Goal: Task Accomplishment & Management: Manage account settings

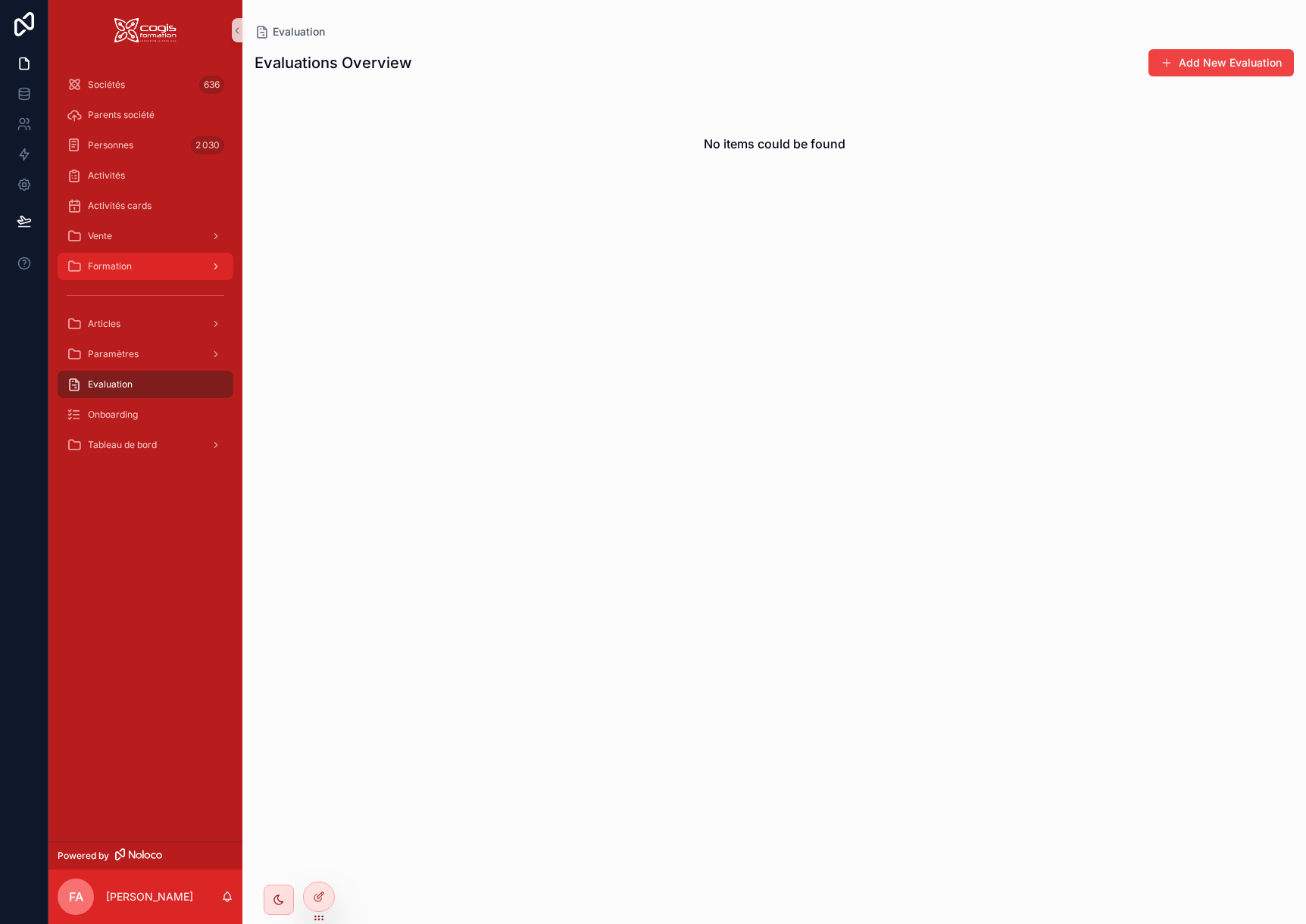
click at [147, 258] on div "Formation" at bounding box center [145, 266] width 157 height 24
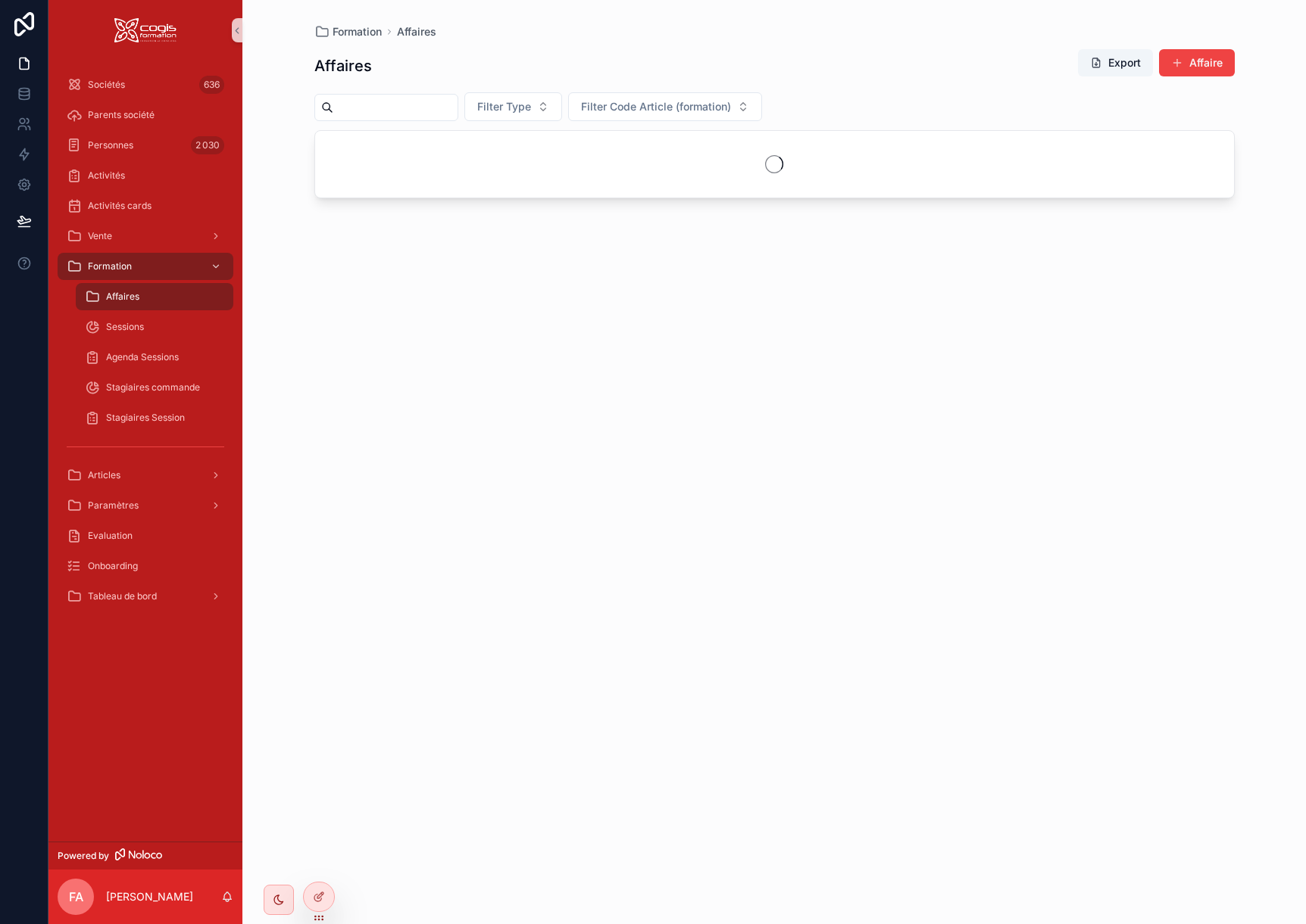
click at [139, 301] on span "Affaires" at bounding box center [123, 297] width 34 height 12
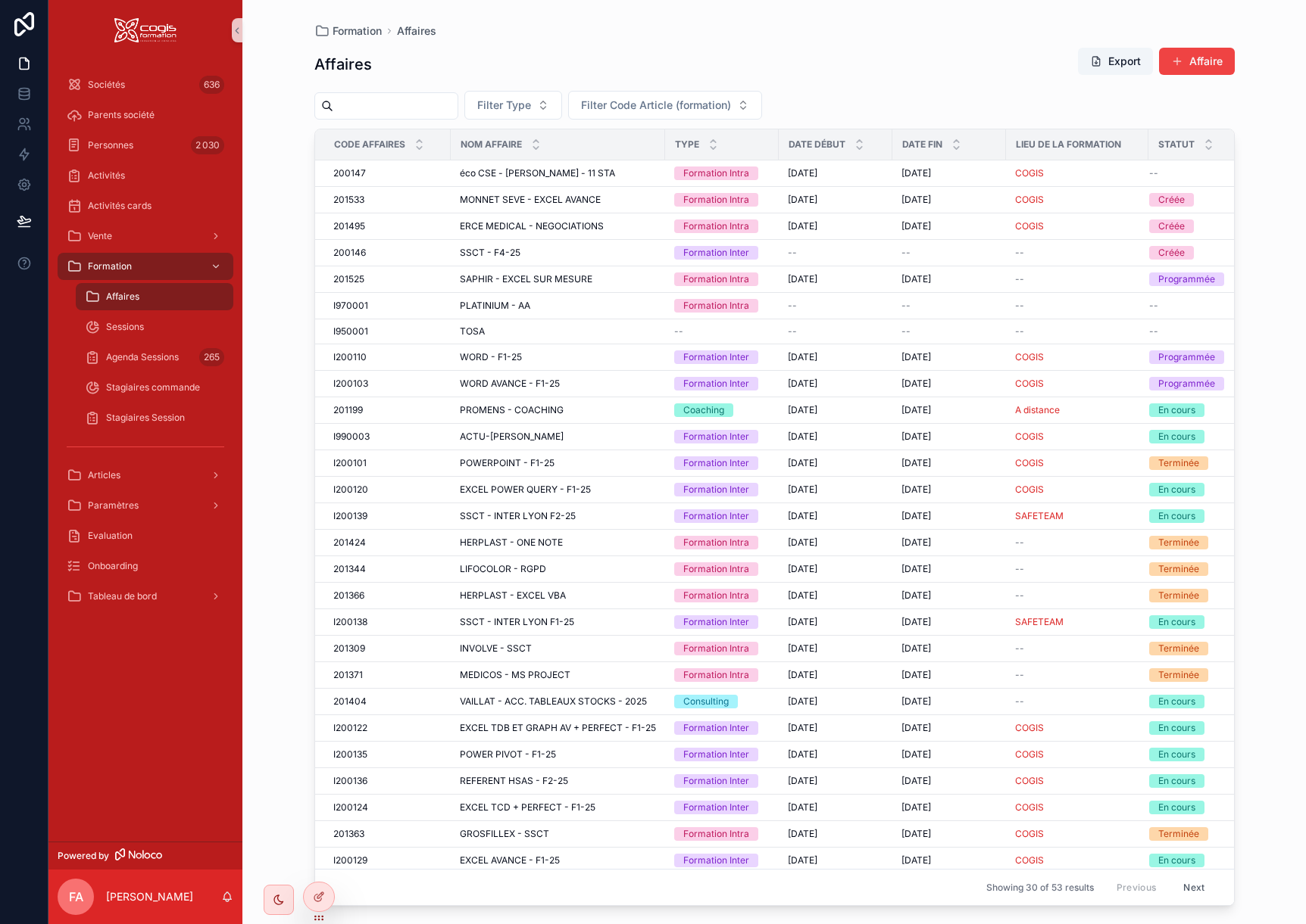
click at [389, 114] on input "scrollable content" at bounding box center [395, 106] width 124 height 21
type input "****"
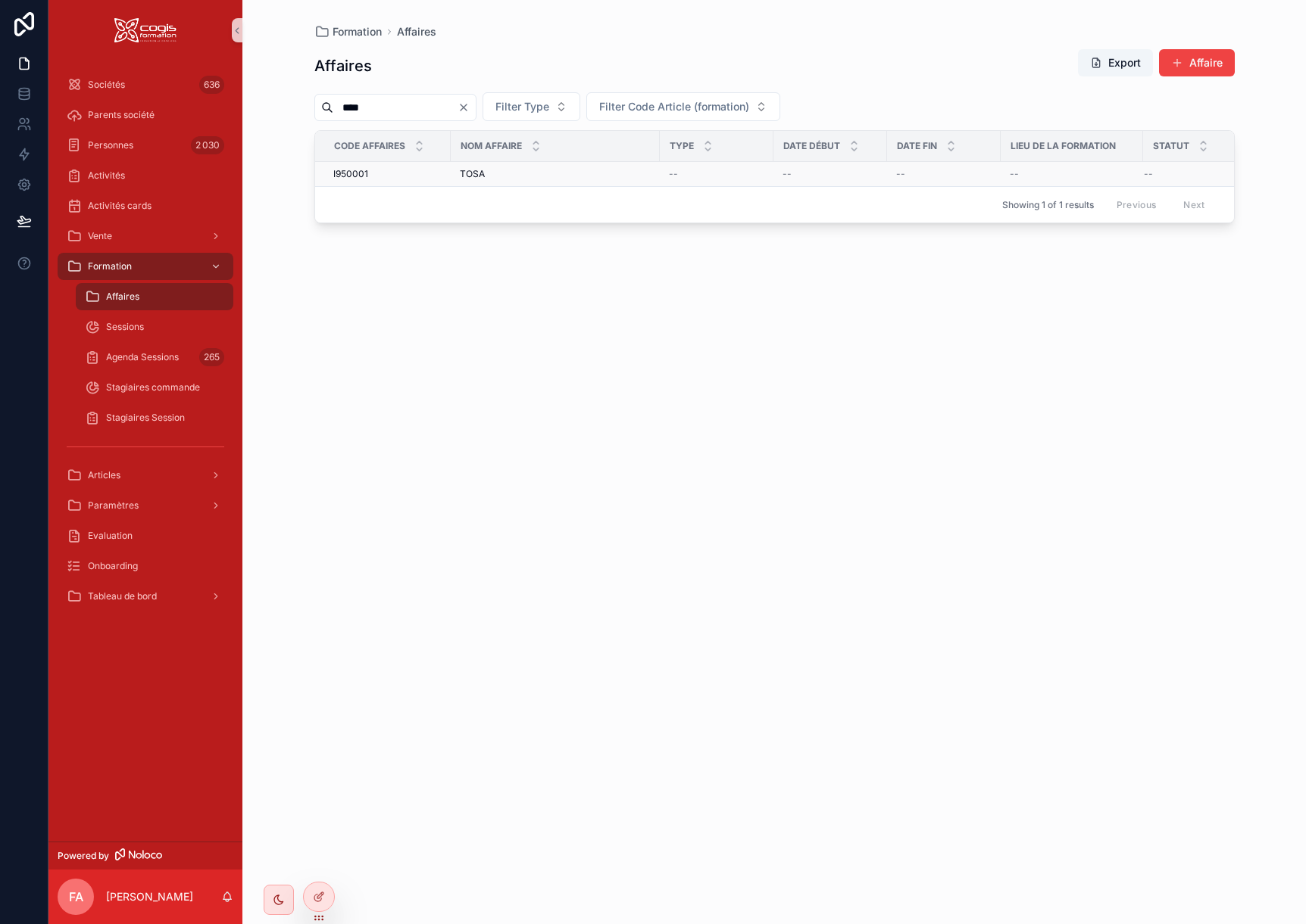
click at [357, 173] on span "I950001" at bounding box center [350, 174] width 34 height 12
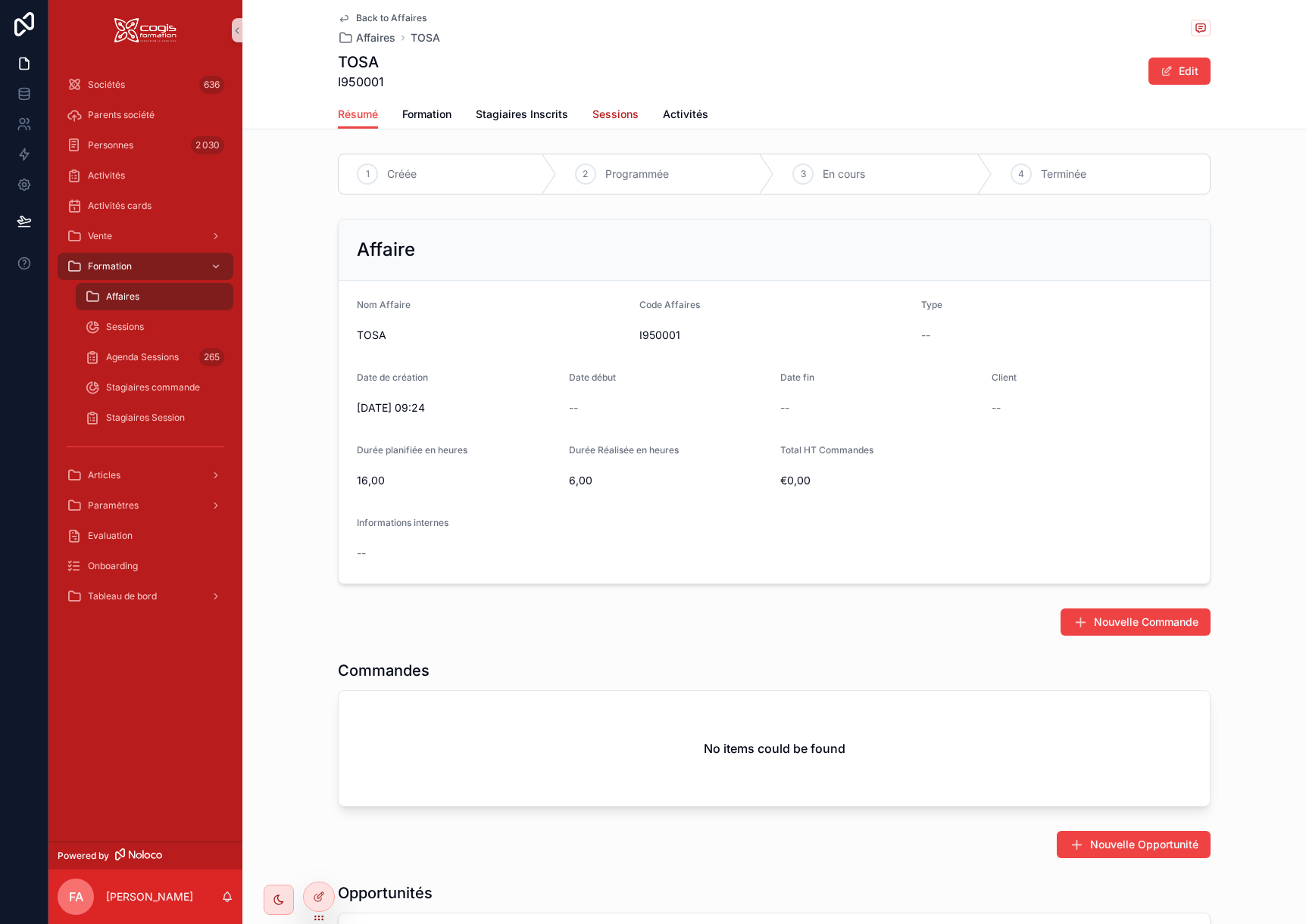
click at [604, 112] on span "Sessions" at bounding box center [616, 114] width 46 height 15
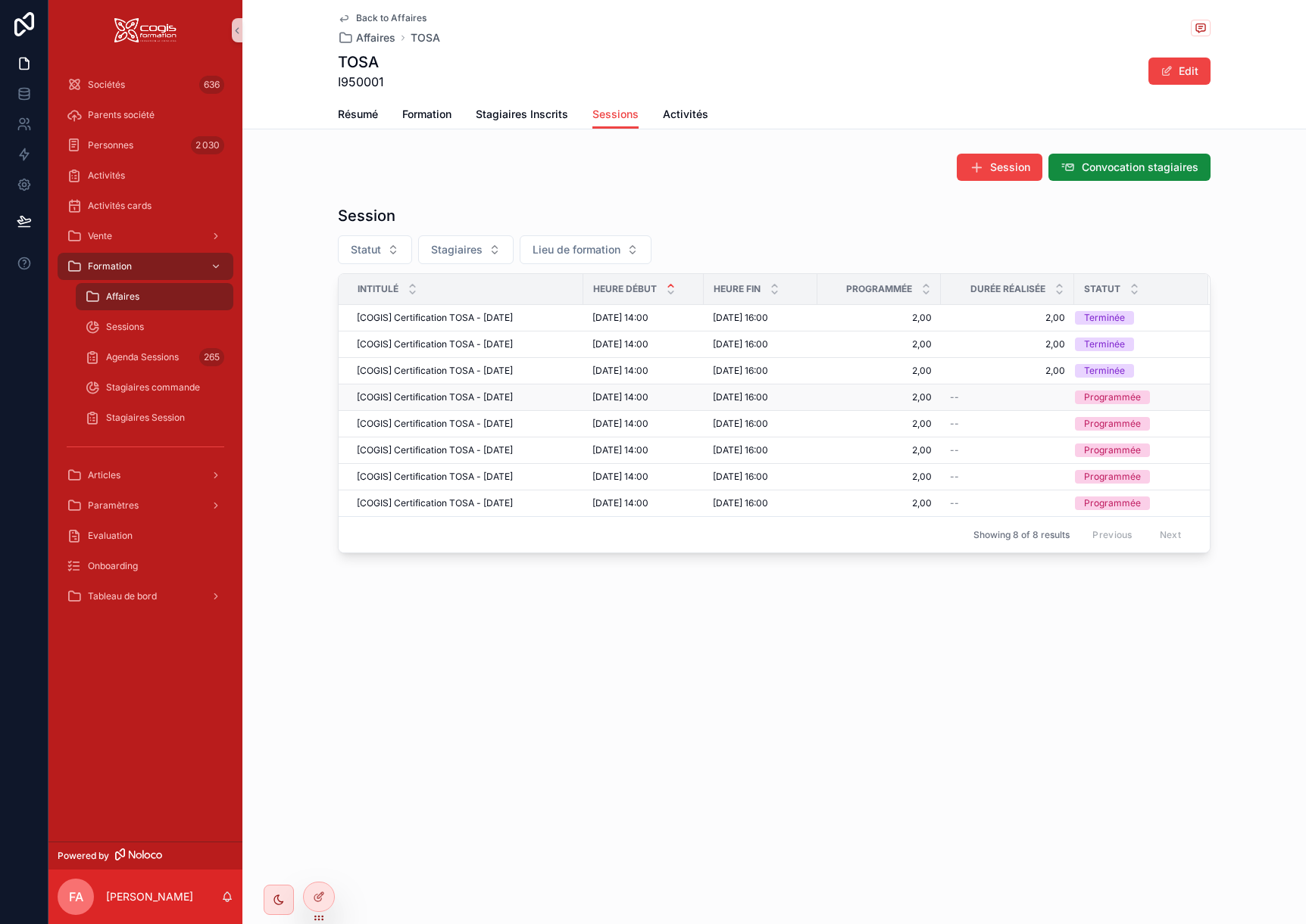
click at [461, 397] on span "[COGIS] Certification TOSA - [DATE]" at bounding box center [435, 397] width 156 height 12
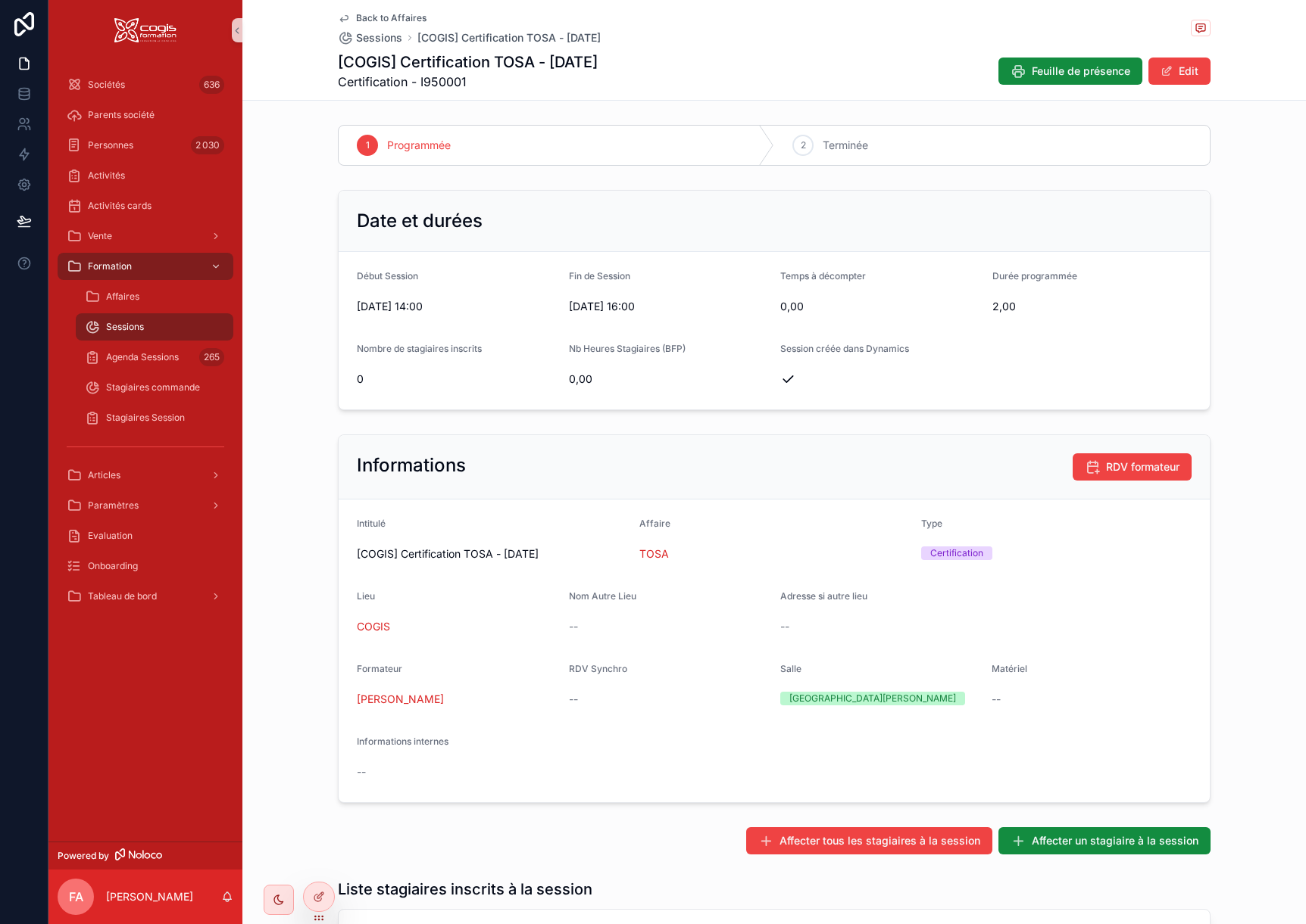
click at [338, 19] on icon "scrollable content" at bounding box center [343, 18] width 12 height 12
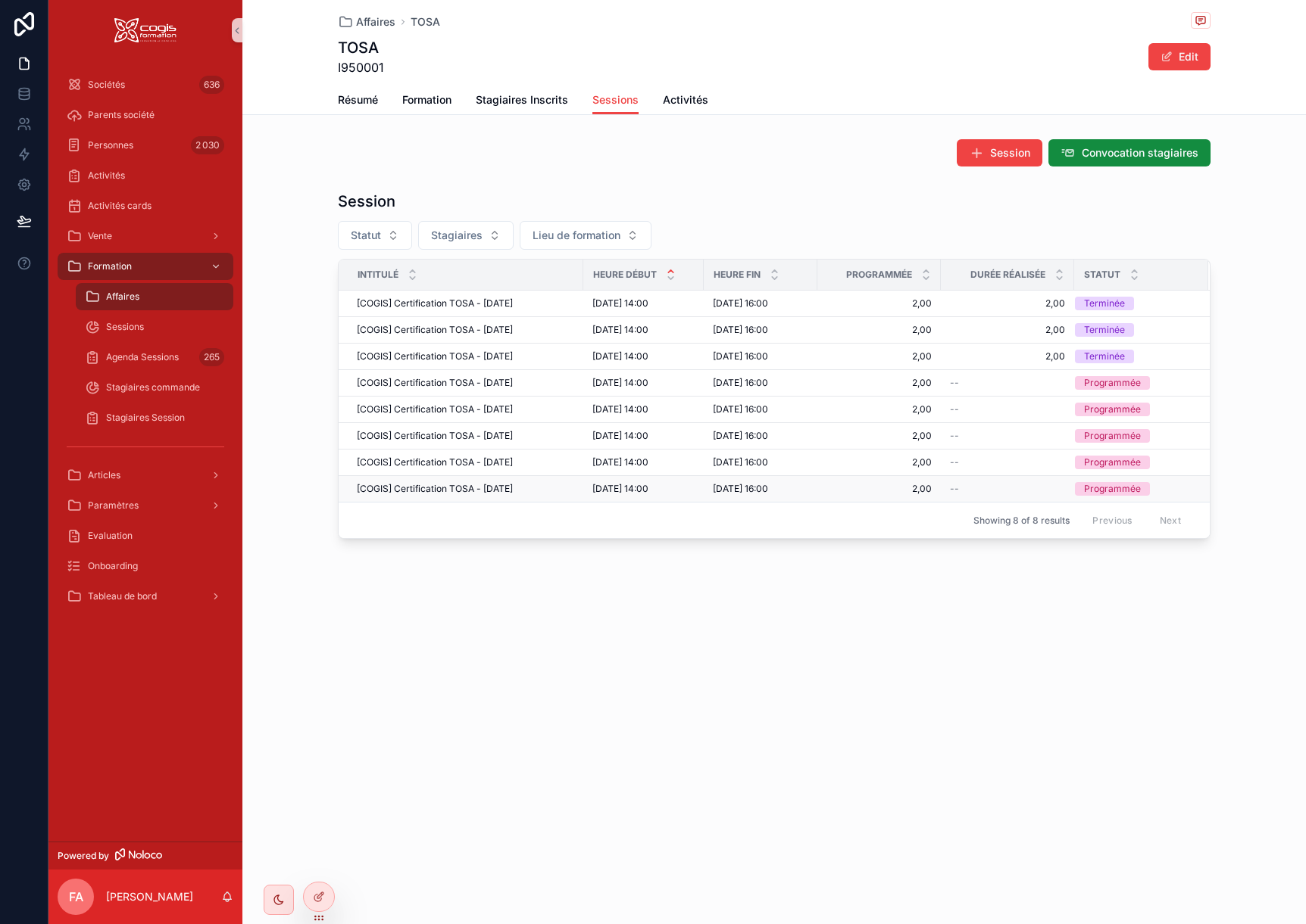
click at [454, 488] on span "[COGIS] Certification TOSA - 2025-12-18" at bounding box center [435, 489] width 156 height 12
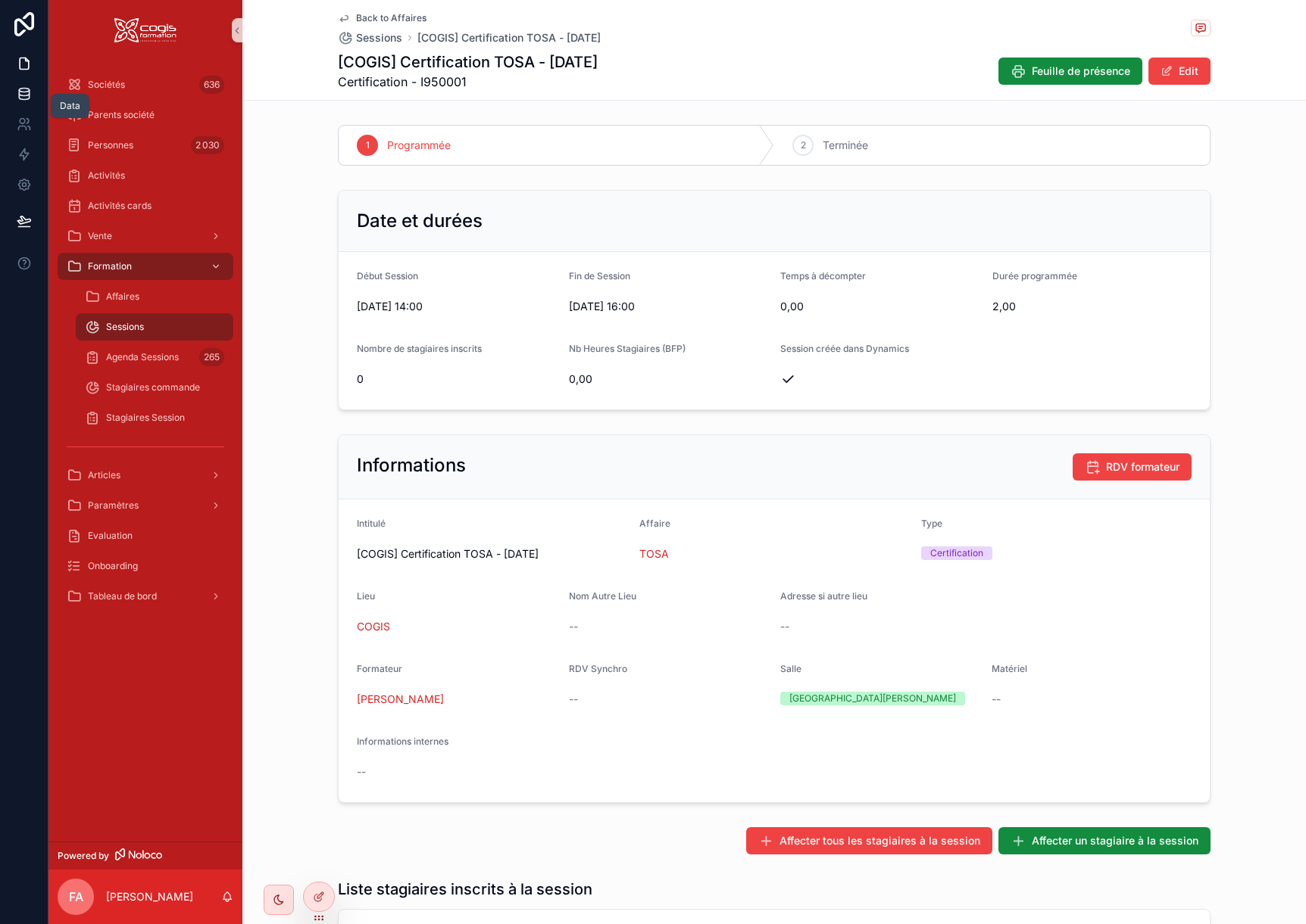
click at [20, 96] on icon at bounding box center [24, 94] width 15 height 15
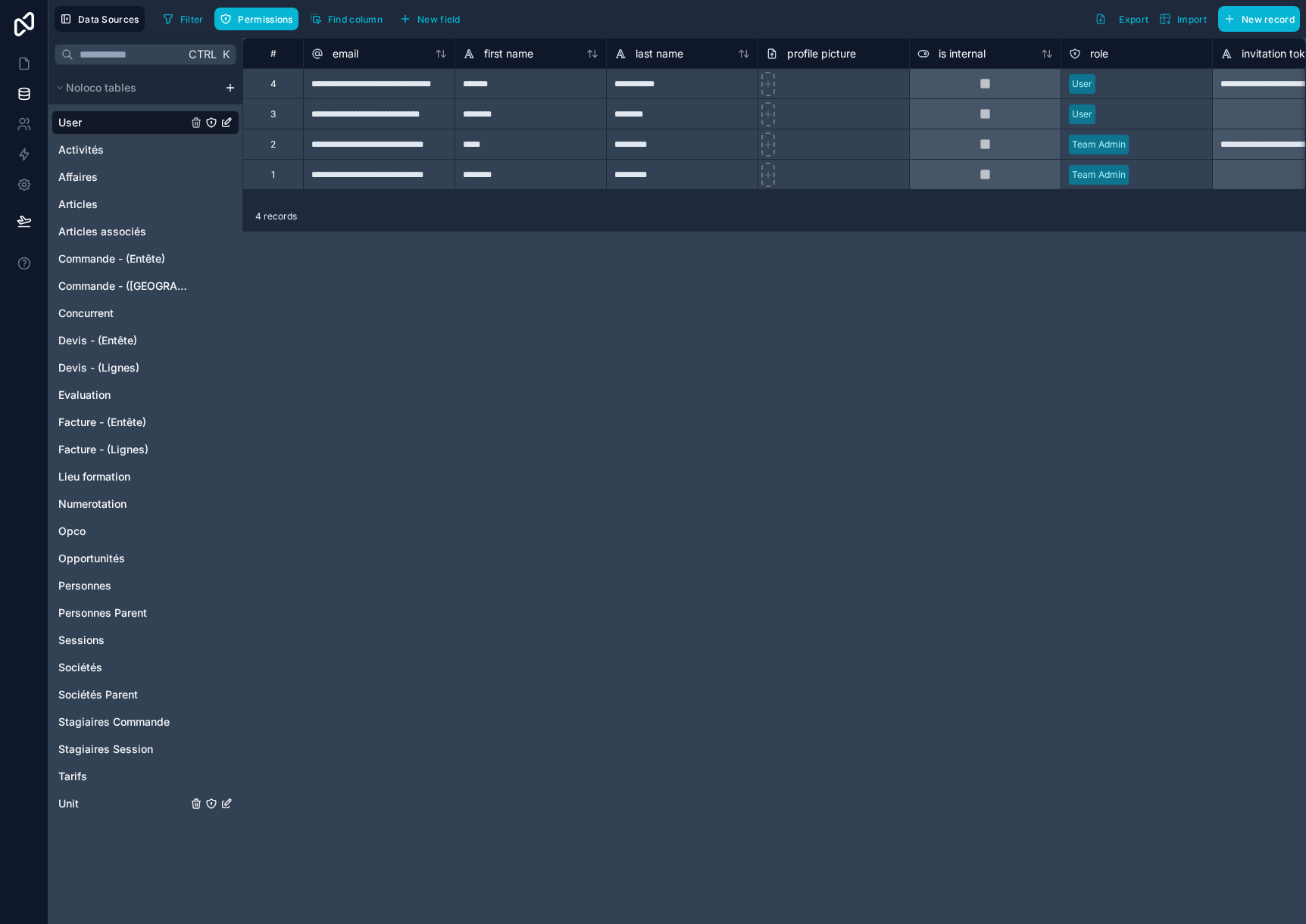
drag, startPoint x: 71, startPoint y: 805, endPoint x: 180, endPoint y: 885, distance: 135.2
click at [74, 805] on span "Unit" at bounding box center [69, 804] width 21 height 15
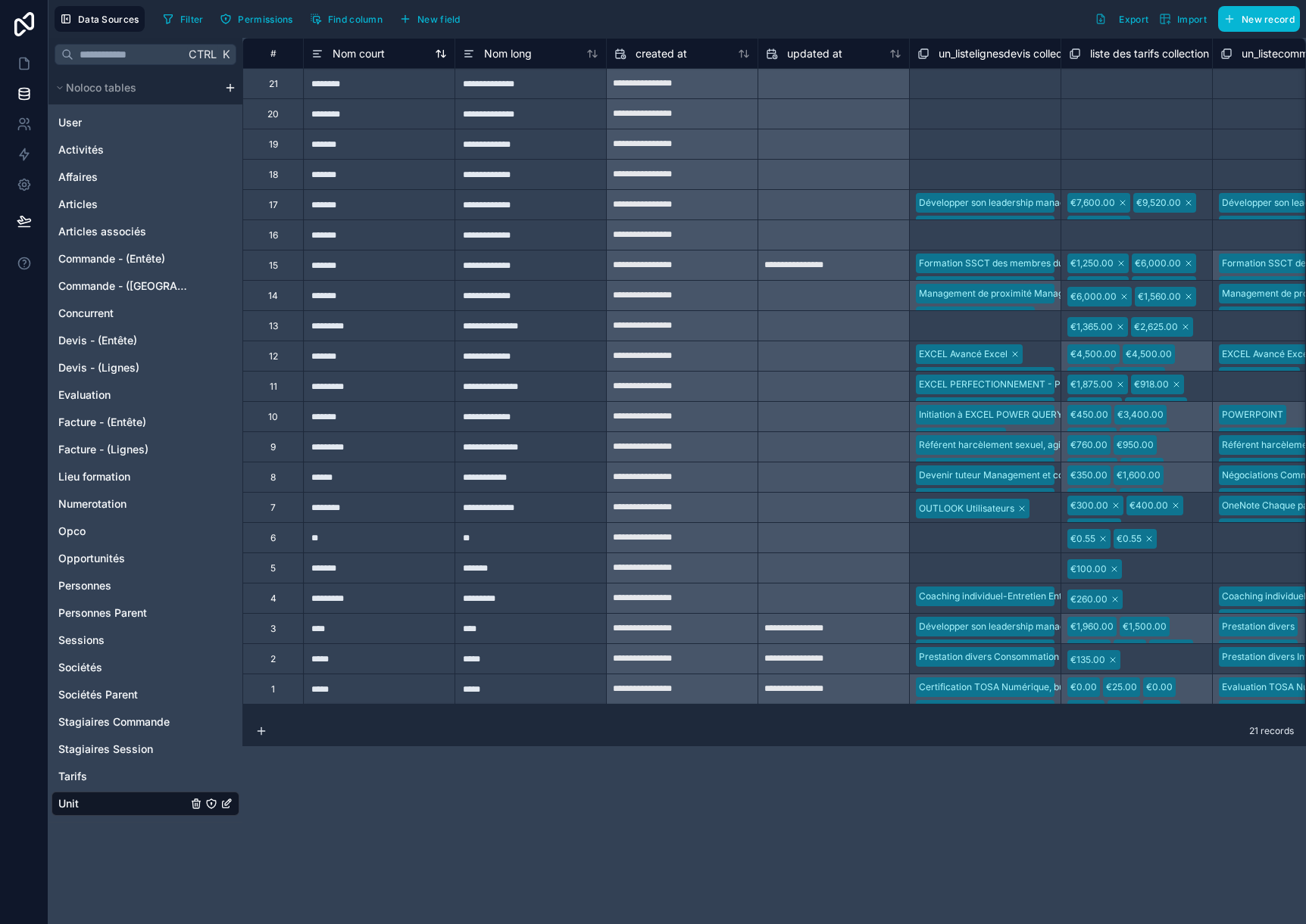
click at [356, 54] on span "Nom court" at bounding box center [358, 54] width 52 height 15
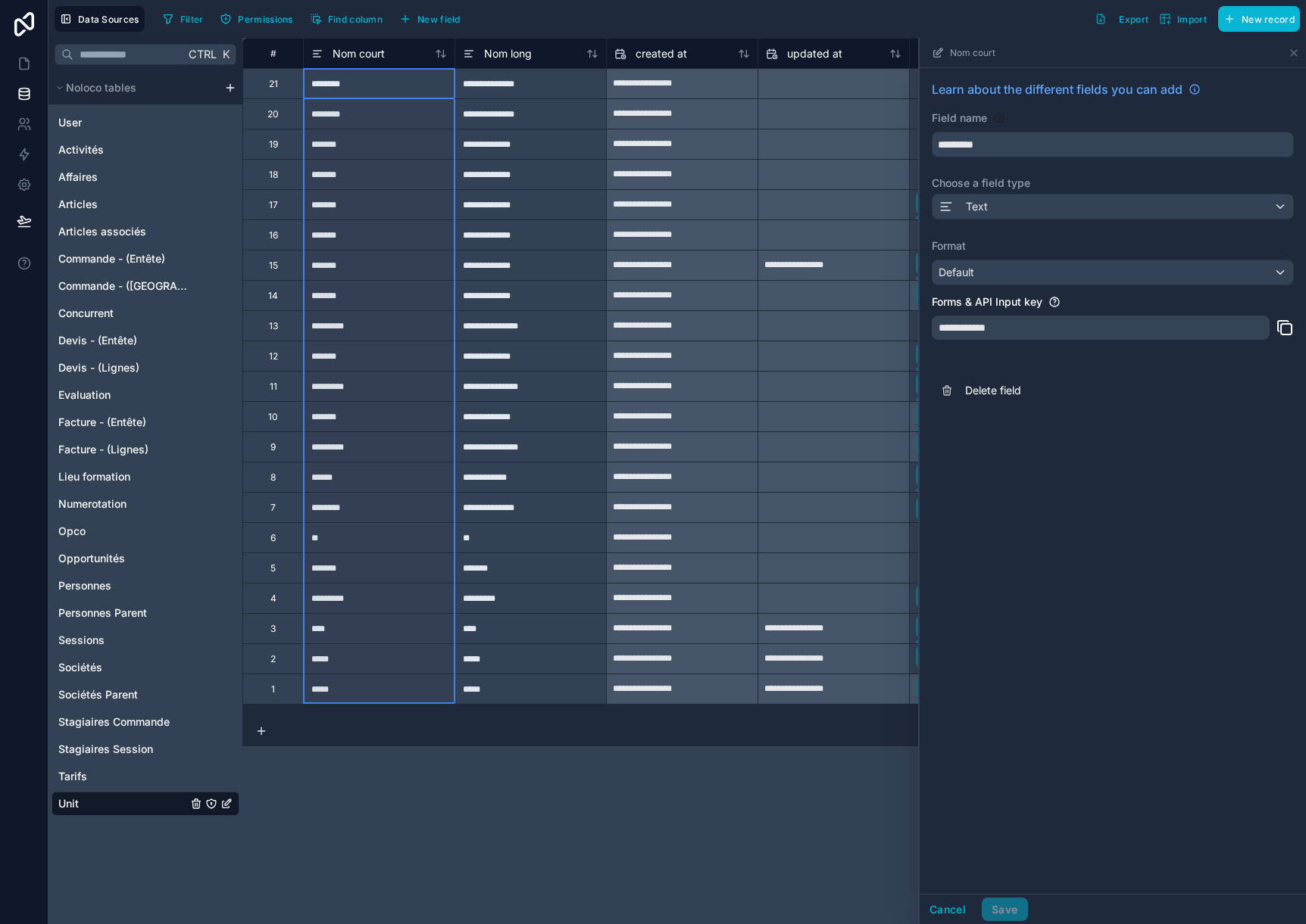
click at [963, 321] on div "**********" at bounding box center [1100, 328] width 338 height 24
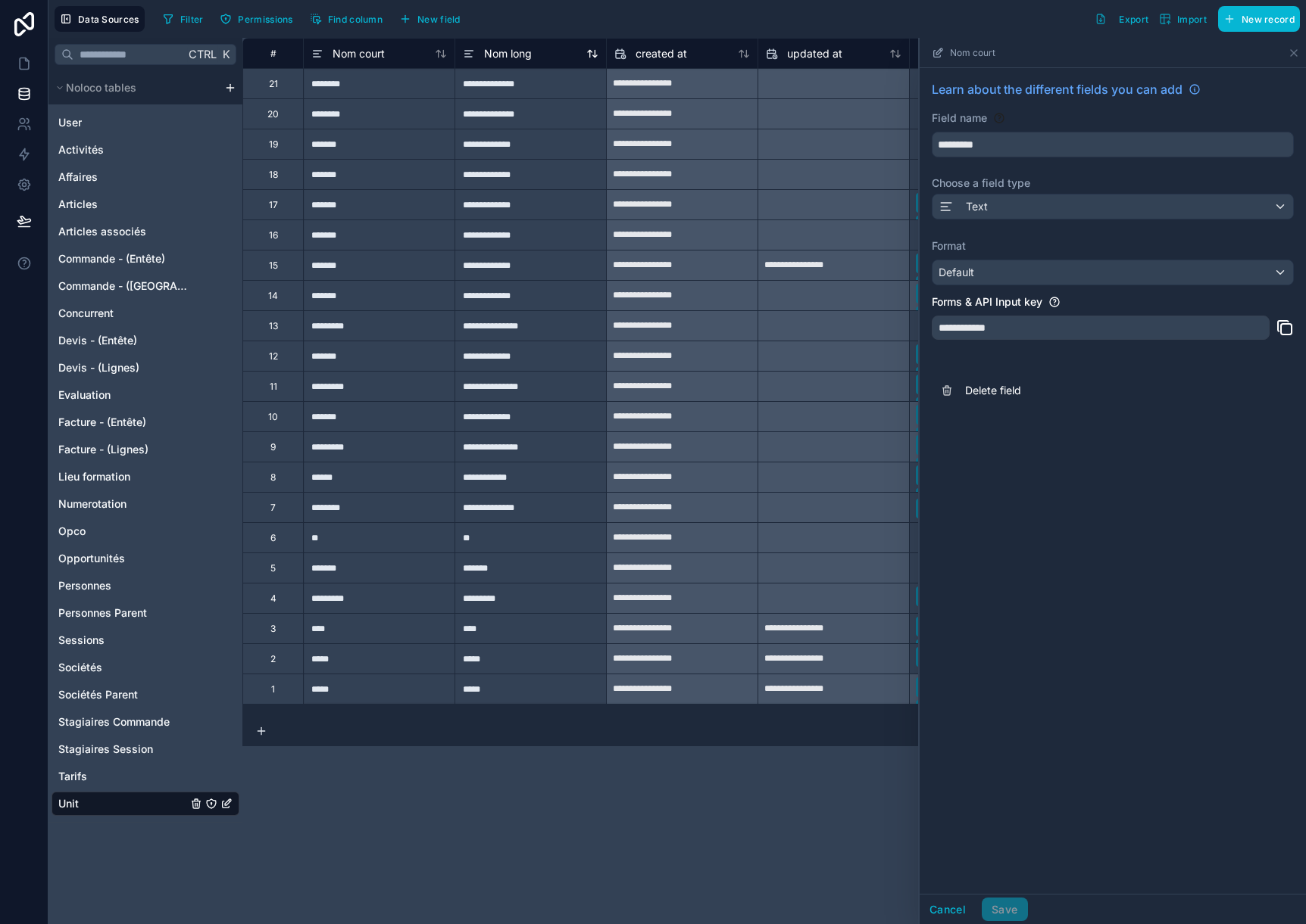
click at [511, 60] on span "Nom long" at bounding box center [508, 54] width 48 height 15
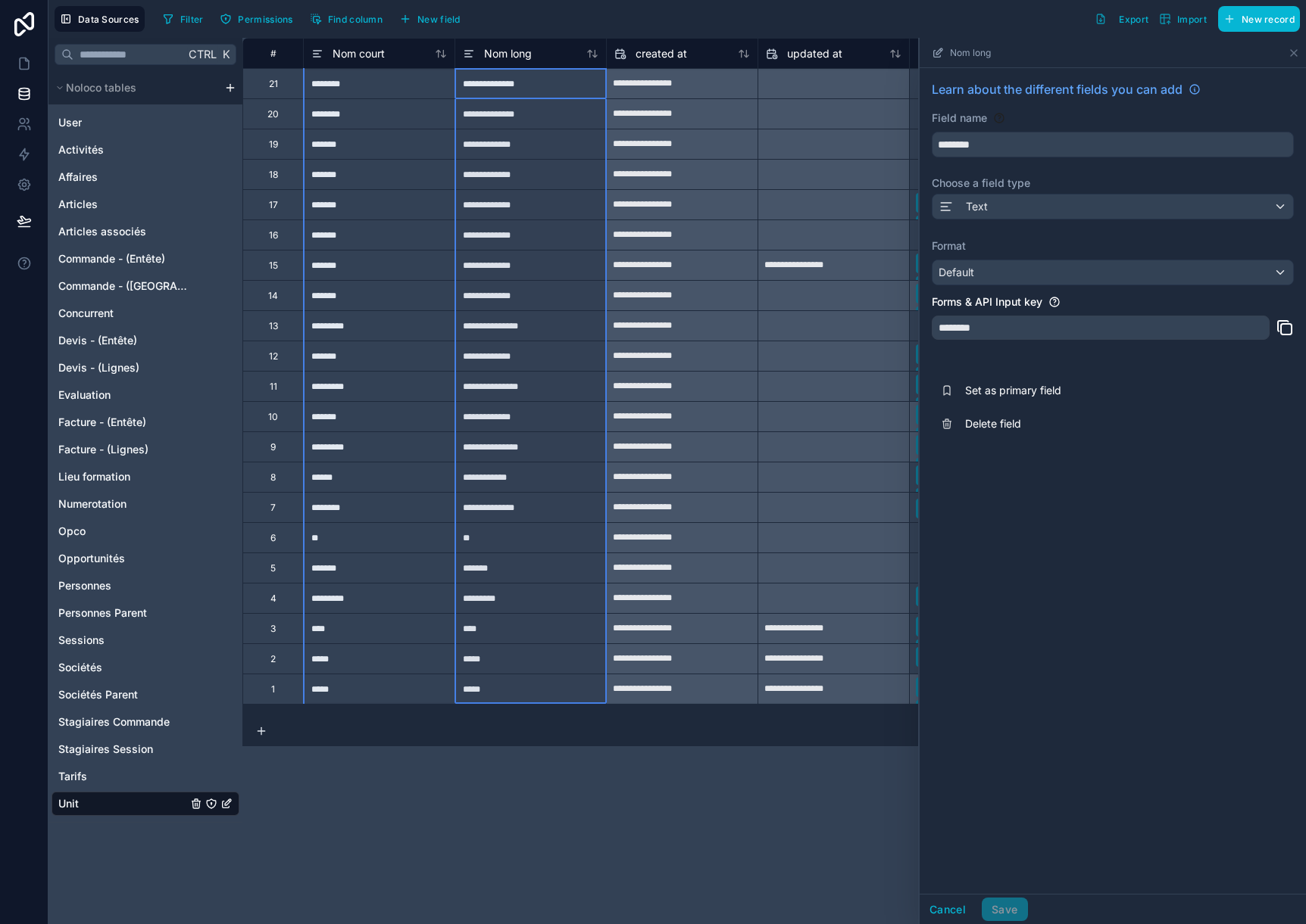
click at [669, 749] on div "**********" at bounding box center [774, 481] width 1063 height 886
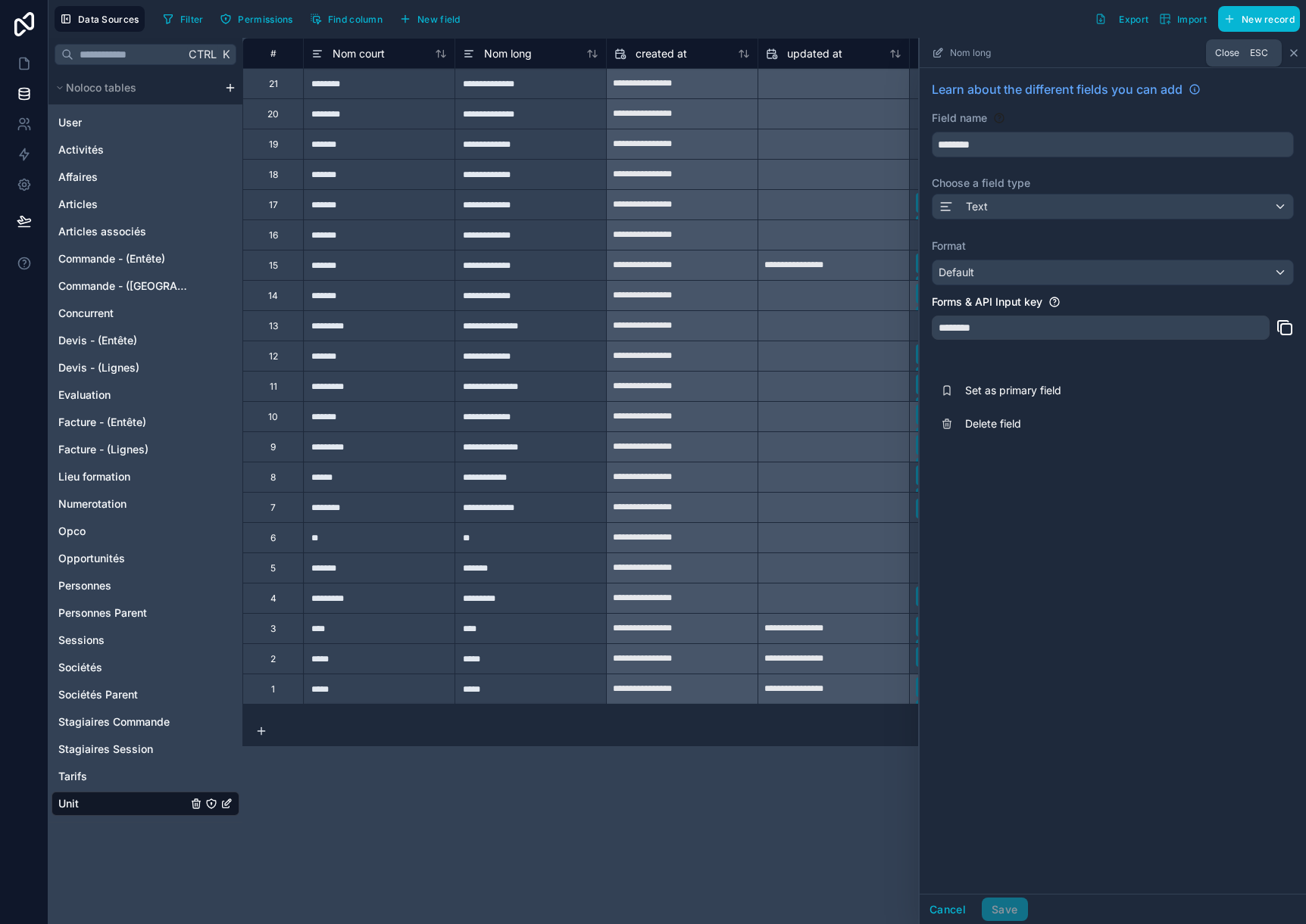
click at [1299, 47] on icon at bounding box center [1293, 53] width 12 height 12
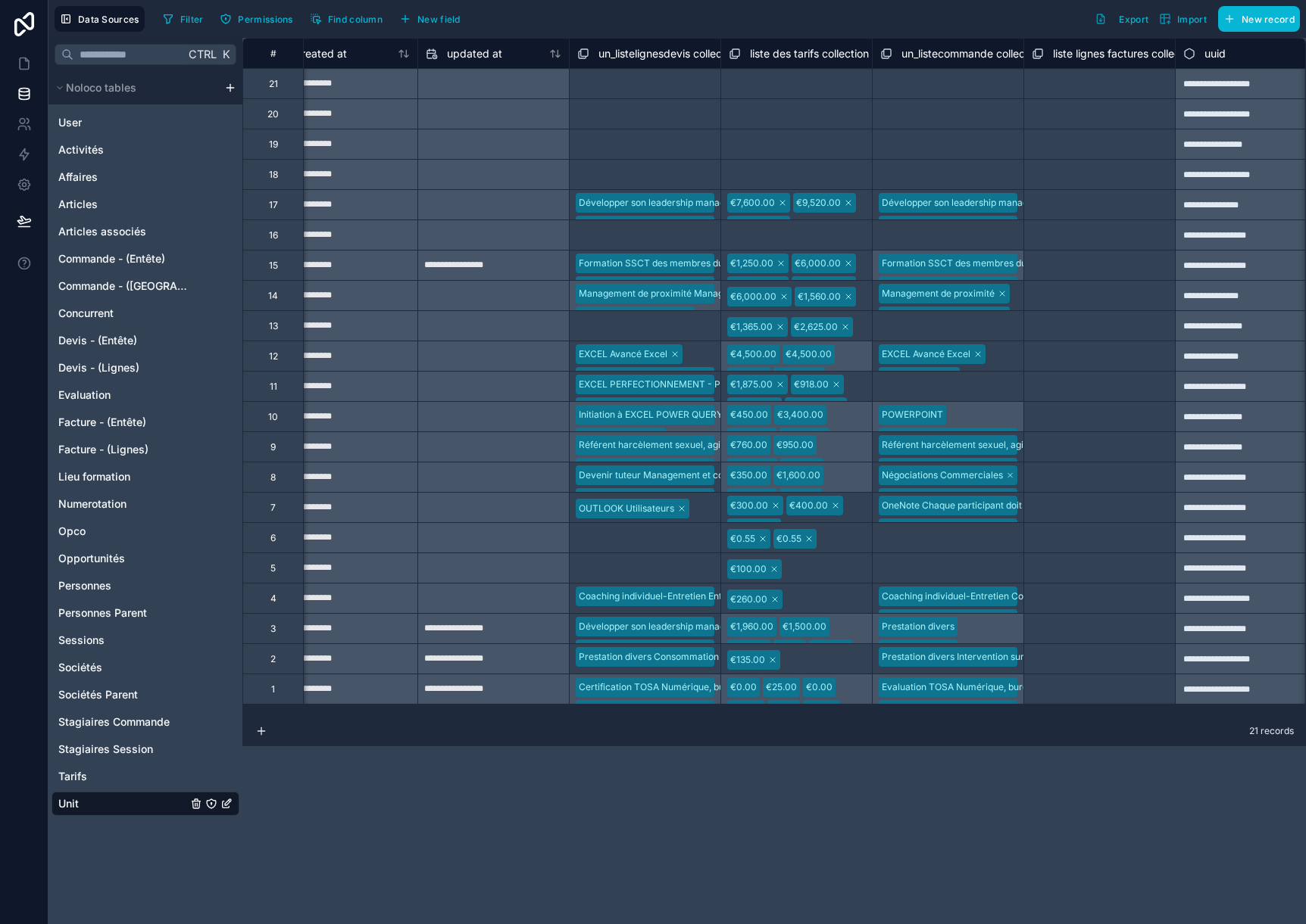
scroll to position [0, 362]
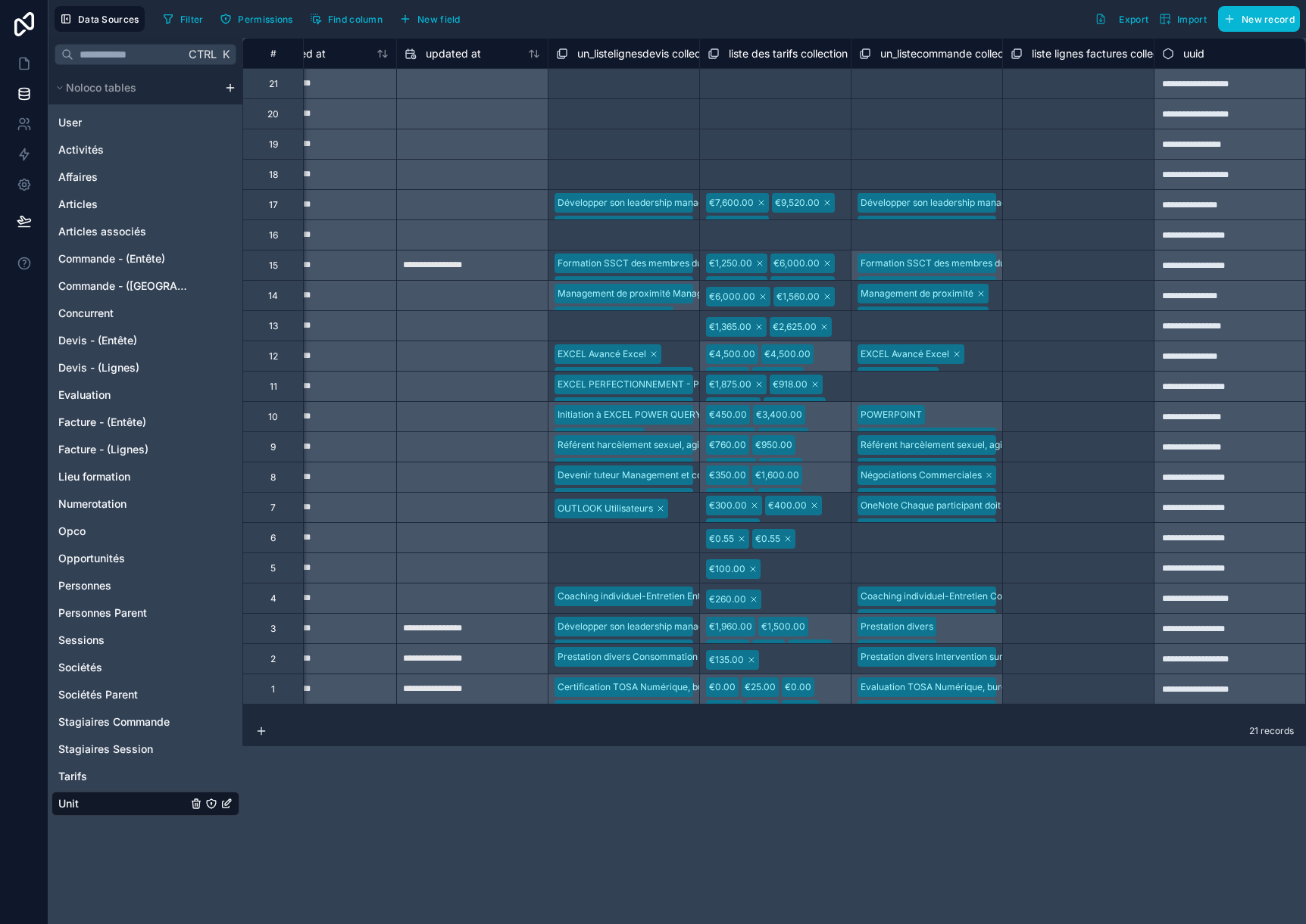
click at [650, 55] on span "un_listelignesdevis collection" at bounding box center [648, 54] width 142 height 15
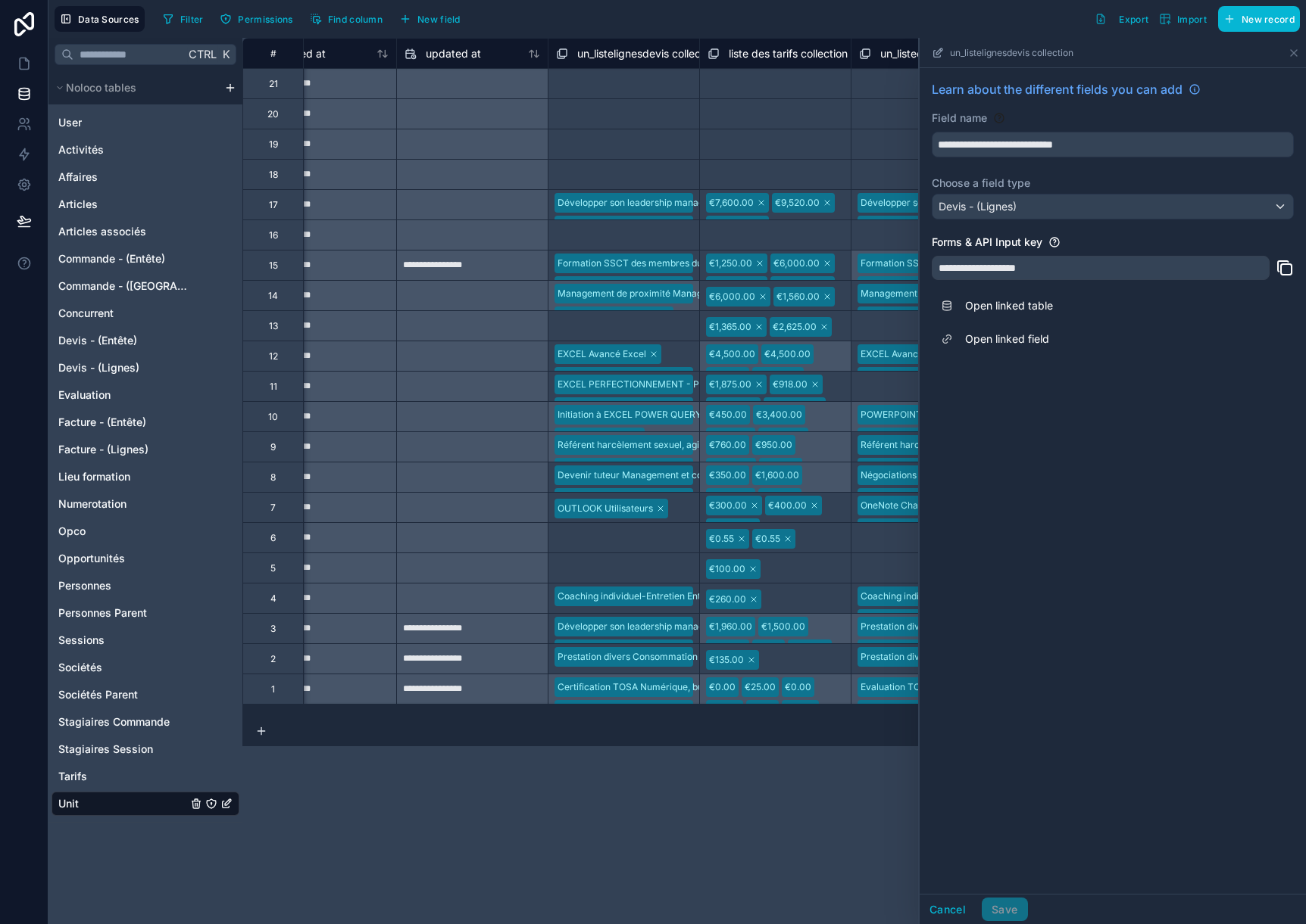
drag, startPoint x: 1285, startPoint y: 264, endPoint x: 1248, endPoint y: 824, distance: 561.2
click at [1293, 280] on button at bounding box center [1284, 268] width 18 height 24
click at [963, 264] on div "**********" at bounding box center [1100, 268] width 338 height 24
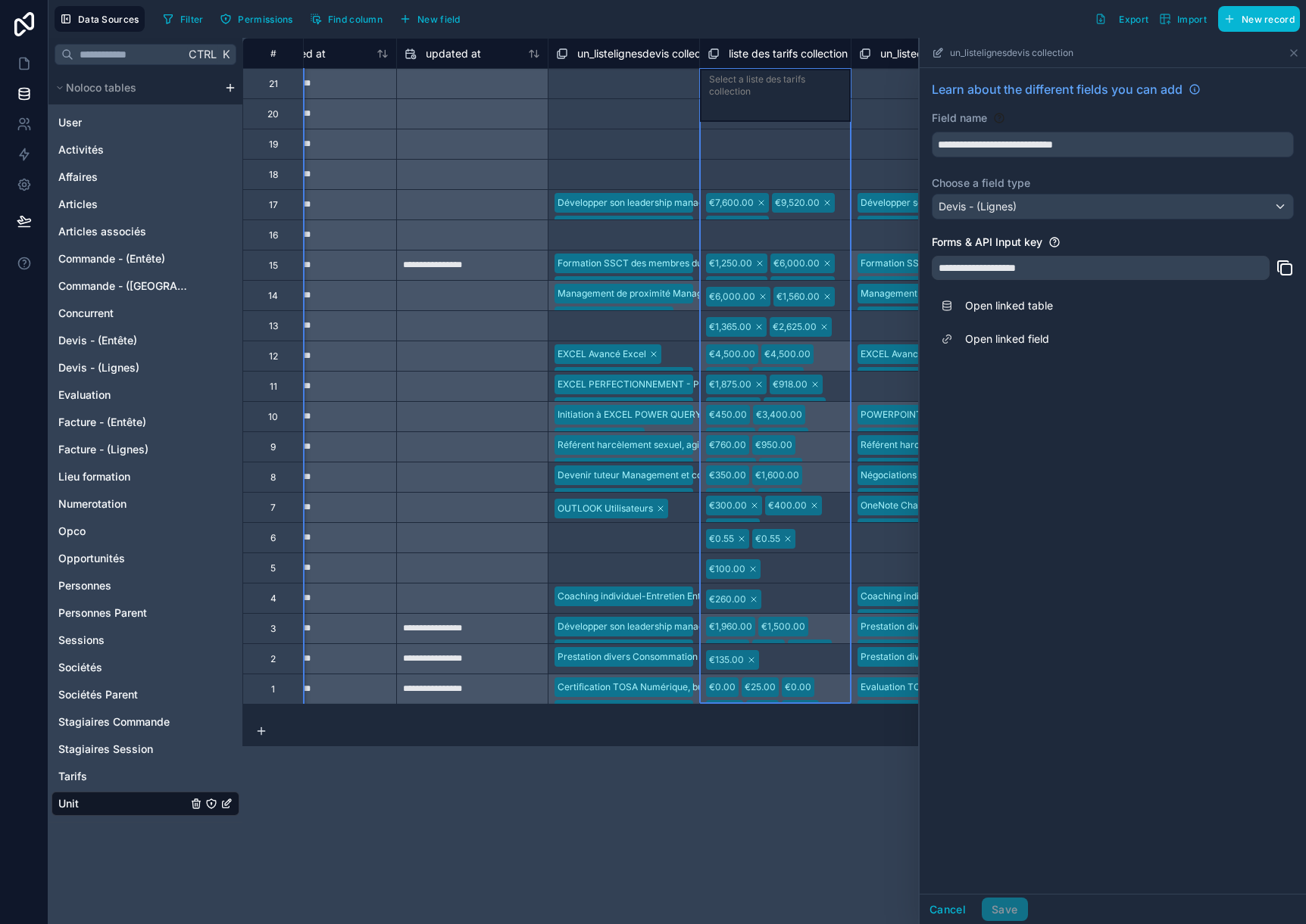
click at [762, 51] on span "liste des tarifs collection" at bounding box center [788, 54] width 119 height 15
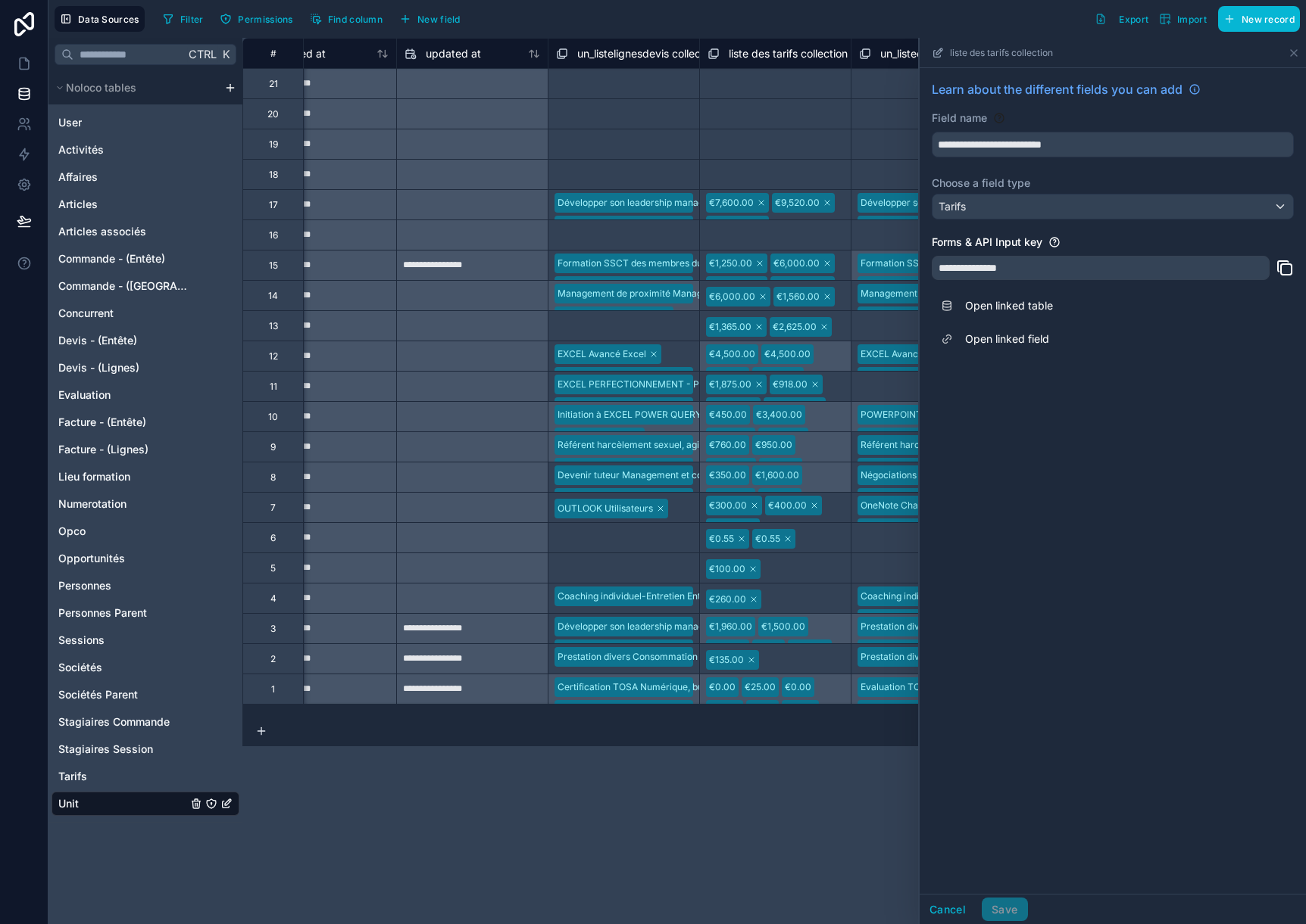
click at [1287, 271] on icon at bounding box center [1284, 268] width 18 height 18
click at [895, 50] on span "un_listecommande collection" at bounding box center [951, 54] width 142 height 15
drag, startPoint x: 1288, startPoint y: 266, endPoint x: 1138, endPoint y: 873, distance: 625.3
click at [1288, 277] on button at bounding box center [1284, 268] width 18 height 24
click at [1285, 264] on icon at bounding box center [1285, 269] width 10 height 10
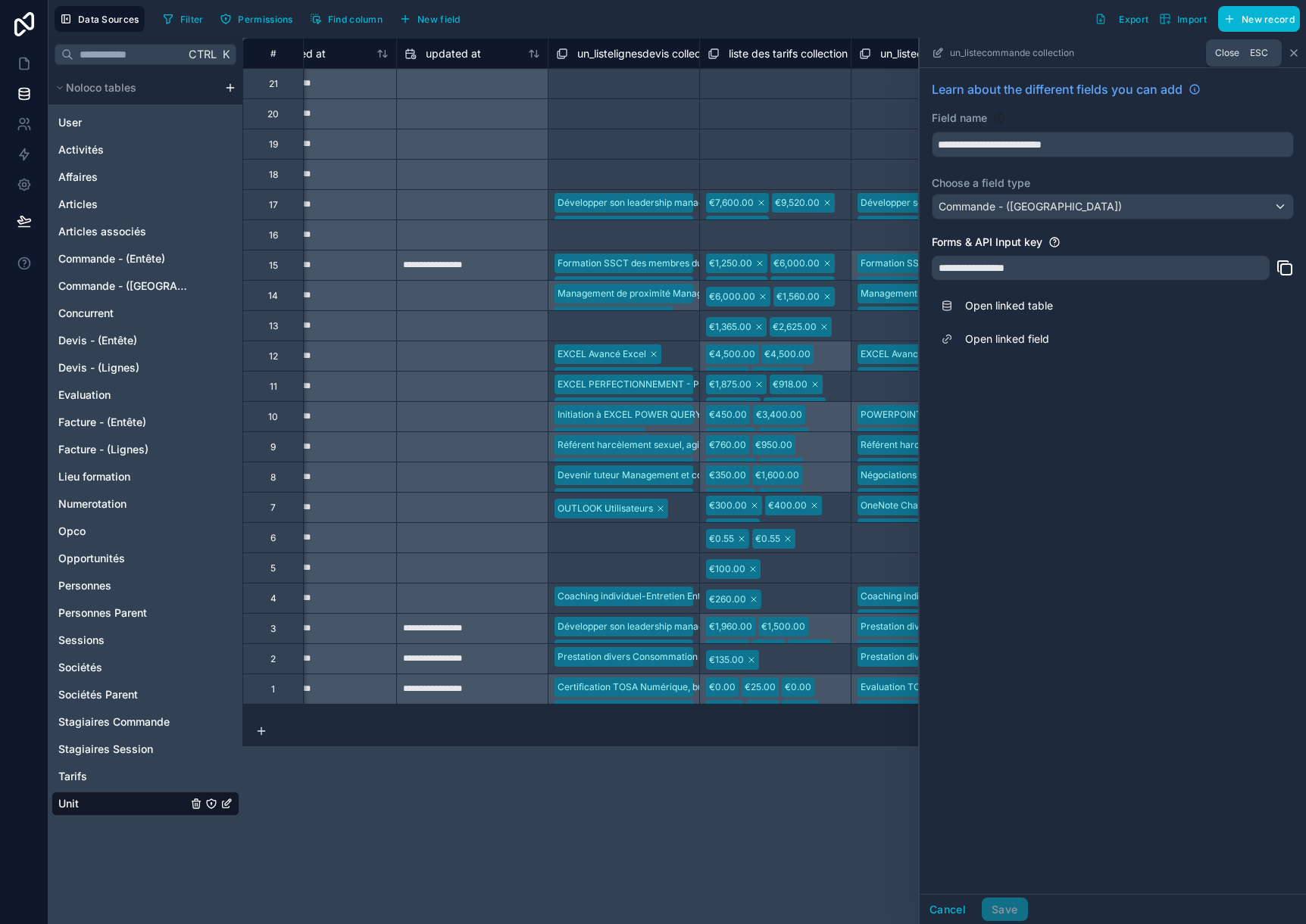
click at [1296, 49] on icon at bounding box center [1293, 53] width 12 height 12
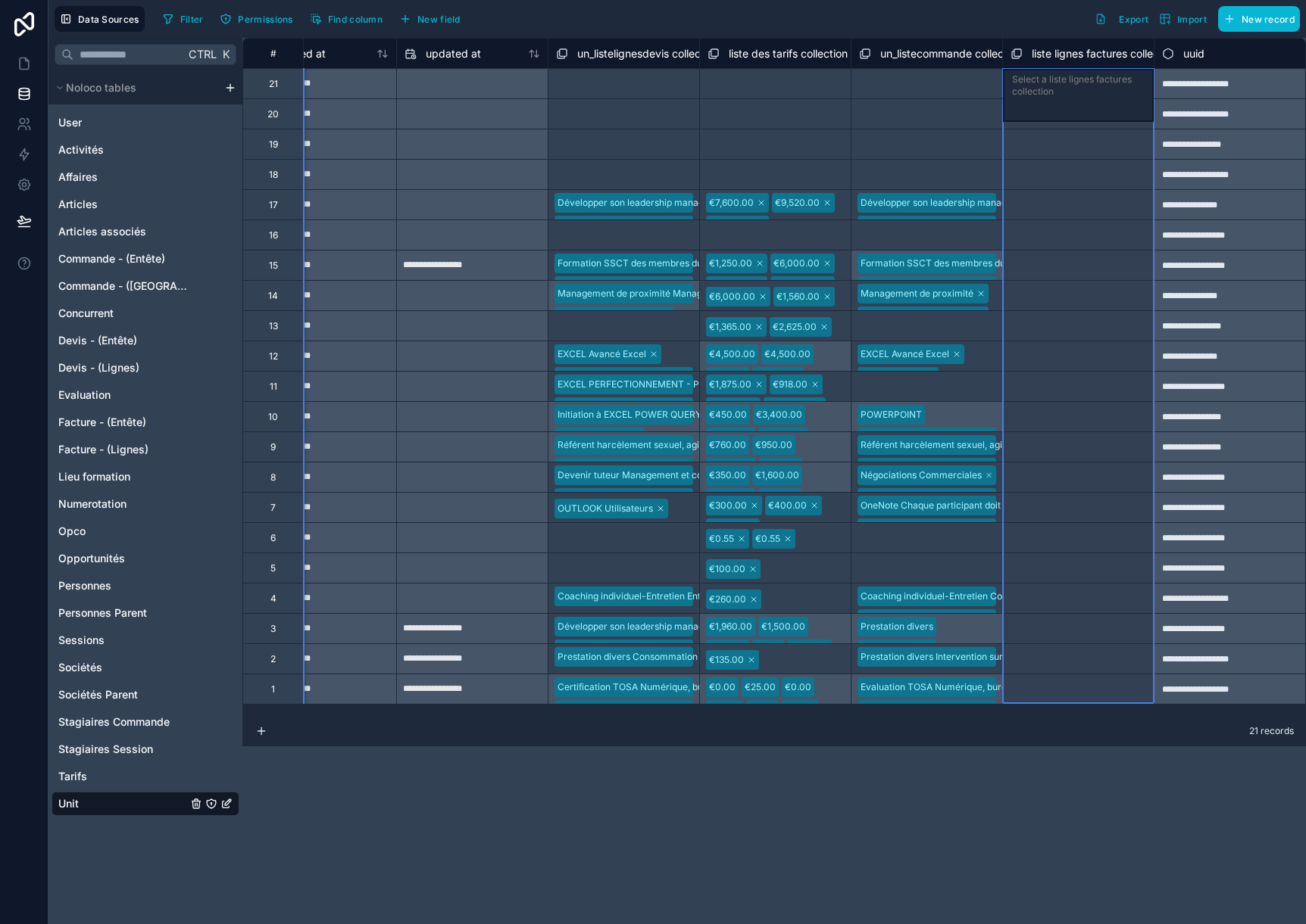
click at [1106, 57] on span "liste lignes factures collection" at bounding box center [1104, 54] width 145 height 15
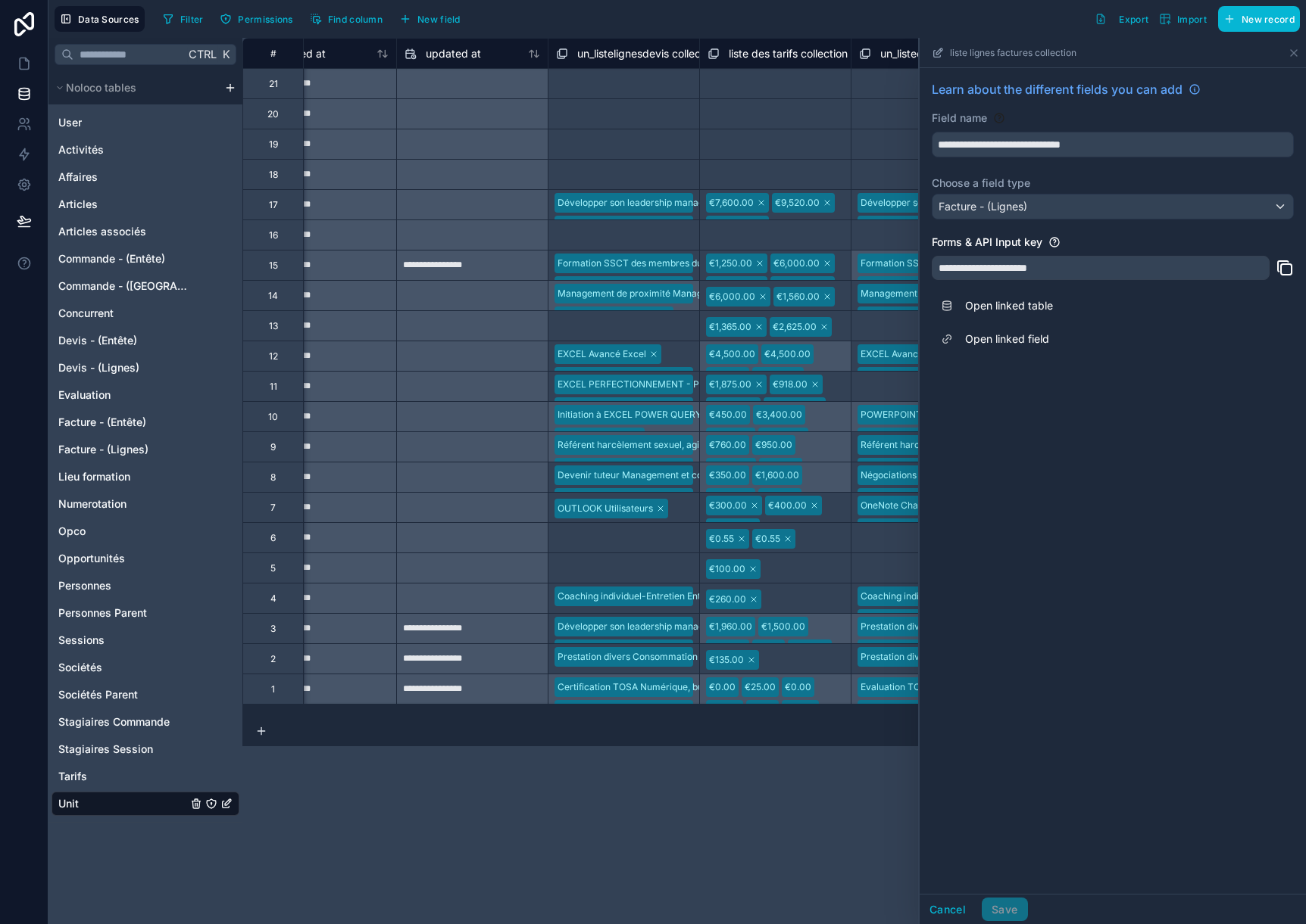
drag, startPoint x: 1284, startPoint y: 268, endPoint x: 1192, endPoint y: 795, distance: 535.0
click at [1285, 269] on icon at bounding box center [1284, 268] width 18 height 18
click at [127, 446] on span "Facture - (Lignes)" at bounding box center [103, 450] width 90 height 15
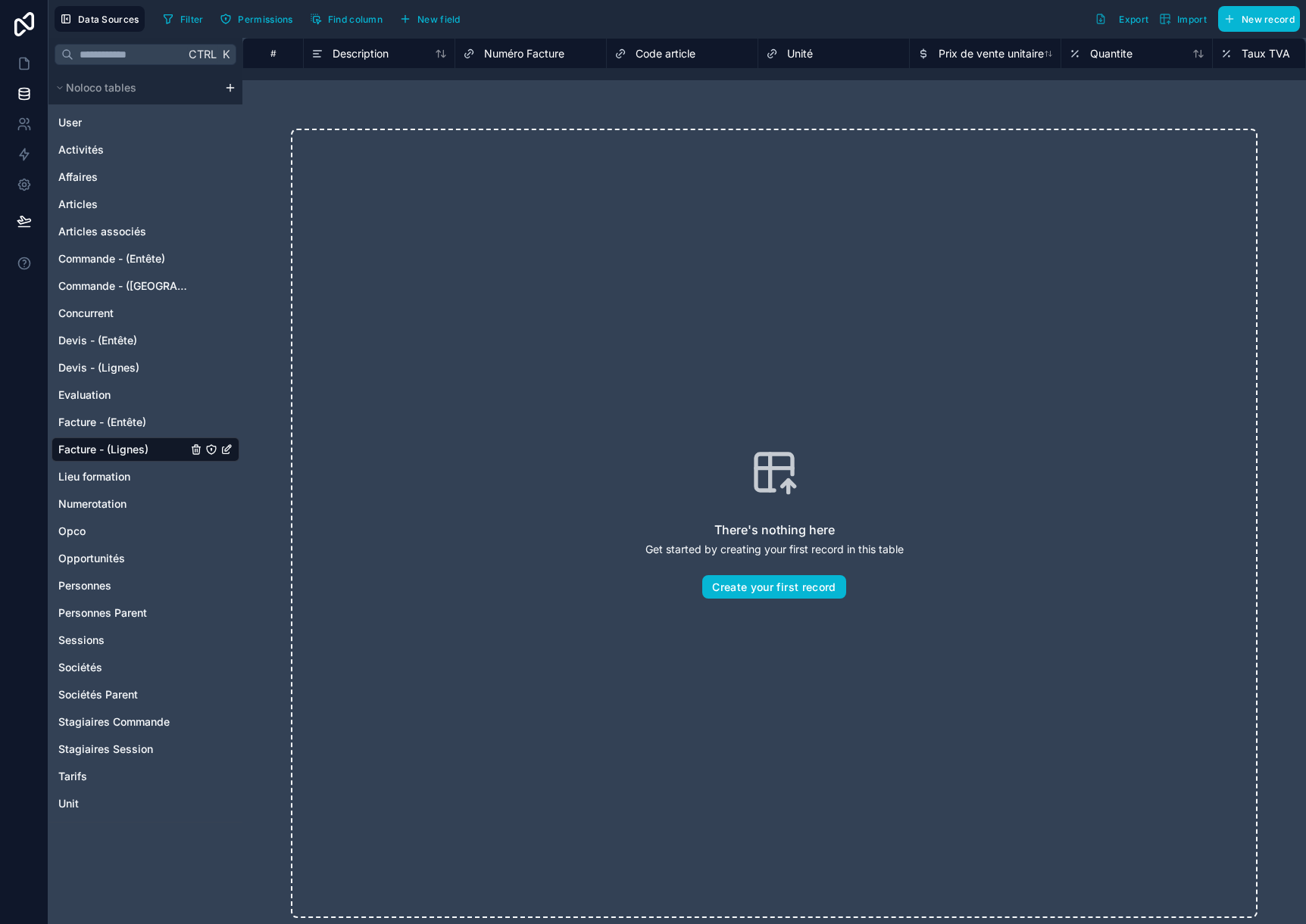
click at [803, 55] on span "Unité" at bounding box center [800, 54] width 26 height 15
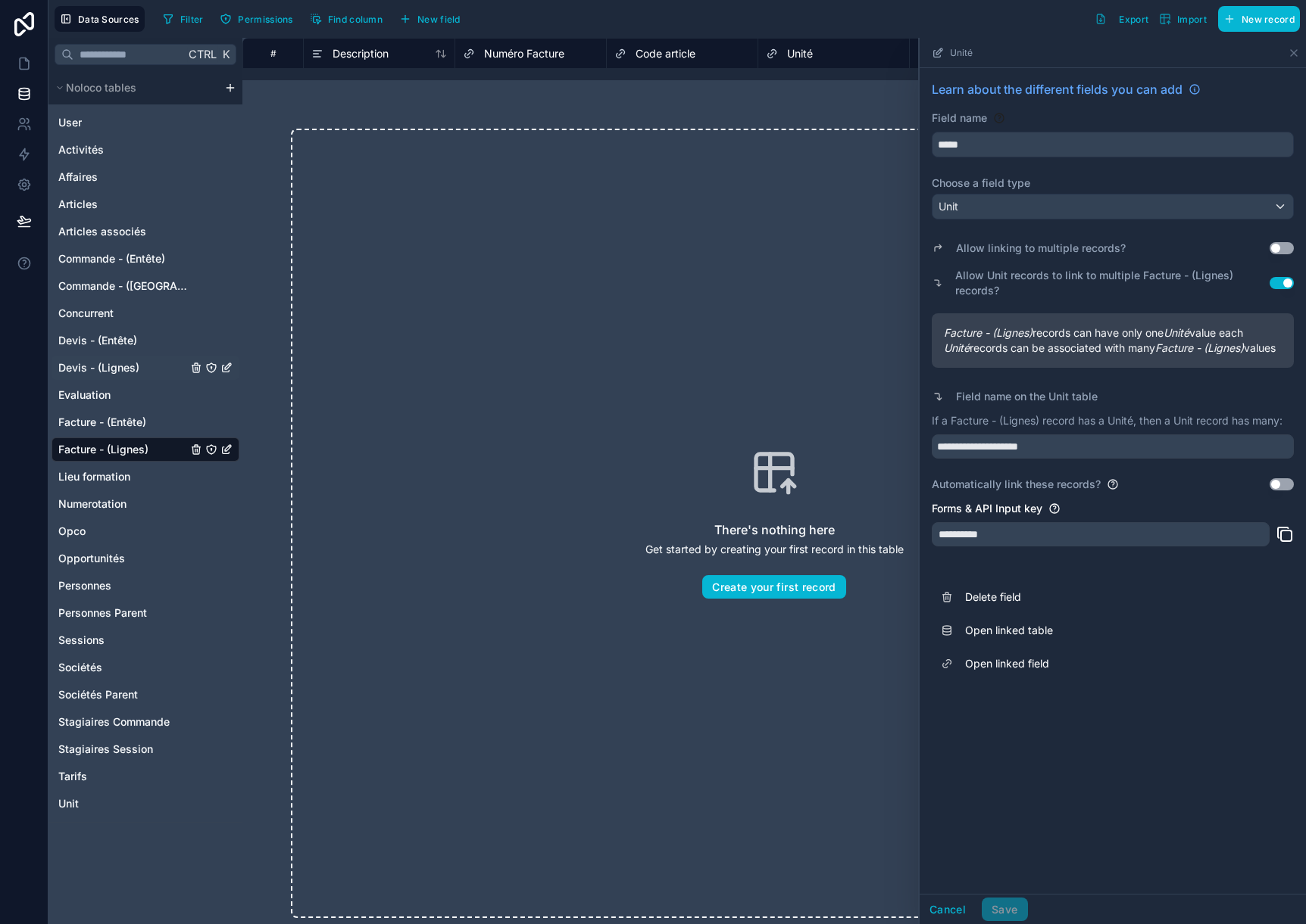
click at [111, 365] on span "Devis - (Lignes)" at bounding box center [99, 368] width 81 height 15
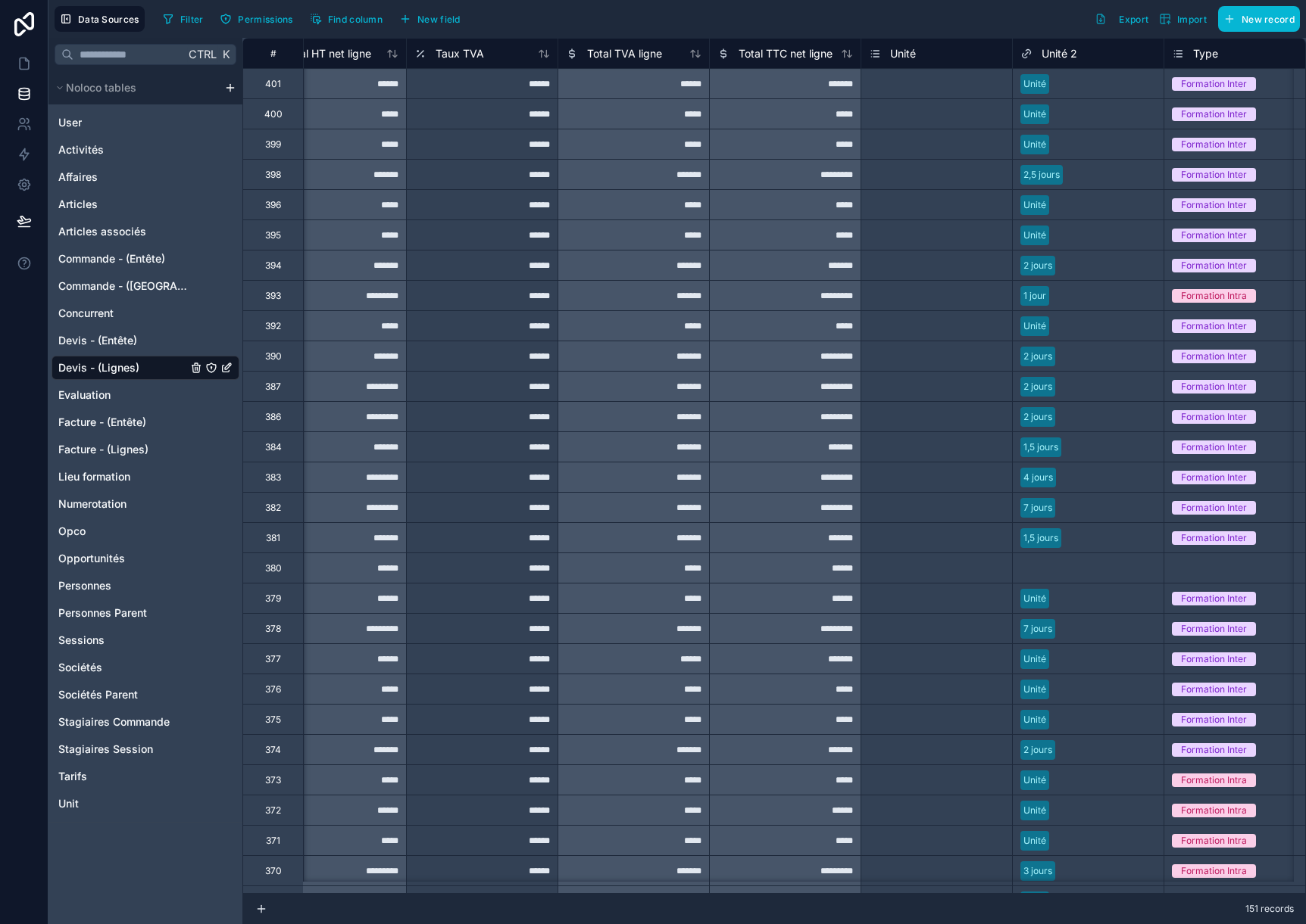
scroll to position [0, 661]
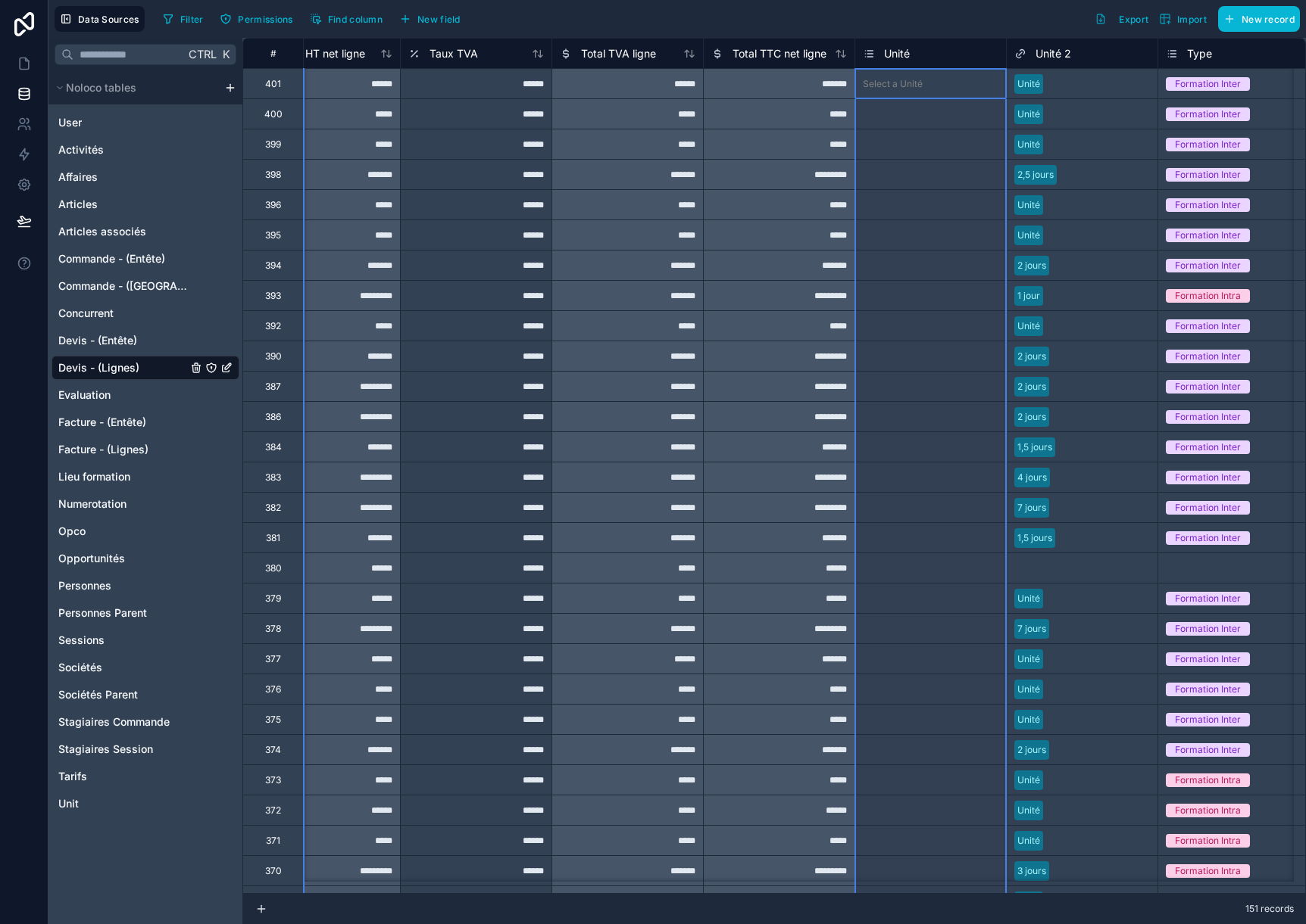
click at [906, 57] on span "Unité" at bounding box center [896, 54] width 26 height 15
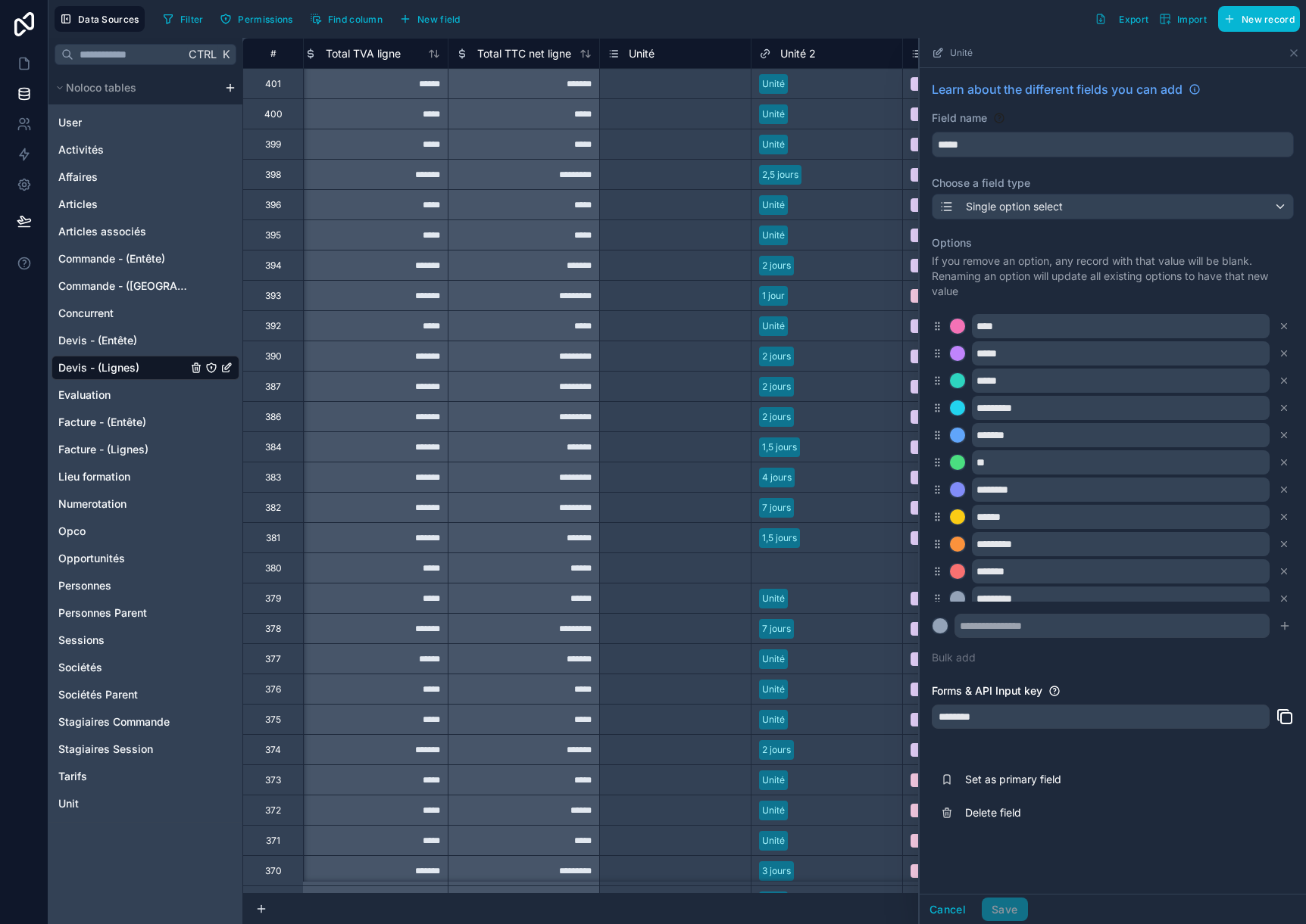
scroll to position [0, 938]
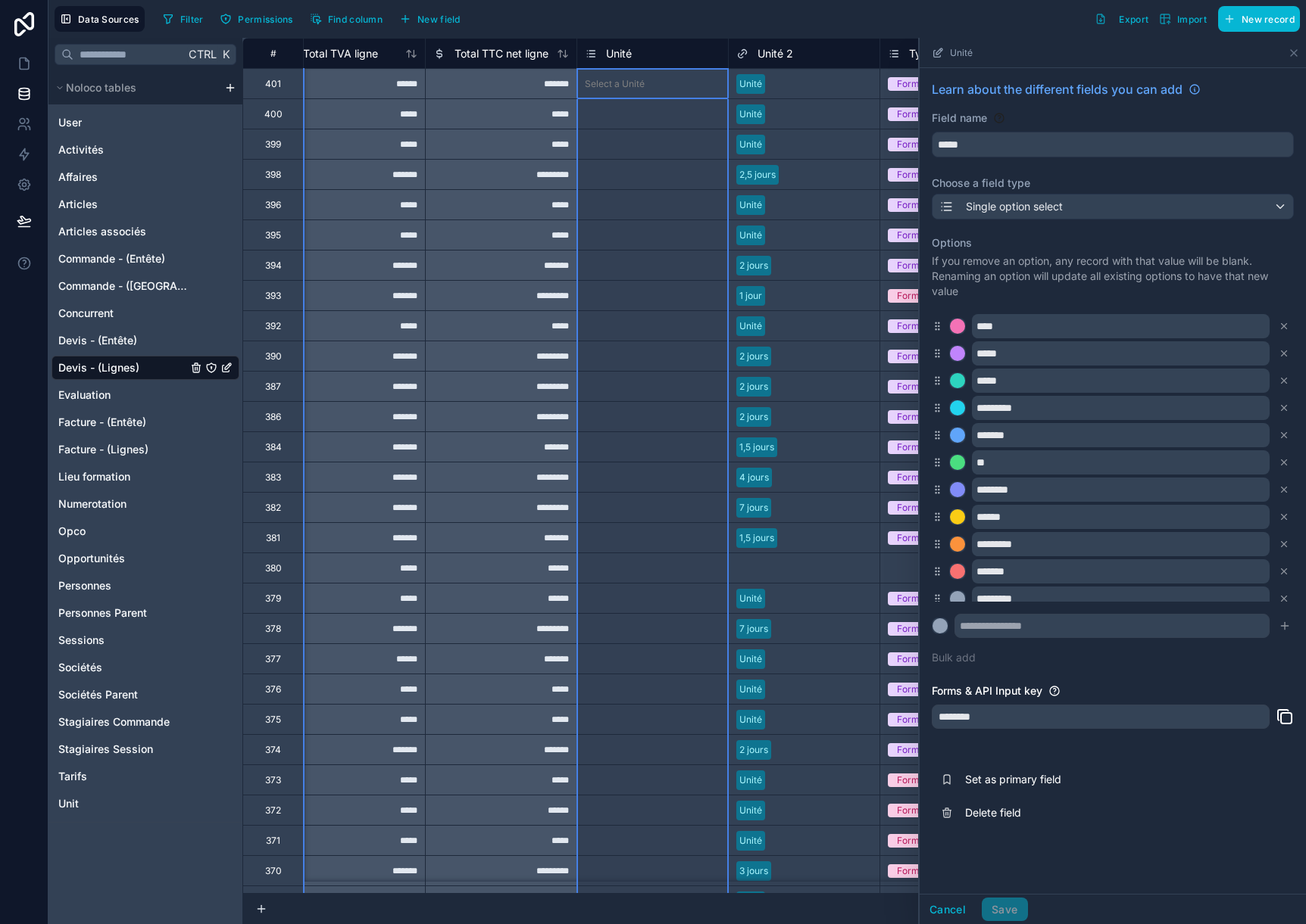
click at [630, 57] on span "Unité" at bounding box center [619, 54] width 26 height 15
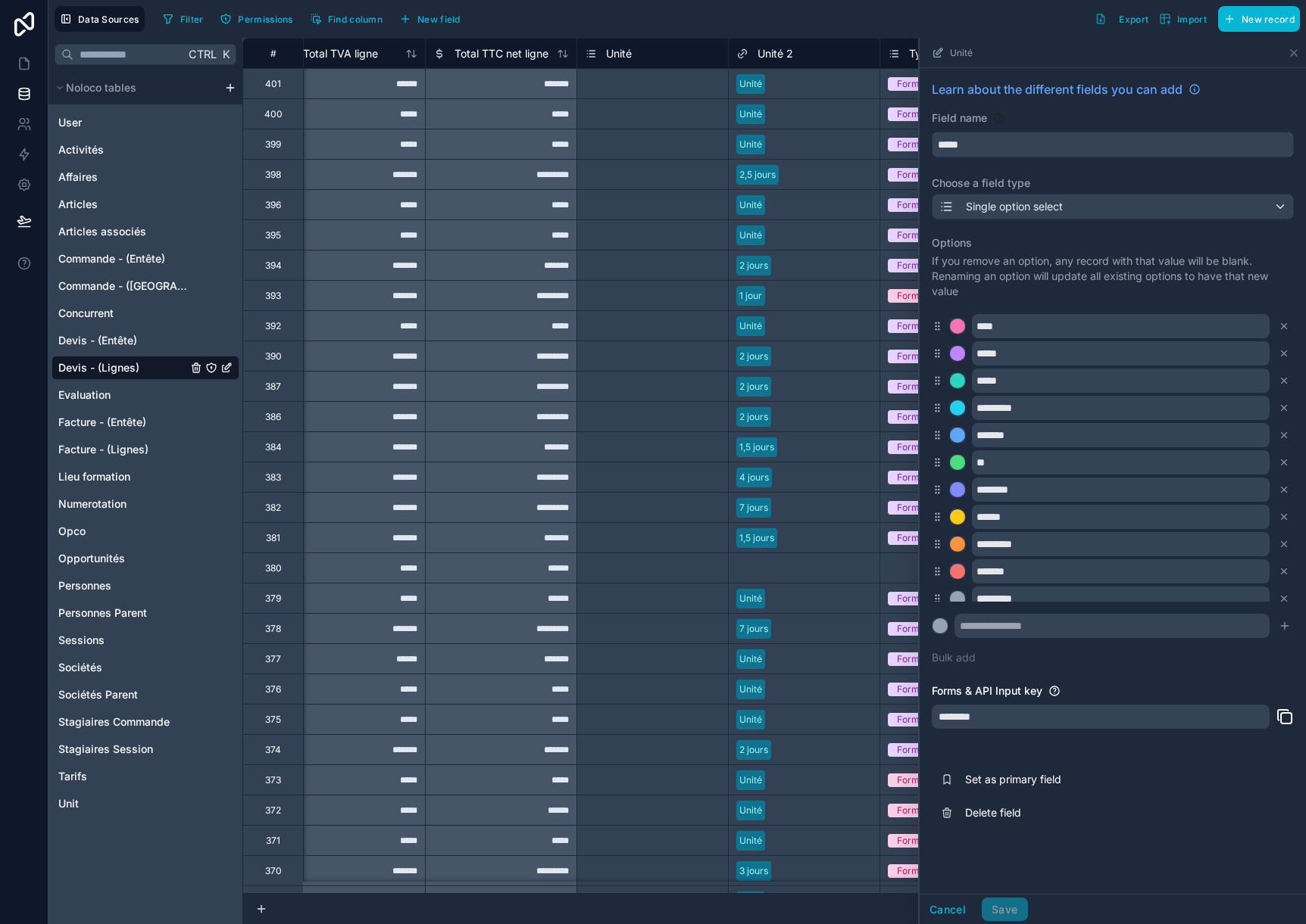
drag, startPoint x: 1005, startPoint y: 136, endPoint x: 888, endPoint y: 130, distance: 117.2
click at [888, 130] on div "# Total HT net ligne Taux TVA Total TVA ligne Total TTC net ligne Unité Unité 2…" at bounding box center [774, 481] width 1063 height 886
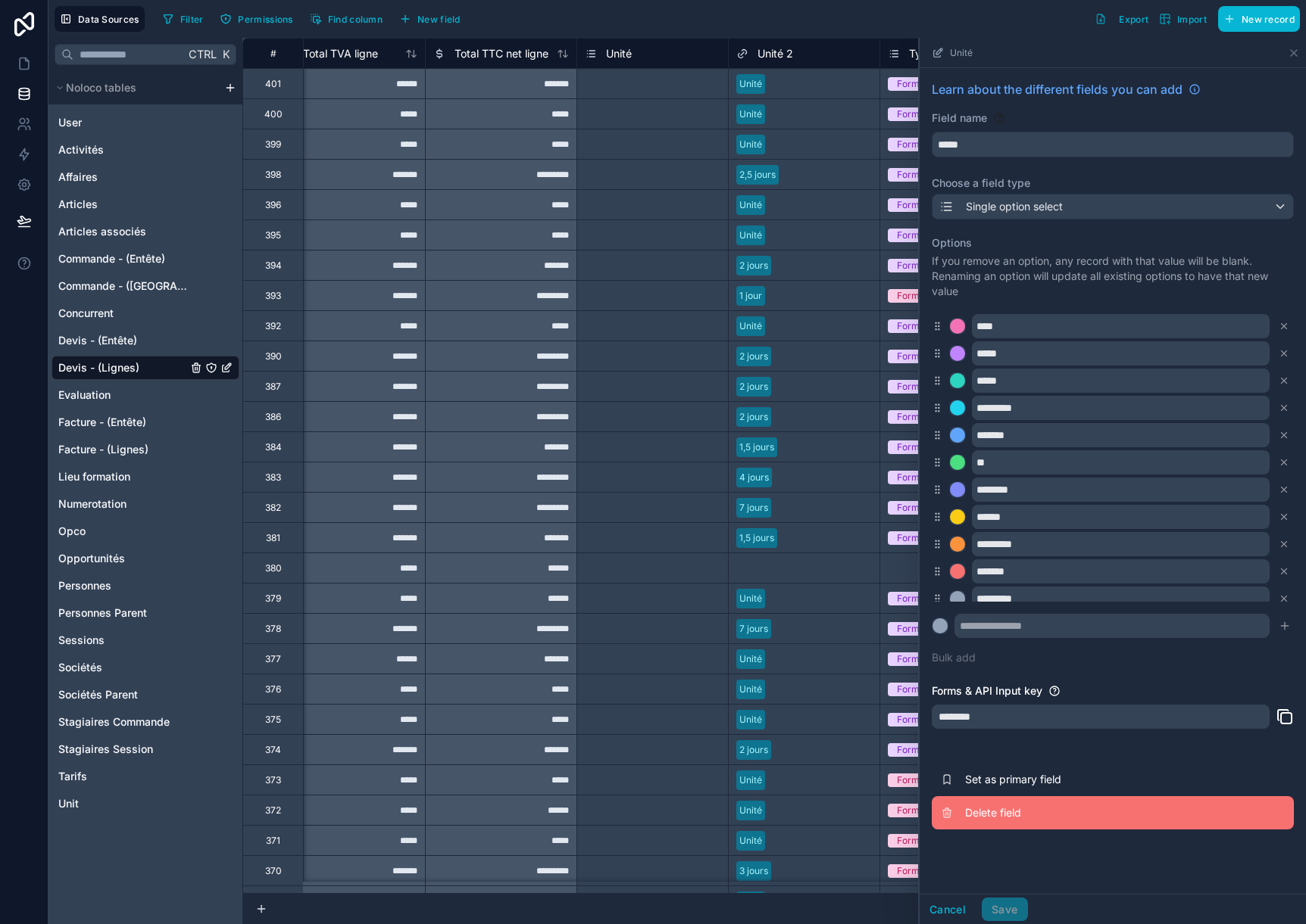
click at [1004, 812] on span "Delete field" at bounding box center [1074, 813] width 218 height 15
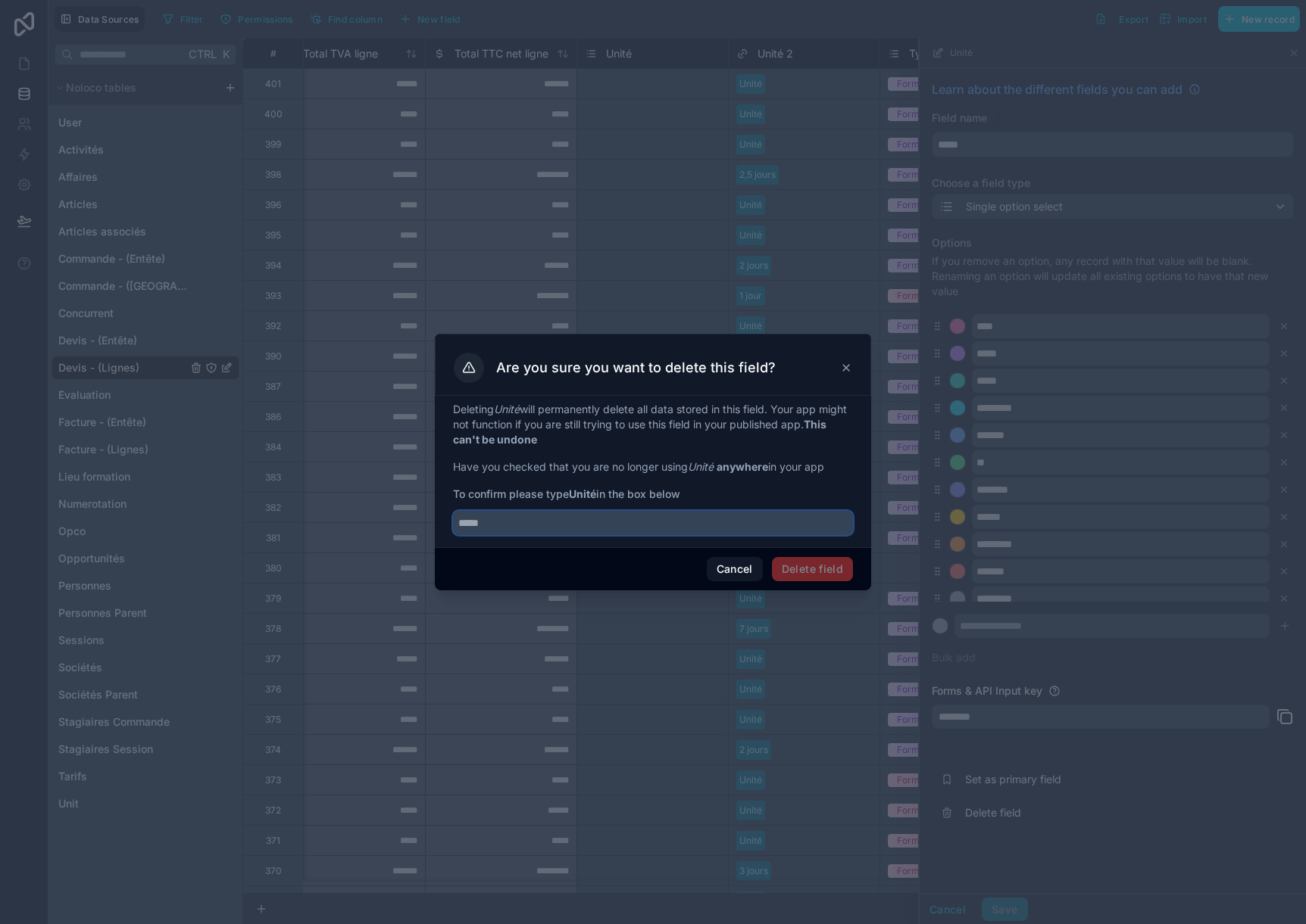
click at [600, 519] on input "text" at bounding box center [653, 523] width 400 height 24
paste input "*****"
type input "*****"
click at [807, 569] on button "Delete field" at bounding box center [812, 569] width 81 height 24
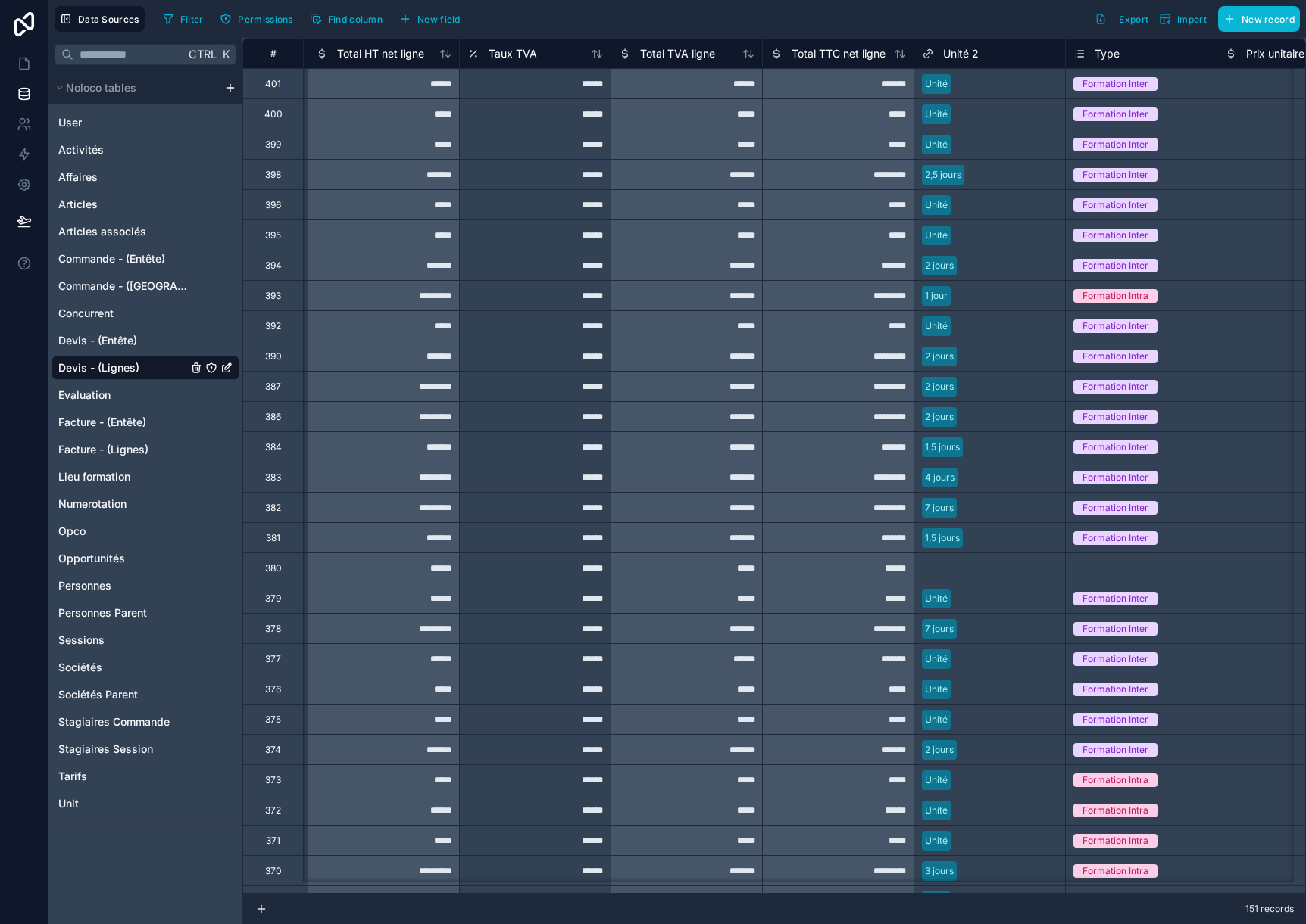
scroll to position [0, 729]
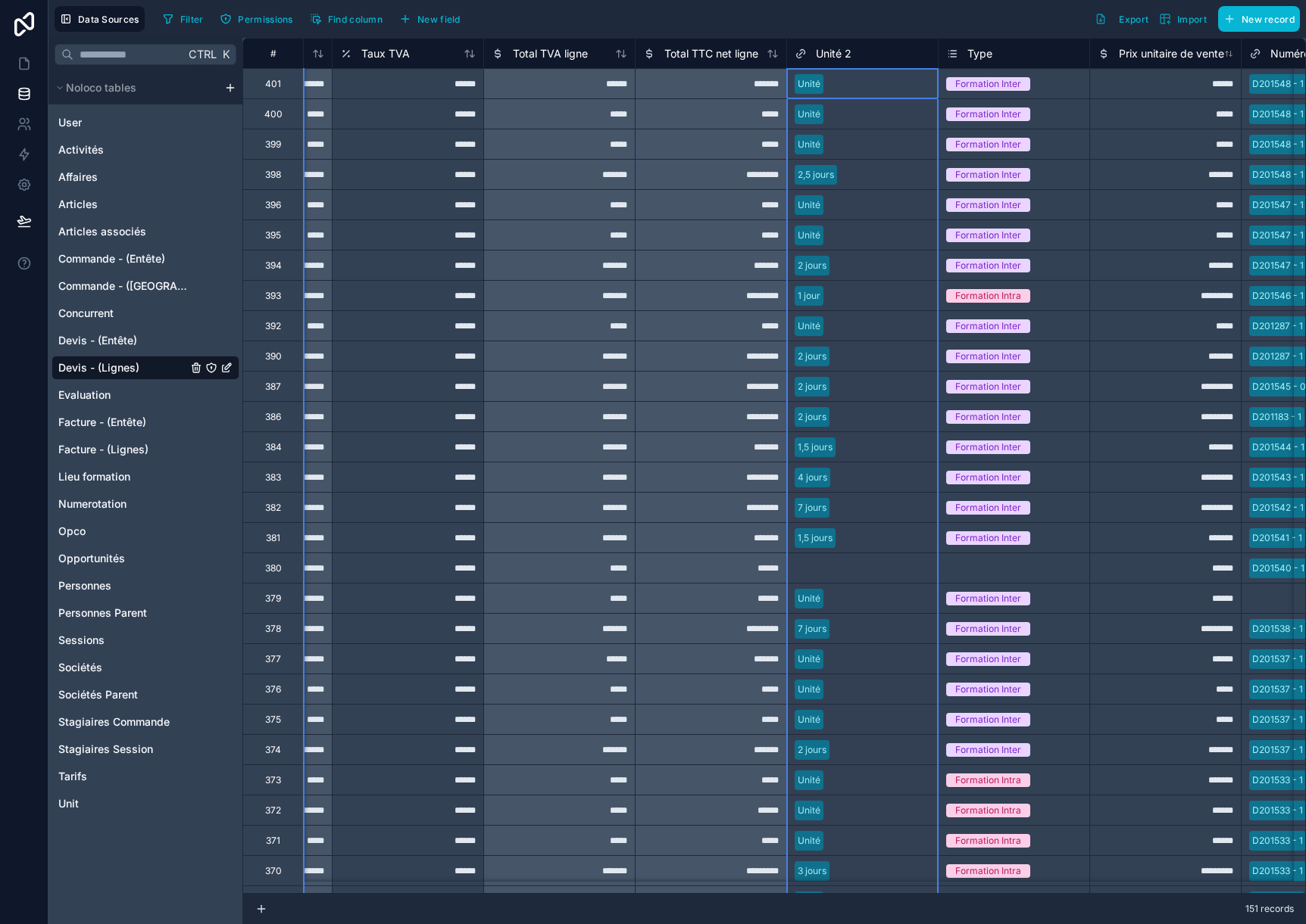
click at [847, 58] on span "Unité 2" at bounding box center [833, 54] width 35 height 15
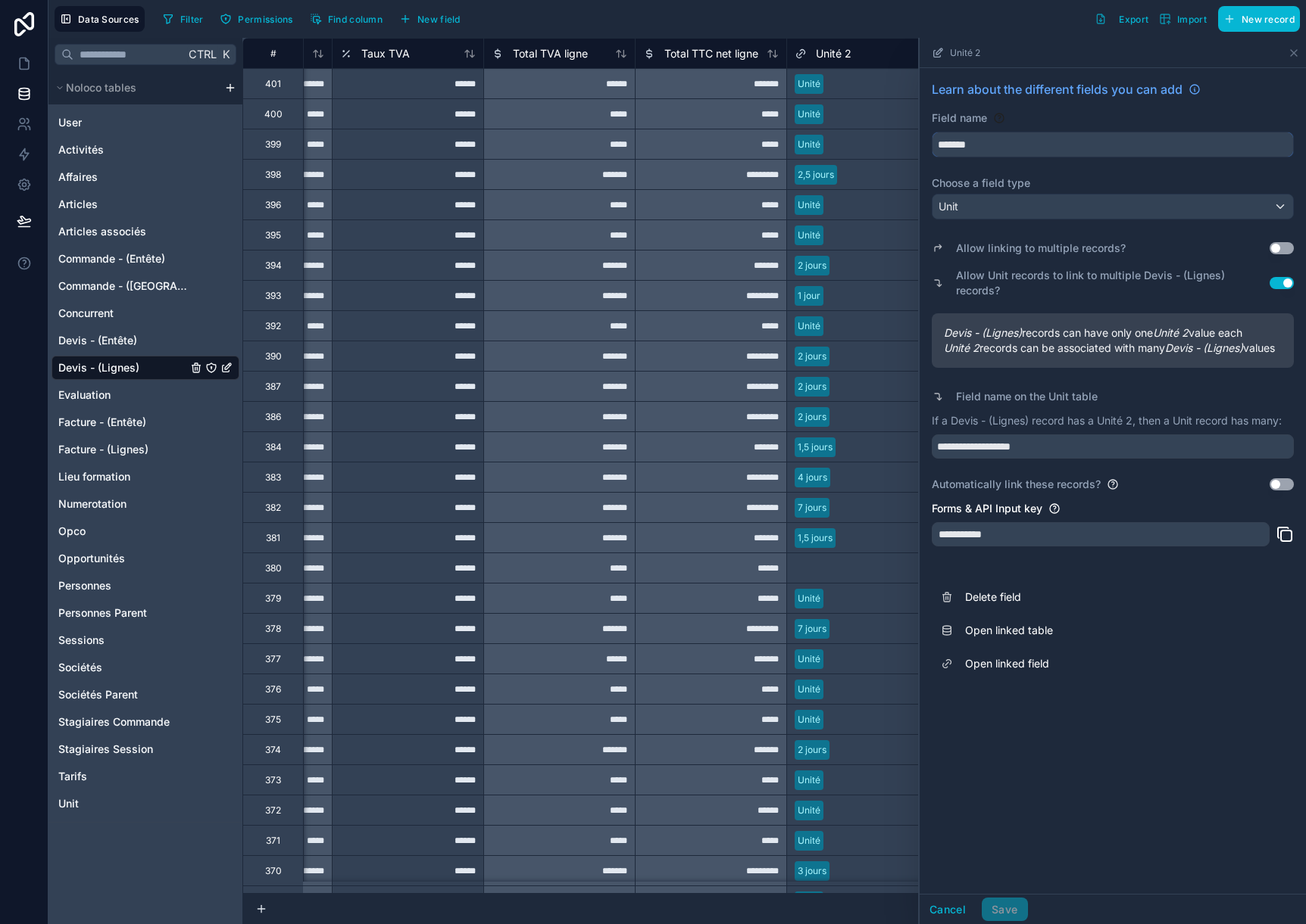
click at [998, 145] on input "*******" at bounding box center [1113, 144] width 361 height 24
type input "*****"
click at [955, 434] on input "**********" at bounding box center [1113, 446] width 362 height 24
type input "**********"
click at [1013, 910] on button "Save" at bounding box center [1004, 910] width 46 height 24
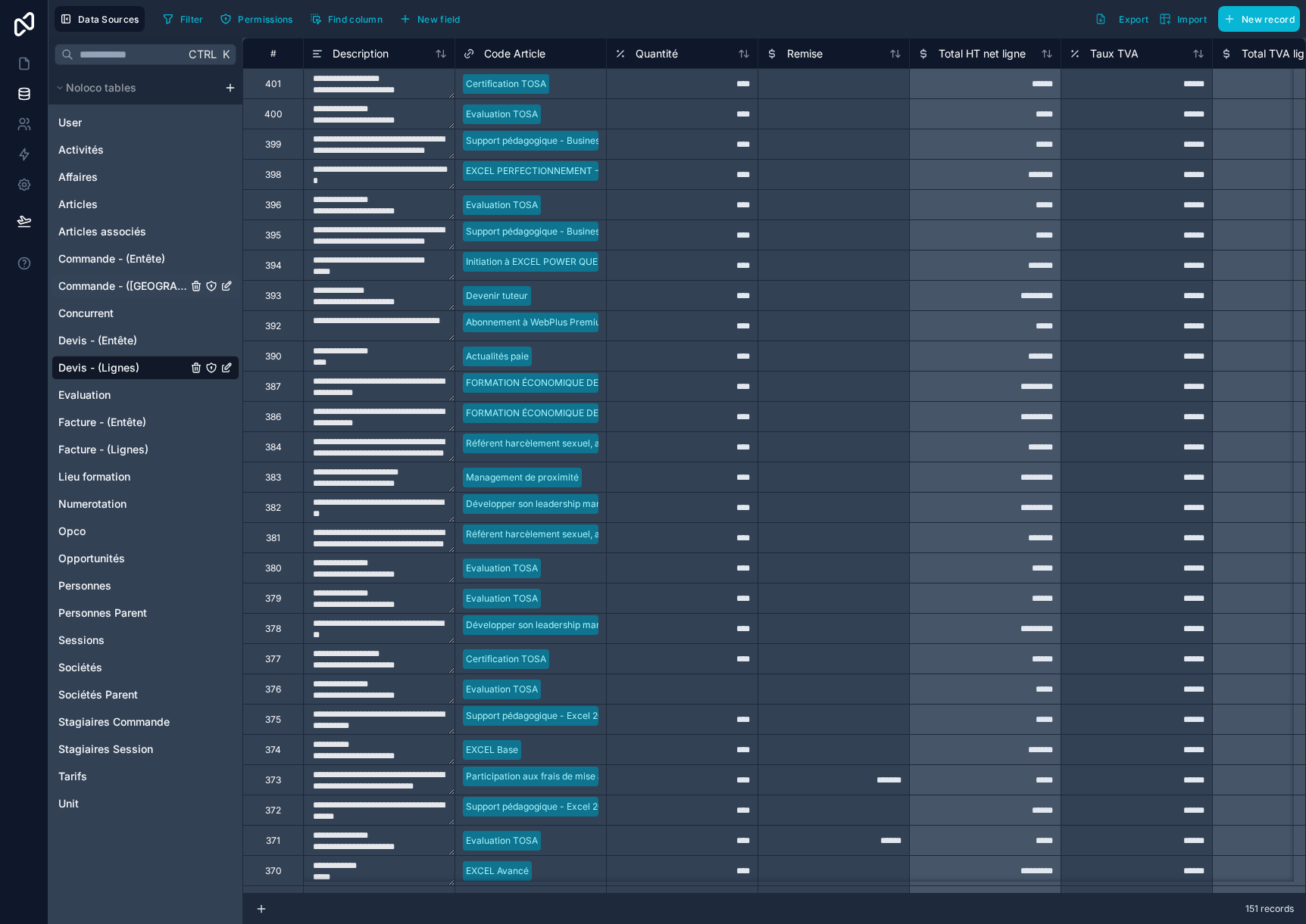
click at [153, 284] on span "Commande - ([GEOGRAPHIC_DATA])" at bounding box center [123, 286] width 129 height 15
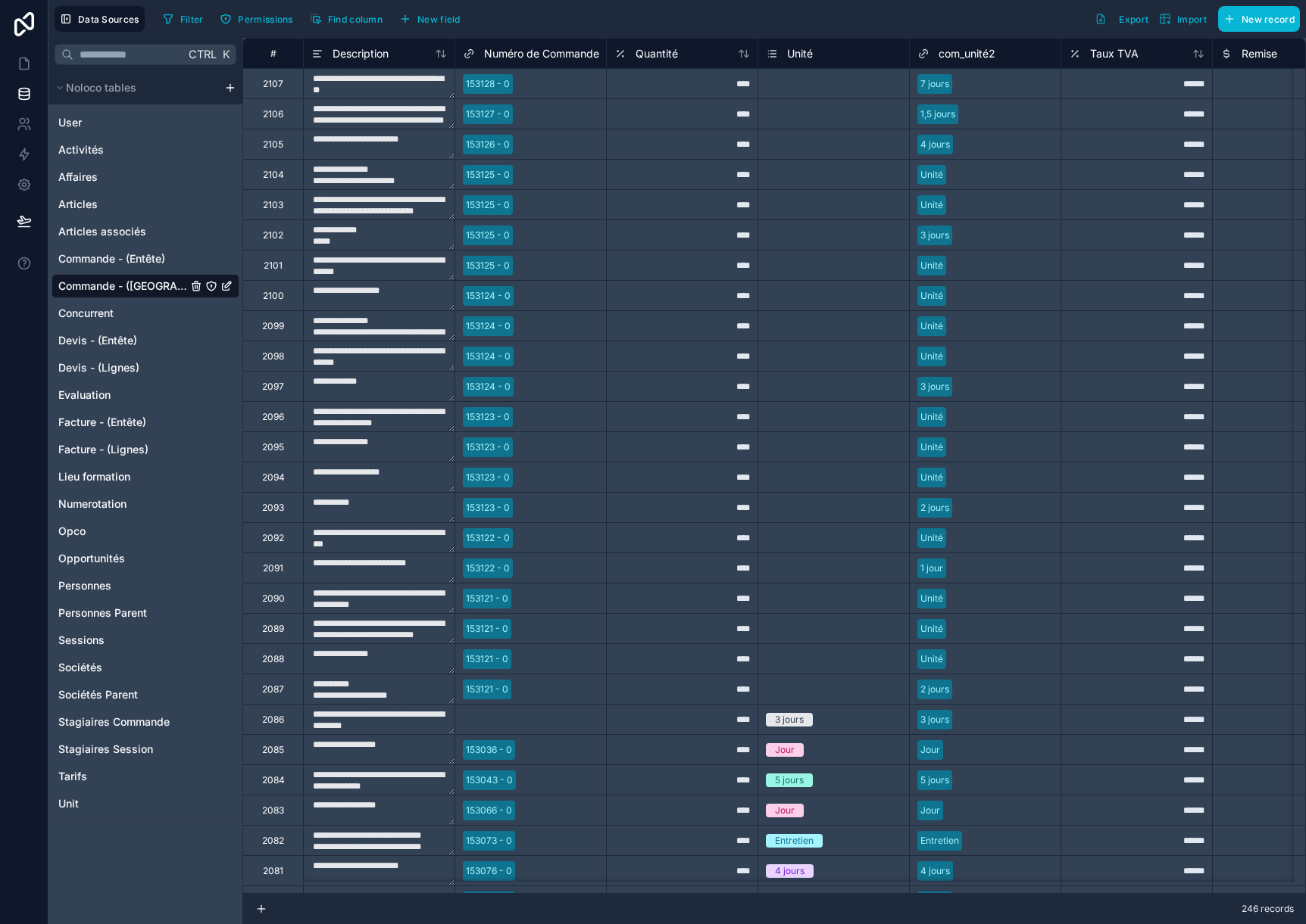
click at [807, 50] on span "Unité" at bounding box center [800, 54] width 26 height 15
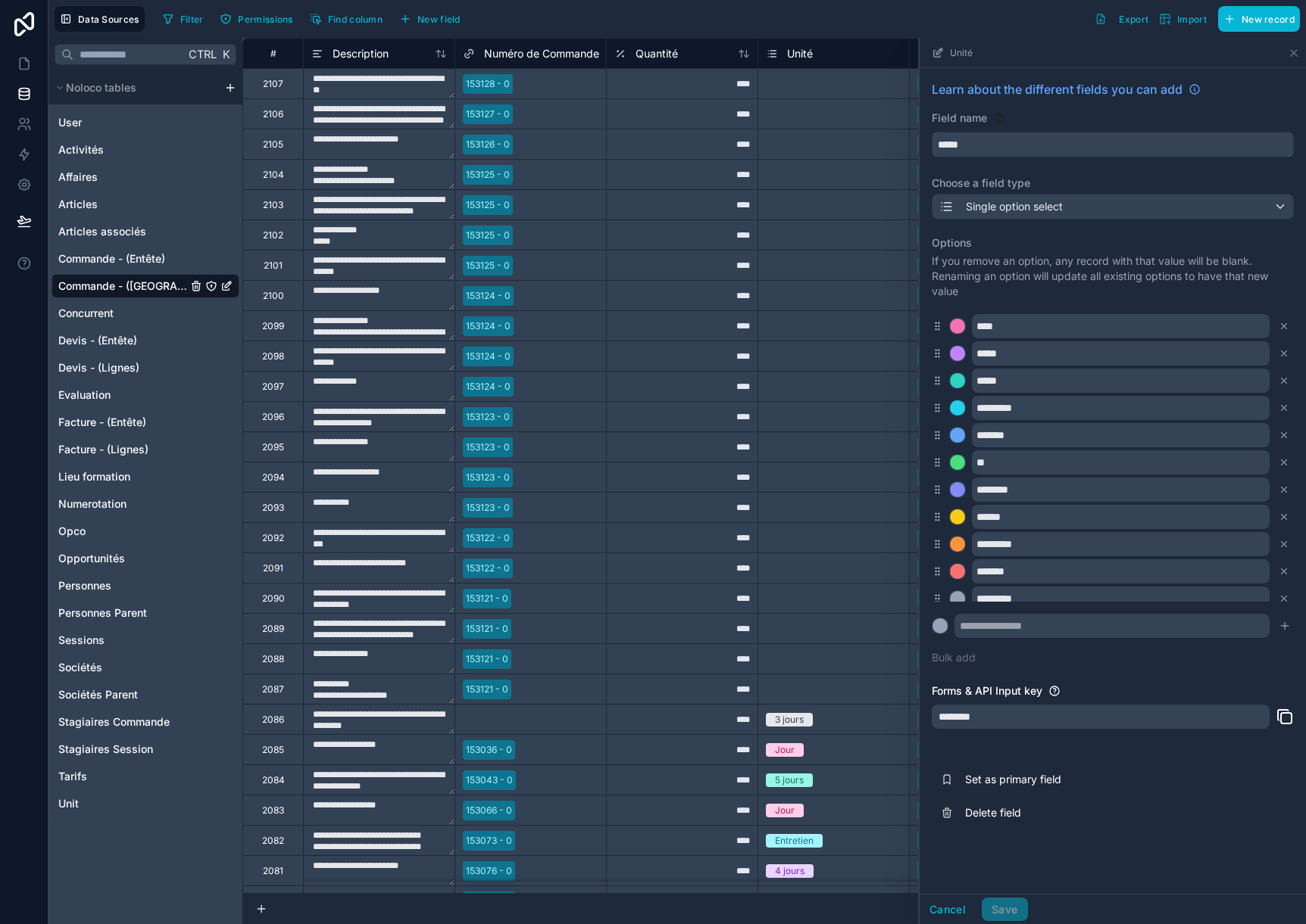
drag, startPoint x: 1007, startPoint y: 143, endPoint x: 904, endPoint y: 139, distance: 103.1
click at [904, 139] on div "**********" at bounding box center [774, 481] width 1063 height 886
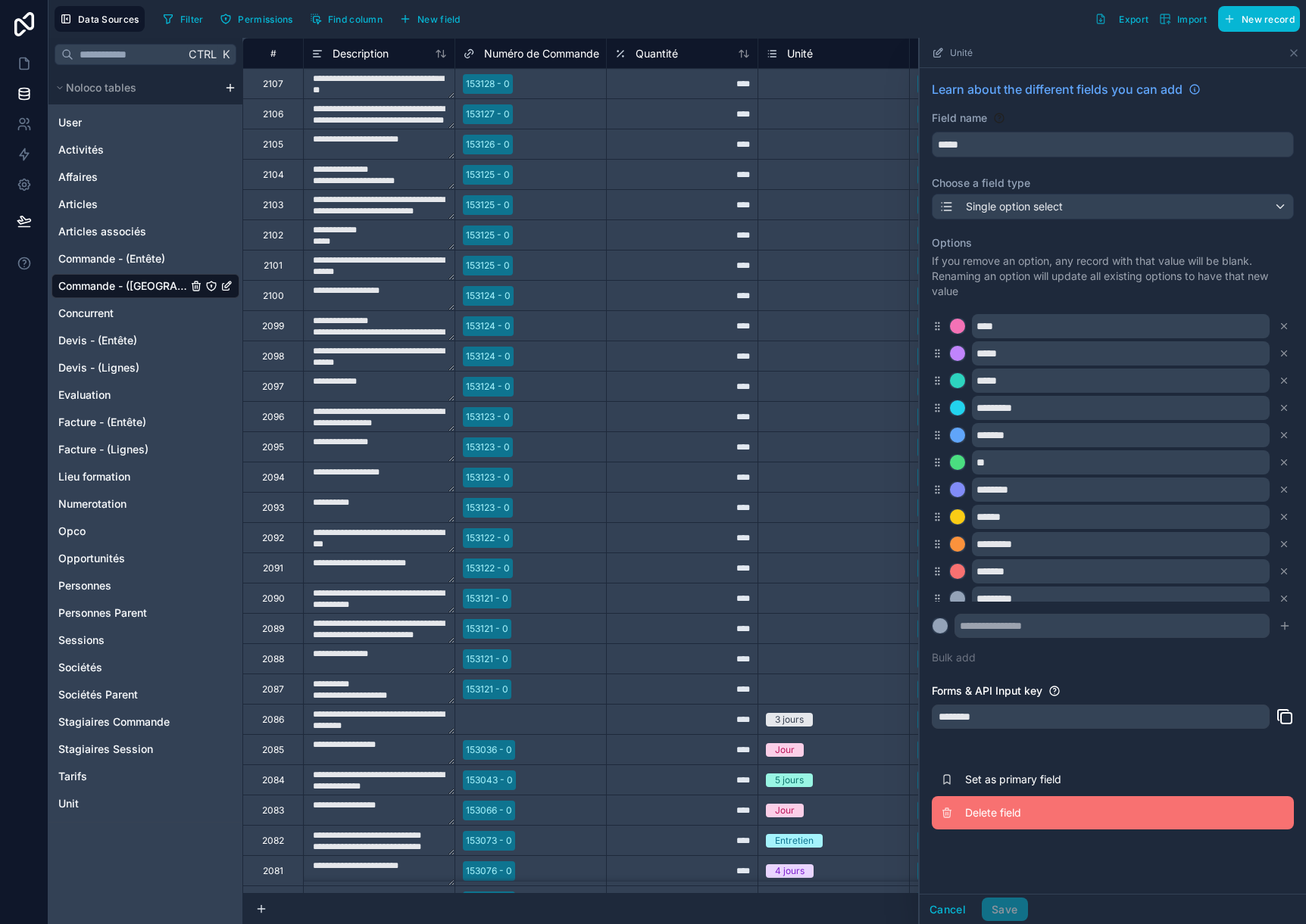
click at [1018, 810] on span "Delete field" at bounding box center [1074, 813] width 218 height 15
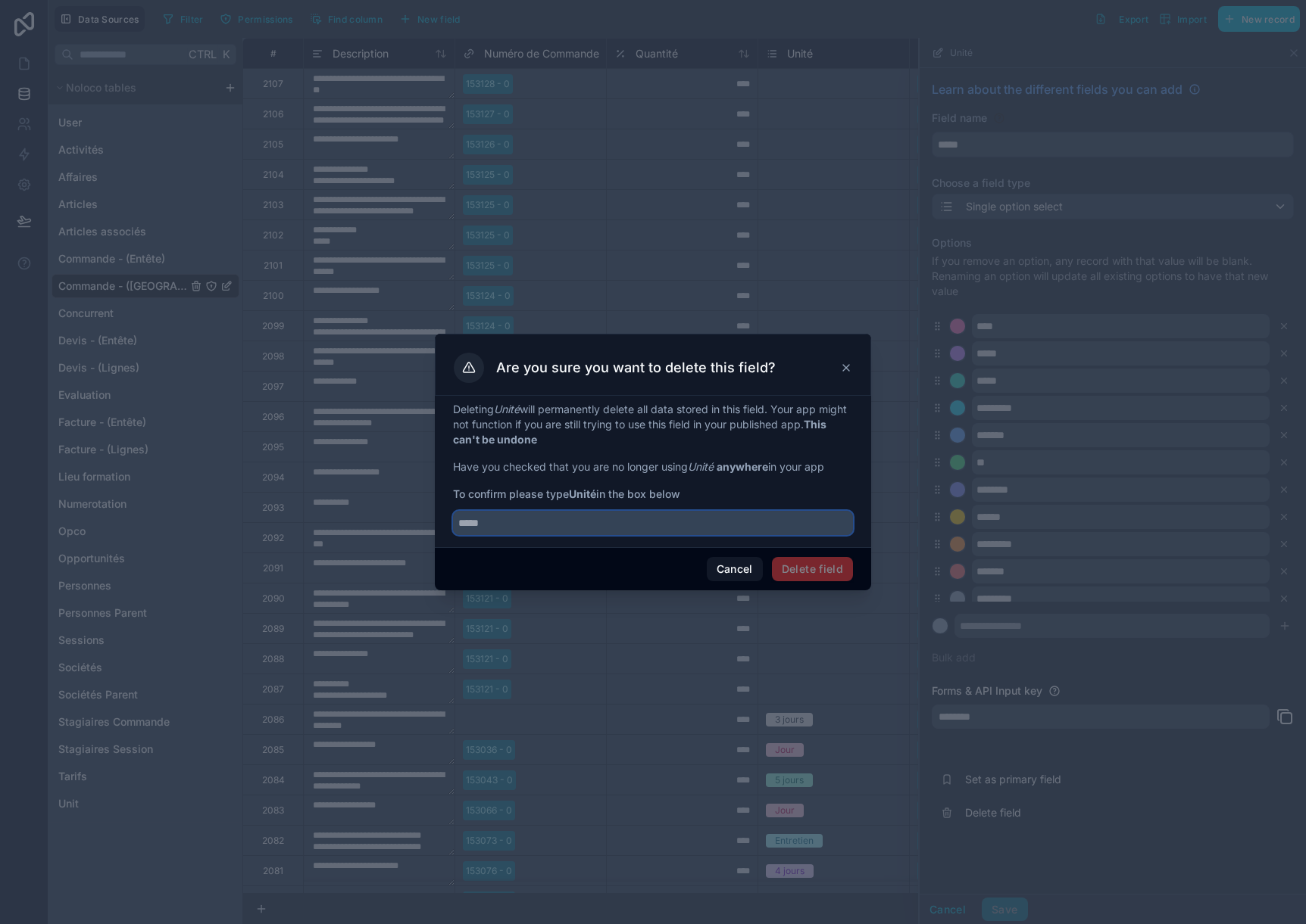
click at [711, 526] on input "text" at bounding box center [653, 523] width 400 height 24
paste input "*****"
type input "*****"
click at [797, 567] on button "Delete field" at bounding box center [812, 569] width 81 height 24
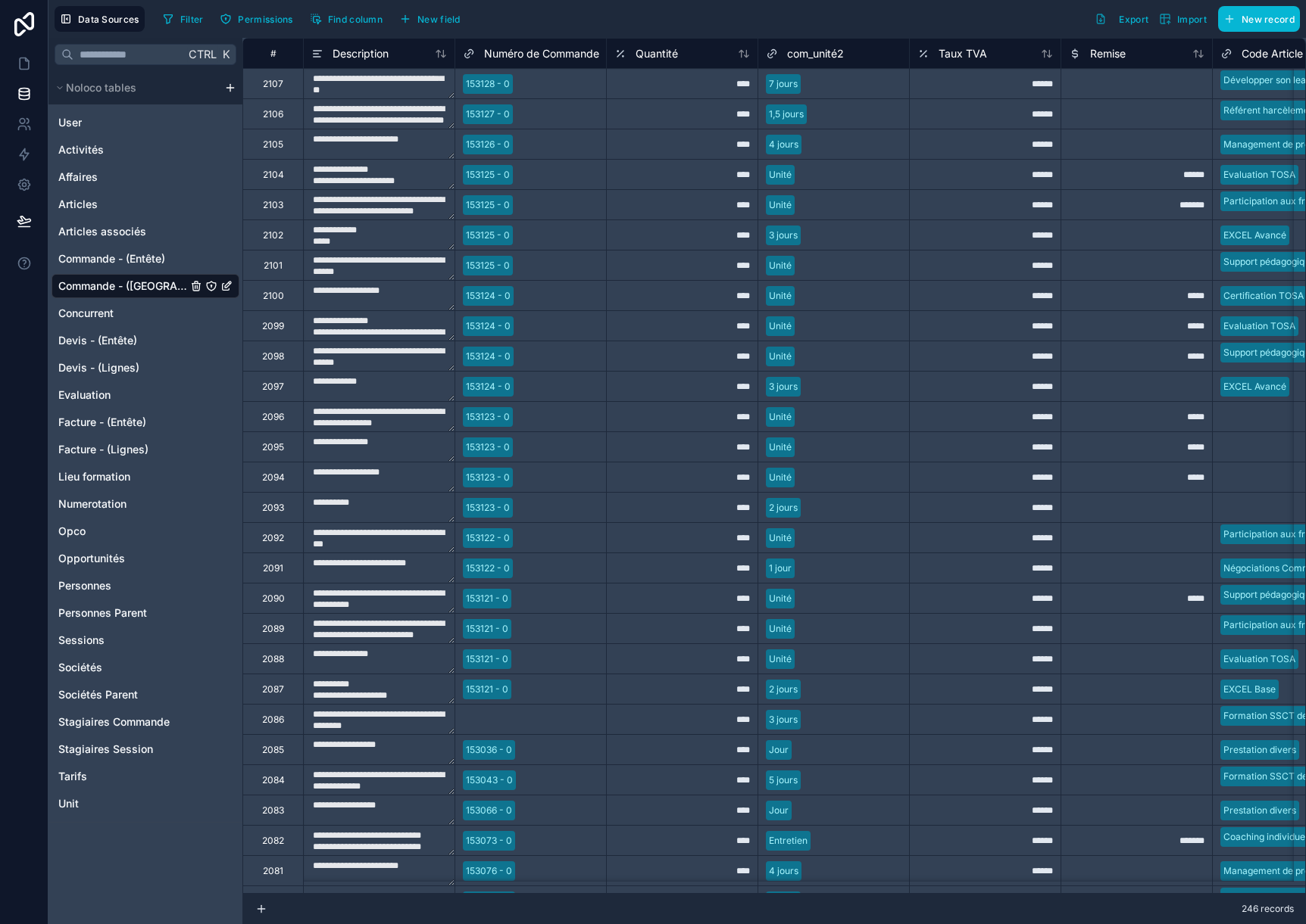
click at [824, 52] on span "com_unité2" at bounding box center [815, 54] width 57 height 15
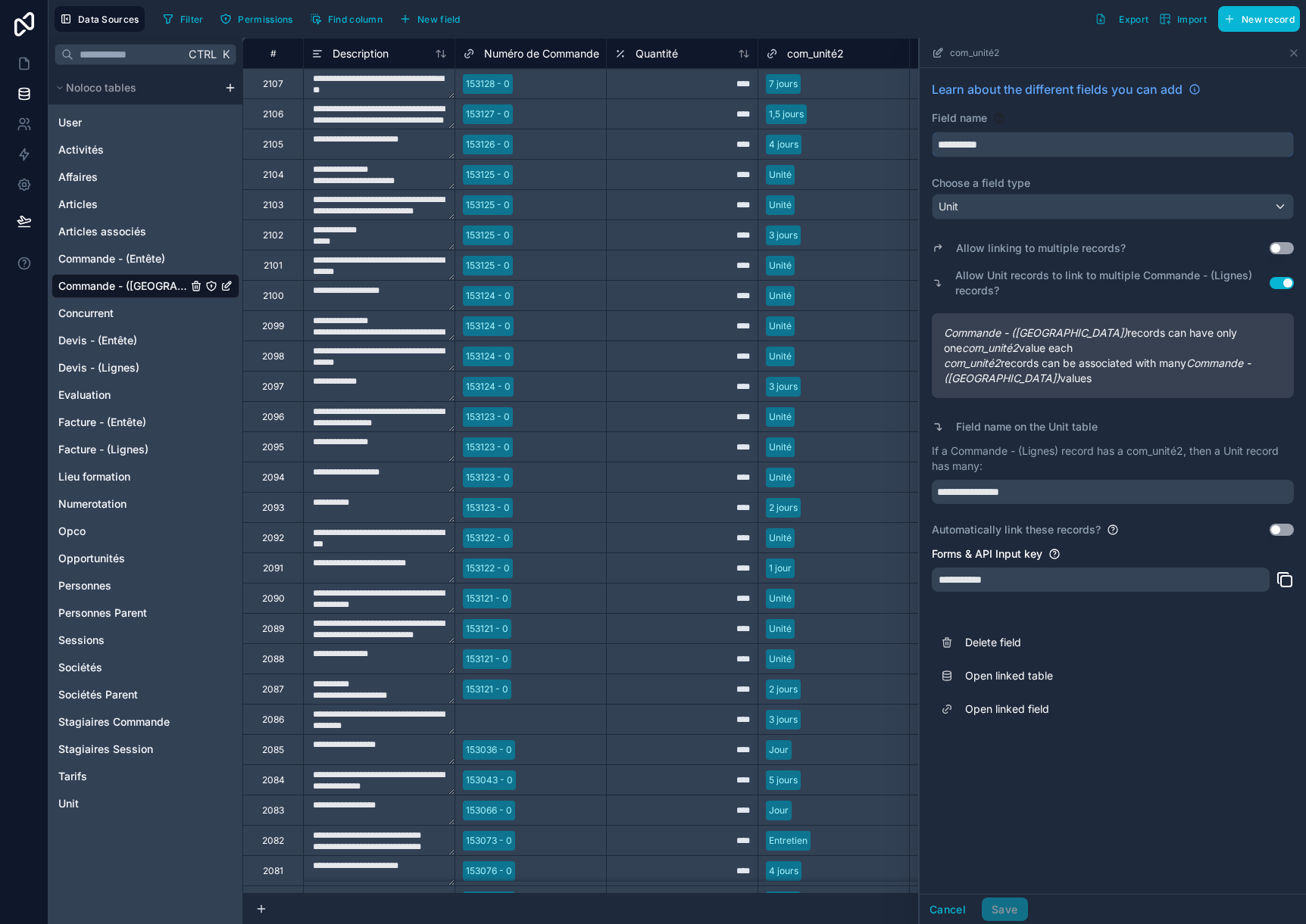
drag, startPoint x: 1040, startPoint y: 146, endPoint x: 882, endPoint y: 132, distance: 158.6
click at [883, 134] on div "**********" at bounding box center [774, 481] width 1063 height 886
type input "*****"
click at [952, 480] on input "**********" at bounding box center [1113, 492] width 362 height 24
type input "**********"
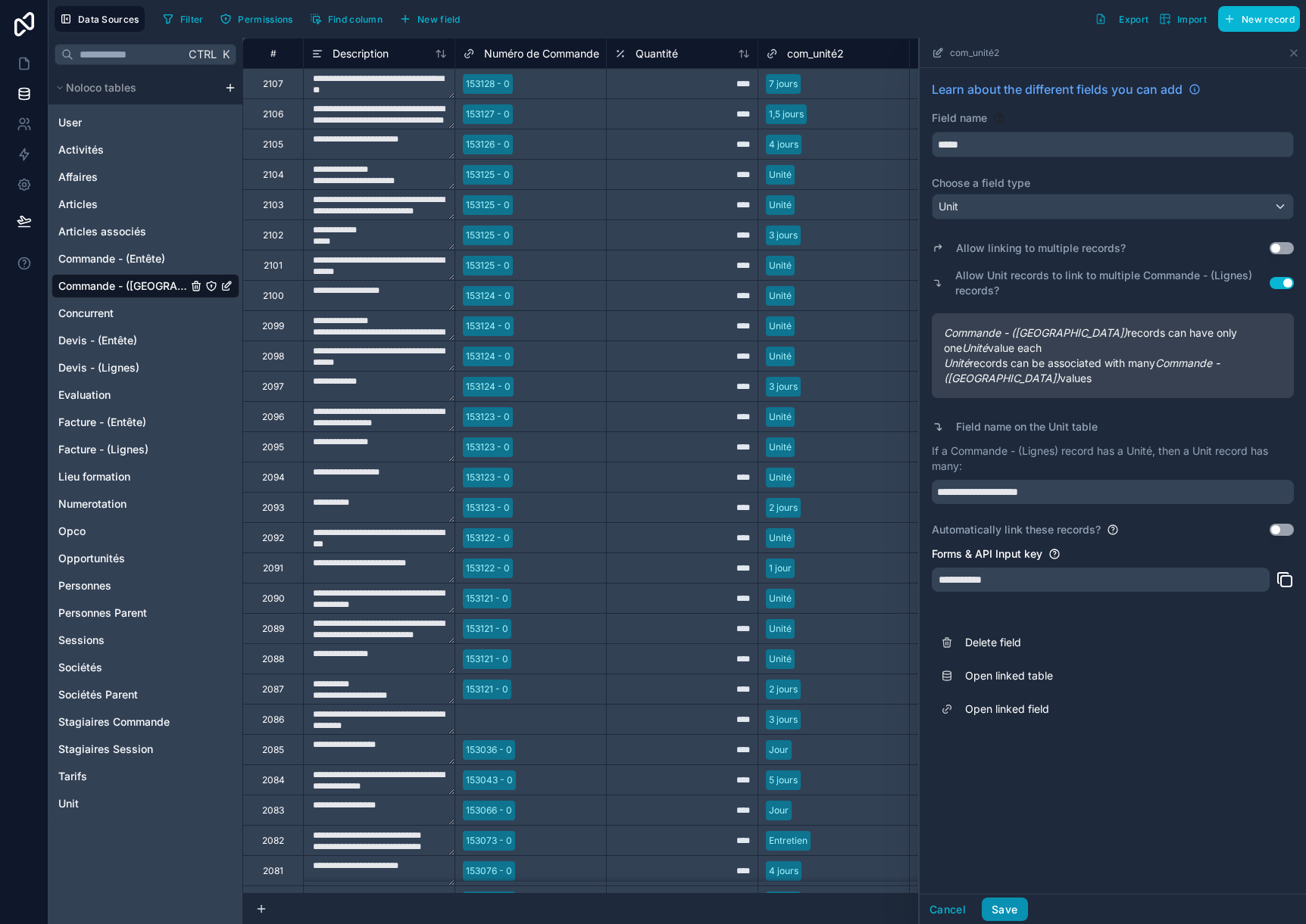
click at [1007, 916] on button "Save" at bounding box center [1004, 910] width 46 height 24
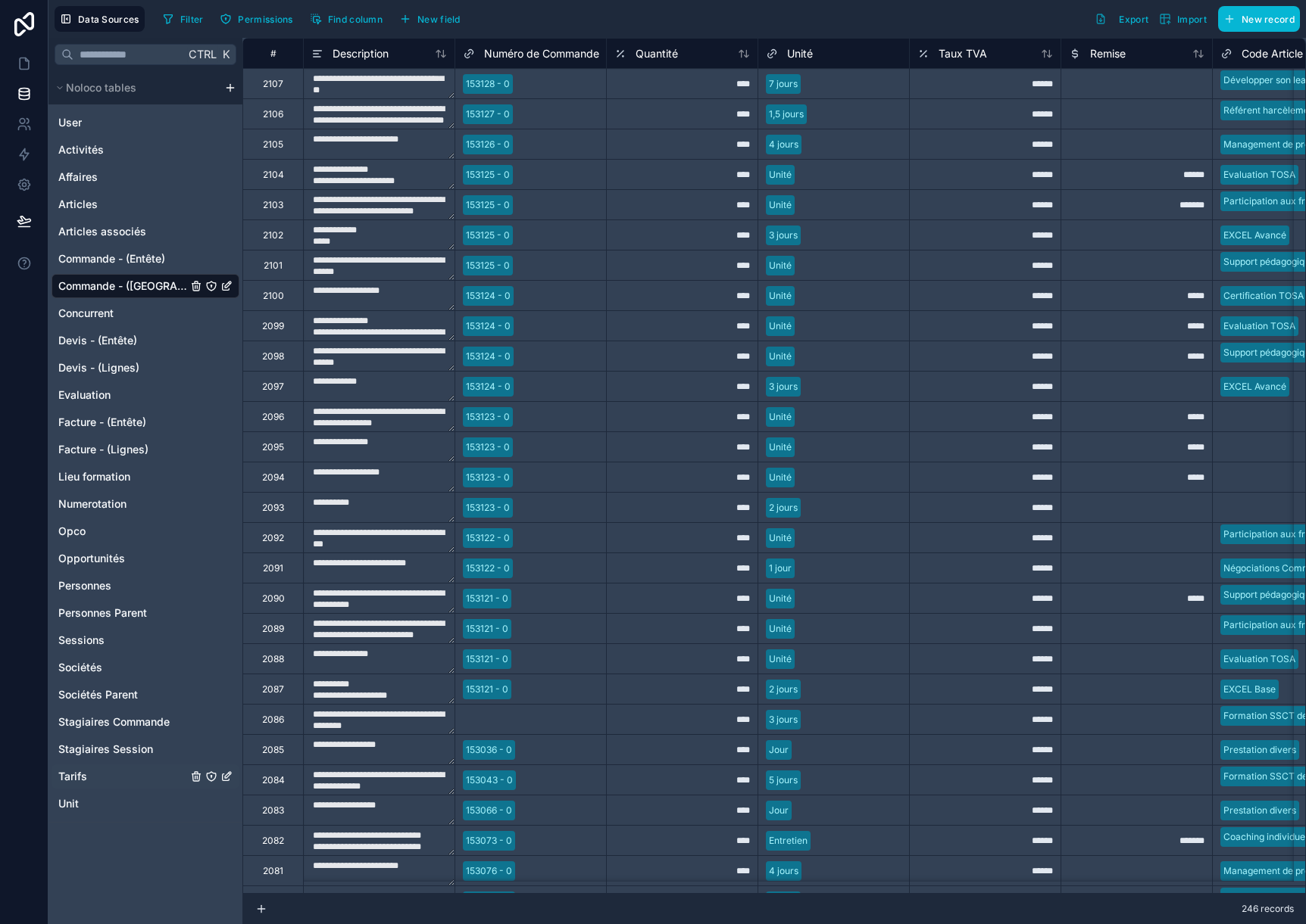
click at [79, 776] on span "Tarifs" at bounding box center [73, 777] width 29 height 15
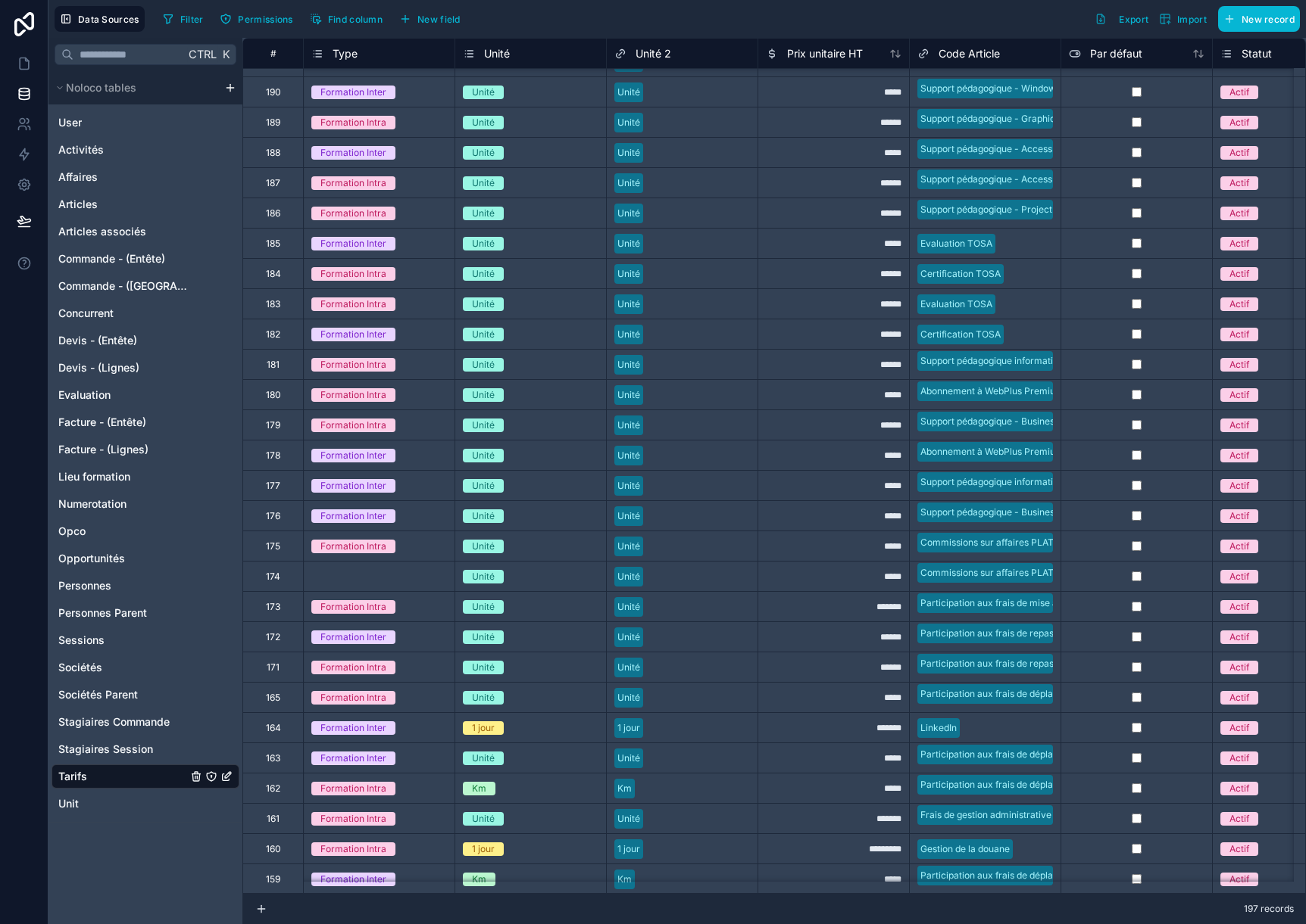
scroll to position [757, 0]
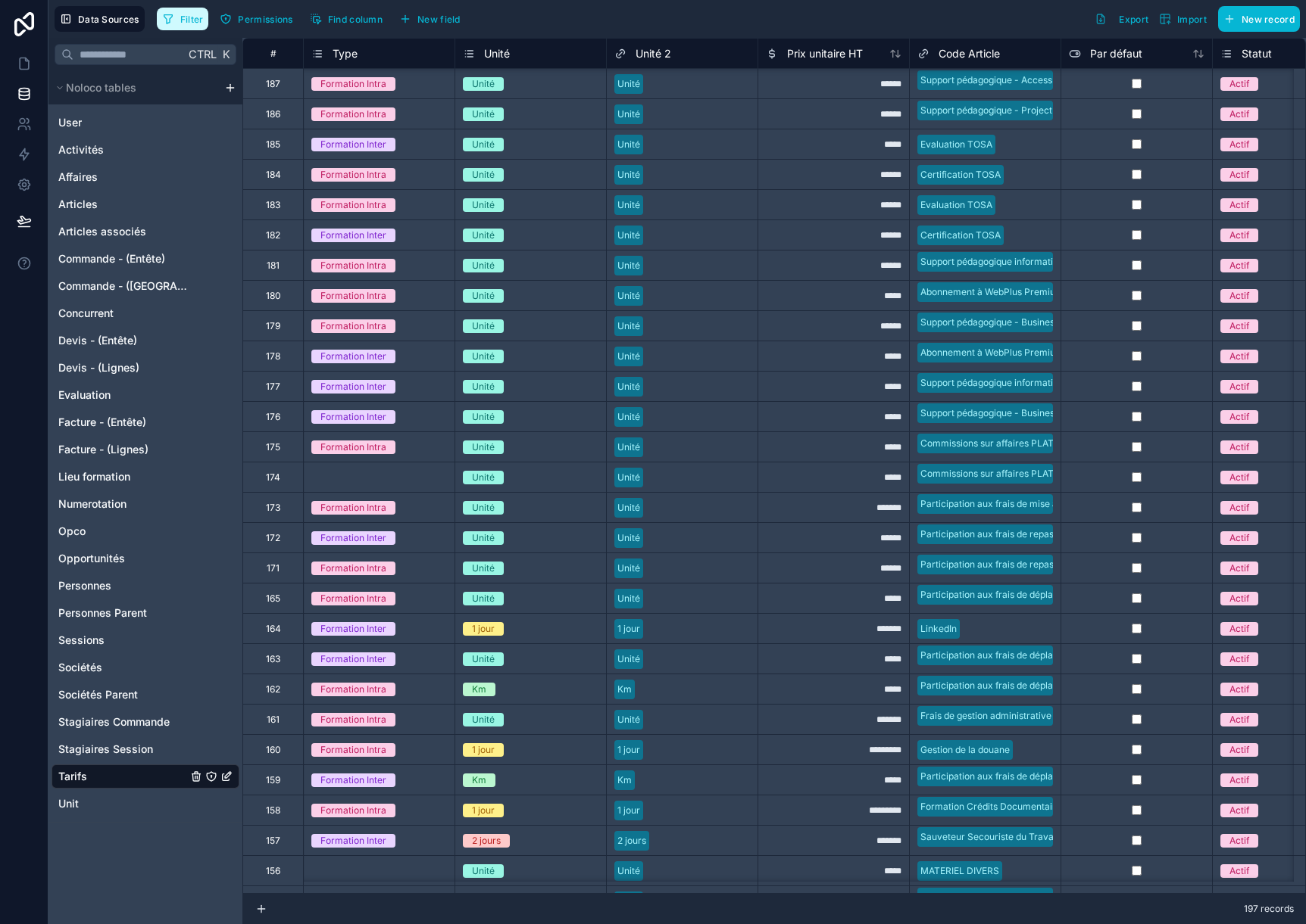
click at [192, 14] on span "Filter" at bounding box center [192, 19] width 23 height 11
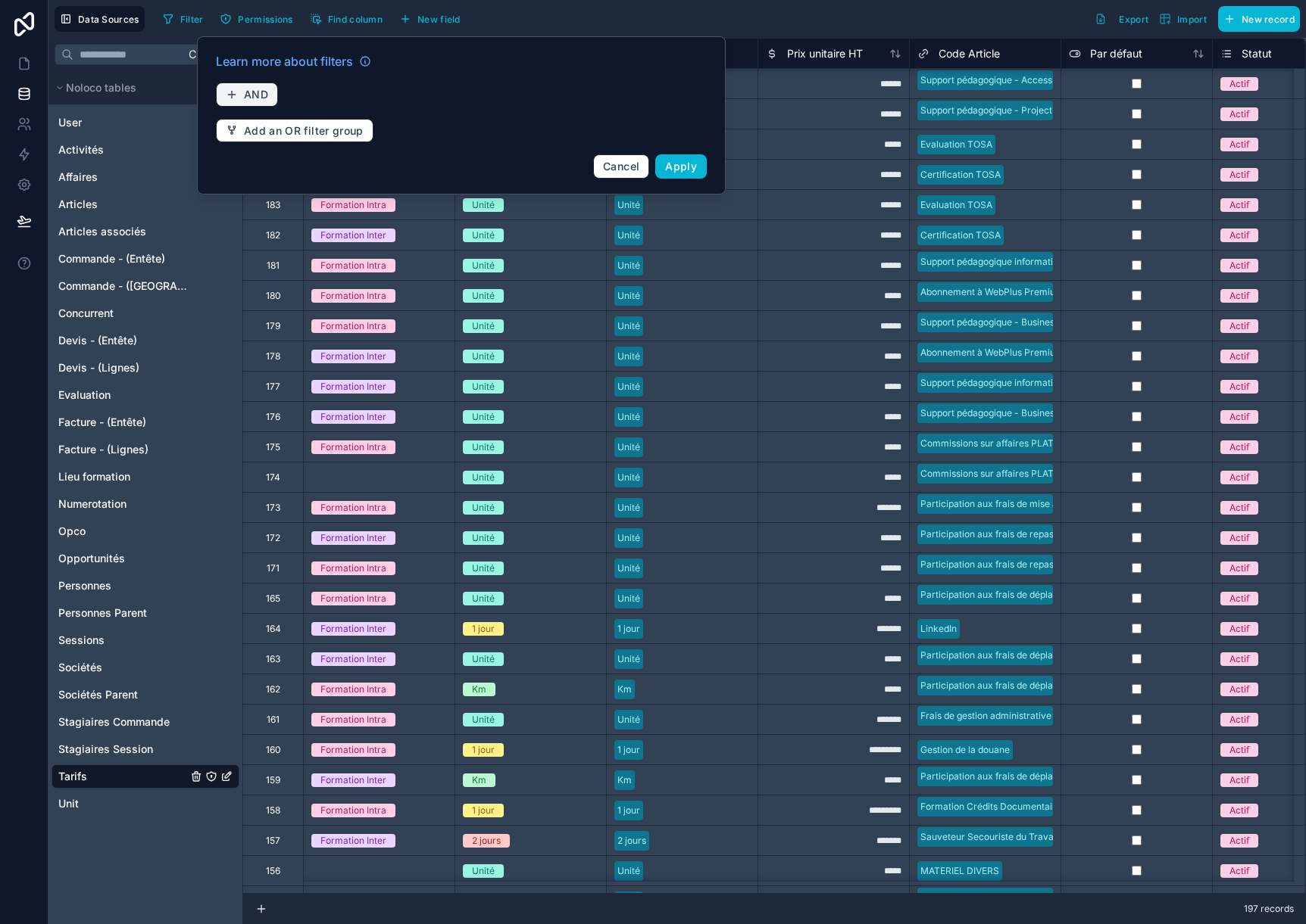
click at [260, 95] on span "AND" at bounding box center [256, 95] width 24 height 14
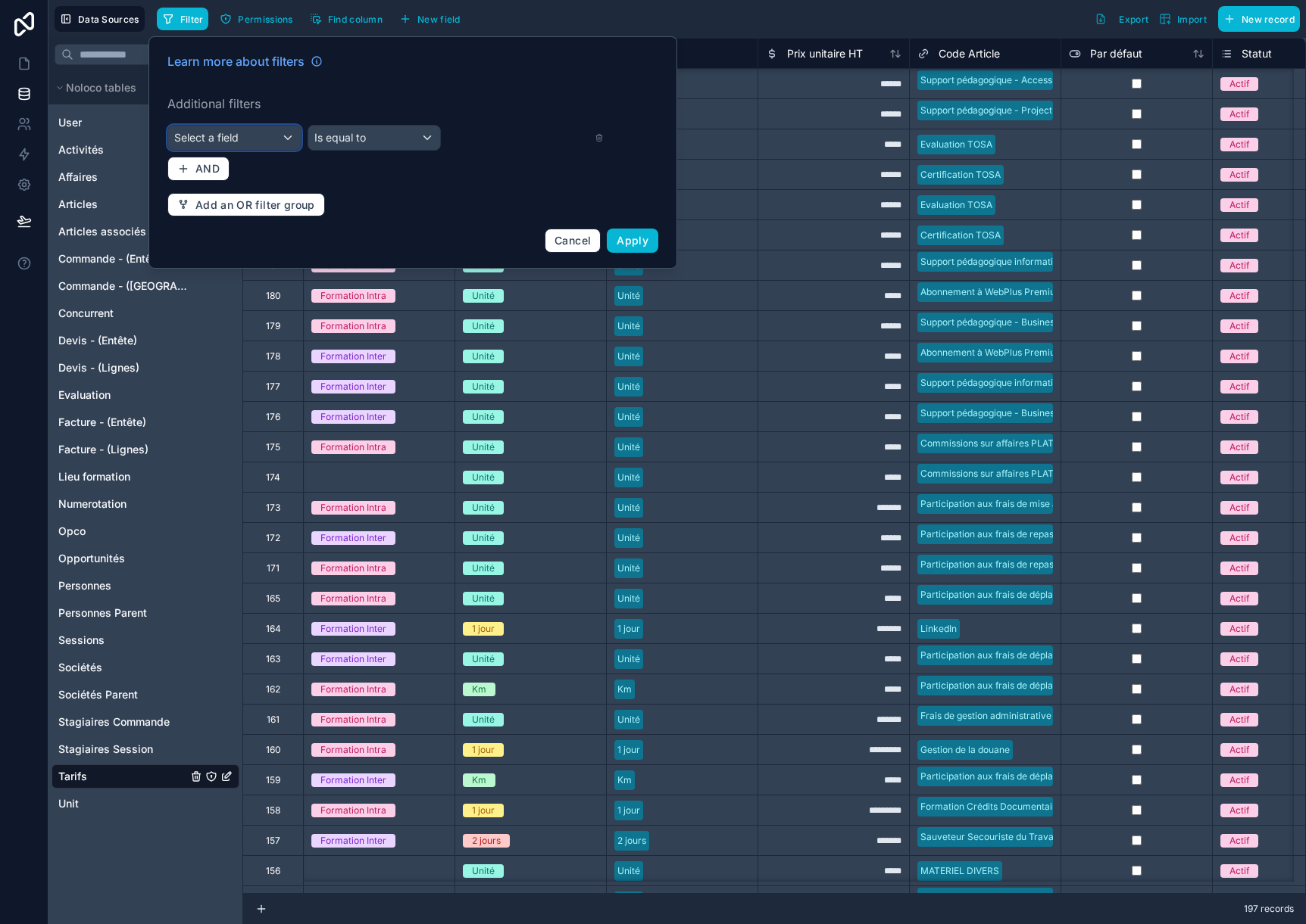
click at [238, 135] on span "Select a field" at bounding box center [206, 137] width 64 height 13
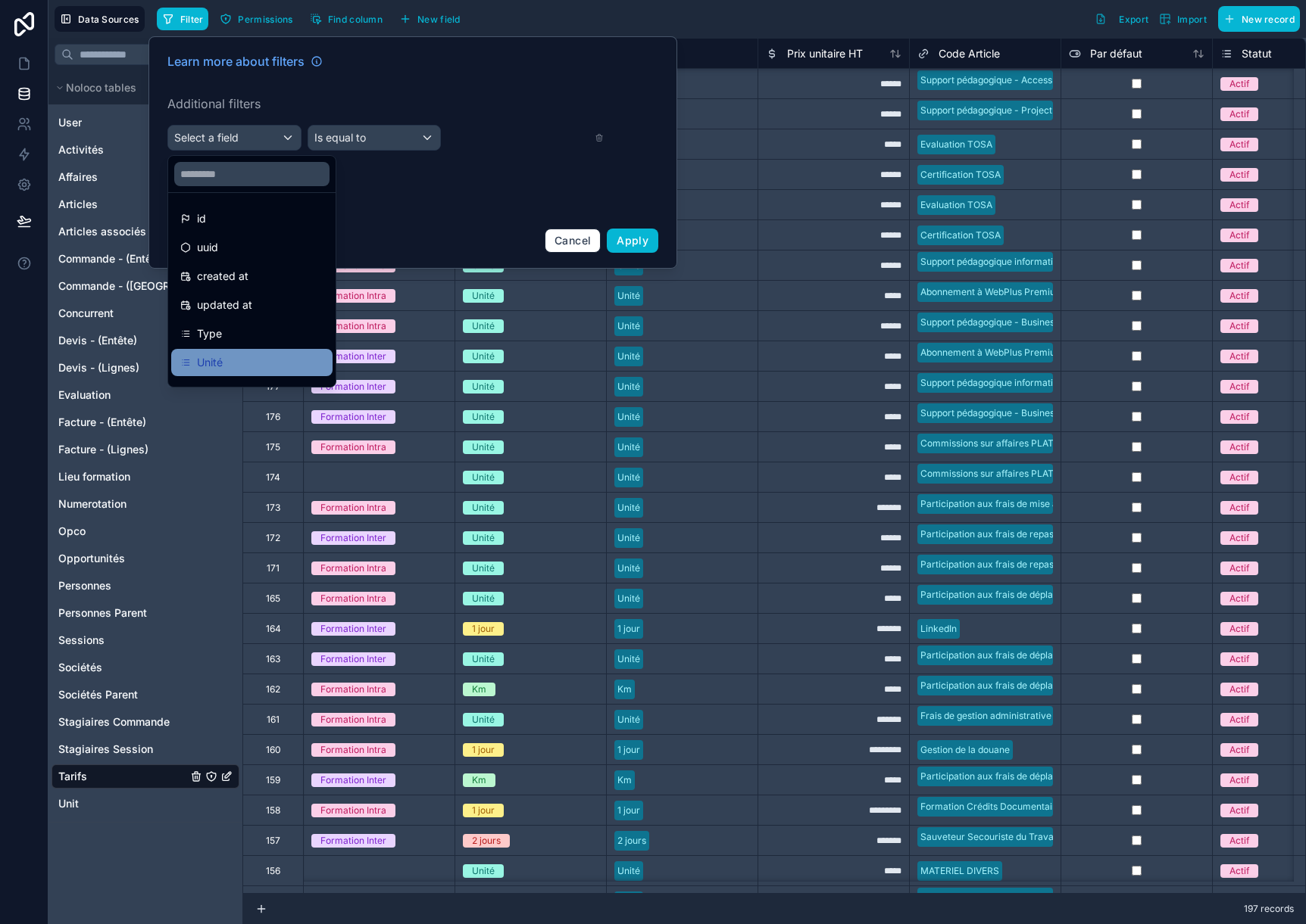
click at [238, 368] on div "Unité" at bounding box center [252, 362] width 144 height 18
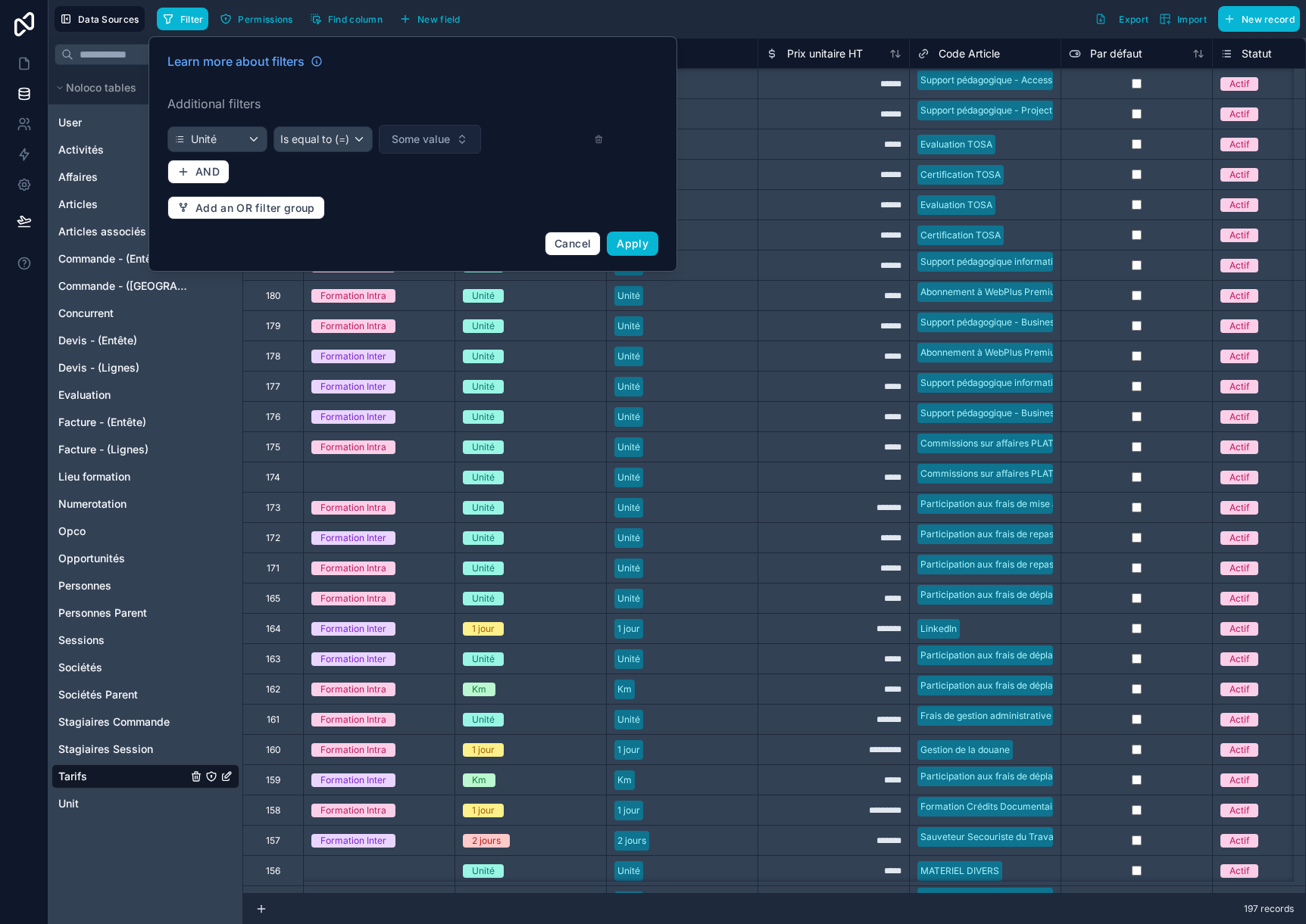
click at [422, 139] on span "Some value" at bounding box center [420, 139] width 59 height 15
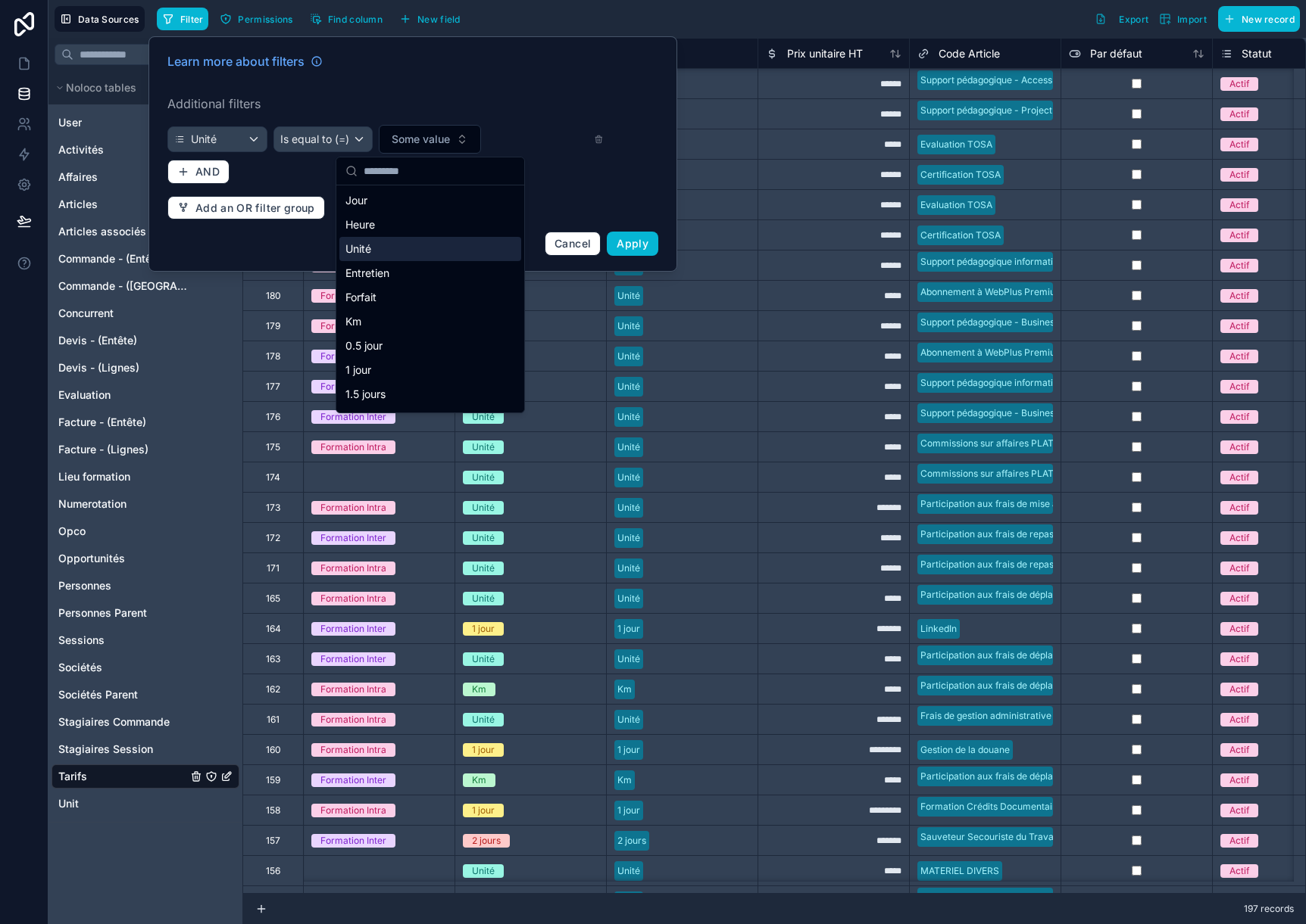
click at [368, 252] on div "Unité" at bounding box center [430, 249] width 182 height 24
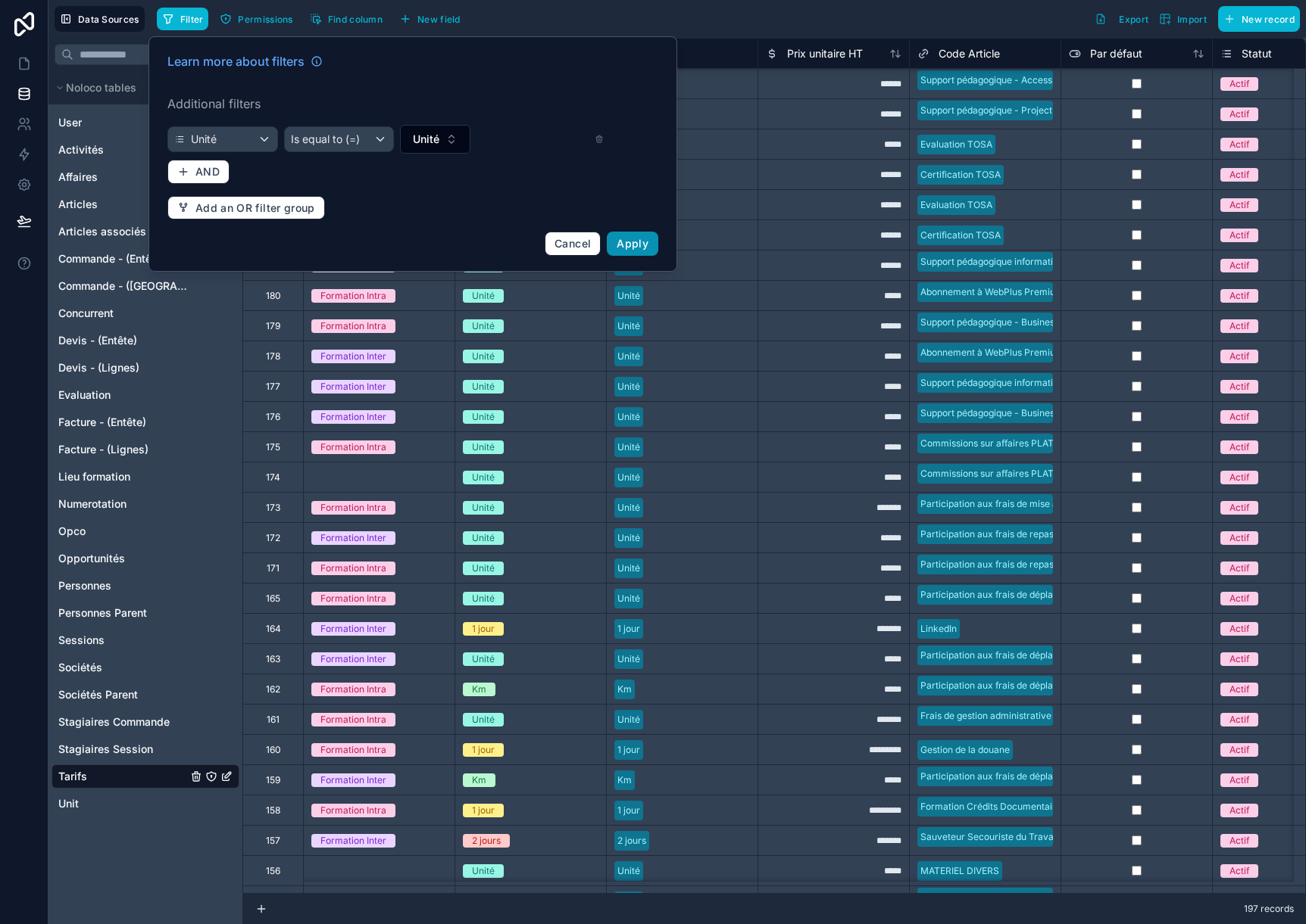
click at [621, 244] on span "Apply" at bounding box center [633, 244] width 32 height 13
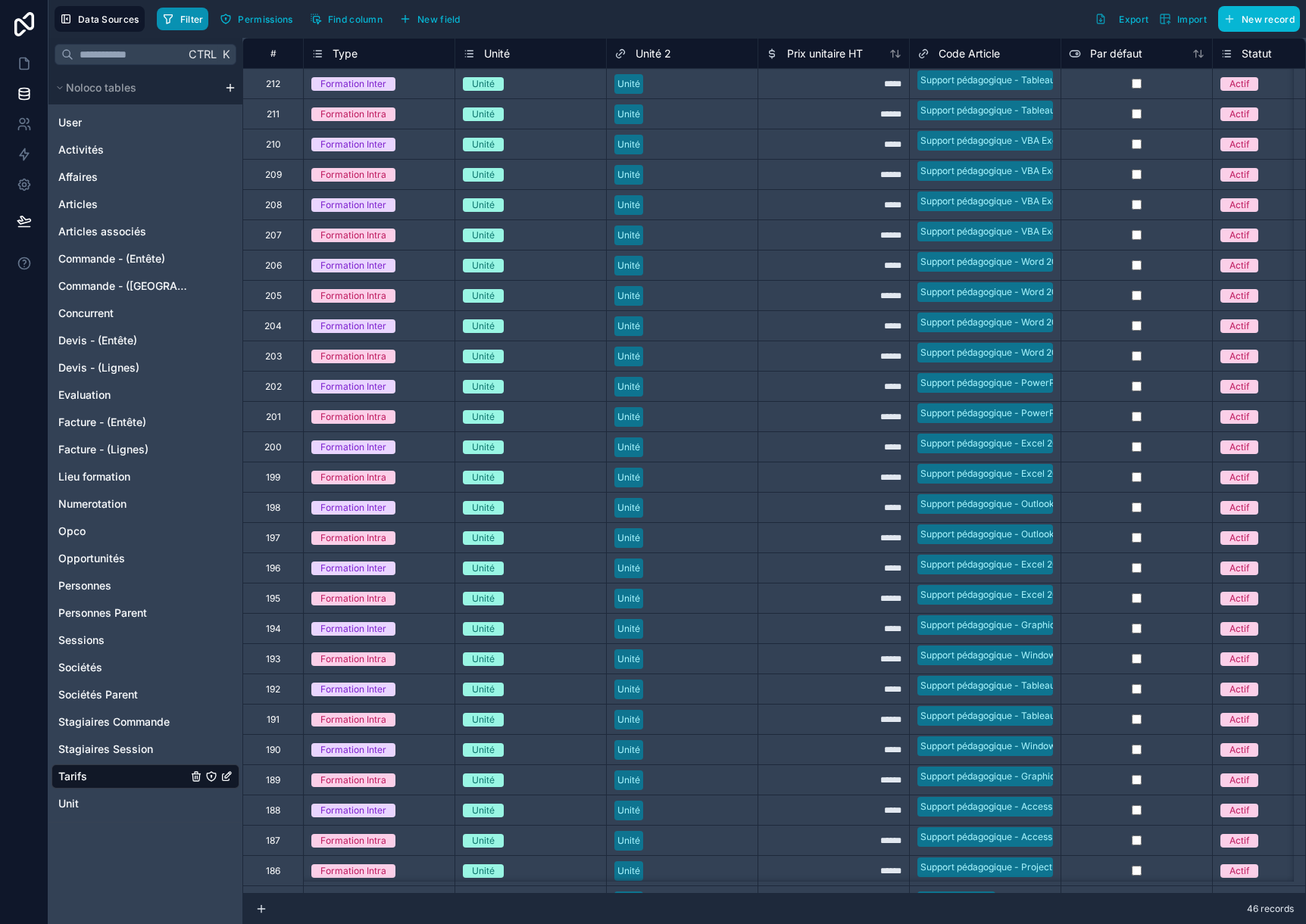
click at [184, 18] on span "Filter" at bounding box center [192, 19] width 23 height 11
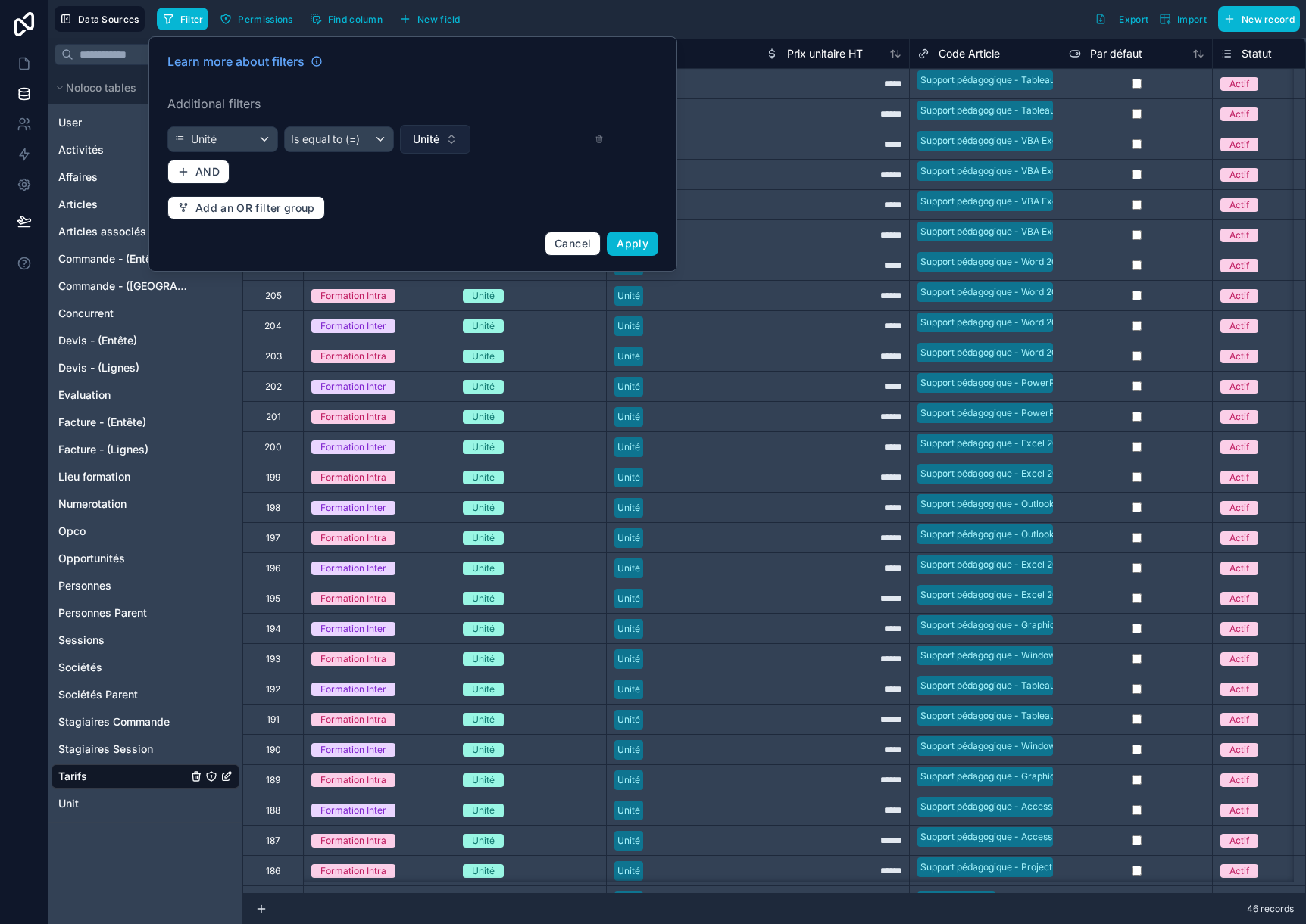
click at [421, 138] on span "Unité" at bounding box center [426, 139] width 26 height 15
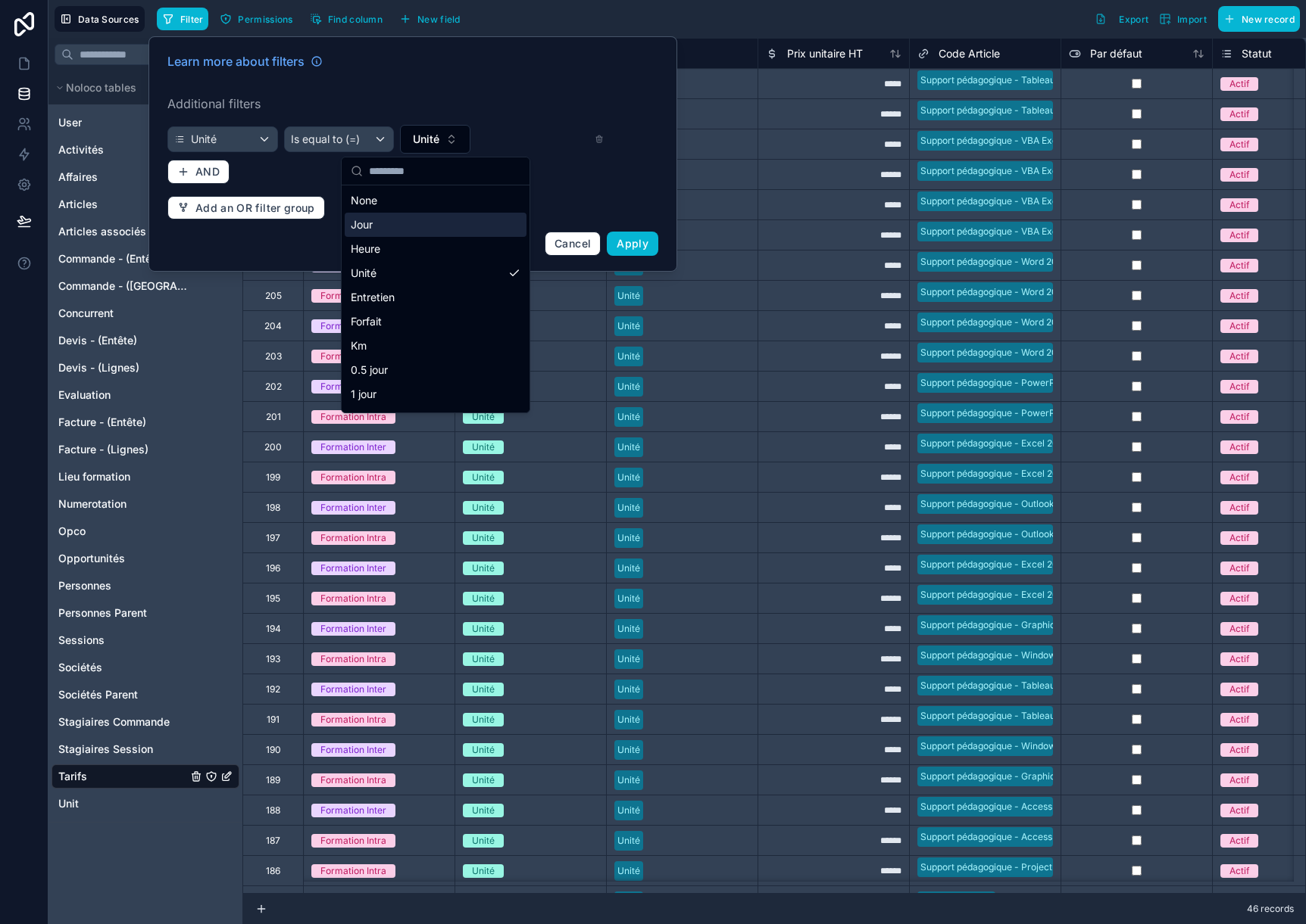
click at [393, 226] on div "Jour" at bounding box center [435, 224] width 182 height 24
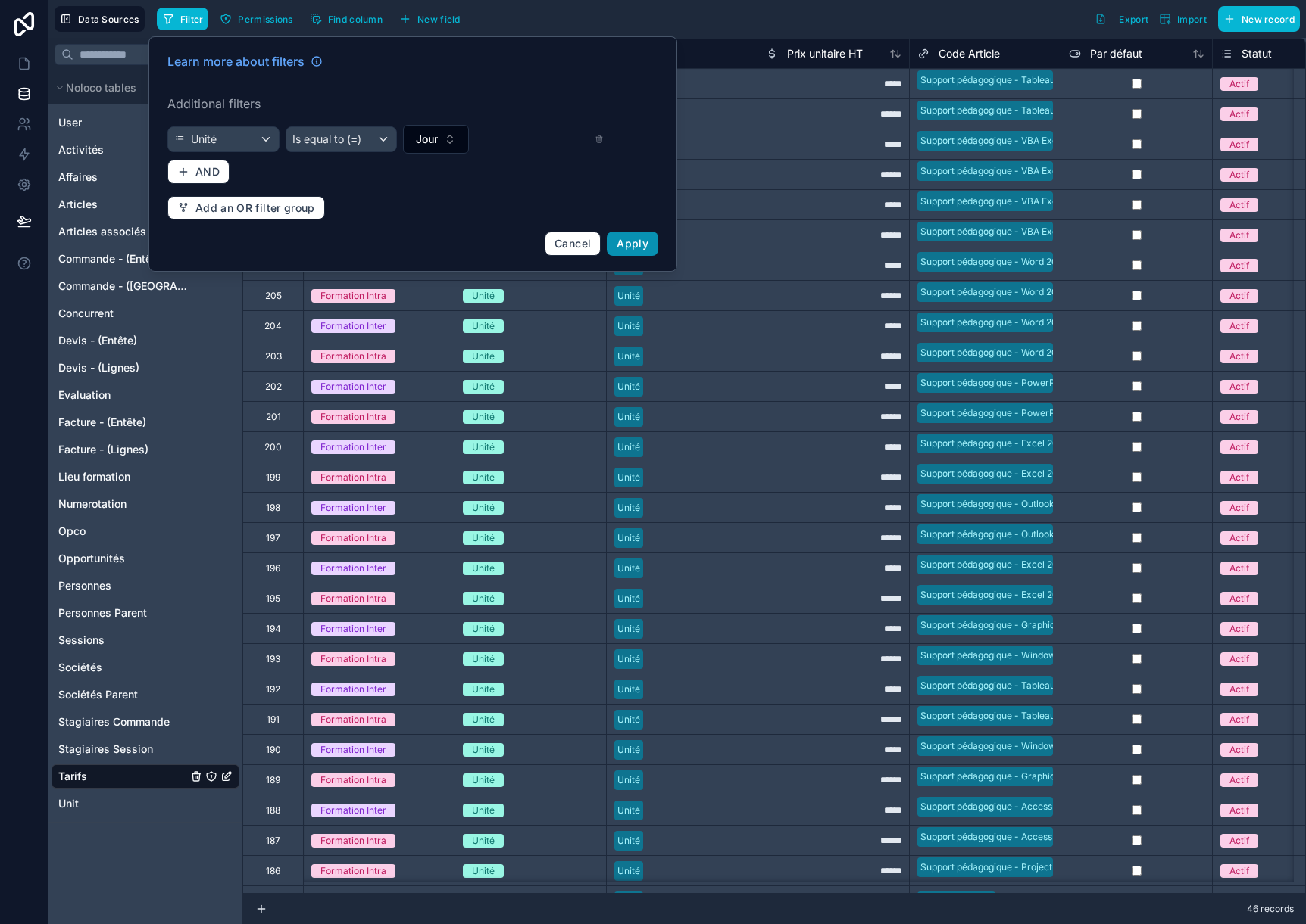
click at [617, 233] on button "Apply" at bounding box center [633, 244] width 51 height 24
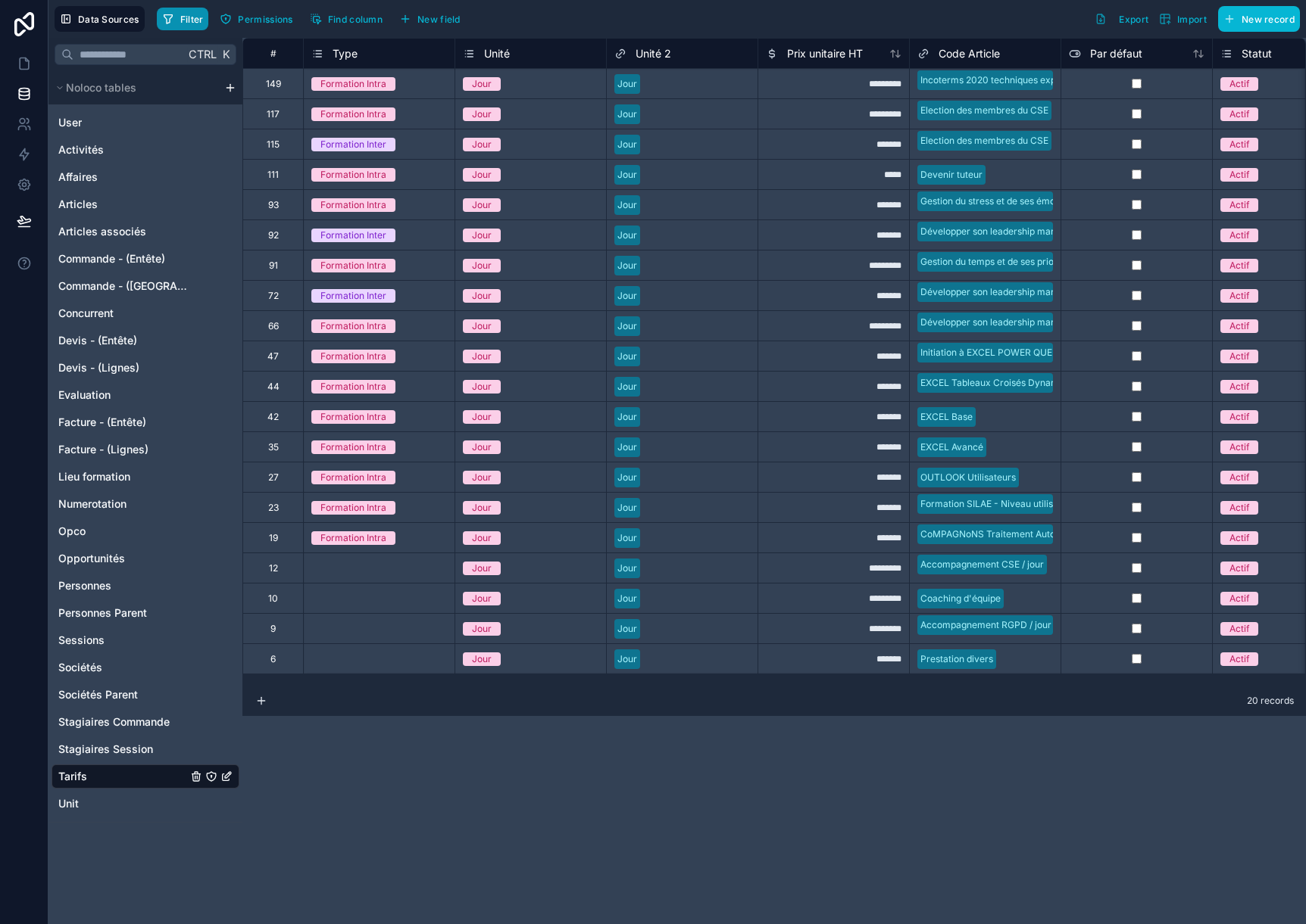
click at [184, 19] on span "Filter" at bounding box center [192, 19] width 23 height 11
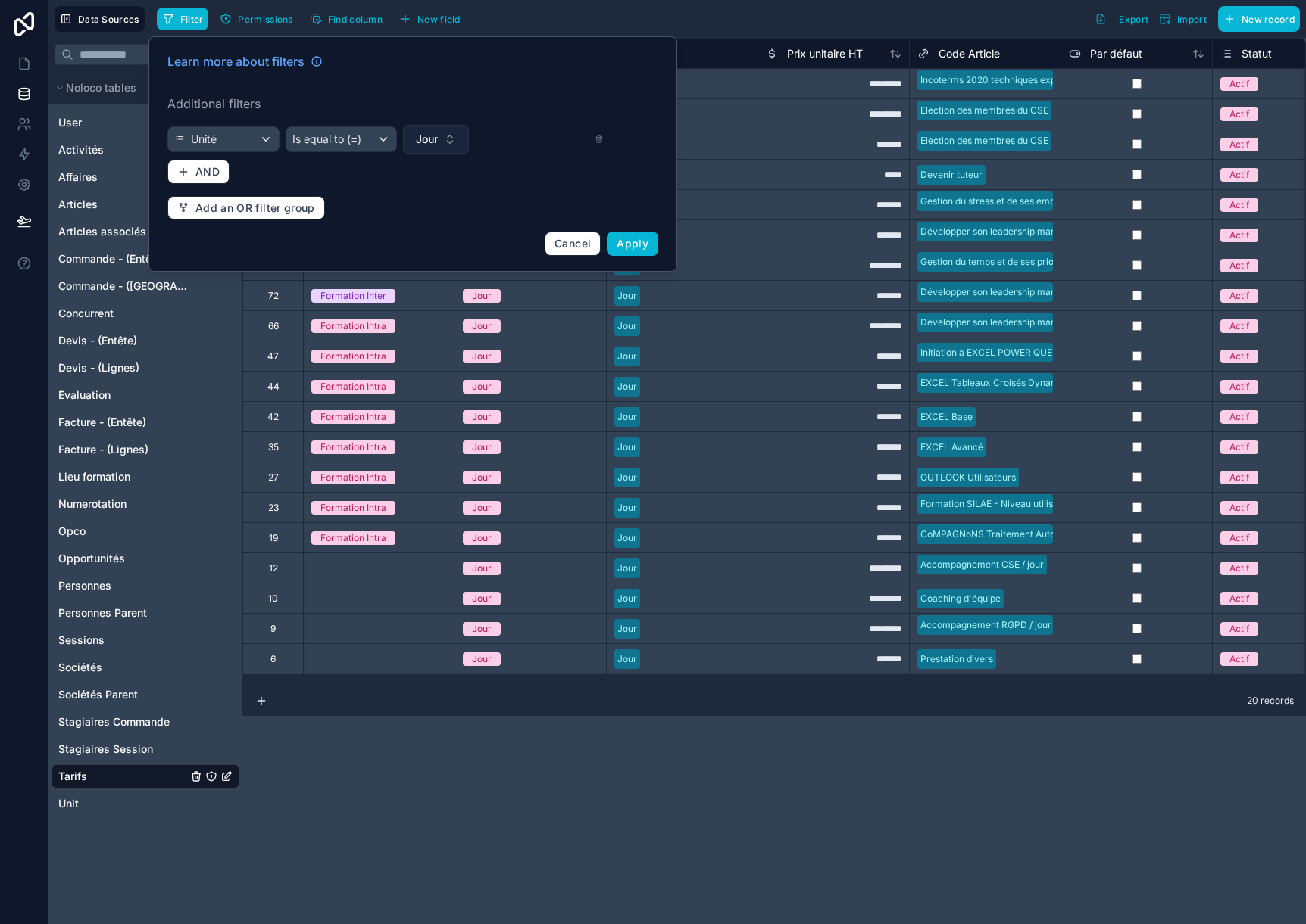
click at [423, 142] on span "Jour" at bounding box center [427, 139] width 22 height 15
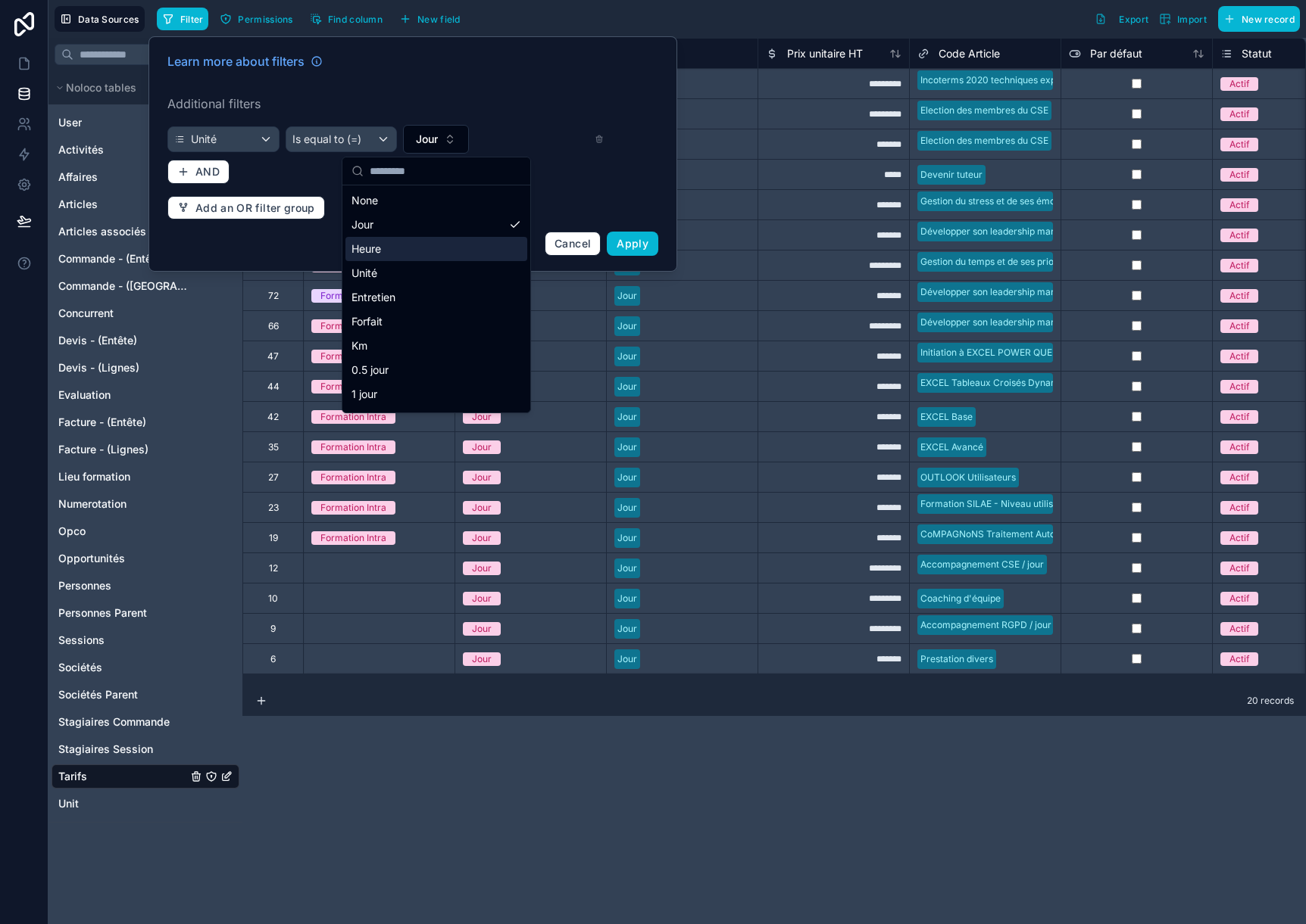
click at [419, 247] on div "Heure" at bounding box center [436, 249] width 182 height 24
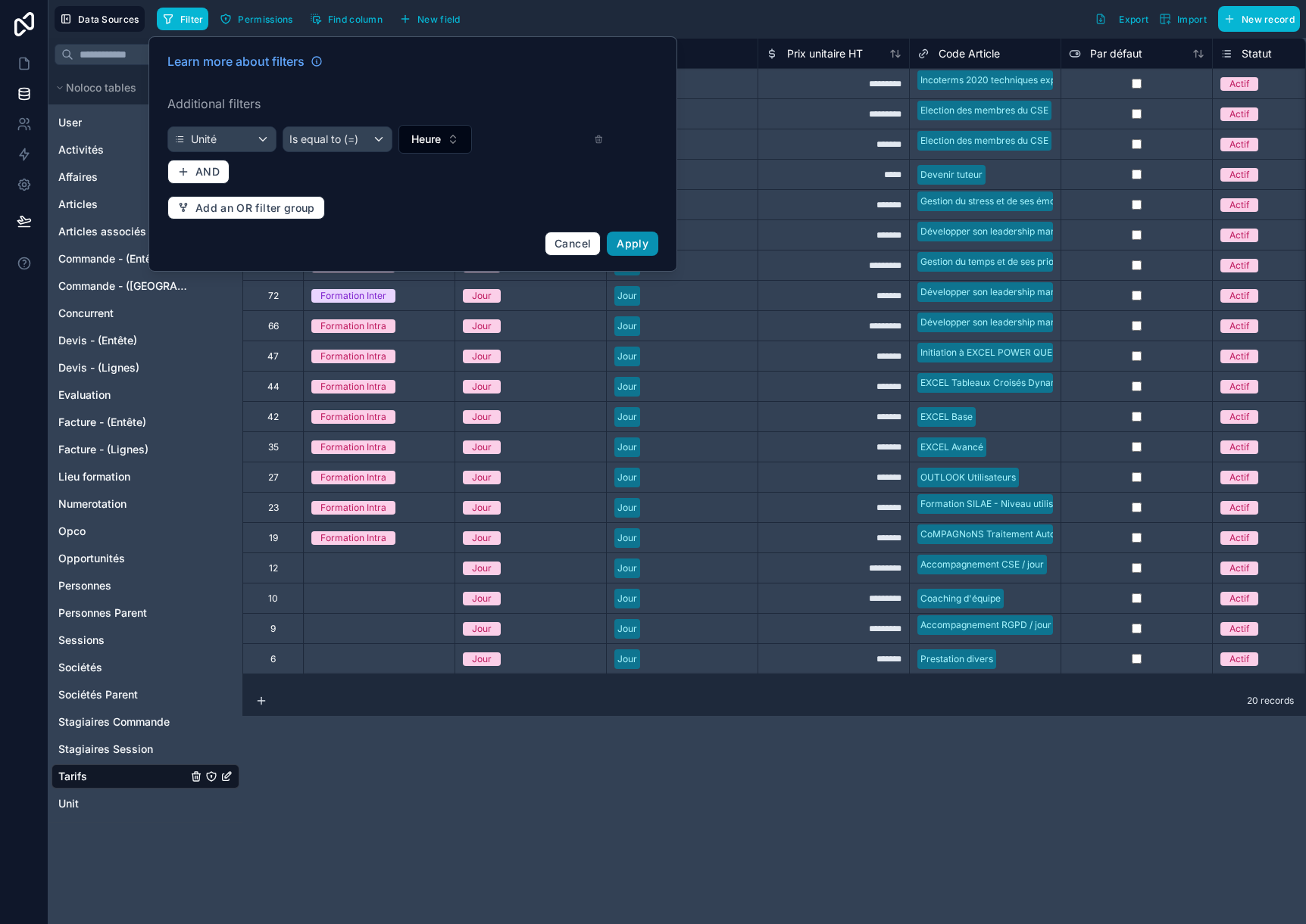
click at [628, 244] on span "Apply" at bounding box center [633, 244] width 32 height 13
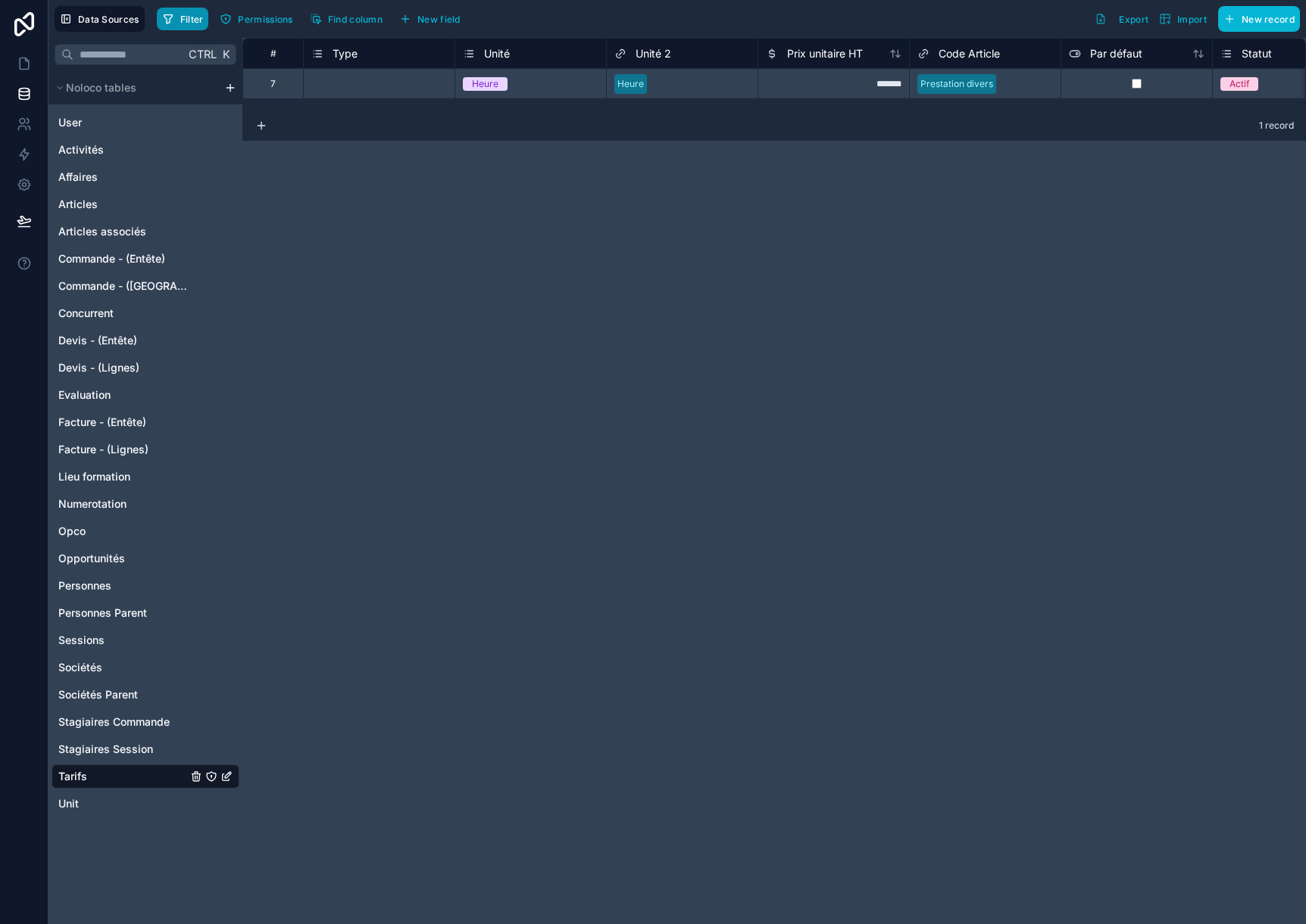
click at [182, 18] on span "Filter" at bounding box center [192, 19] width 23 height 11
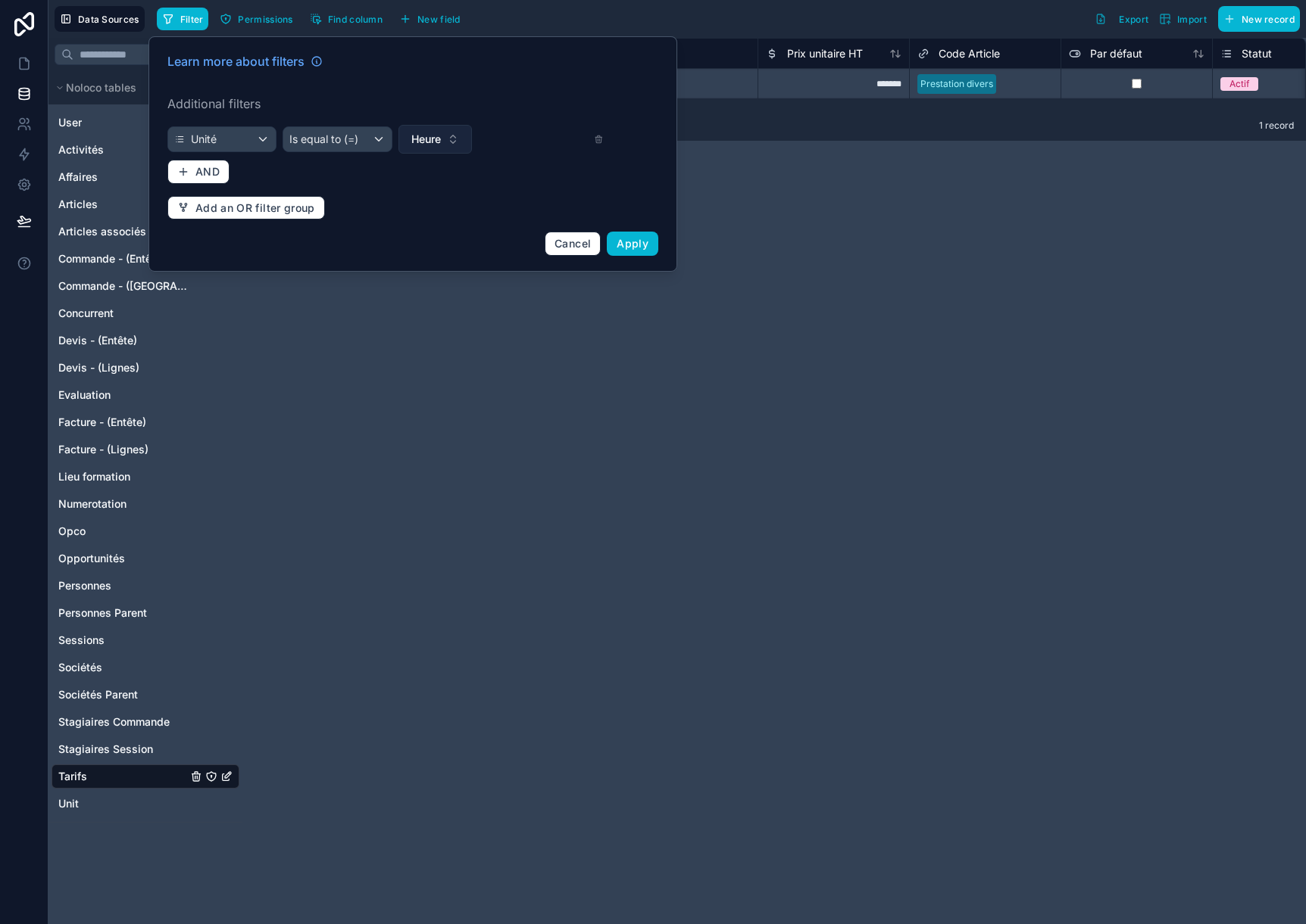
click at [427, 138] on span "Heure" at bounding box center [426, 139] width 30 height 15
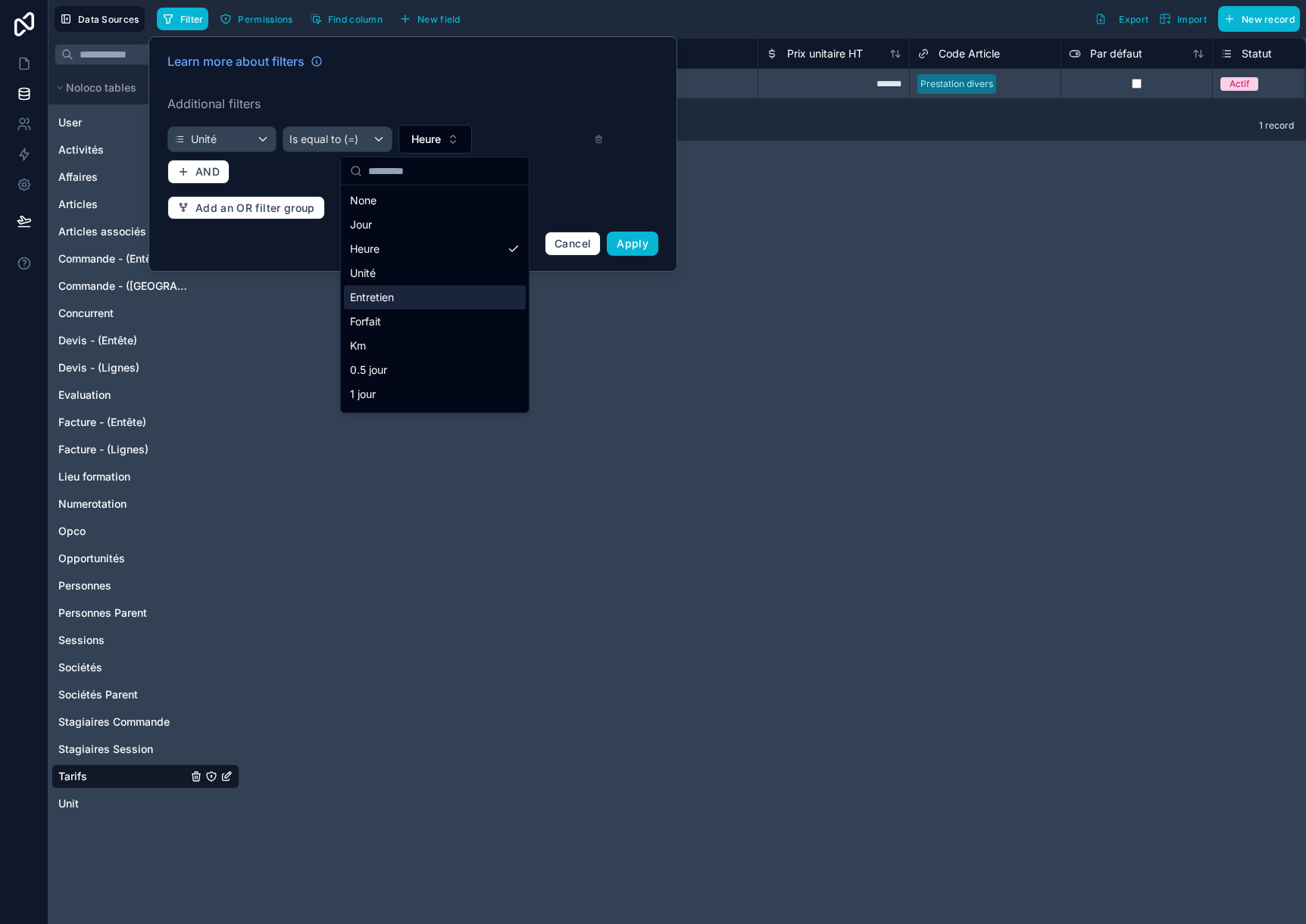
click at [443, 298] on div "Entretien" at bounding box center [435, 297] width 182 height 24
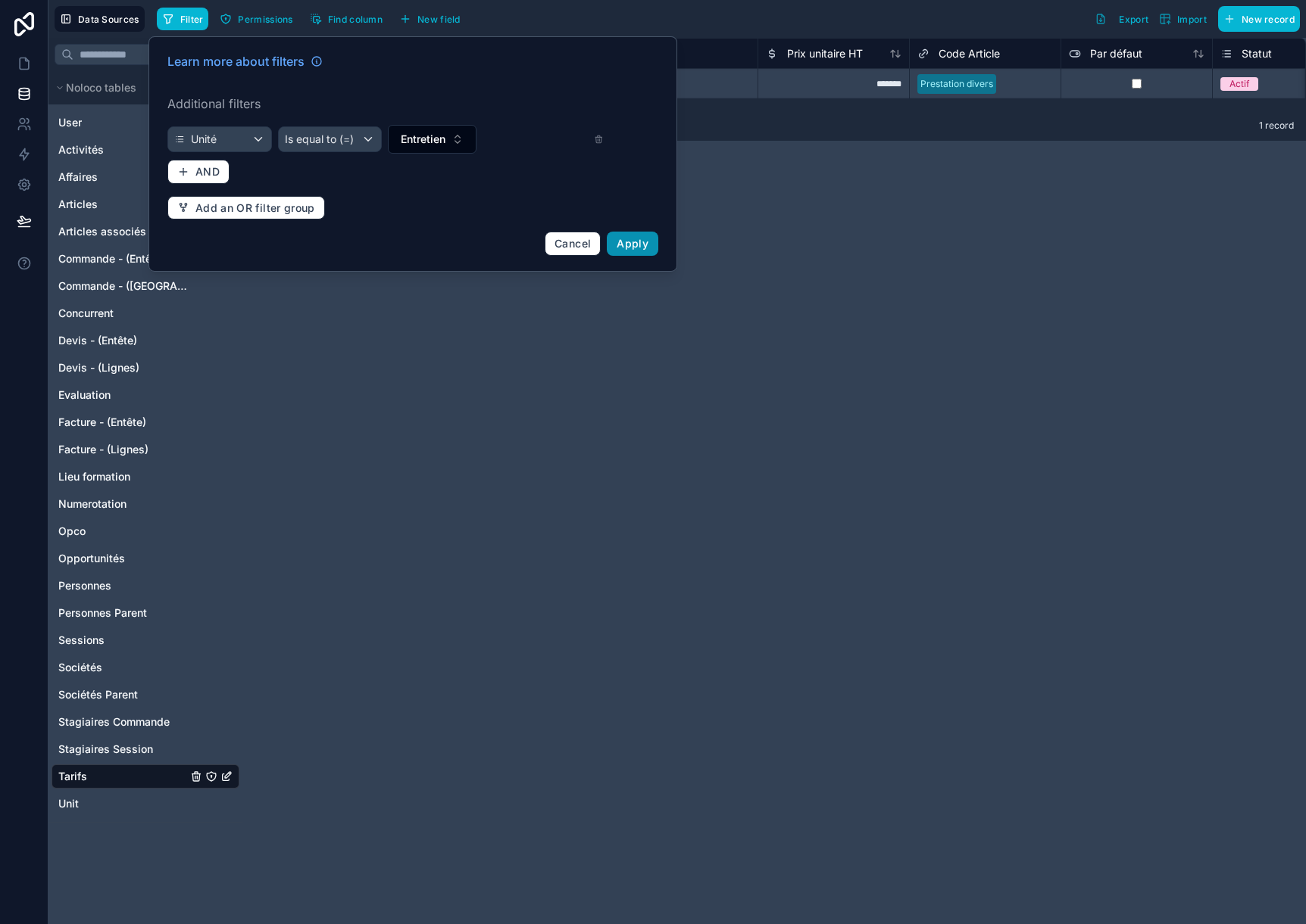
click at [625, 243] on span "Apply" at bounding box center [633, 244] width 32 height 13
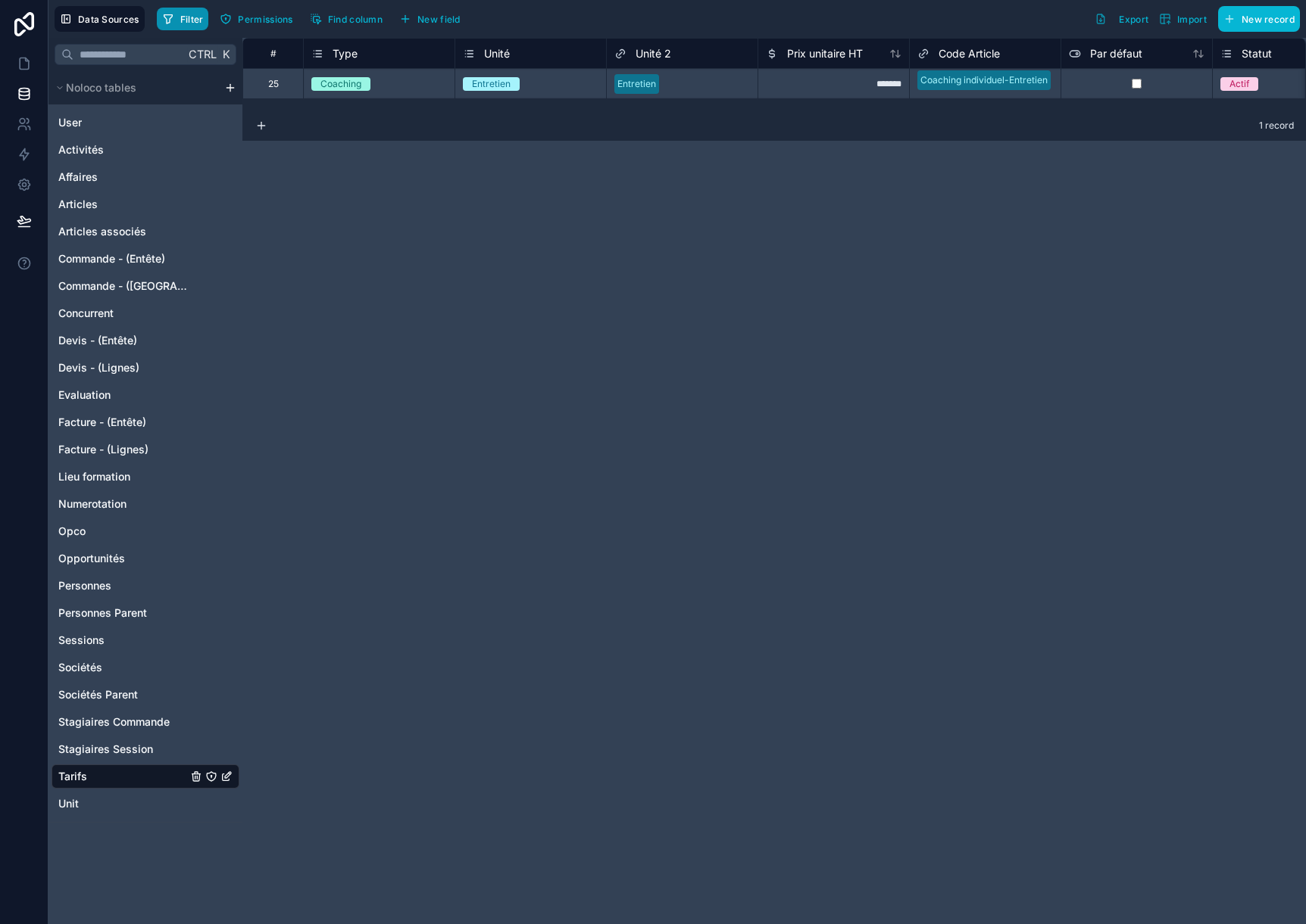
click at [192, 15] on span "Filter" at bounding box center [192, 19] width 23 height 11
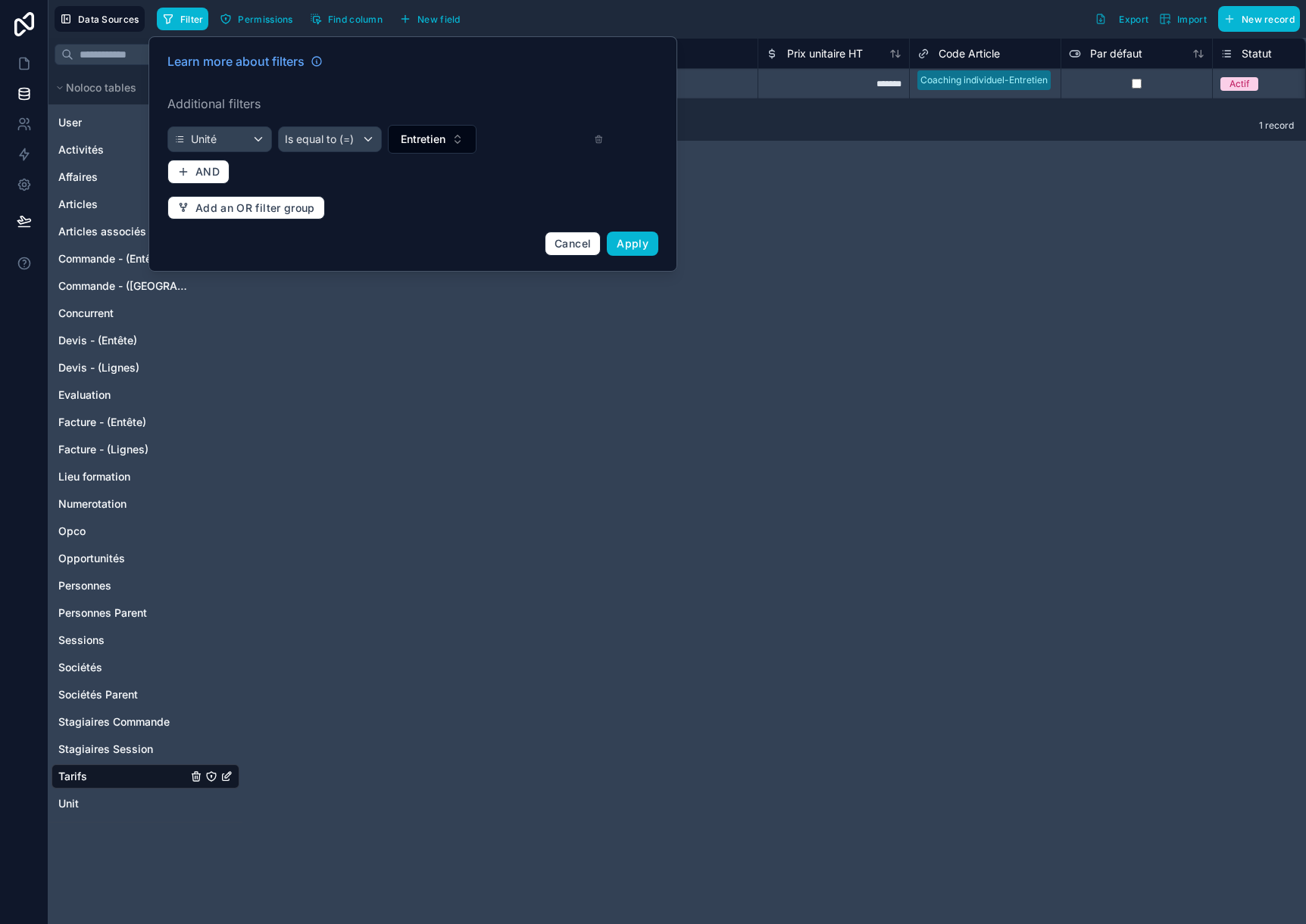
drag, startPoint x: 404, startPoint y: 143, endPoint x: 412, endPoint y: 156, distance: 15.3
click at [405, 143] on span "Entretien" at bounding box center [423, 139] width 45 height 15
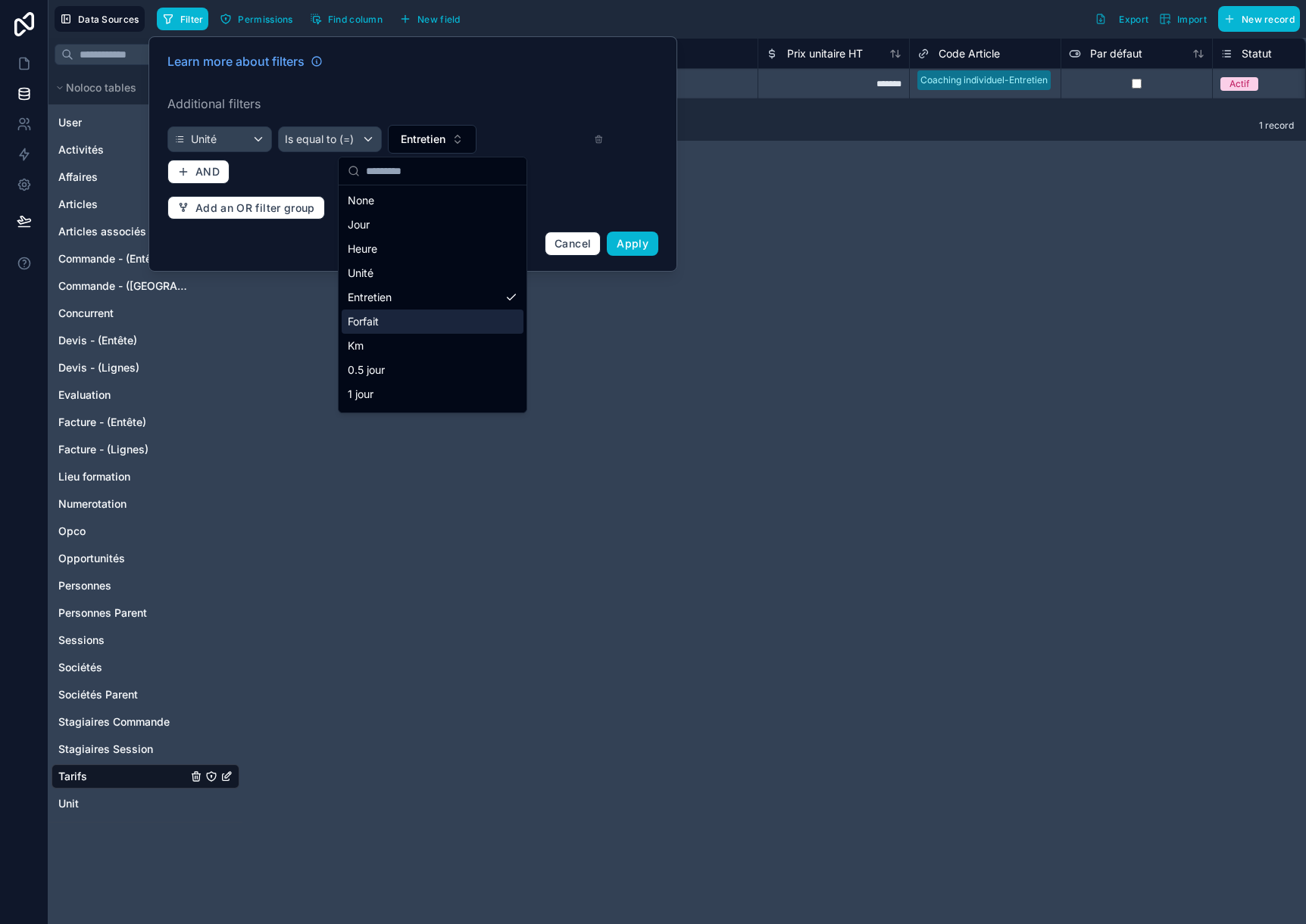
click at [421, 321] on div "Forfait" at bounding box center [432, 321] width 182 height 24
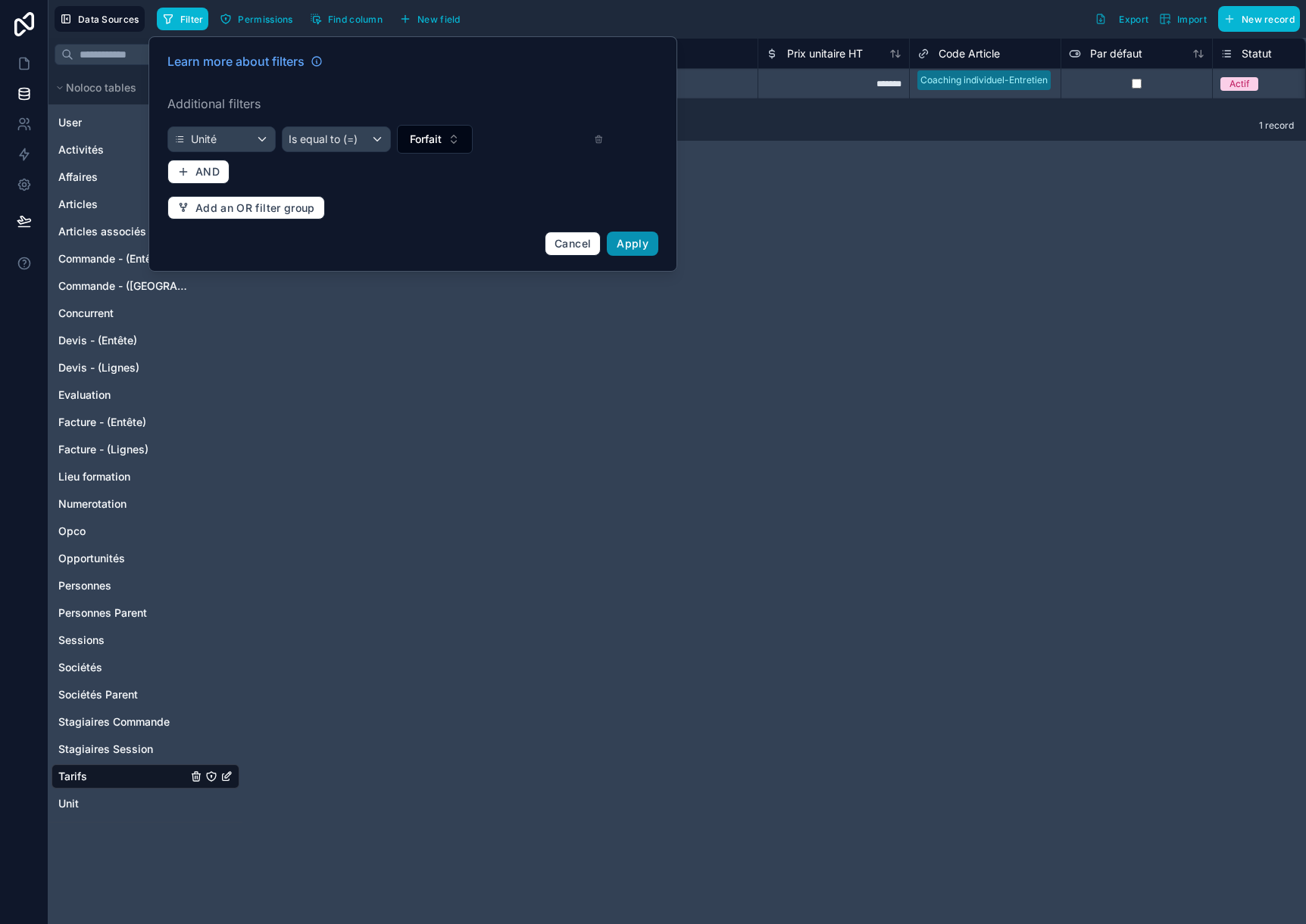
click at [629, 245] on span "Apply" at bounding box center [633, 244] width 32 height 13
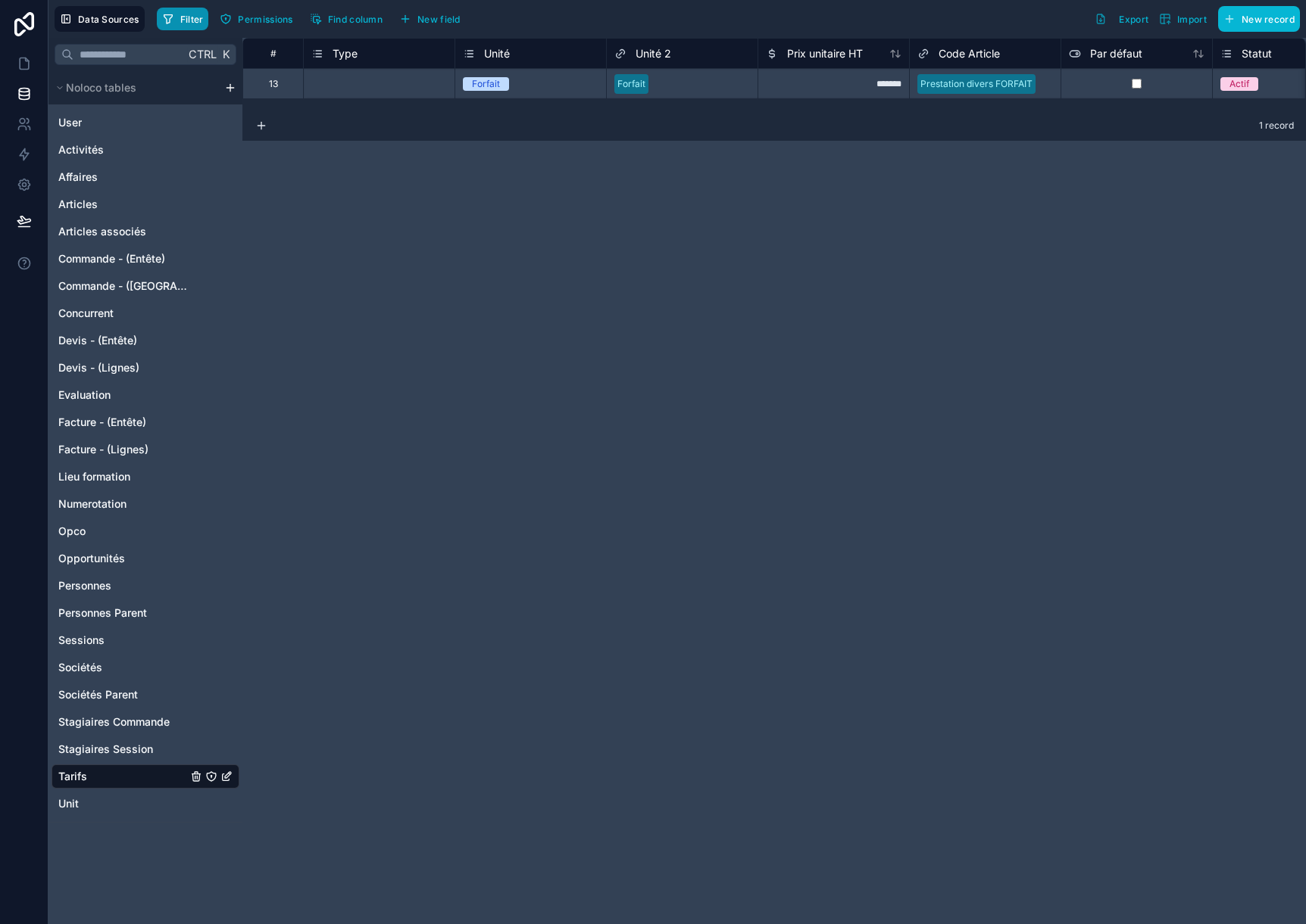
click at [195, 16] on span "Filter" at bounding box center [192, 19] width 23 height 11
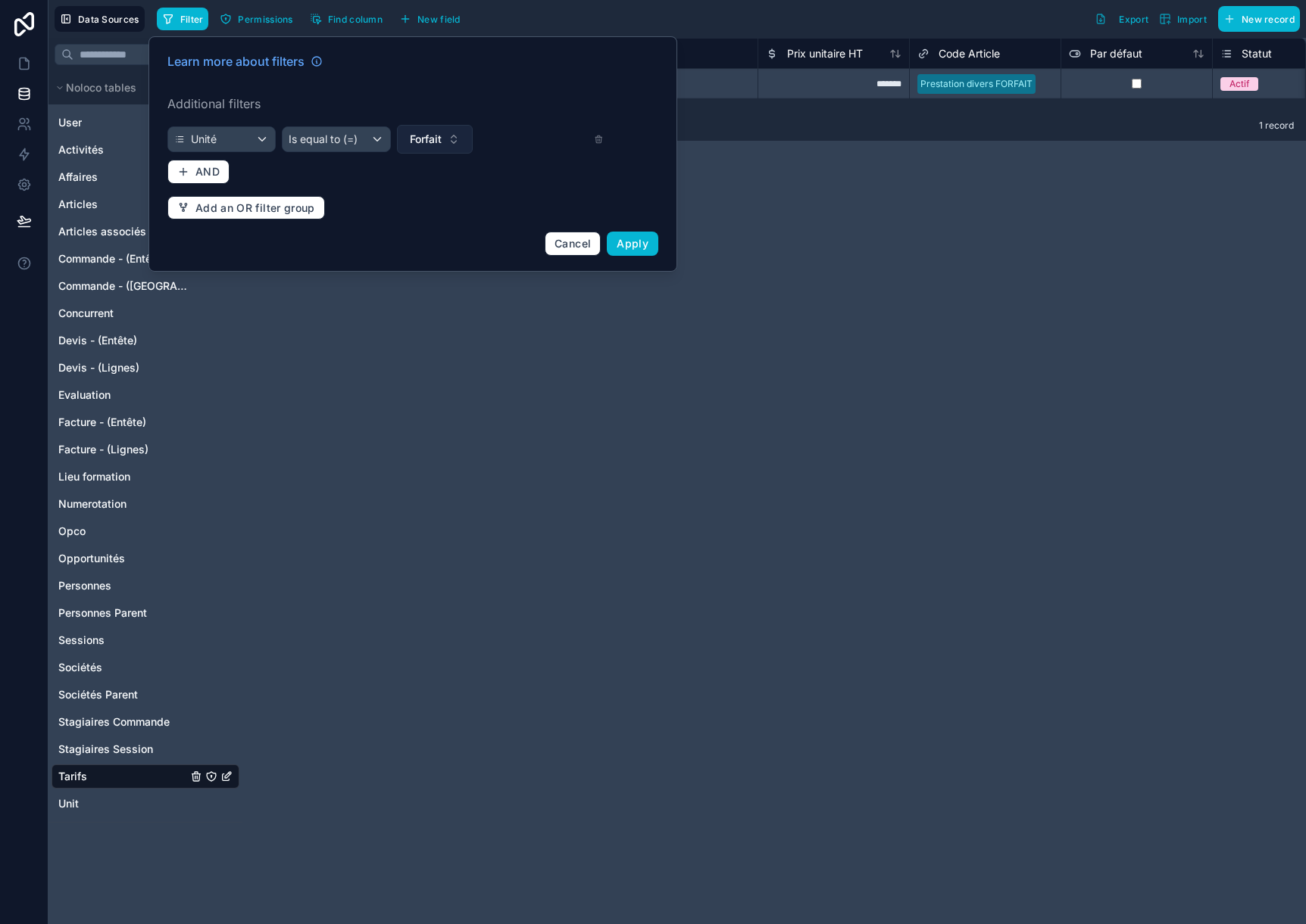
click at [427, 139] on span "Forfait" at bounding box center [426, 139] width 32 height 15
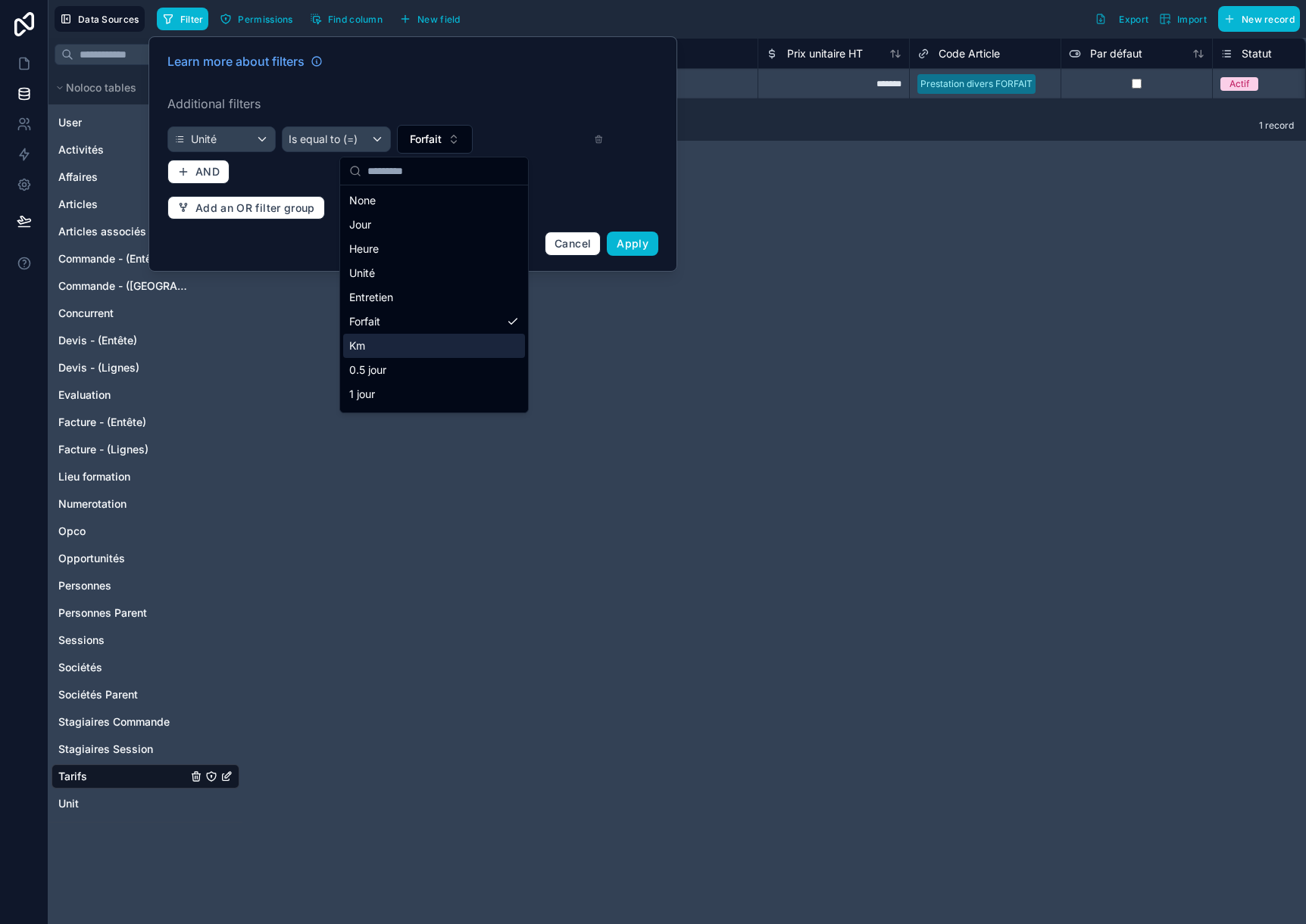
click at [436, 349] on div "Km" at bounding box center [434, 346] width 182 height 24
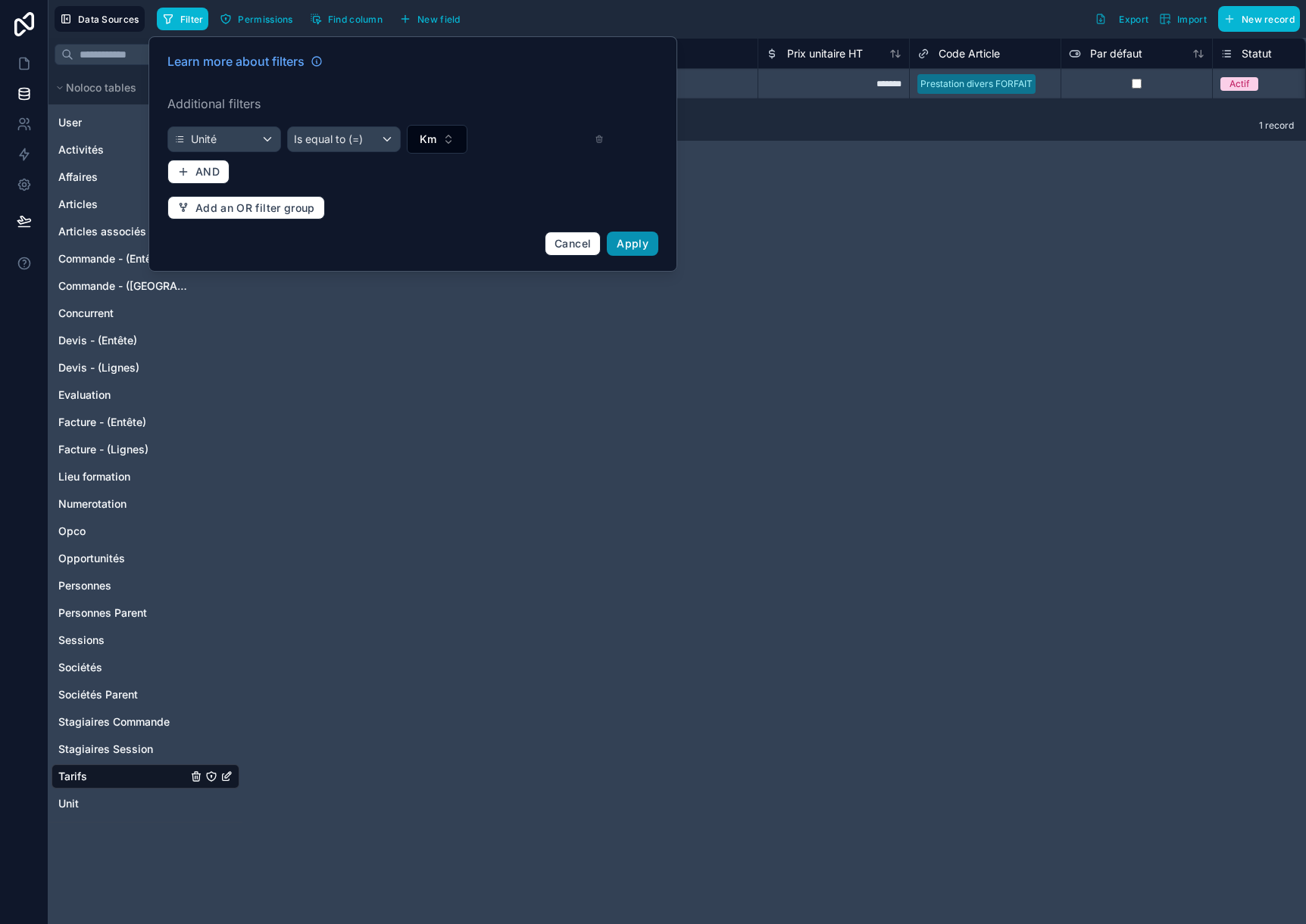
click at [630, 241] on span "Apply" at bounding box center [633, 244] width 32 height 13
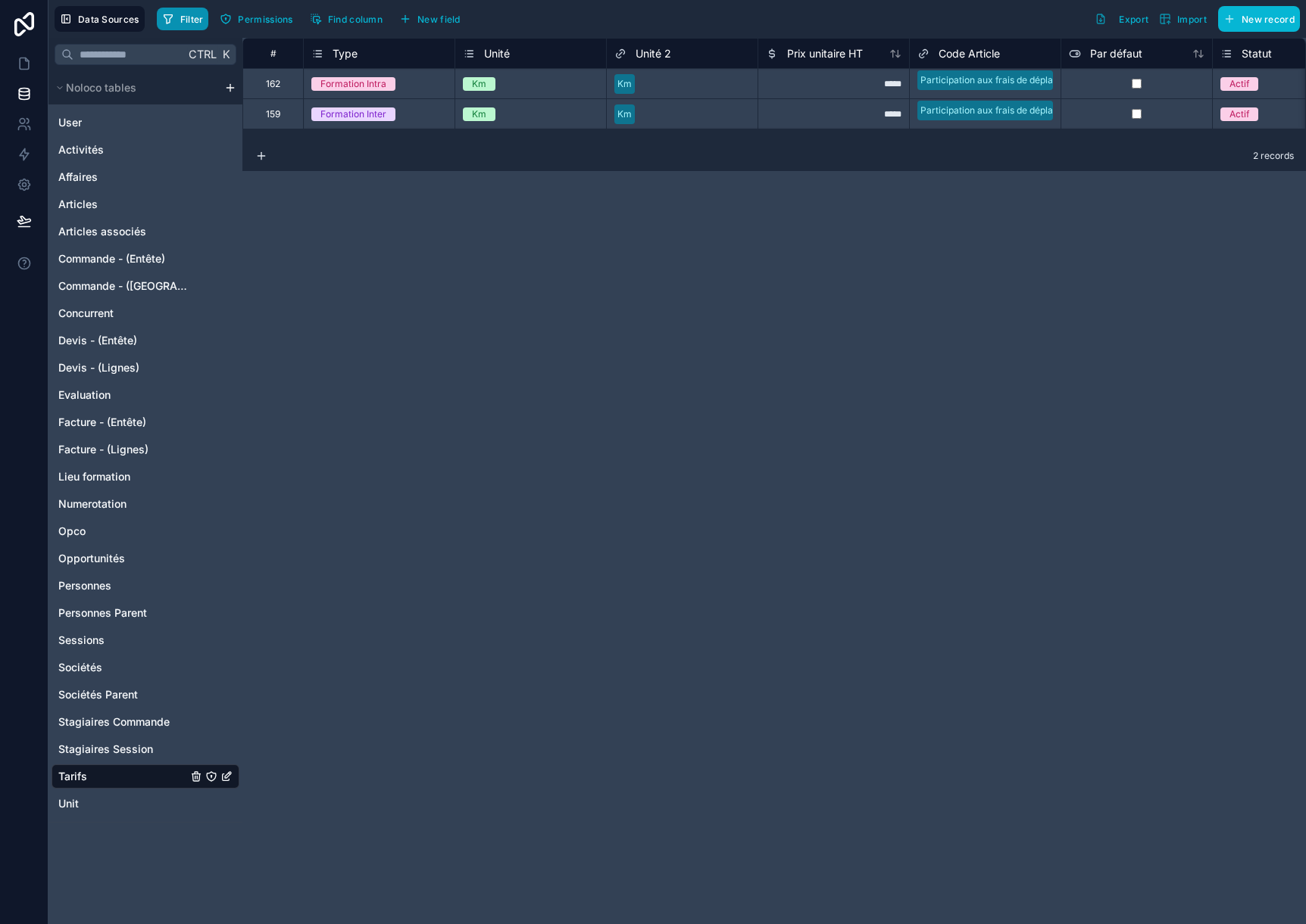
click at [194, 19] on span "Filter" at bounding box center [192, 19] width 23 height 11
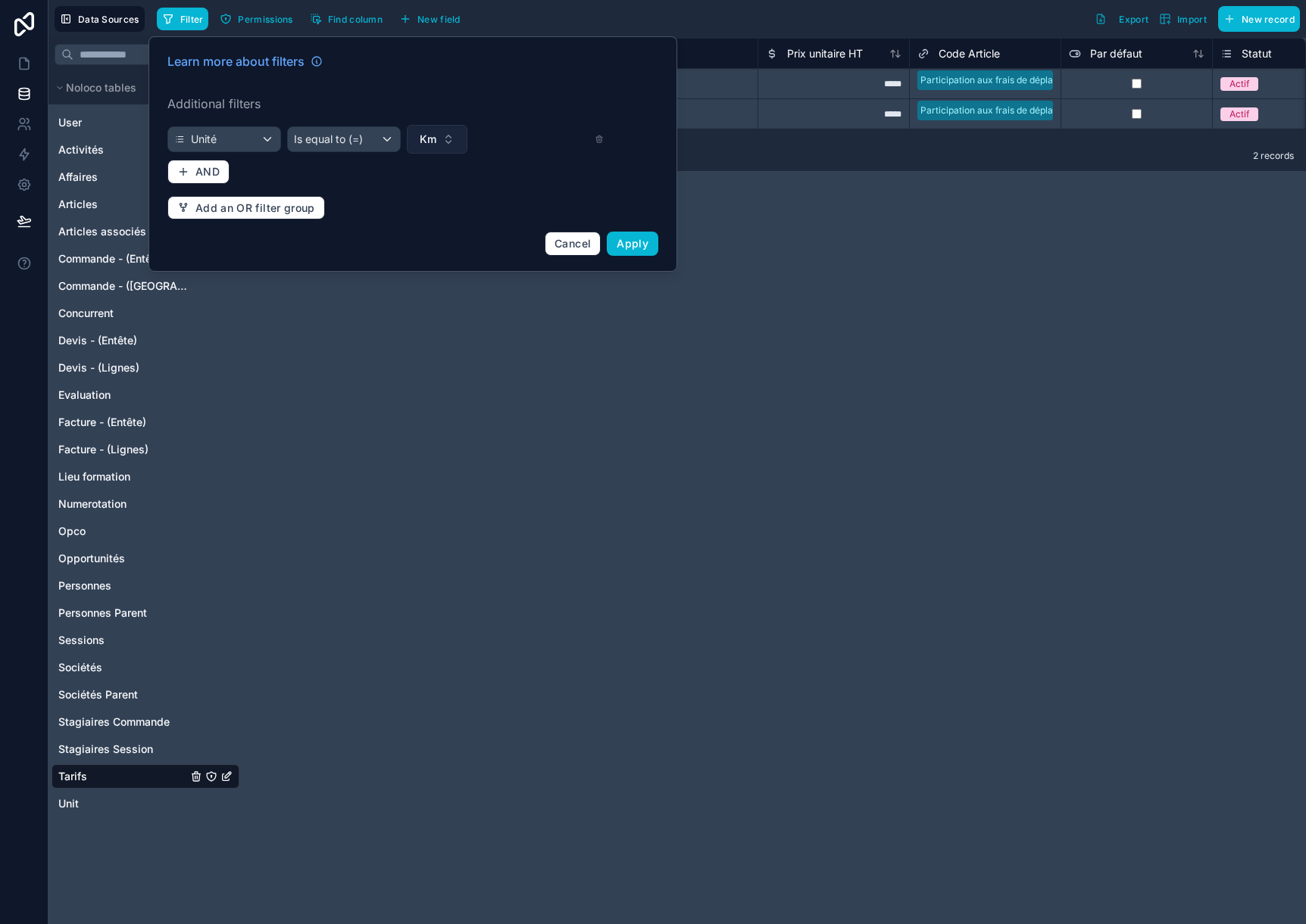
drag, startPoint x: 420, startPoint y: 138, endPoint x: 443, endPoint y: 153, distance: 27.5
click at [422, 139] on span "Km" at bounding box center [427, 139] width 17 height 15
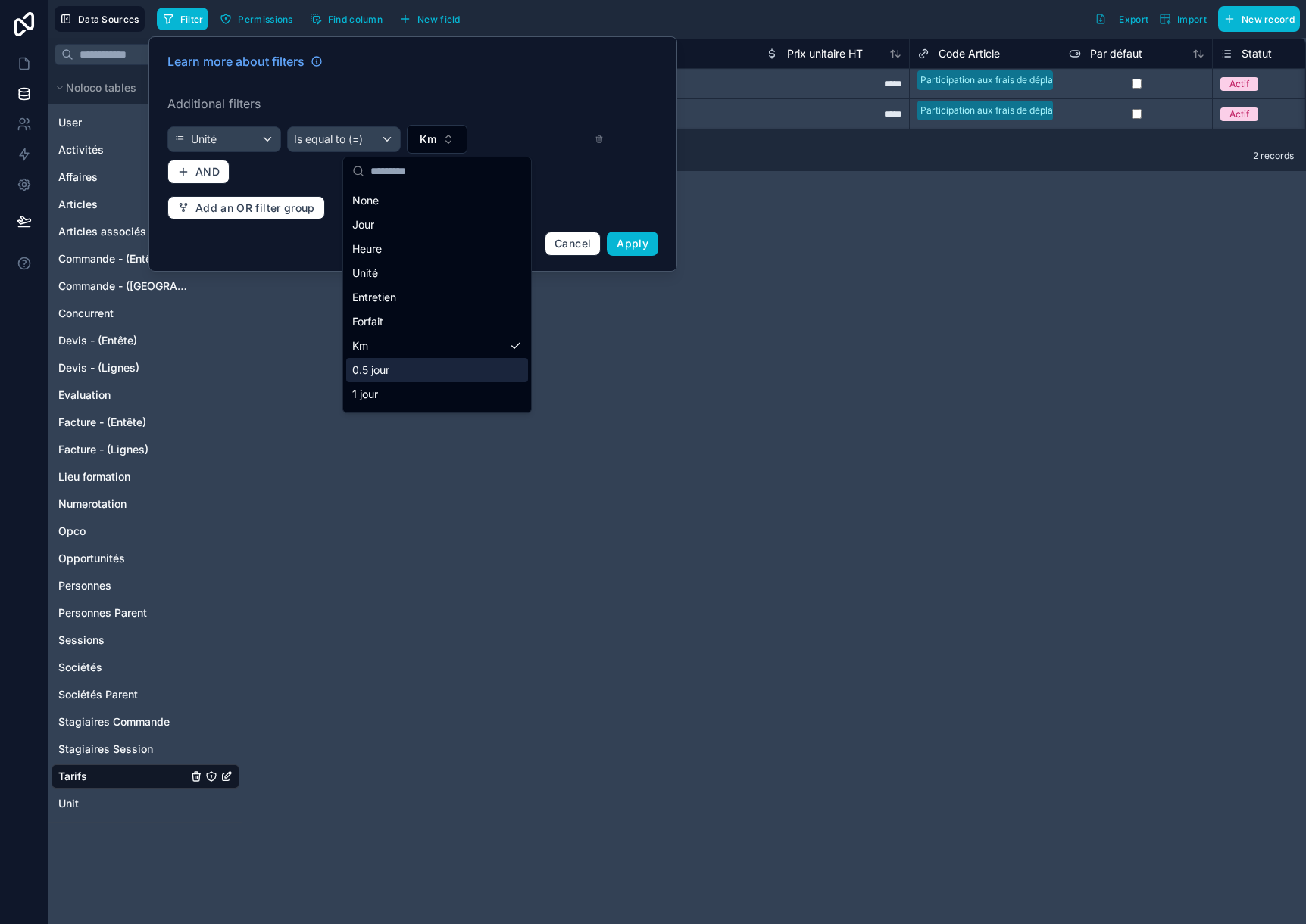
click at [450, 367] on div "0.5 jour" at bounding box center [437, 370] width 182 height 24
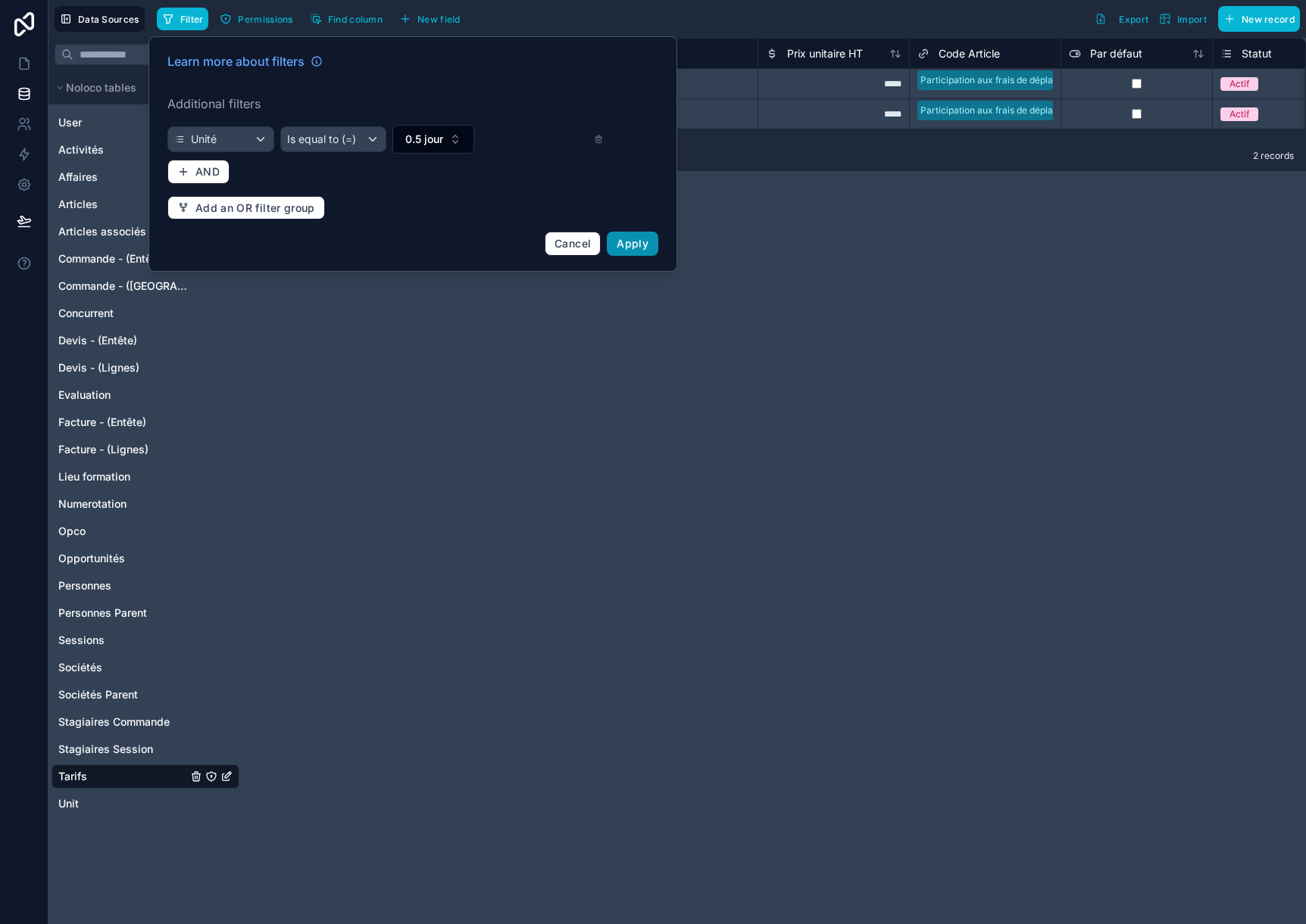
click at [629, 240] on span "Apply" at bounding box center [633, 244] width 32 height 13
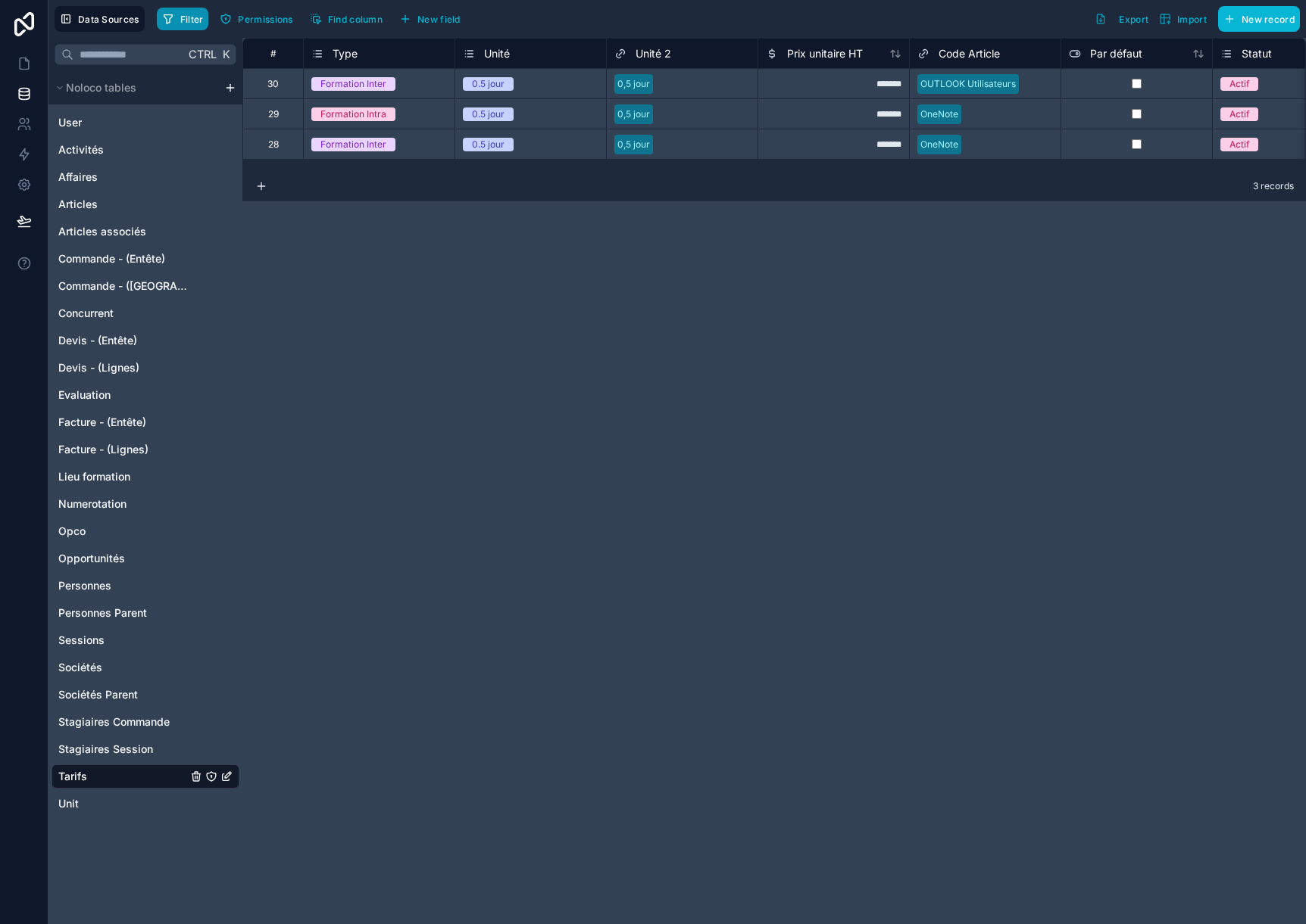
click at [187, 15] on span "Filter" at bounding box center [192, 19] width 23 height 11
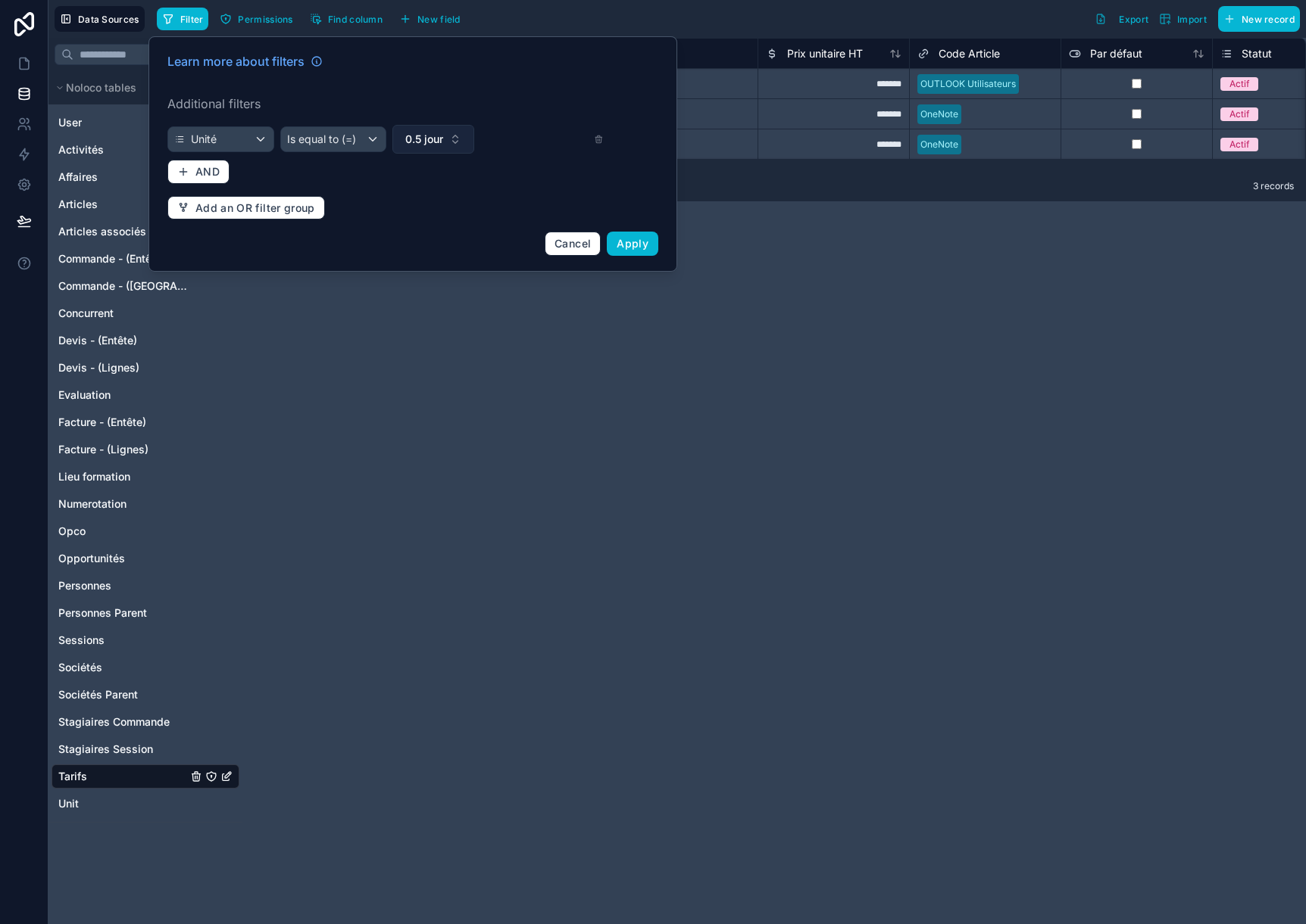
click at [431, 140] on span "0.5 jour" at bounding box center [423, 139] width 38 height 15
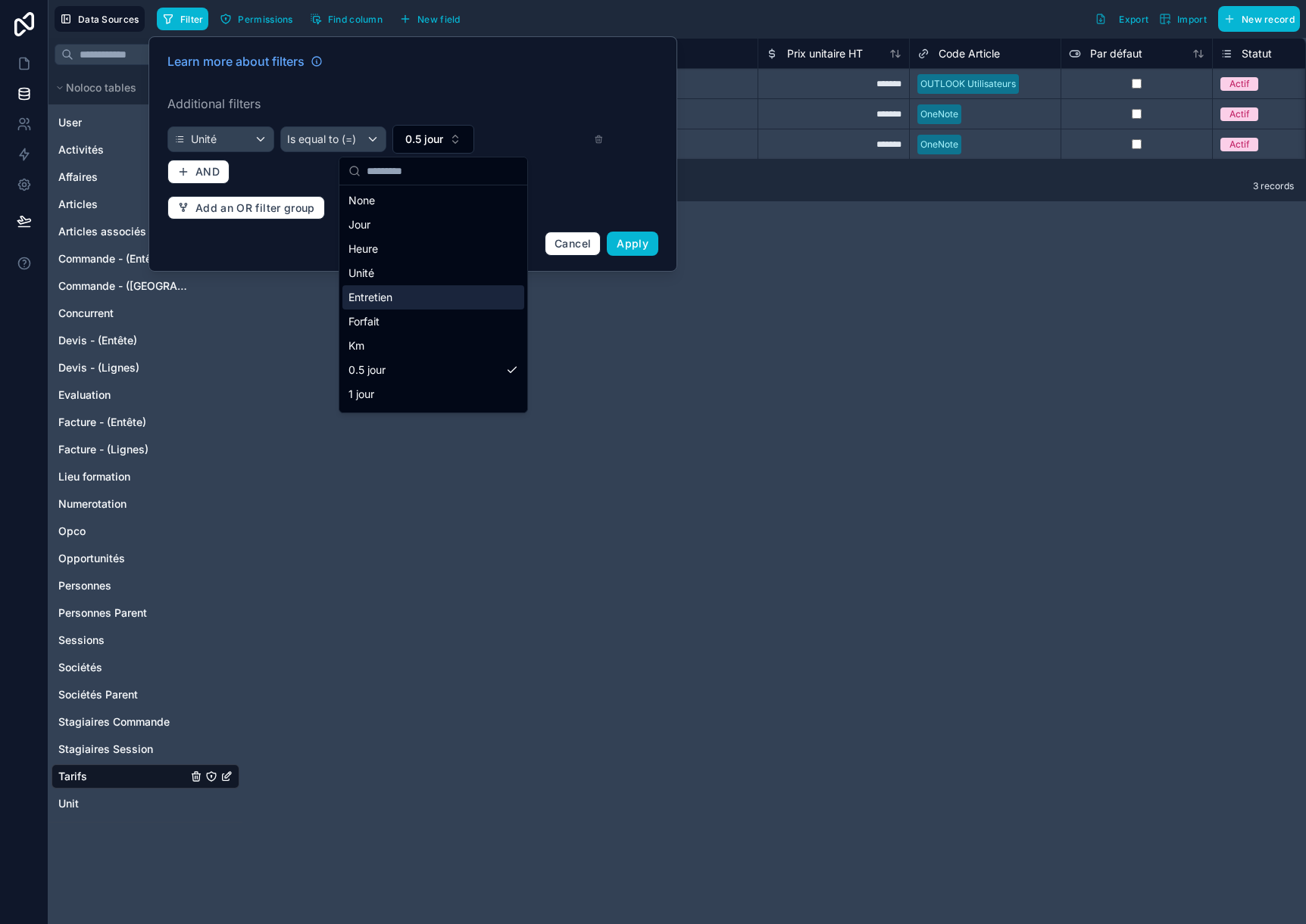
scroll to position [75, 0]
click at [439, 318] on div "1 jour" at bounding box center [433, 319] width 182 height 24
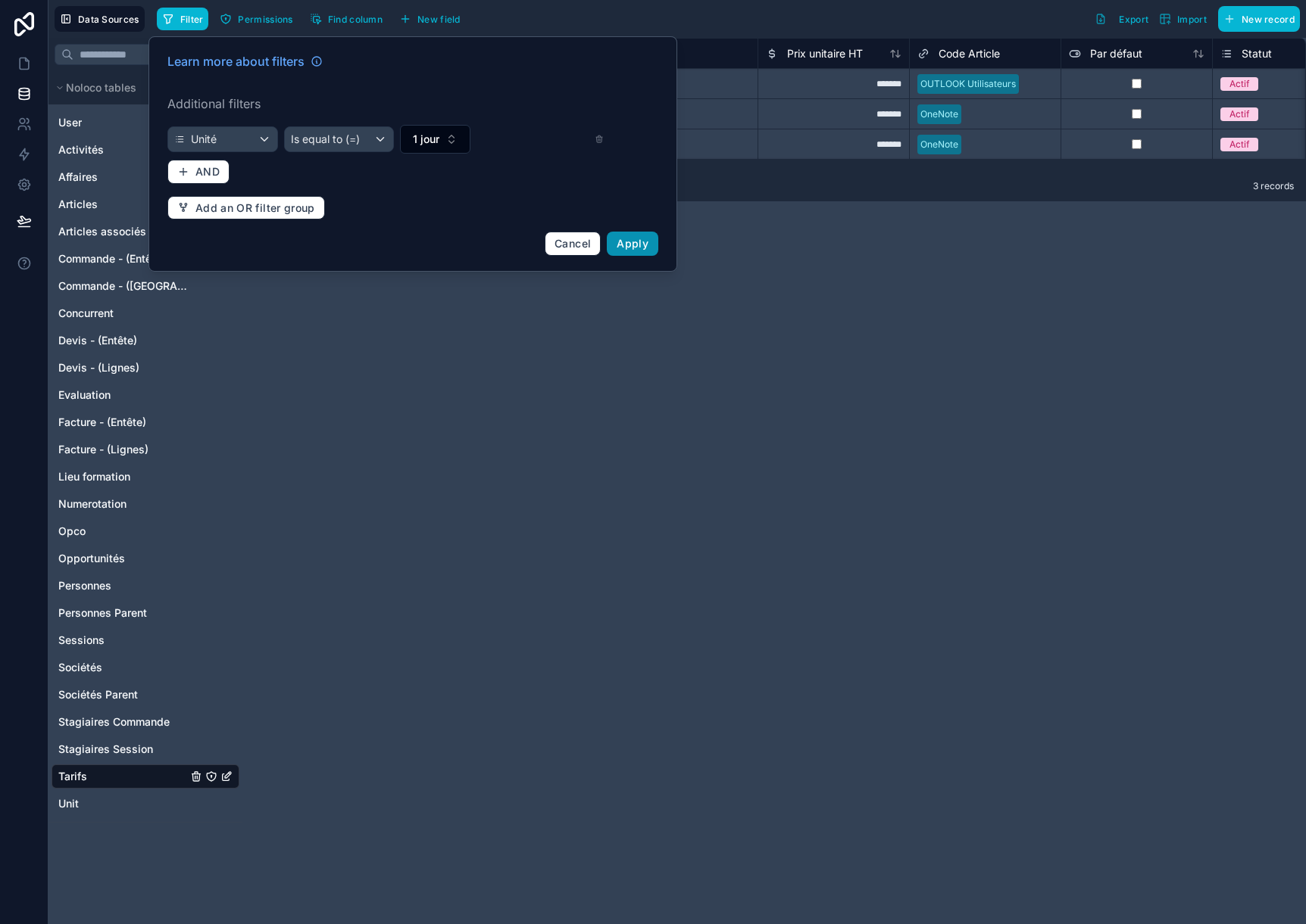
drag, startPoint x: 624, startPoint y: 236, endPoint x: 633, endPoint y: 240, distance: 9.8
click at [633, 240] on button "Apply" at bounding box center [633, 244] width 51 height 24
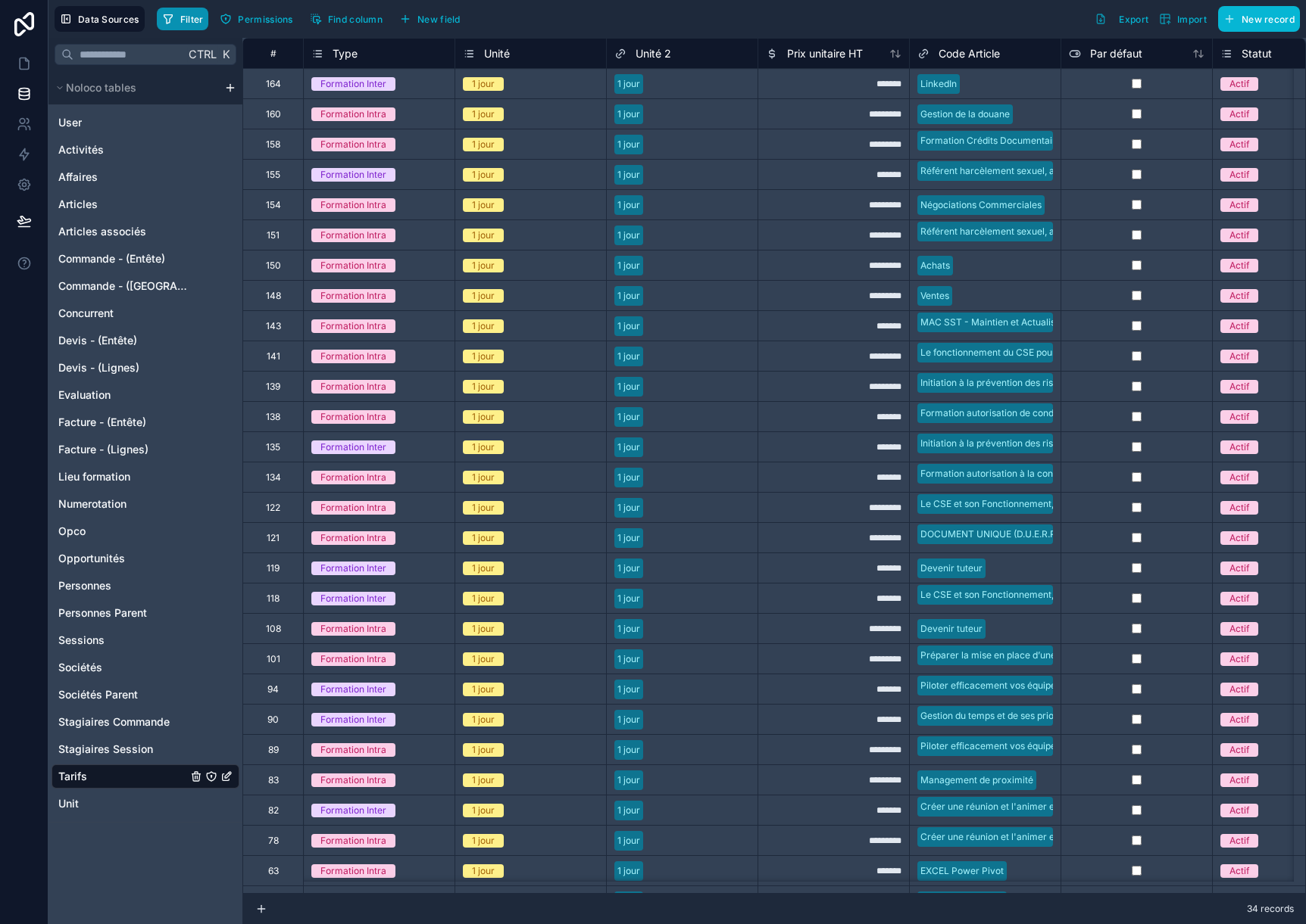
click at [184, 18] on span "Filter" at bounding box center [192, 19] width 23 height 11
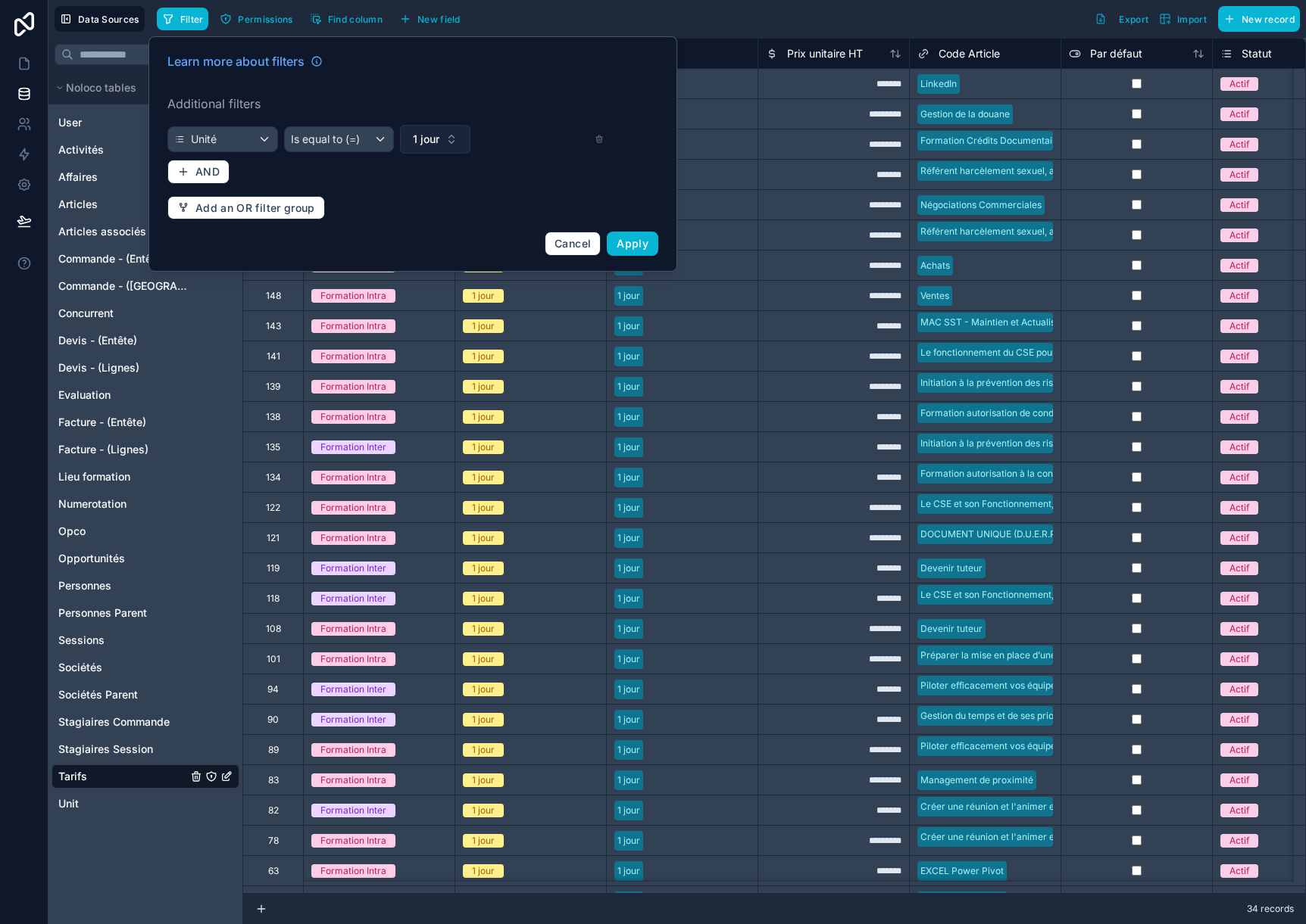
click at [447, 142] on button "1 jour" at bounding box center [435, 139] width 71 height 29
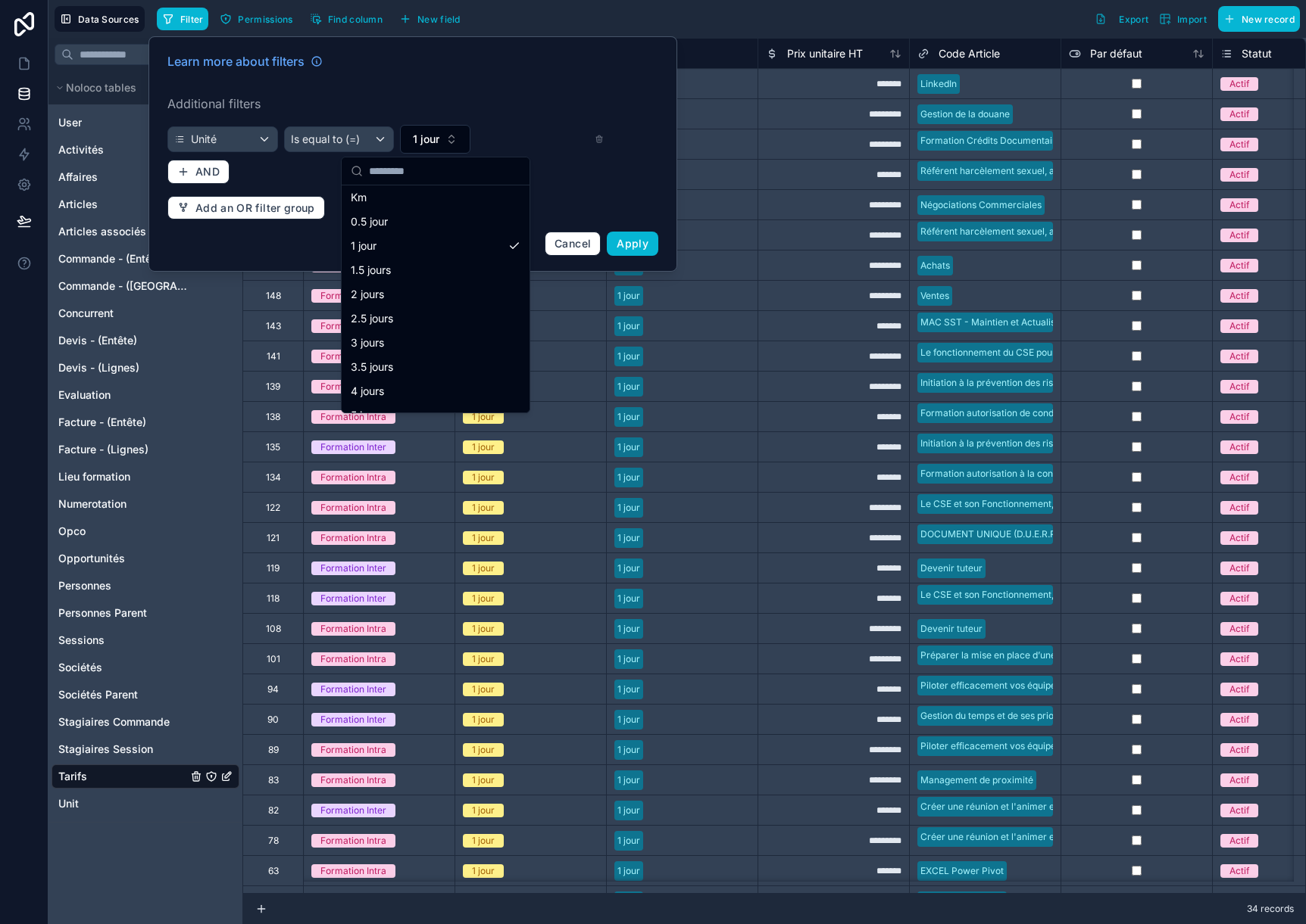
scroll to position [151, 0]
click at [412, 266] on div "1.5 jours" at bounding box center [435, 267] width 182 height 24
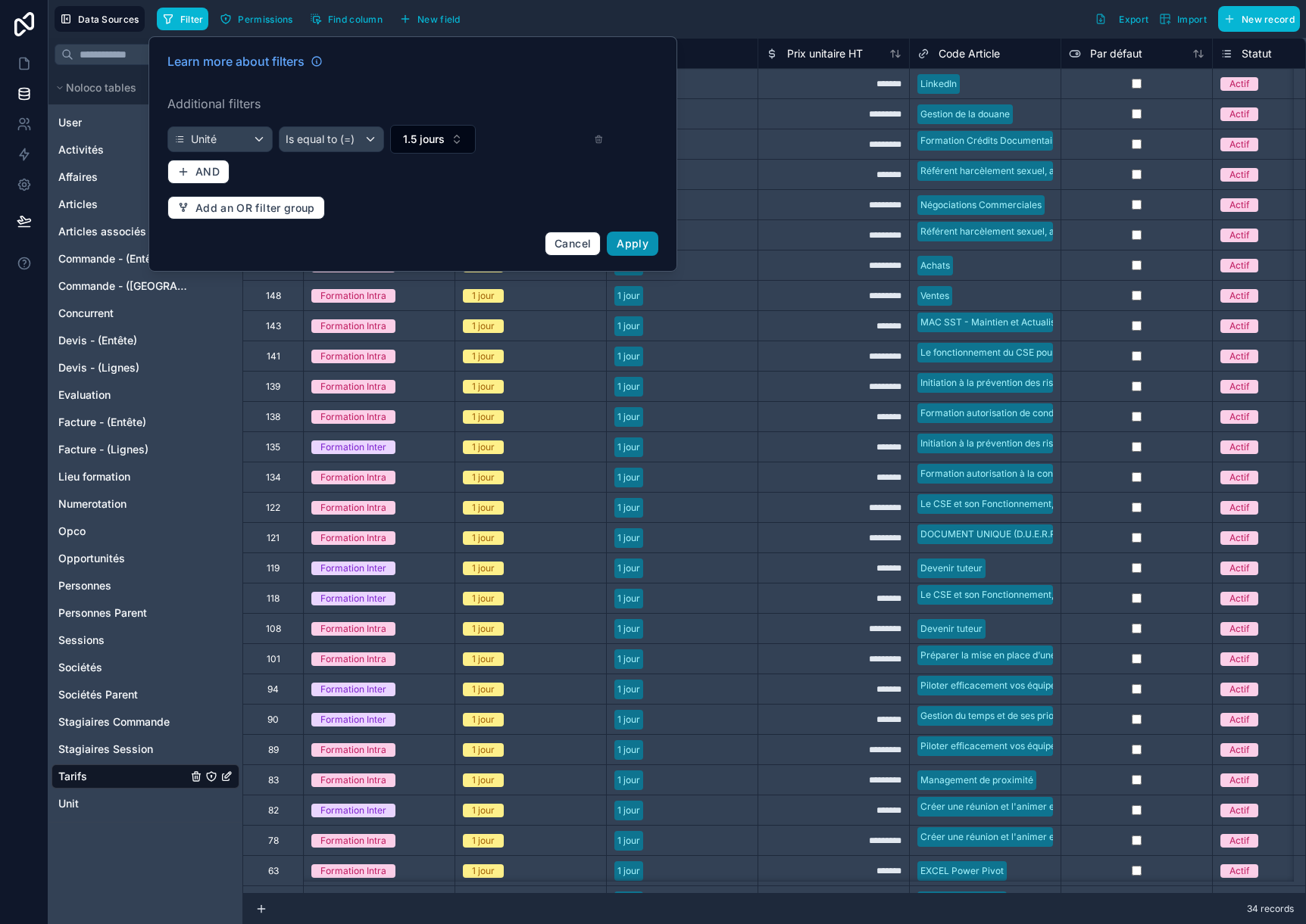
click at [636, 240] on span "Apply" at bounding box center [633, 244] width 32 height 13
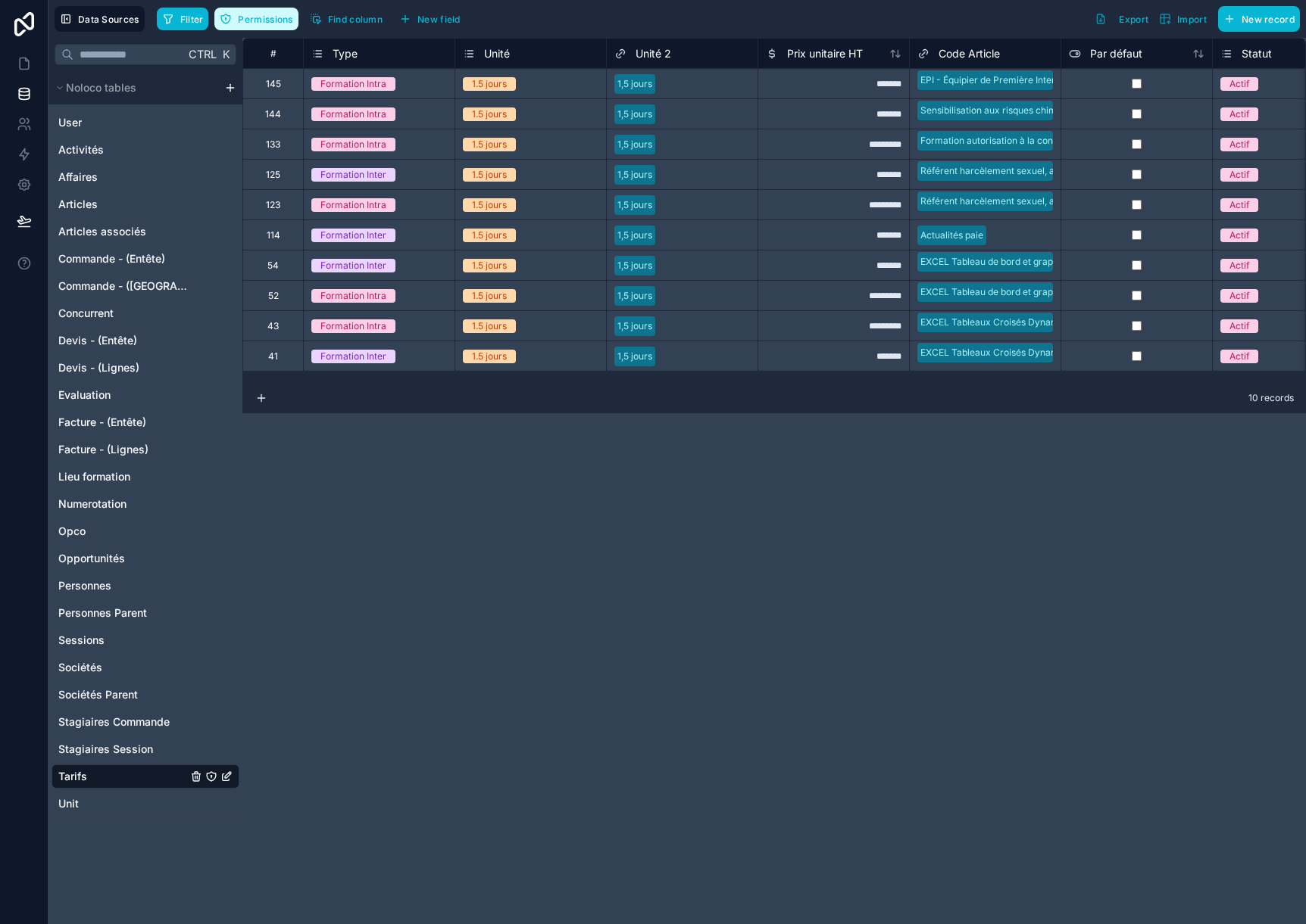
click at [265, 23] on span "Permissions" at bounding box center [265, 19] width 55 height 11
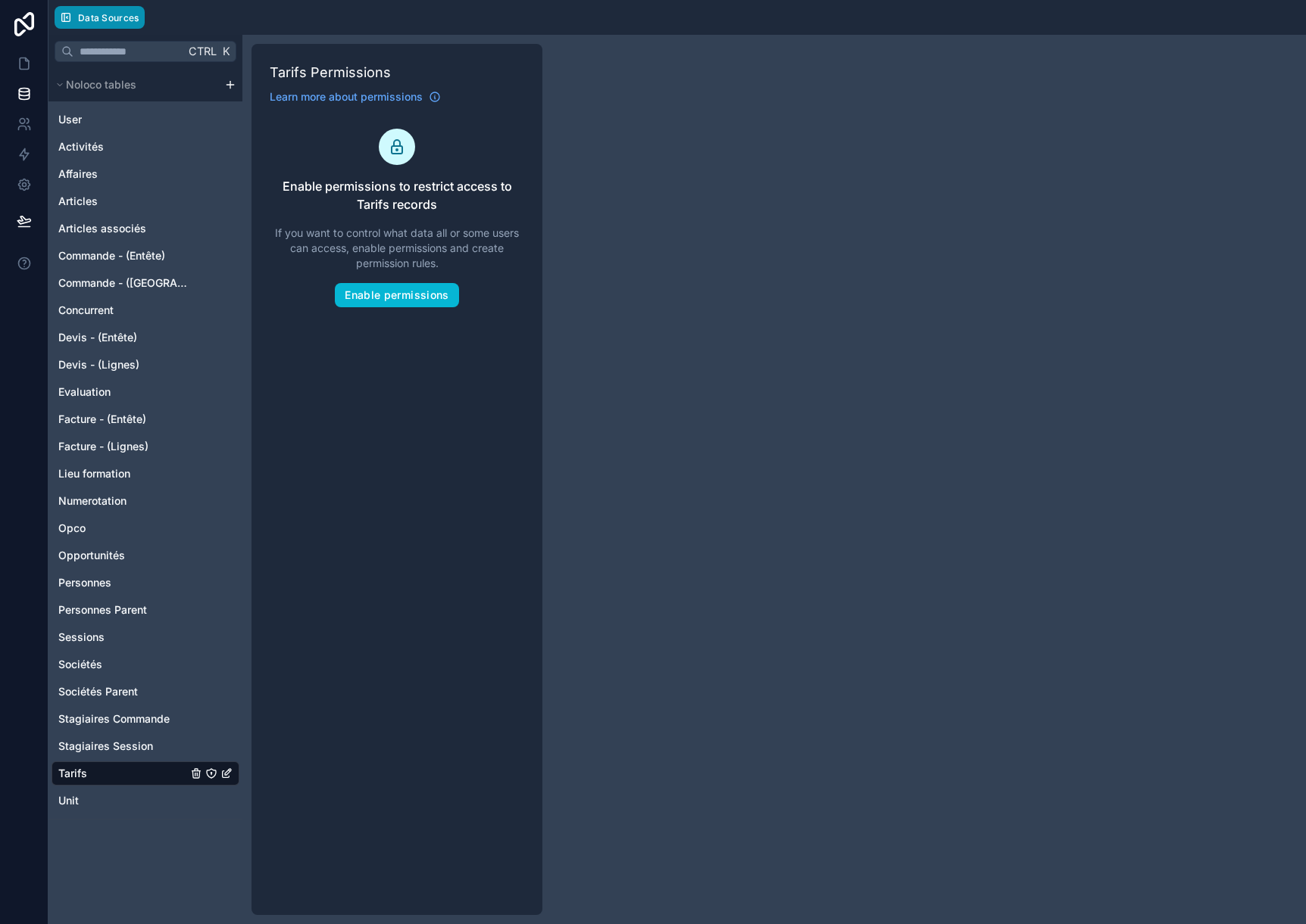
click at [107, 22] on span "Data Sources" at bounding box center [108, 18] width 62 height 11
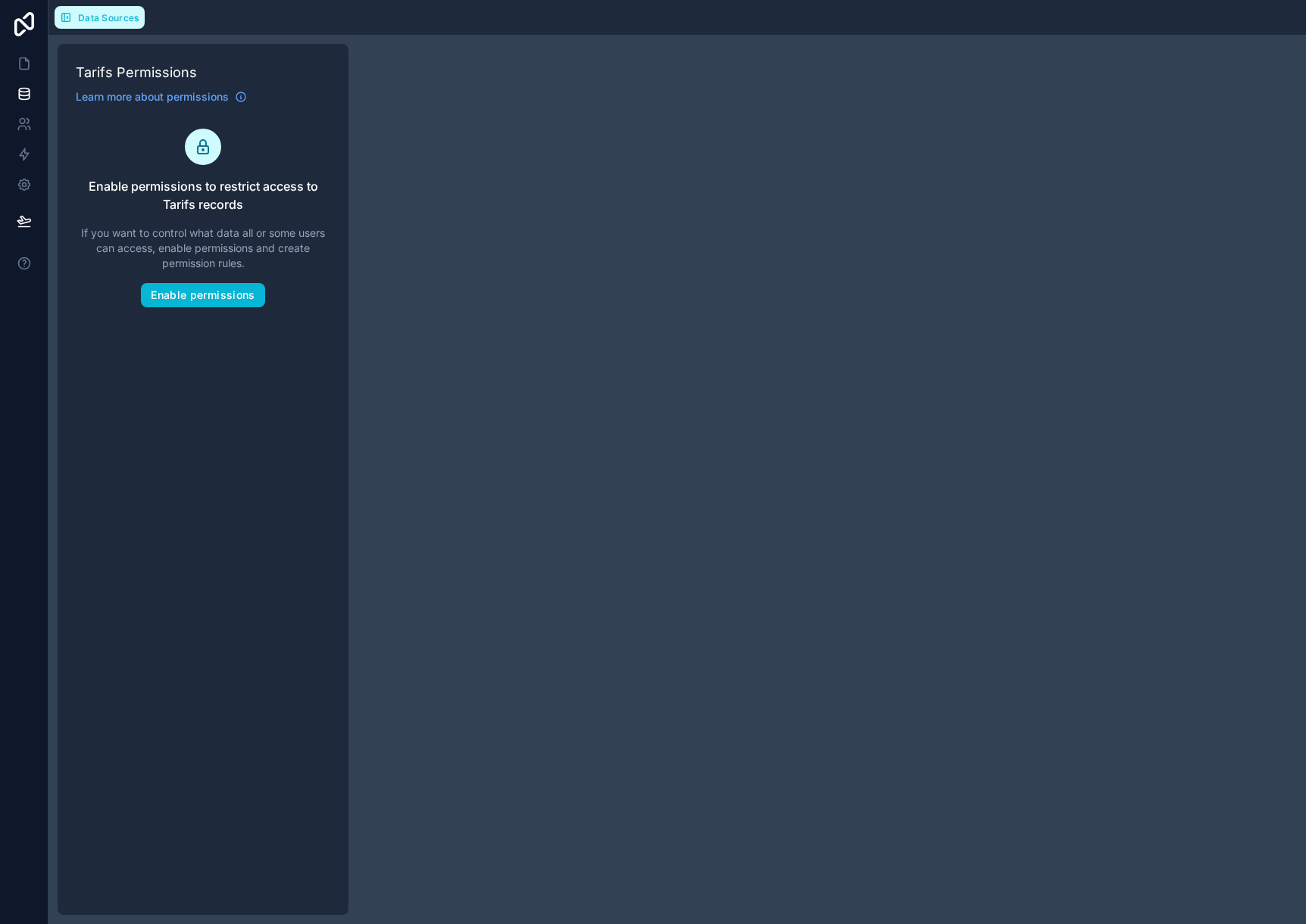
click at [107, 22] on span "Data Sources" at bounding box center [108, 18] width 62 height 11
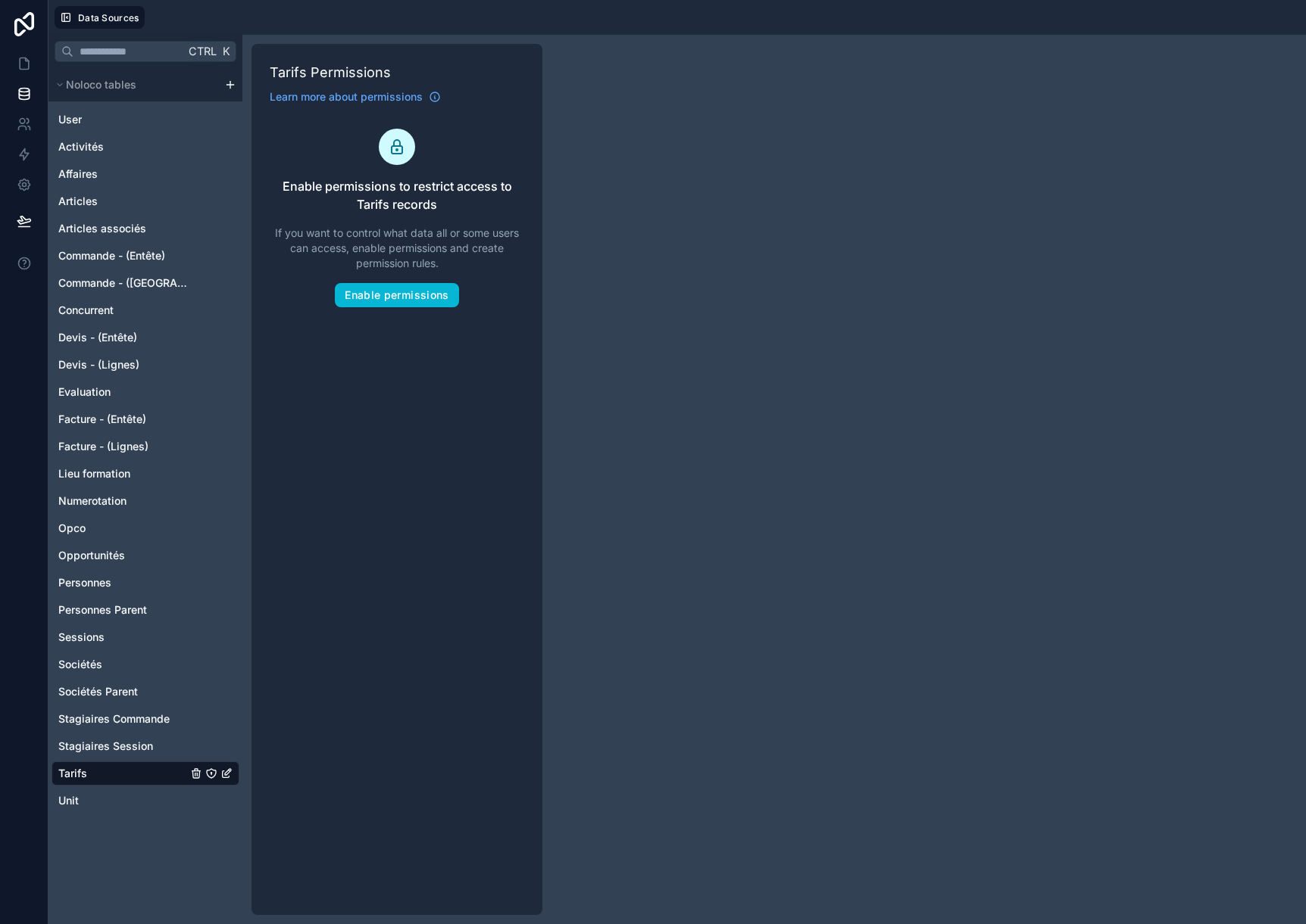
click at [87, 773] on span "Tarifs" at bounding box center [73, 773] width 29 height 15
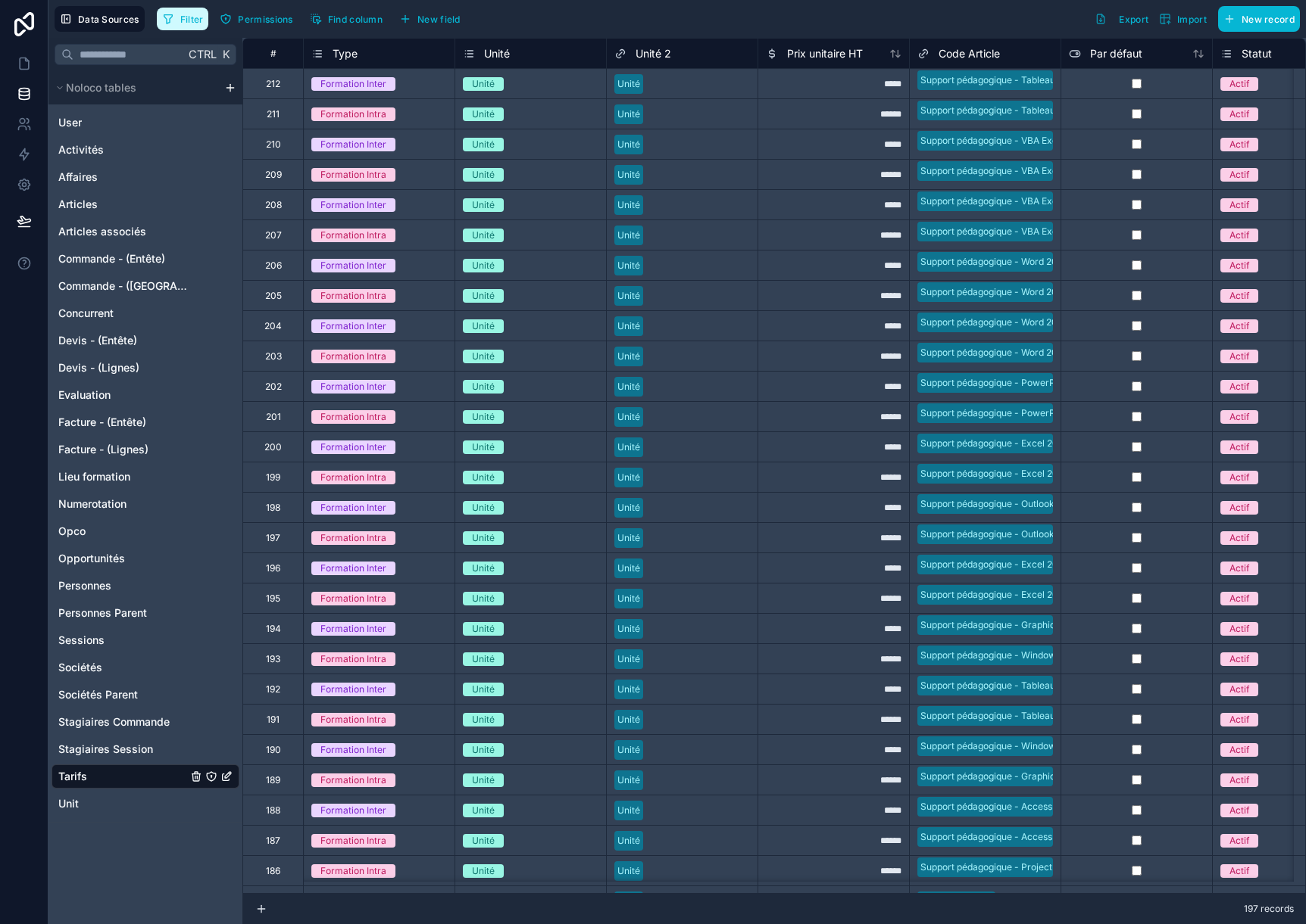
click at [183, 11] on button "Filter" at bounding box center [183, 18] width 52 height 22
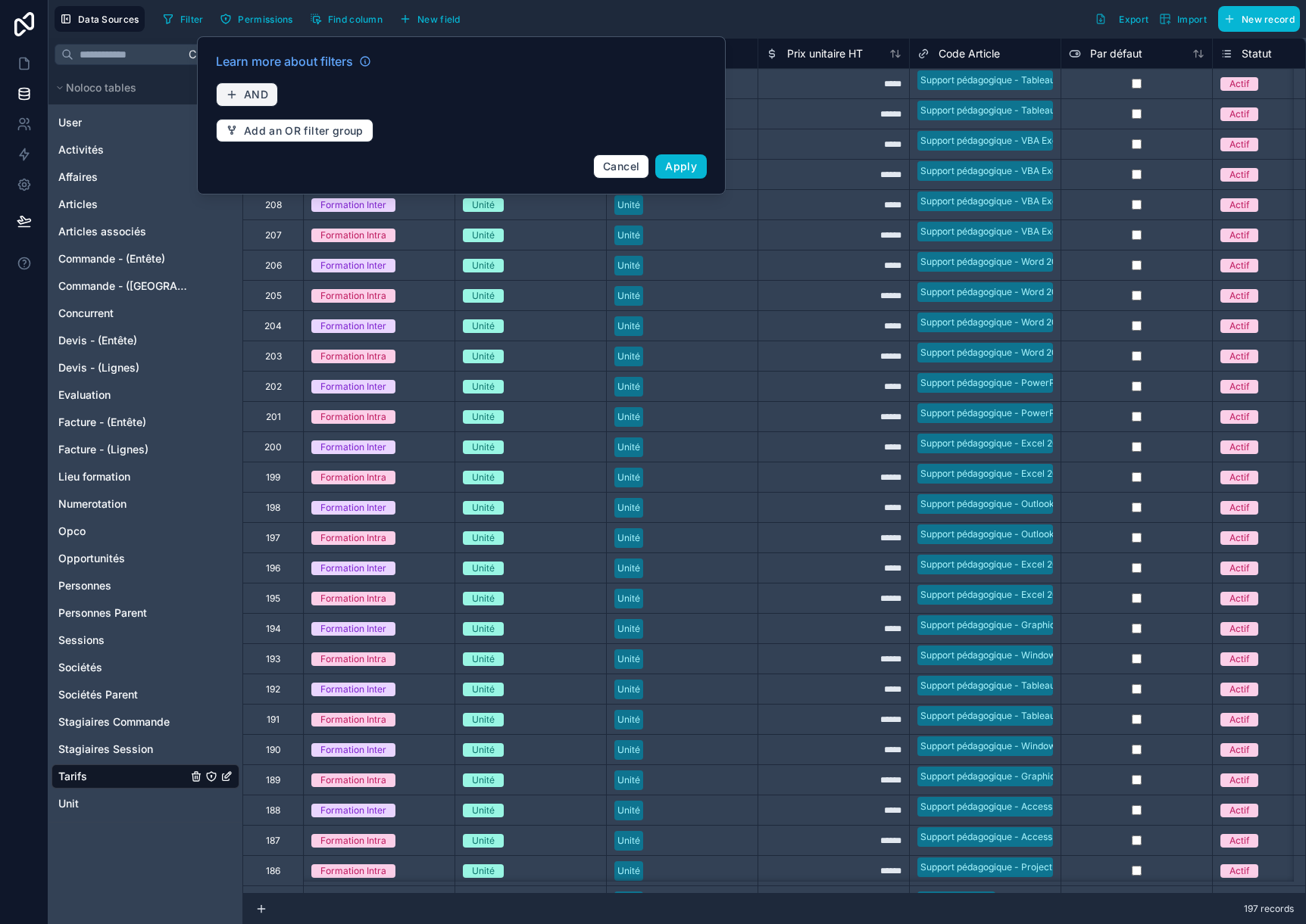
click at [265, 92] on span "AND" at bounding box center [256, 95] width 24 height 14
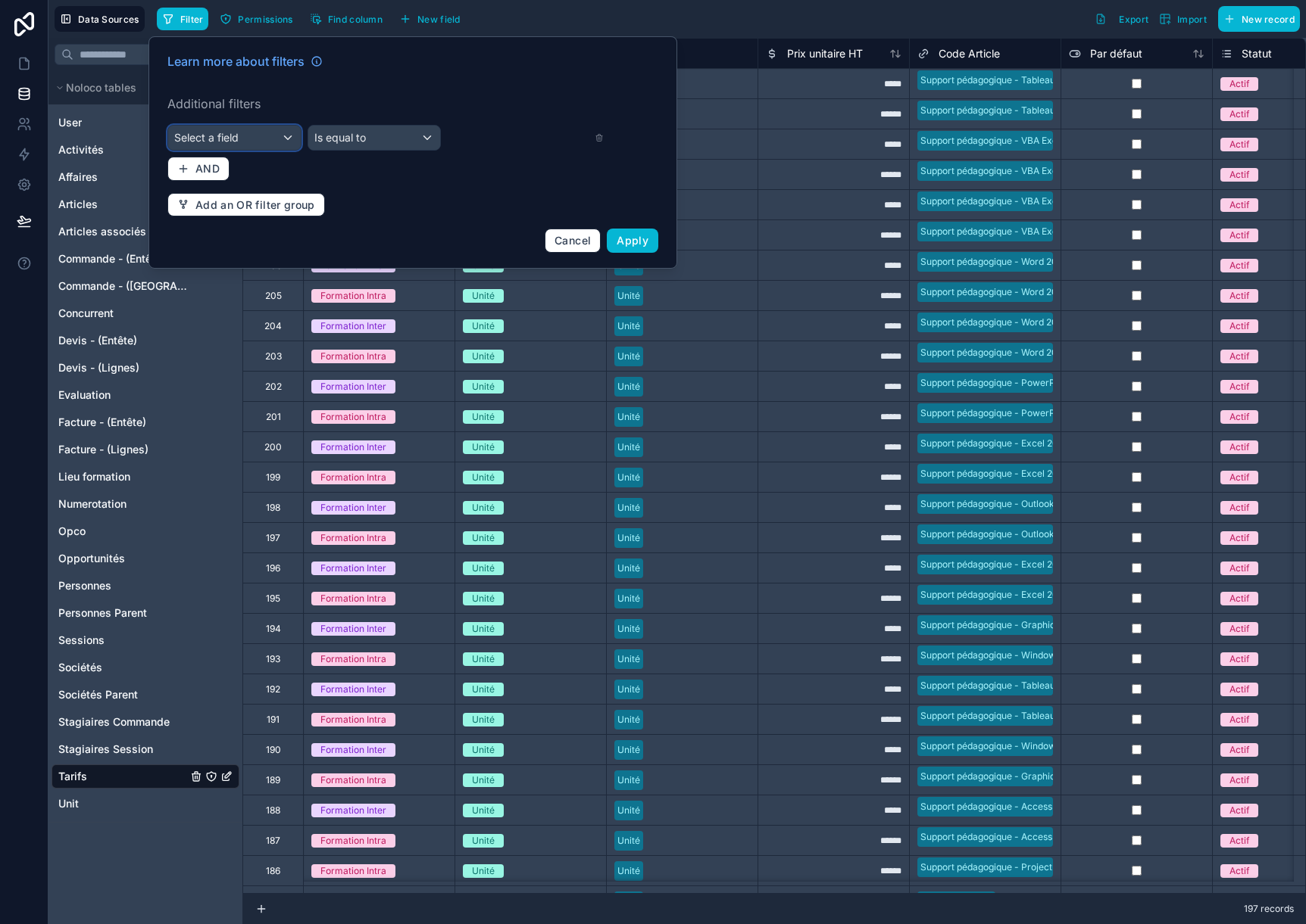
click at [282, 135] on div "Select a field" at bounding box center [234, 138] width 132 height 24
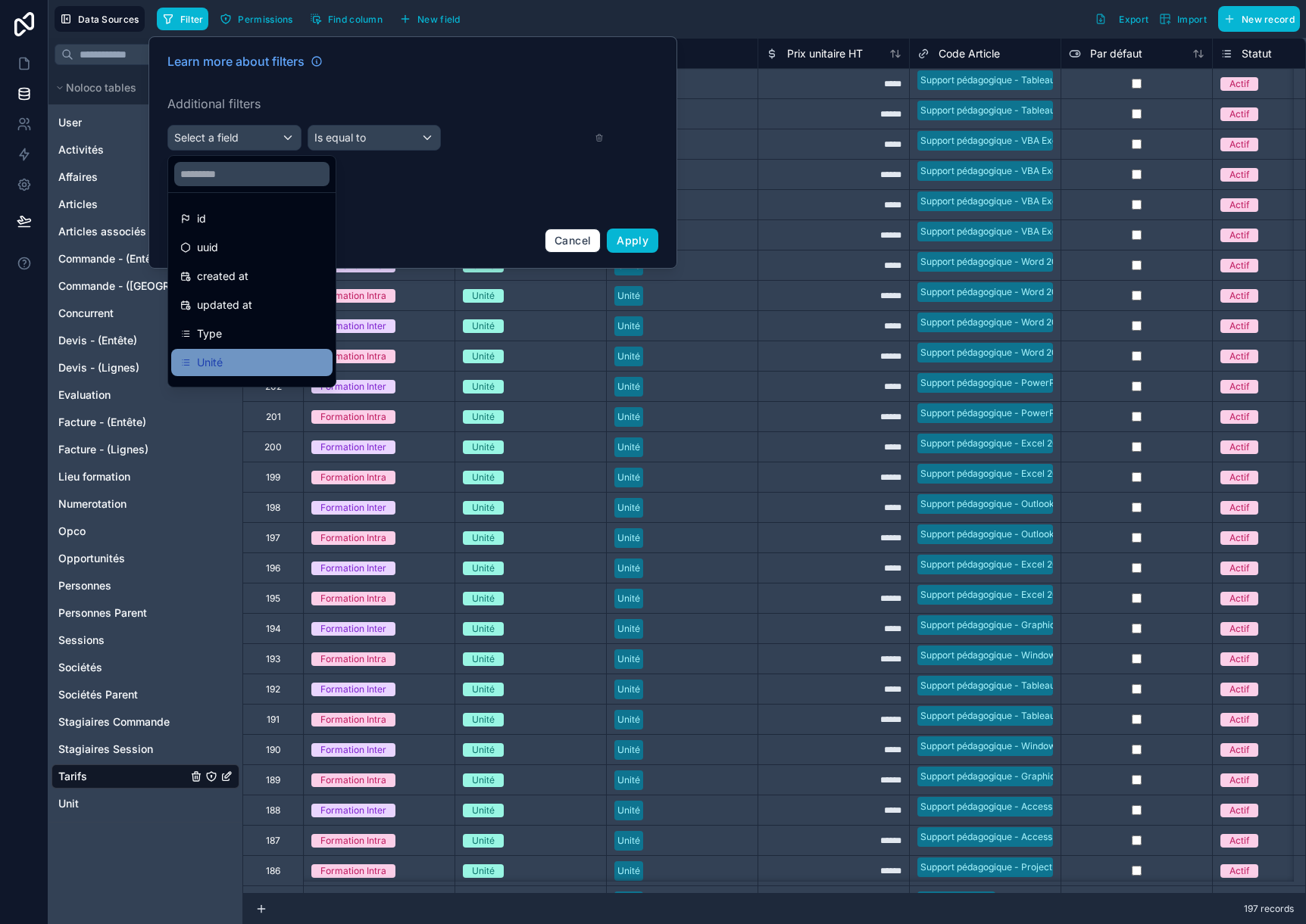
click at [249, 355] on div "Unité" at bounding box center [252, 362] width 144 height 18
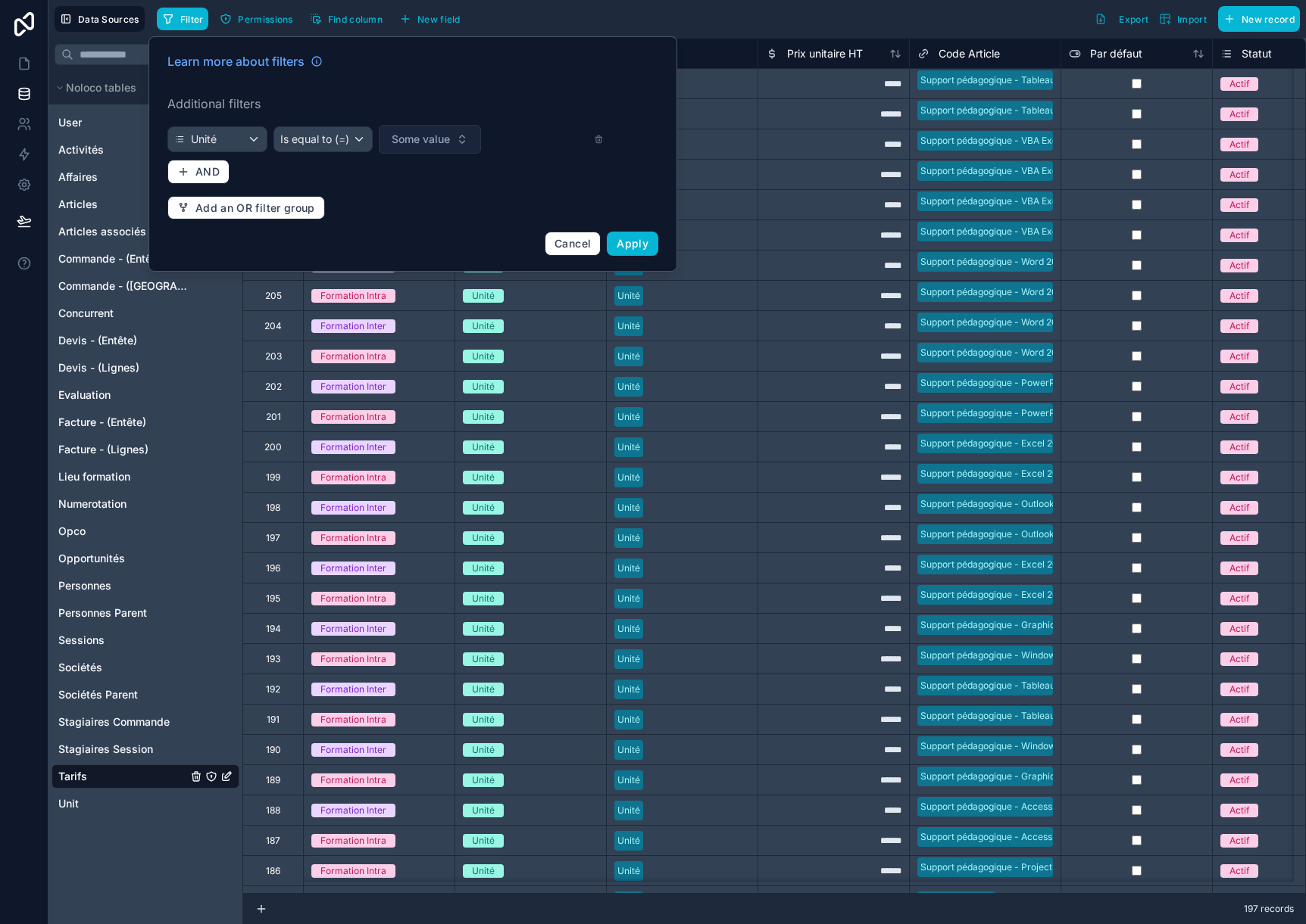
click at [413, 133] on span "Some value" at bounding box center [420, 139] width 59 height 15
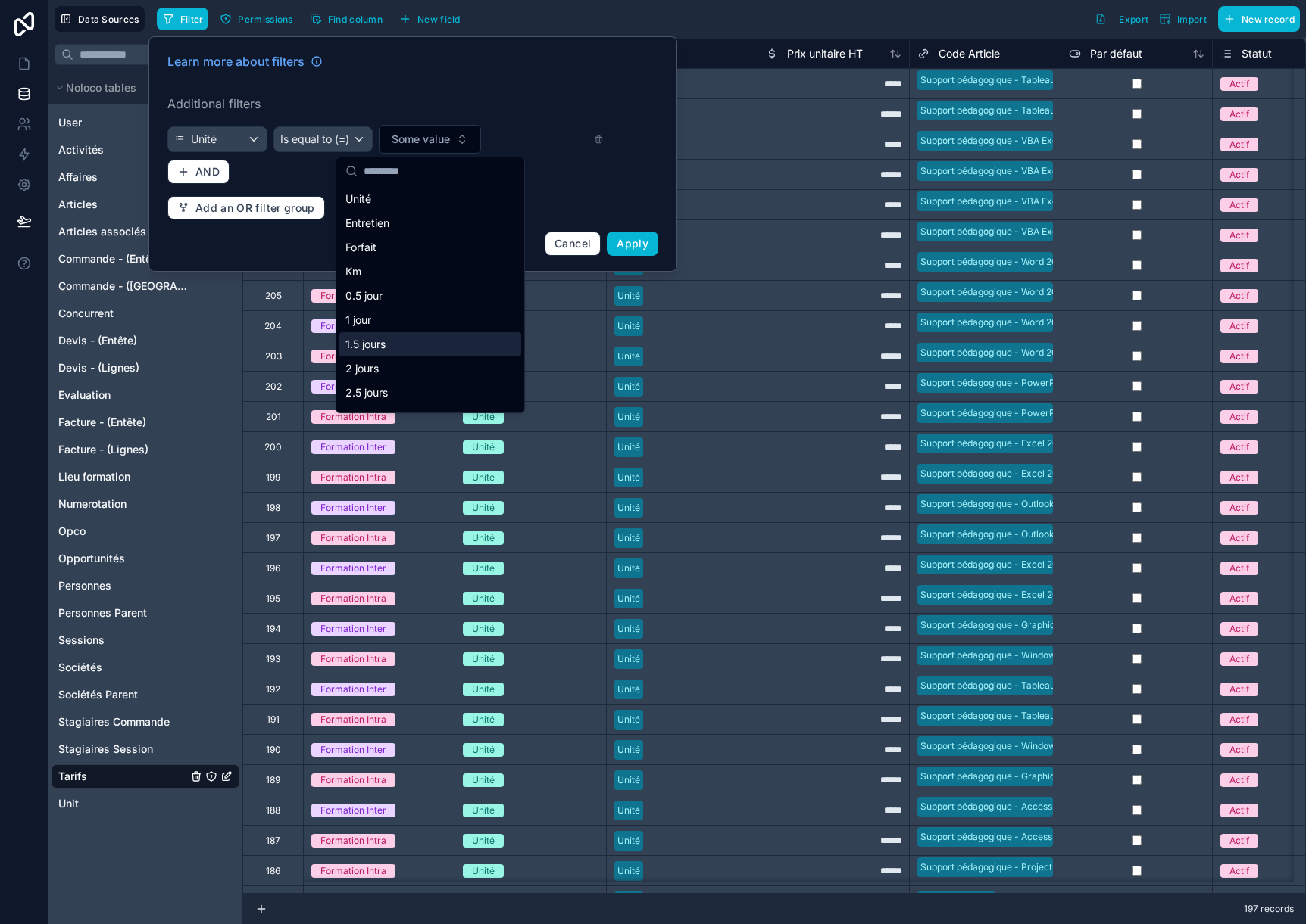
scroll to position [75, 0]
click at [390, 321] on div "1.5 jours" at bounding box center [430, 319] width 182 height 24
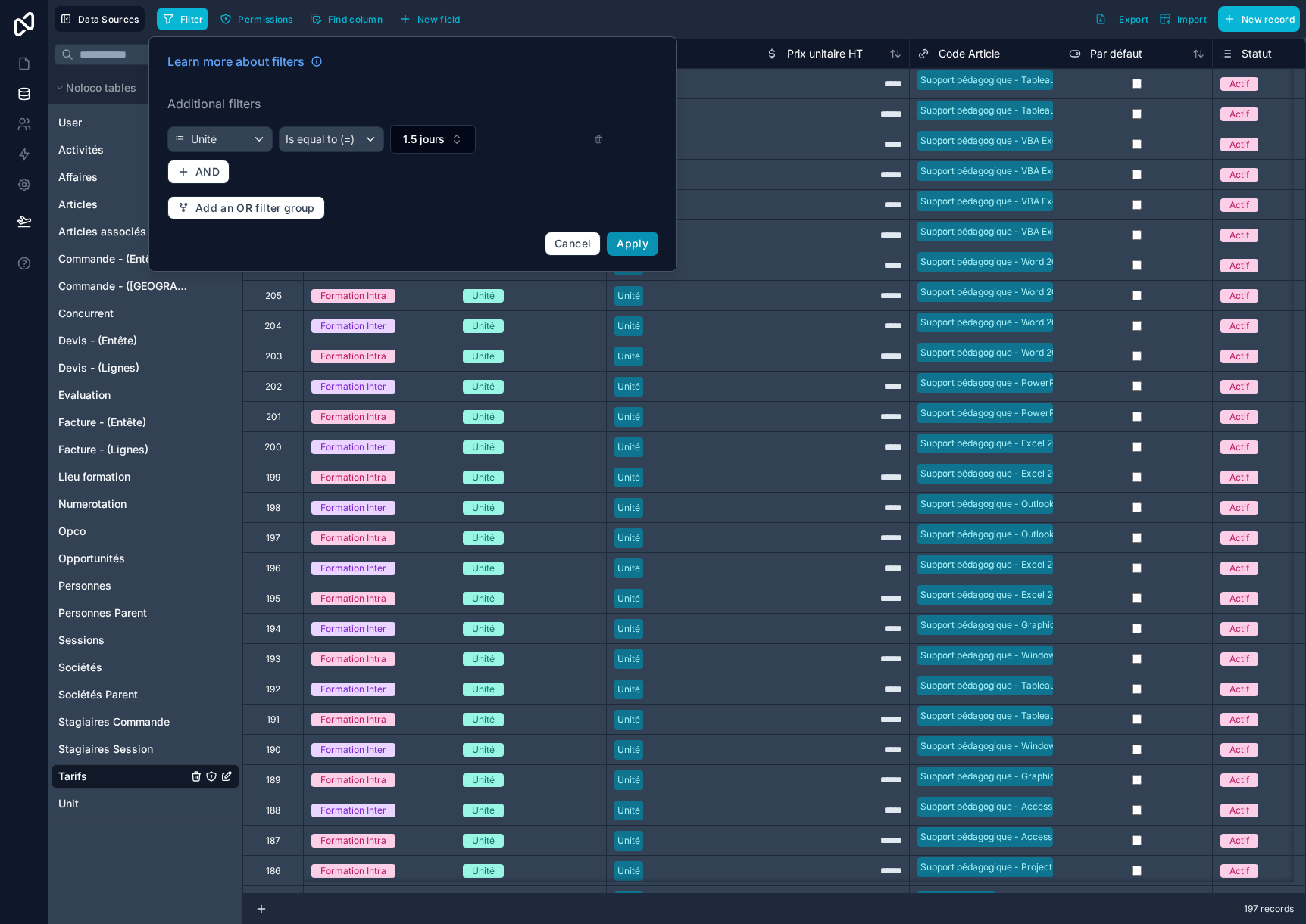
click at [642, 238] on span "Apply" at bounding box center [633, 244] width 32 height 13
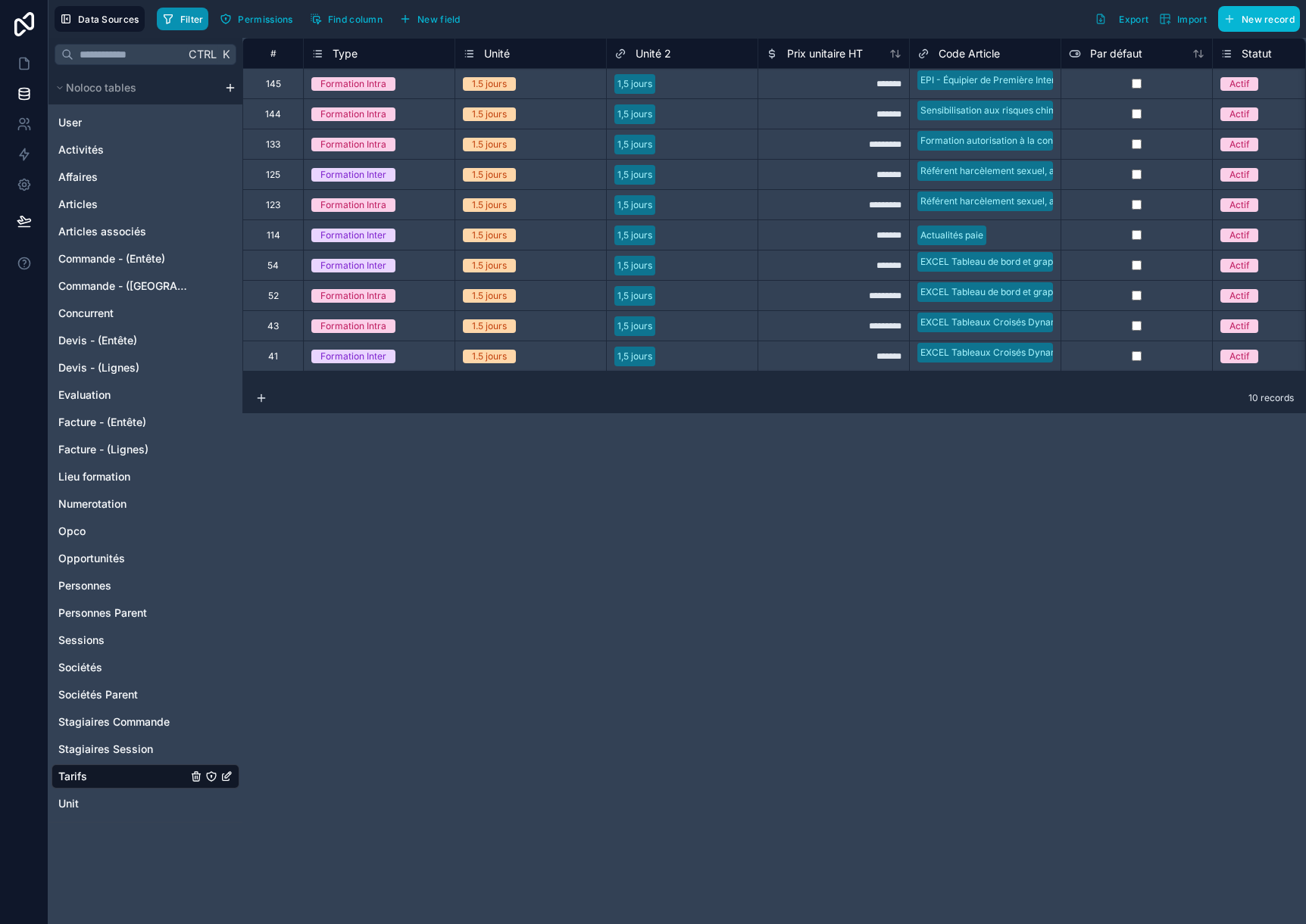
click at [191, 16] on span "Filter" at bounding box center [192, 19] width 23 height 11
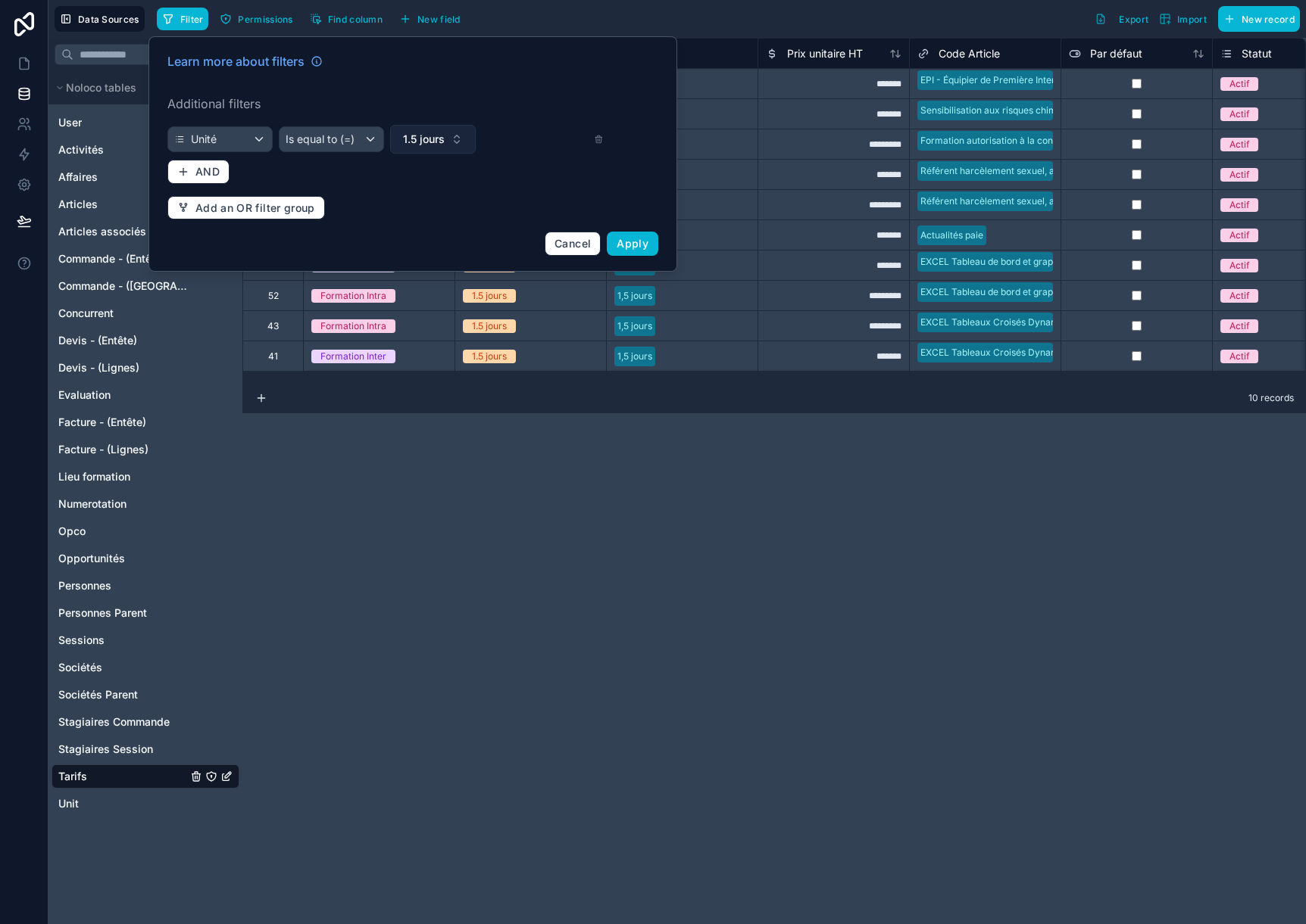
drag, startPoint x: 411, startPoint y: 139, endPoint x: 418, endPoint y: 147, distance: 10.6
click at [415, 143] on span "1.5 jours" at bounding box center [424, 139] width 42 height 15
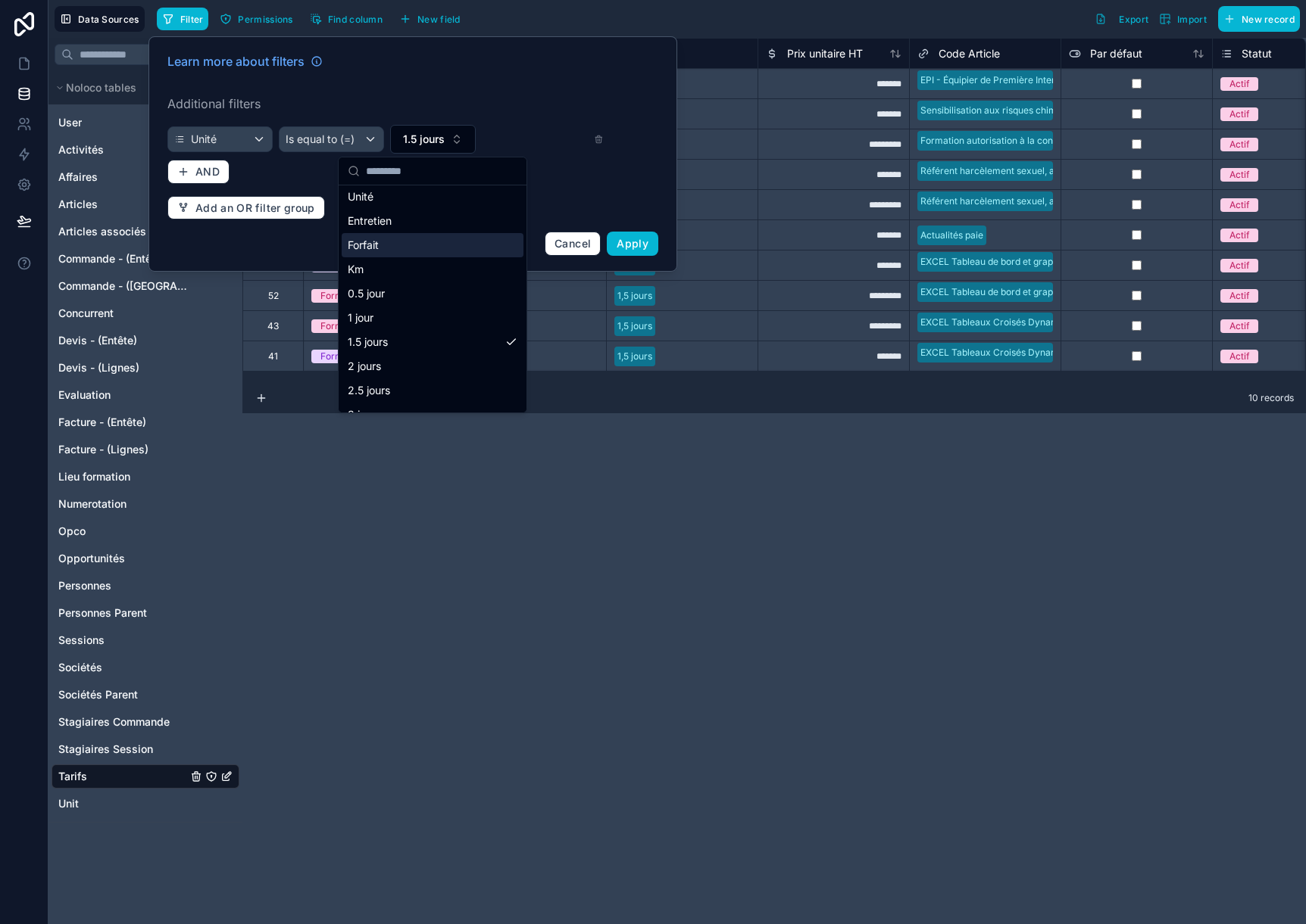
scroll to position [151, 0]
click at [375, 292] on div "2 jours" at bounding box center [432, 292] width 182 height 24
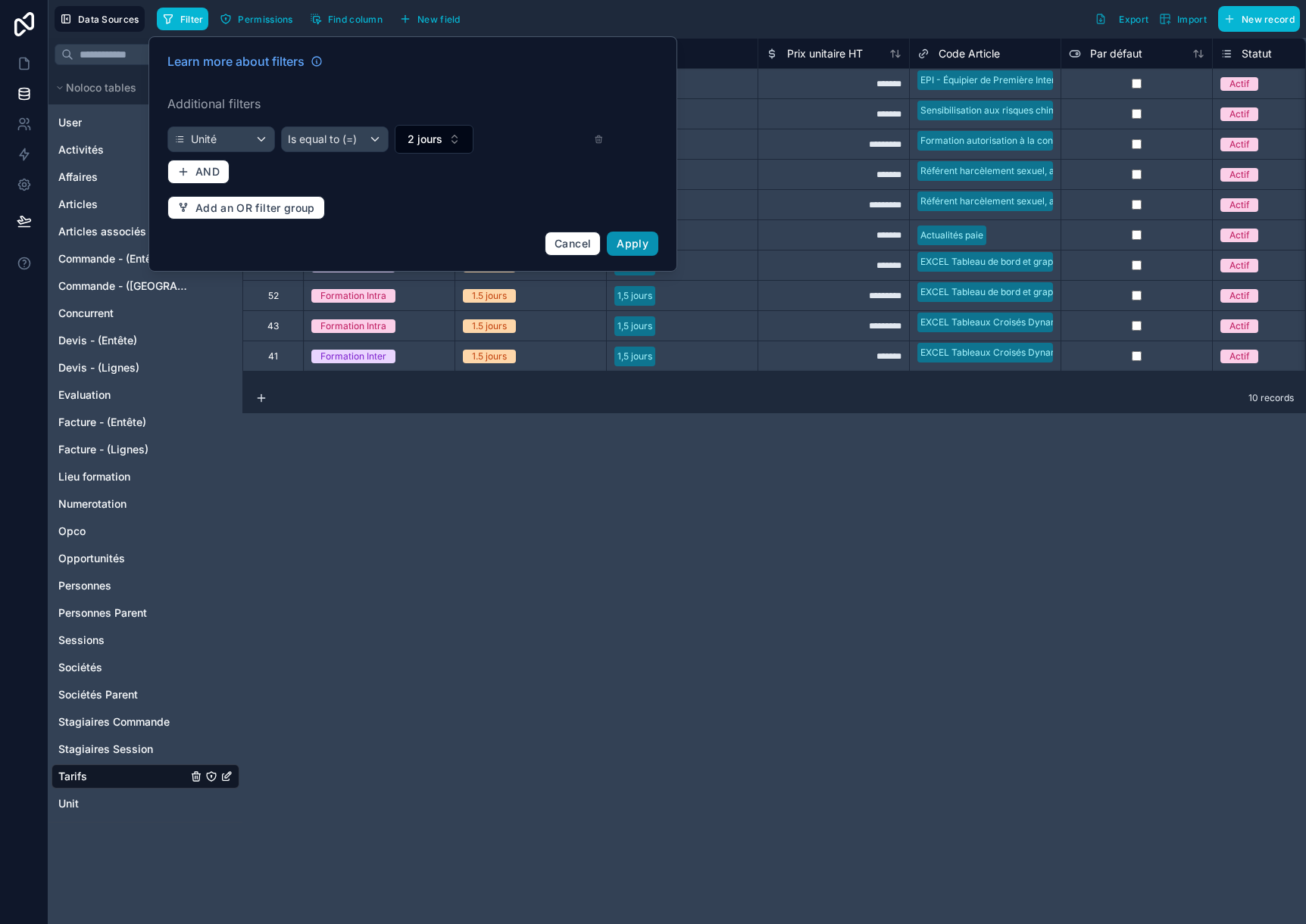
click at [623, 240] on span "Apply" at bounding box center [633, 244] width 32 height 13
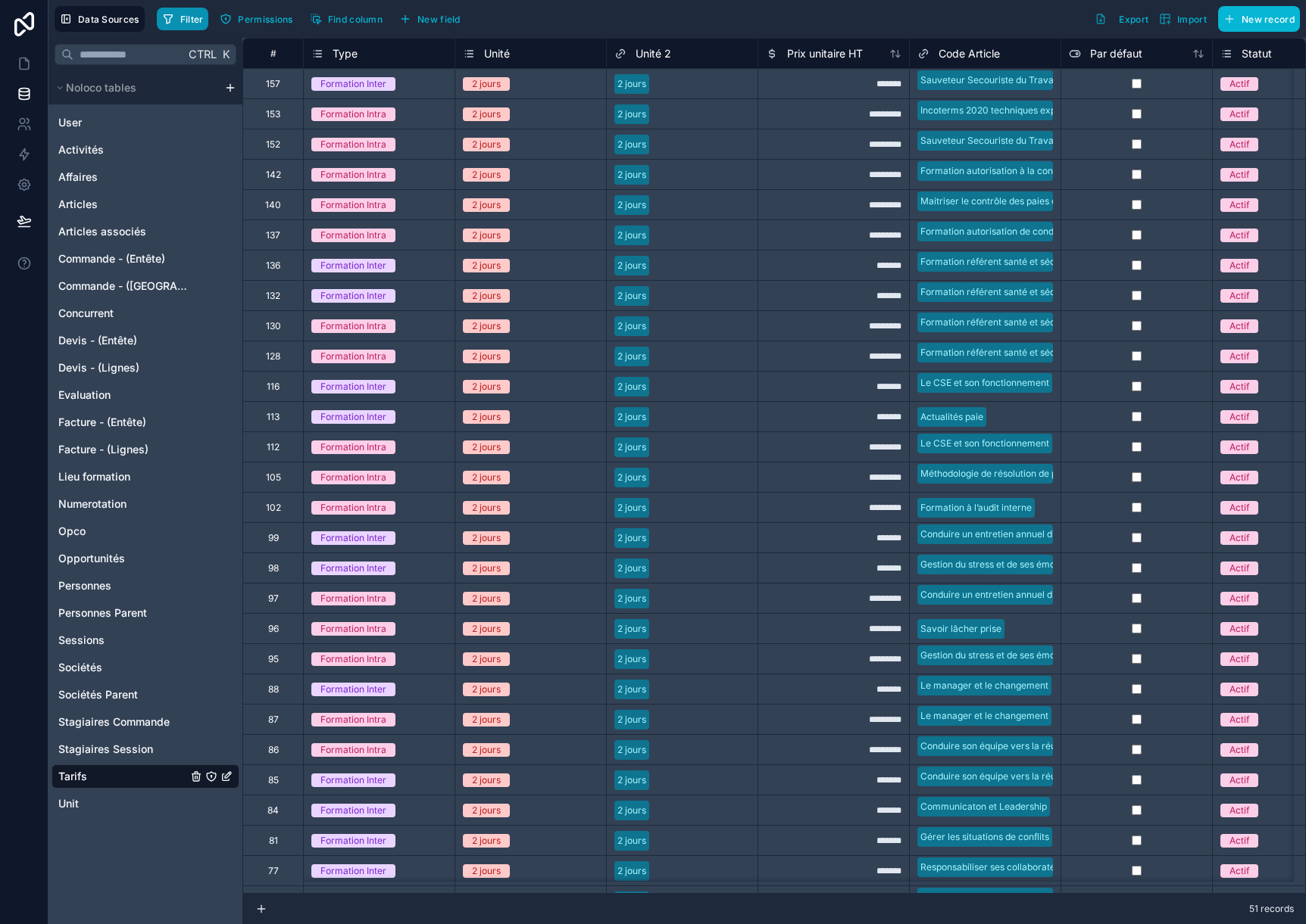
click at [180, 10] on button "Filter" at bounding box center [183, 18] width 52 height 22
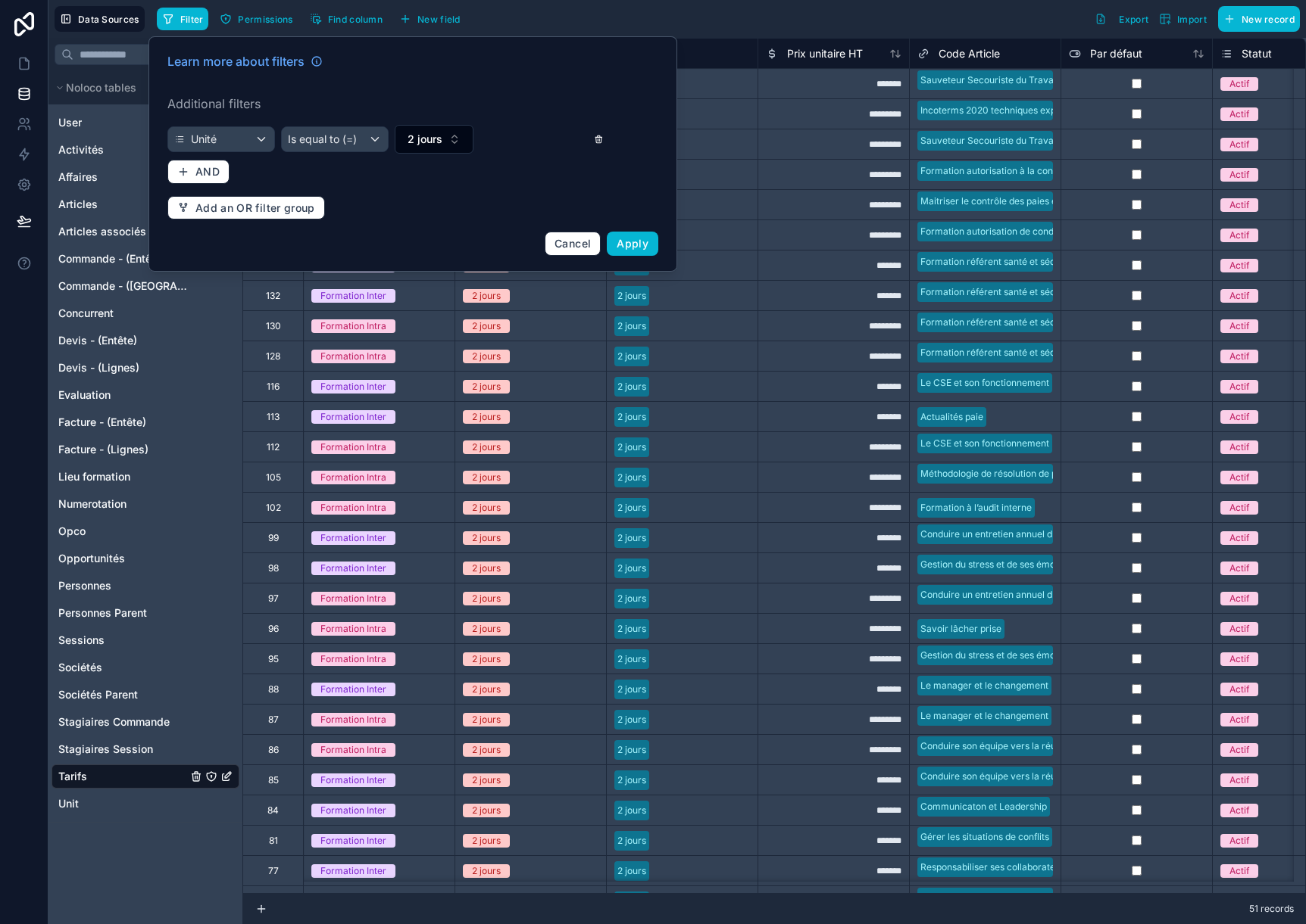
click at [596, 135] on icon at bounding box center [599, 139] width 10 height 10
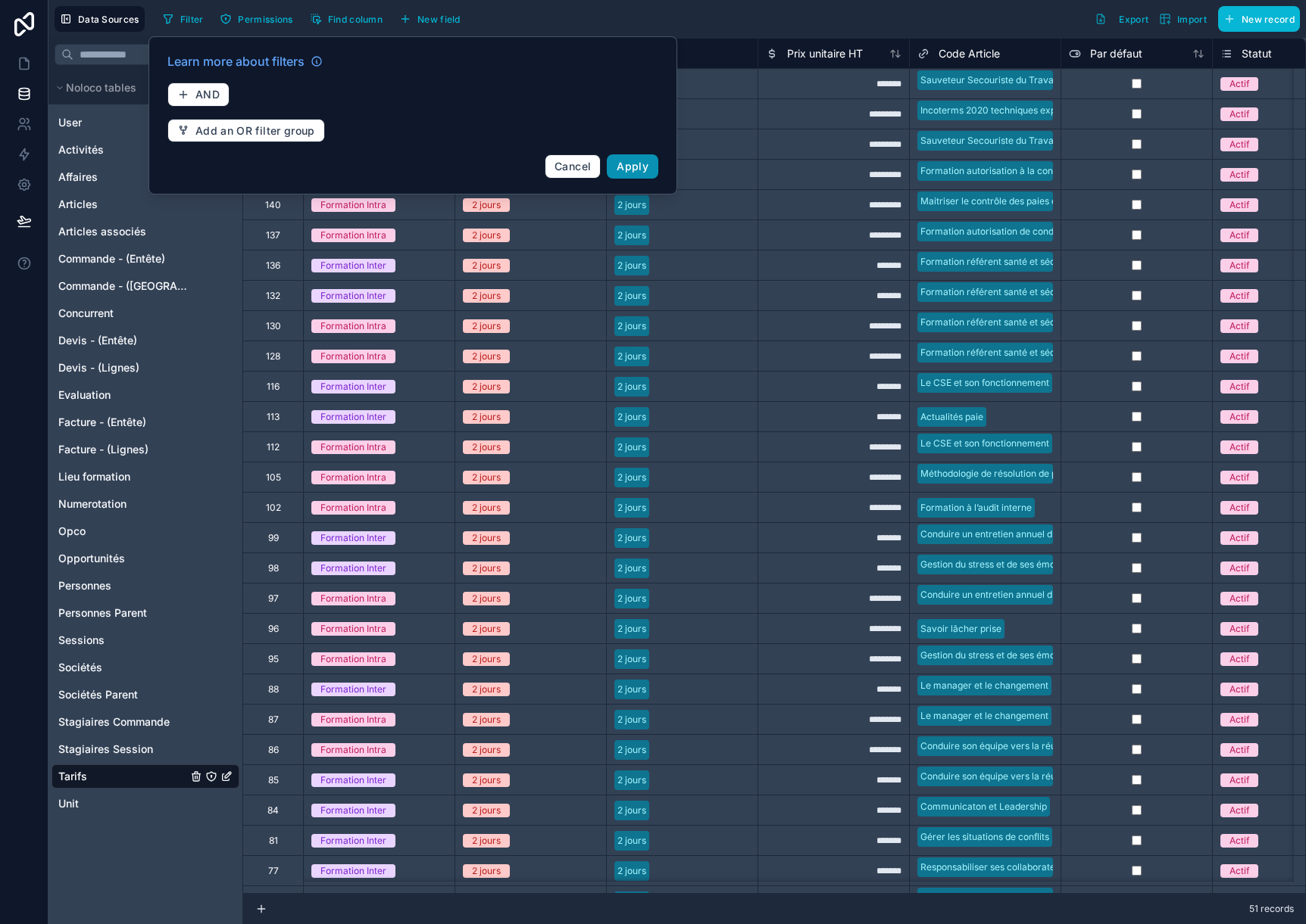
click at [637, 163] on span "Apply" at bounding box center [633, 166] width 32 height 13
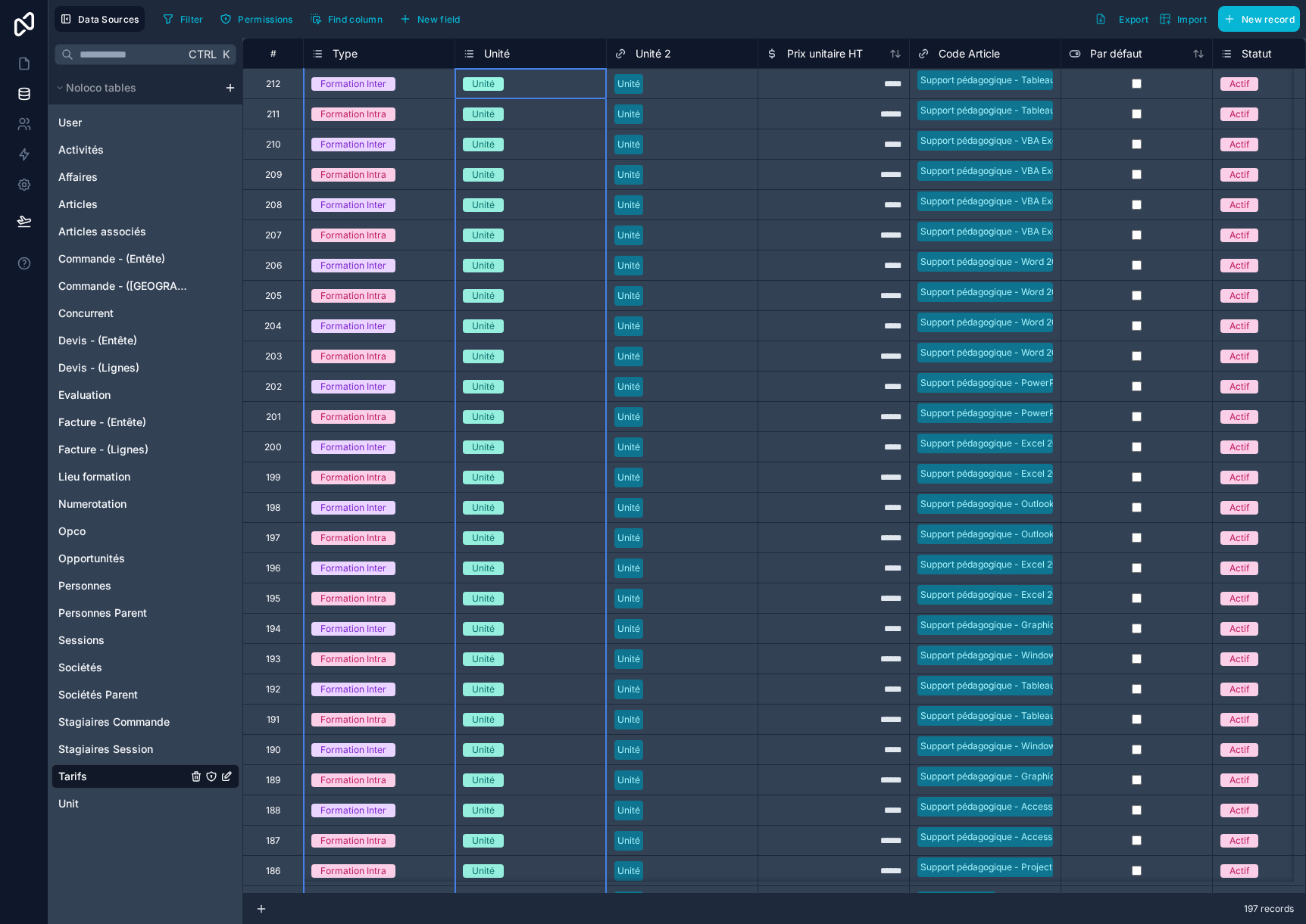
click at [491, 51] on span "Unité" at bounding box center [497, 54] width 26 height 15
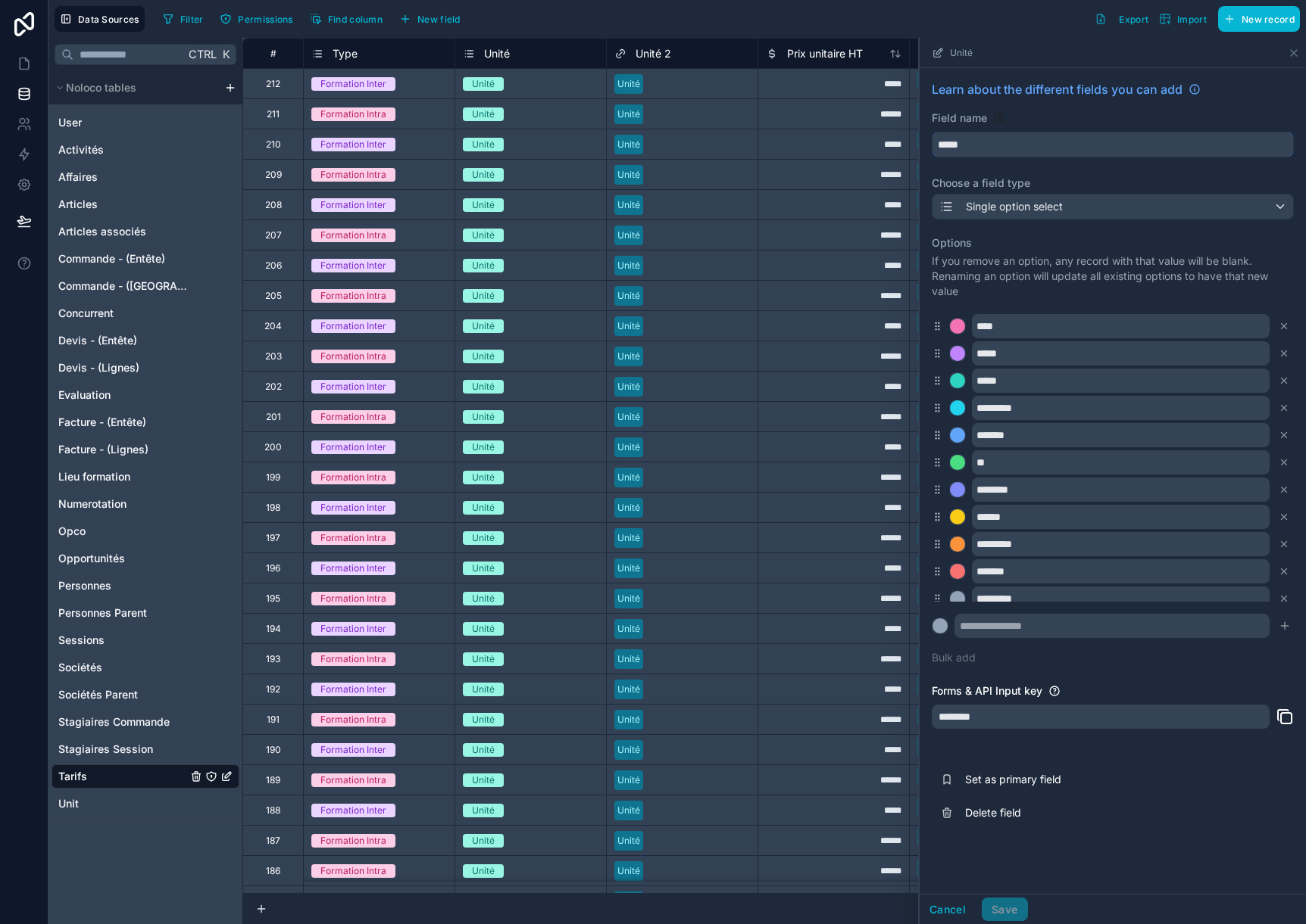
drag, startPoint x: 984, startPoint y: 149, endPoint x: 890, endPoint y: 150, distance: 94.0
click at [890, 150] on div "**********" at bounding box center [774, 481] width 1063 height 886
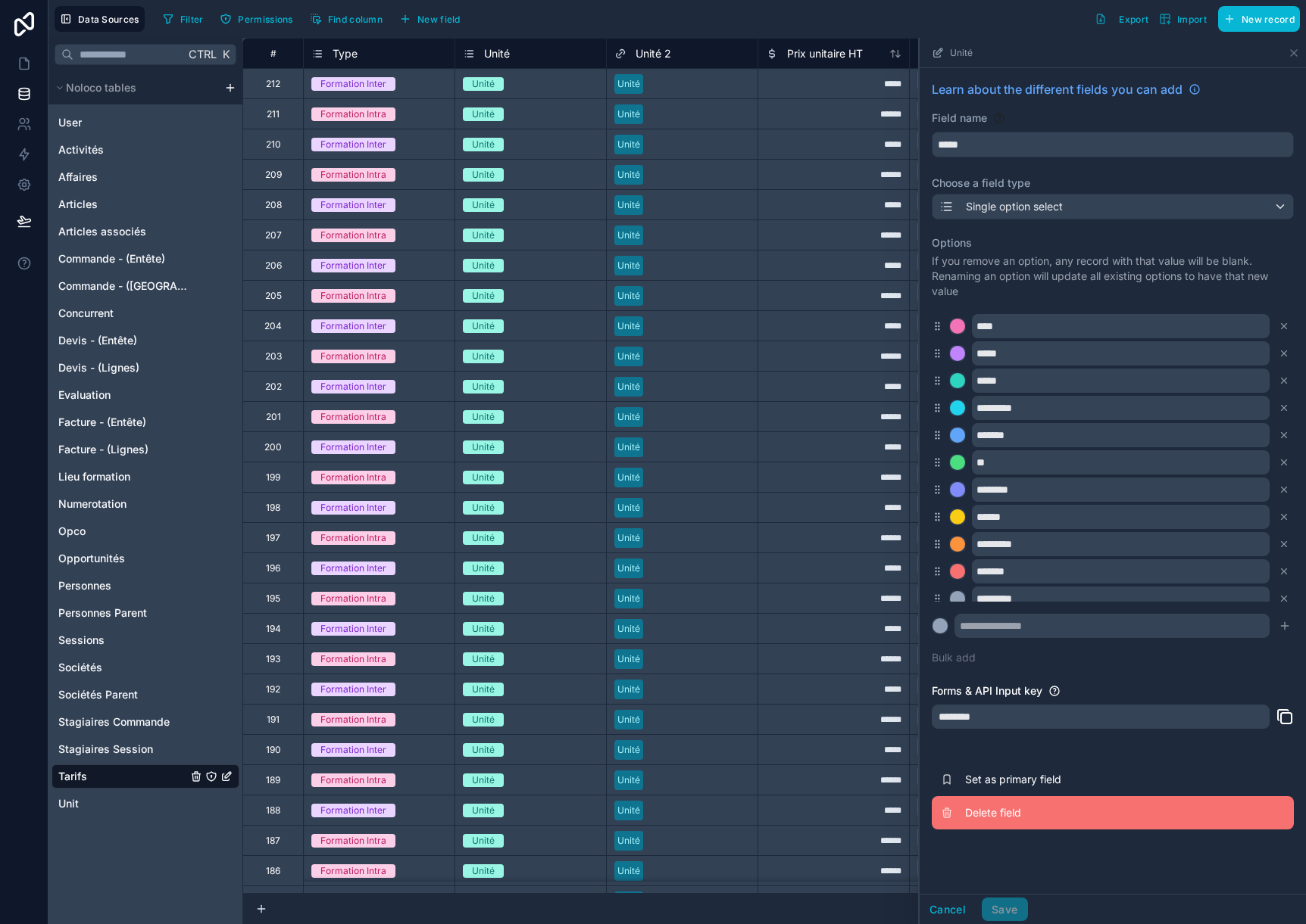
click at [971, 812] on span "Delete field" at bounding box center [1074, 813] width 218 height 15
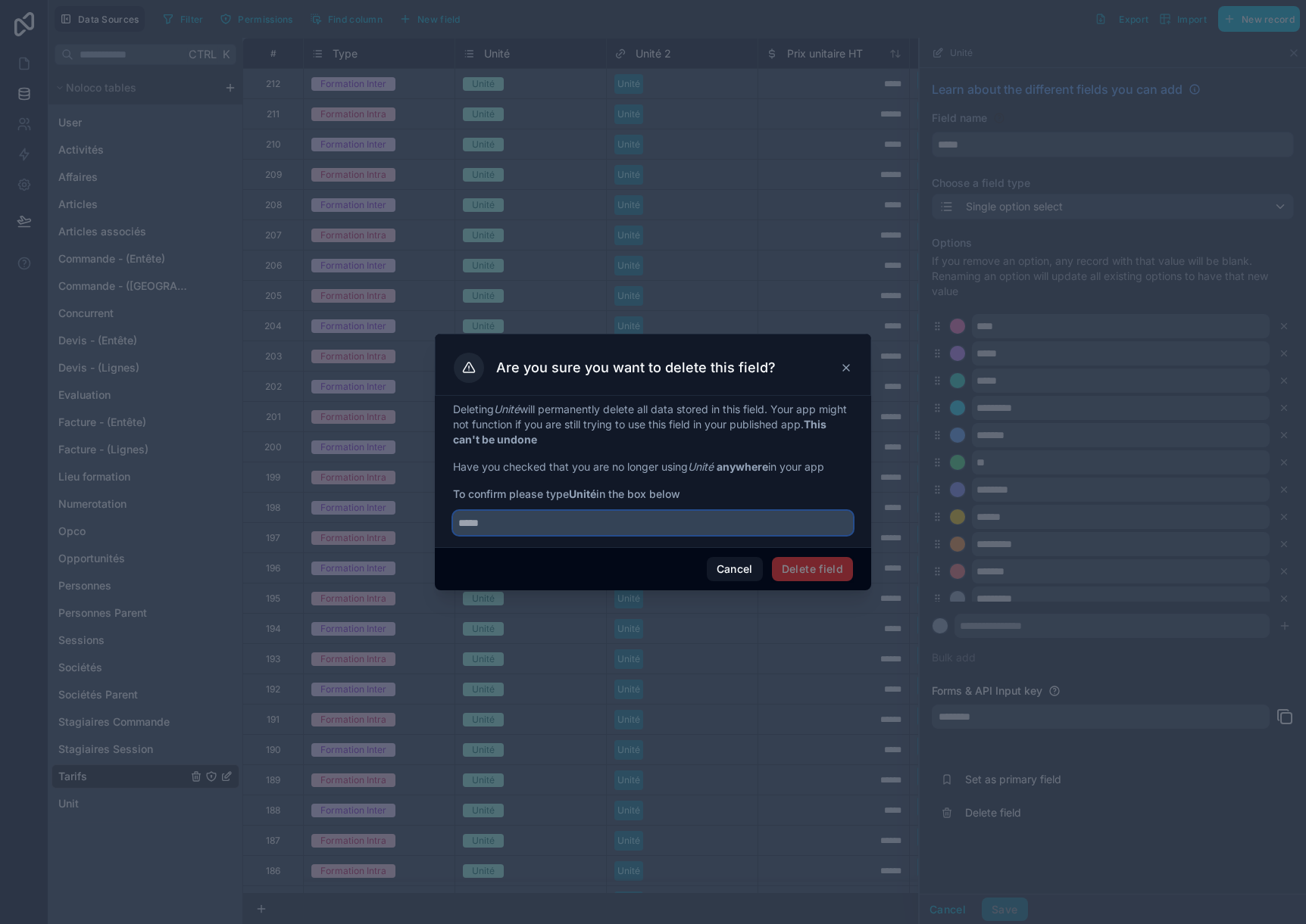
click at [582, 534] on input "text" at bounding box center [653, 523] width 400 height 24
paste input "*****"
type input "*****"
click at [829, 574] on button "Delete field" at bounding box center [812, 569] width 81 height 24
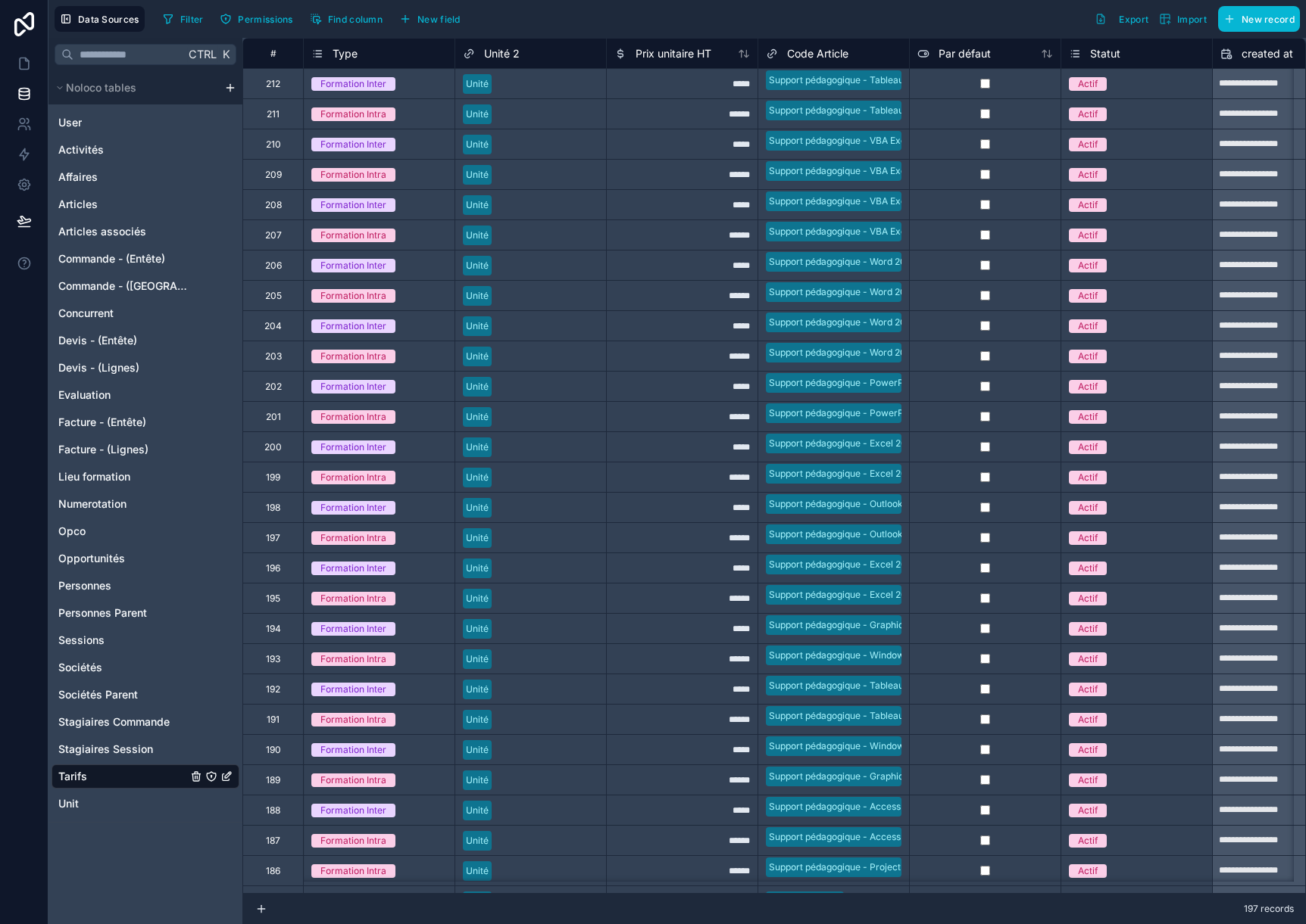
click at [503, 51] on span "Unité 2" at bounding box center [502, 54] width 35 height 15
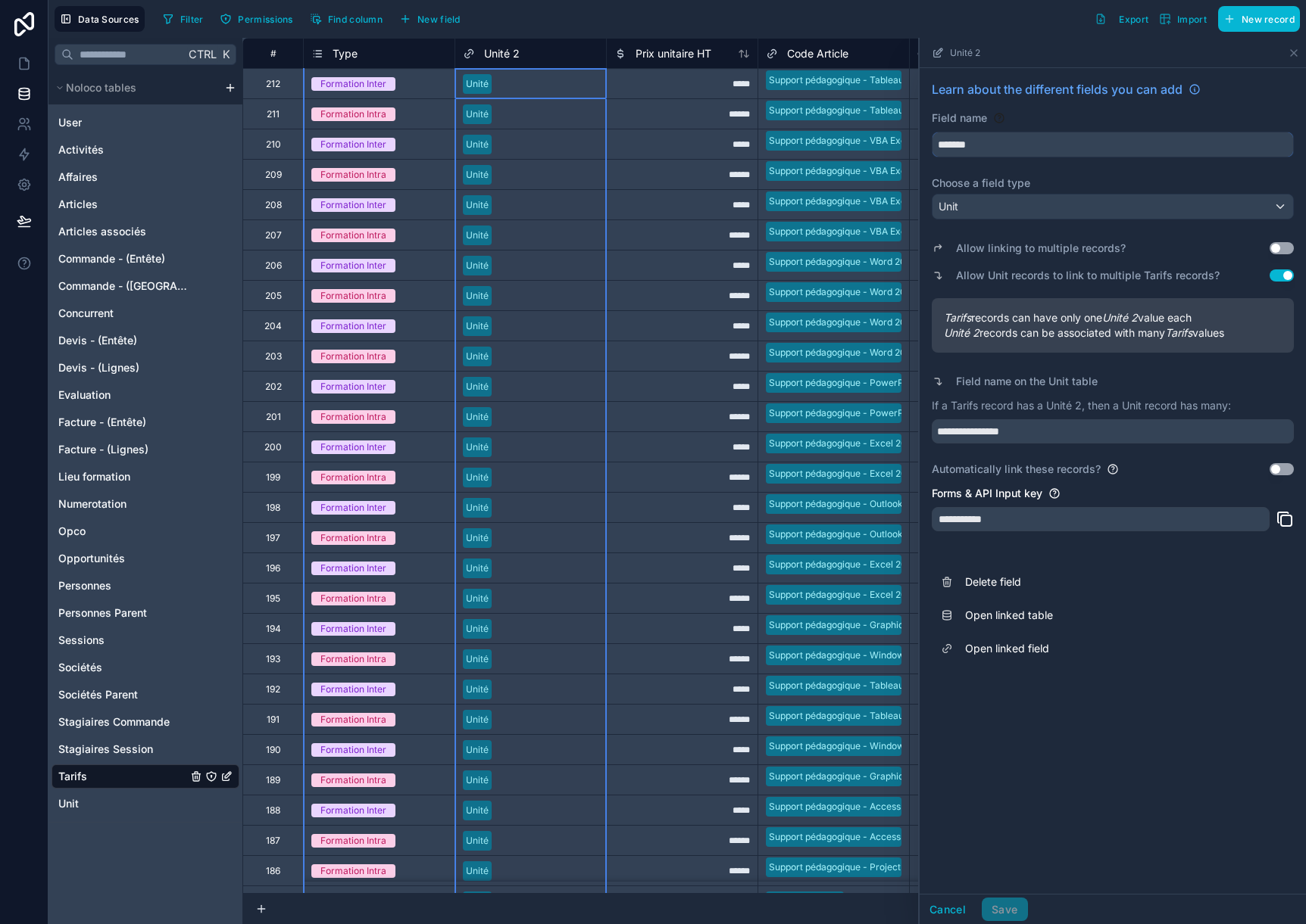
click at [1016, 146] on input "*******" at bounding box center [1113, 144] width 361 height 24
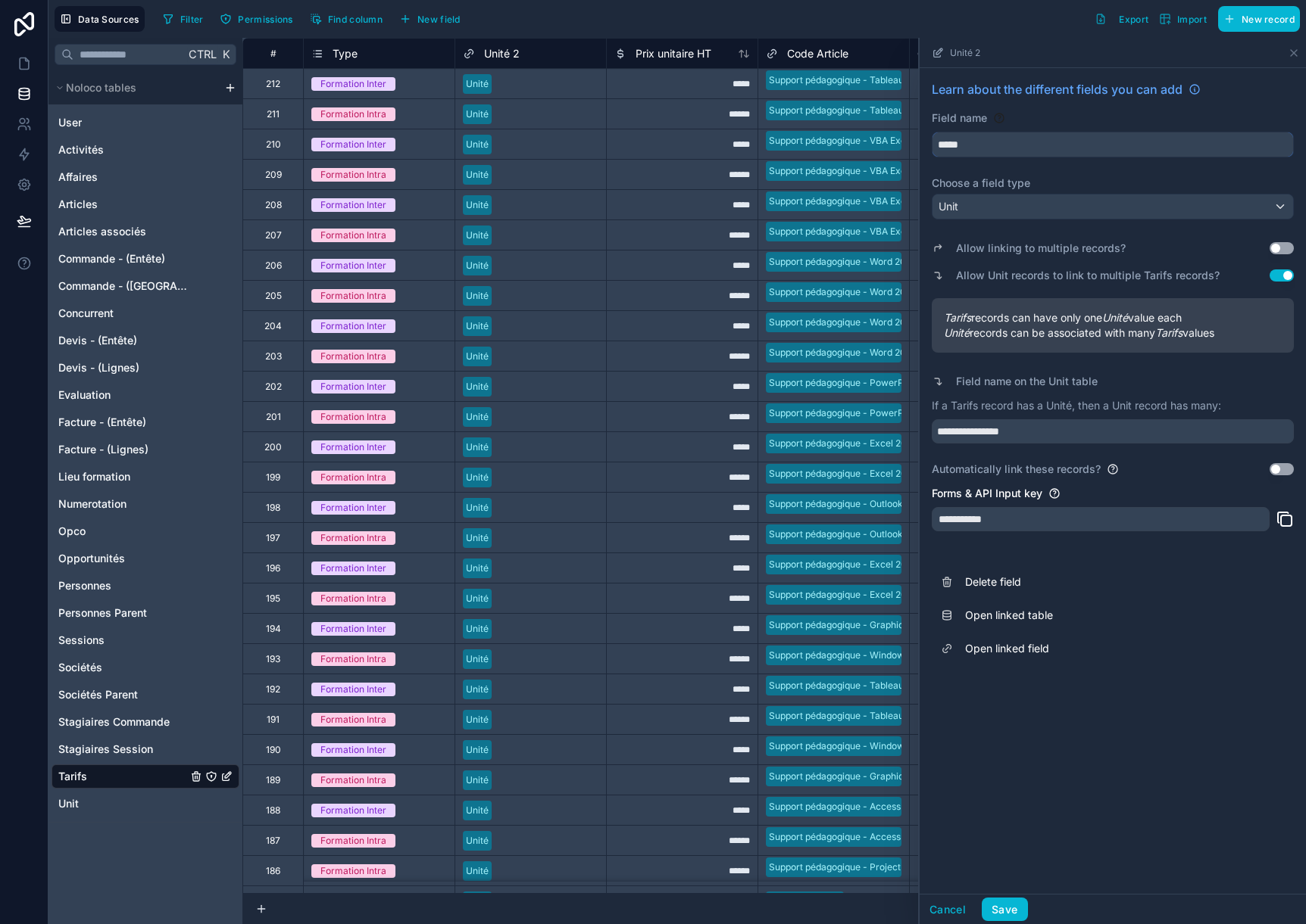
type input "*****"
click at [965, 431] on input "**********" at bounding box center [1113, 431] width 362 height 24
type input "**********"
click at [1011, 910] on button "Save" at bounding box center [1004, 910] width 46 height 24
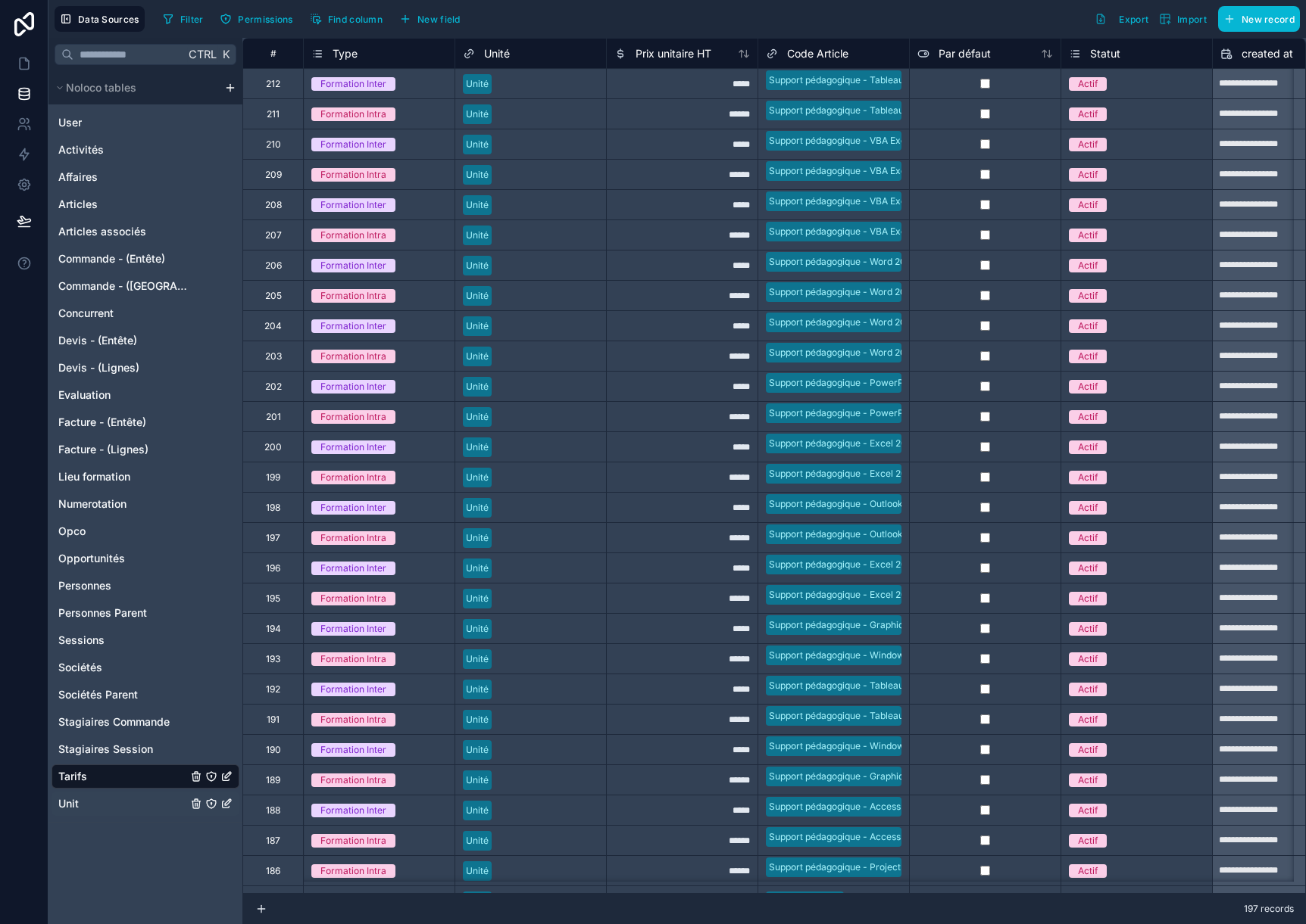
click at [73, 811] on span "Unit" at bounding box center [69, 804] width 21 height 15
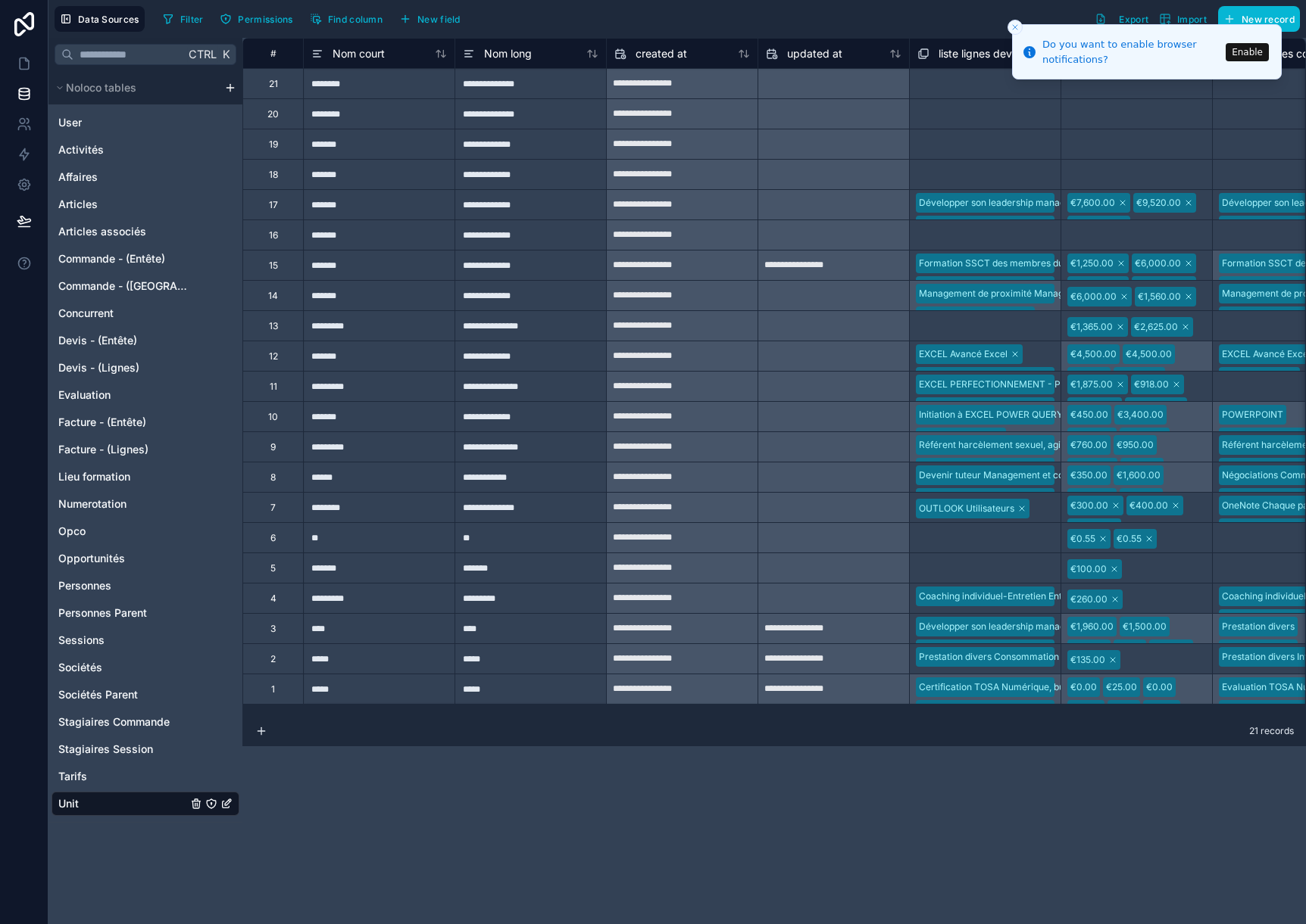
click at [200, 870] on div "Ctrl K Noloco tables User Activités Affaires Articles Articles associés Command…" at bounding box center [145, 481] width 194 height 886
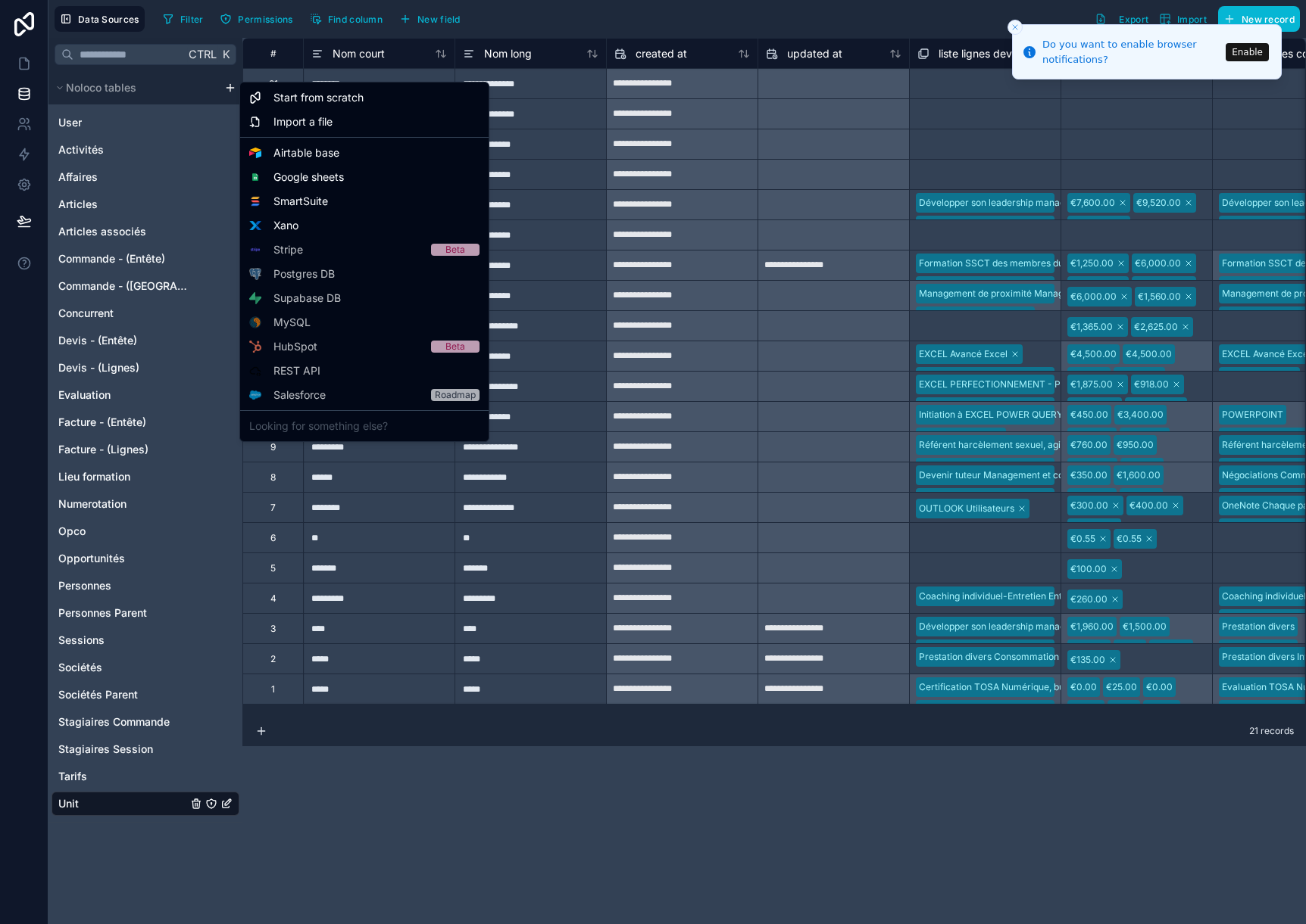
click at [228, 88] on html "**********" at bounding box center [653, 462] width 1306 height 924
click at [320, 103] on span "Start from scratch" at bounding box center [318, 97] width 90 height 15
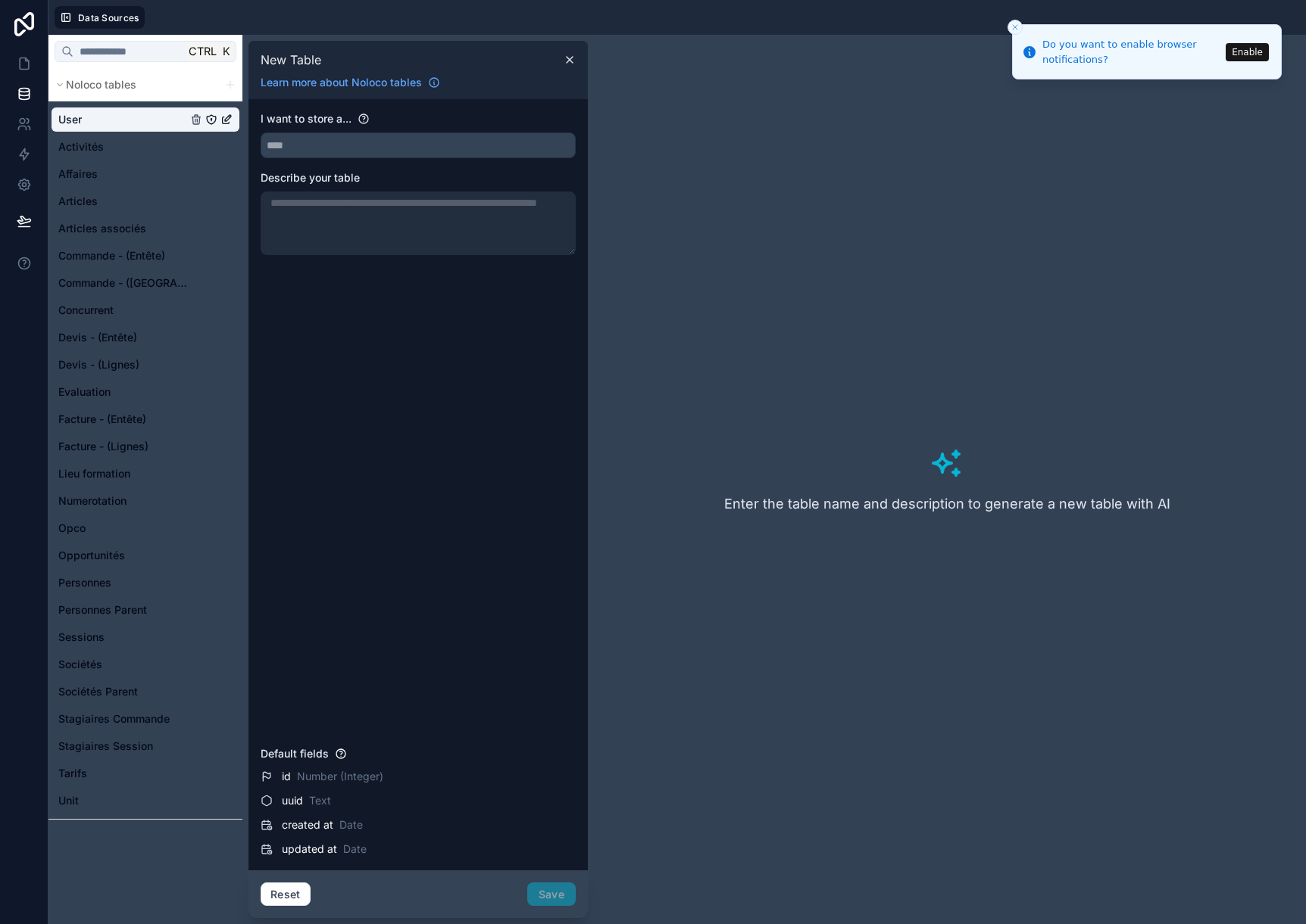
click at [560, 896] on div "Reset Save" at bounding box center [418, 894] width 315 height 24
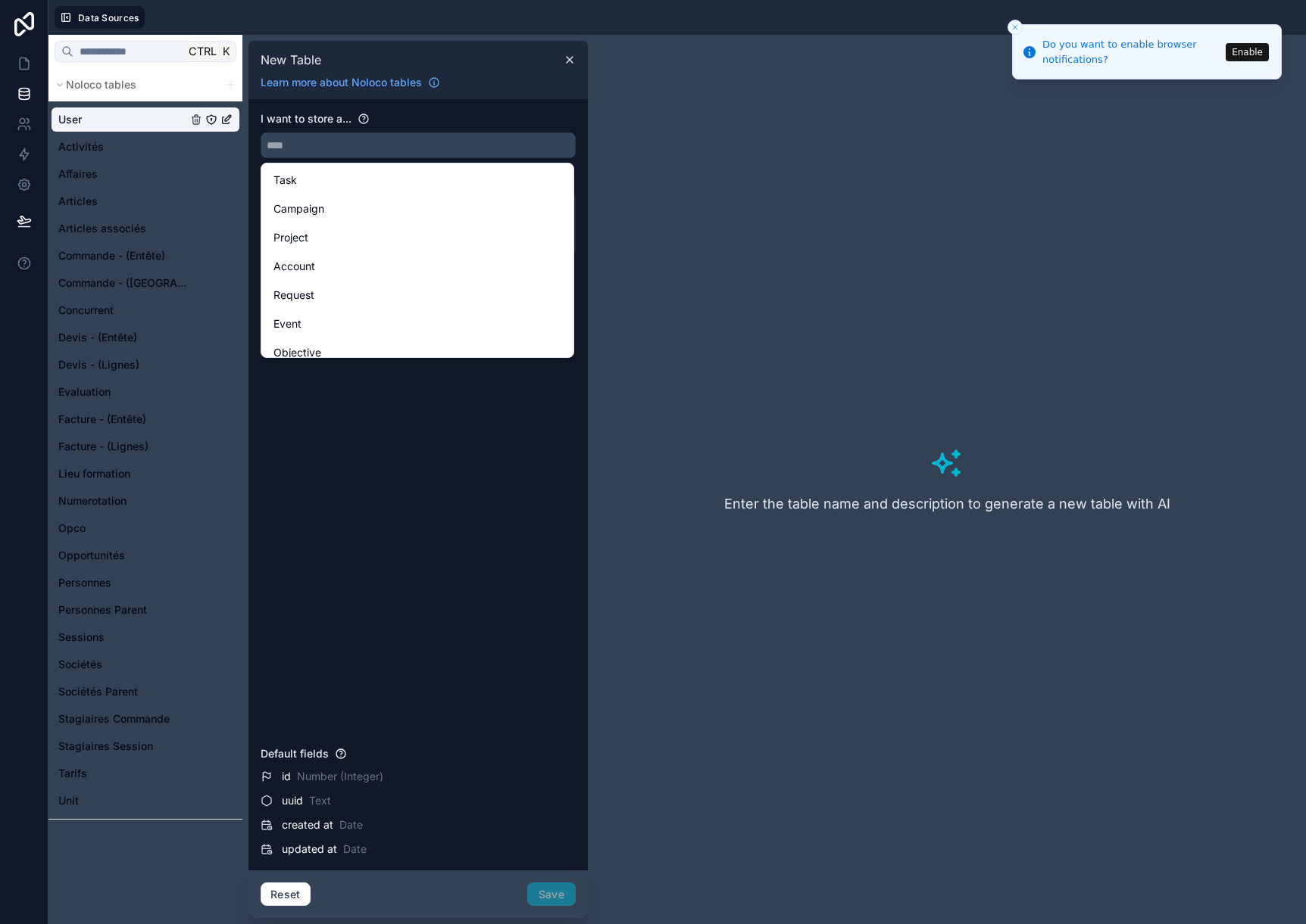
click at [308, 152] on input "text" at bounding box center [418, 145] width 313 height 24
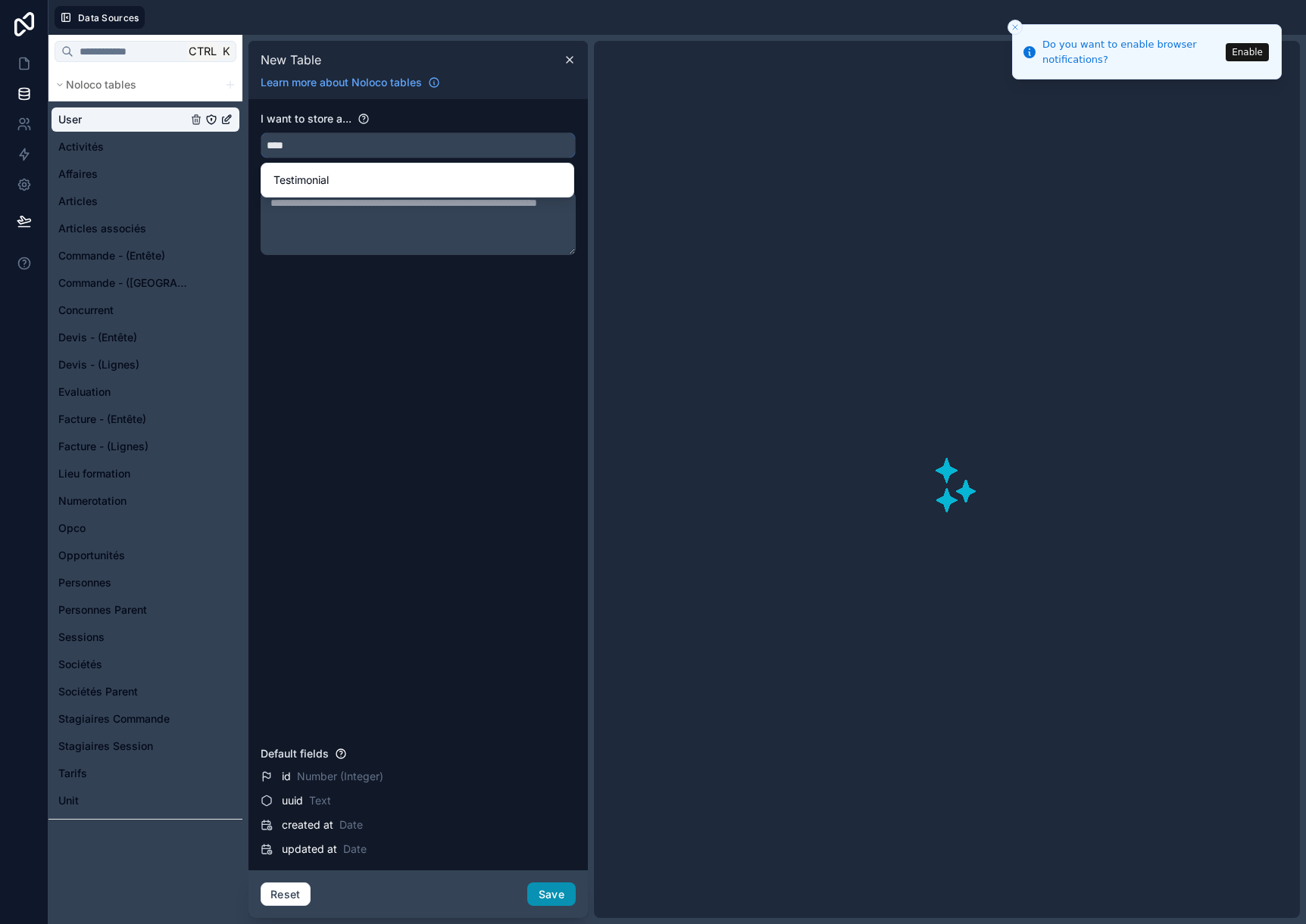
type input "****"
click at [536, 896] on button "Save" at bounding box center [551, 894] width 48 height 24
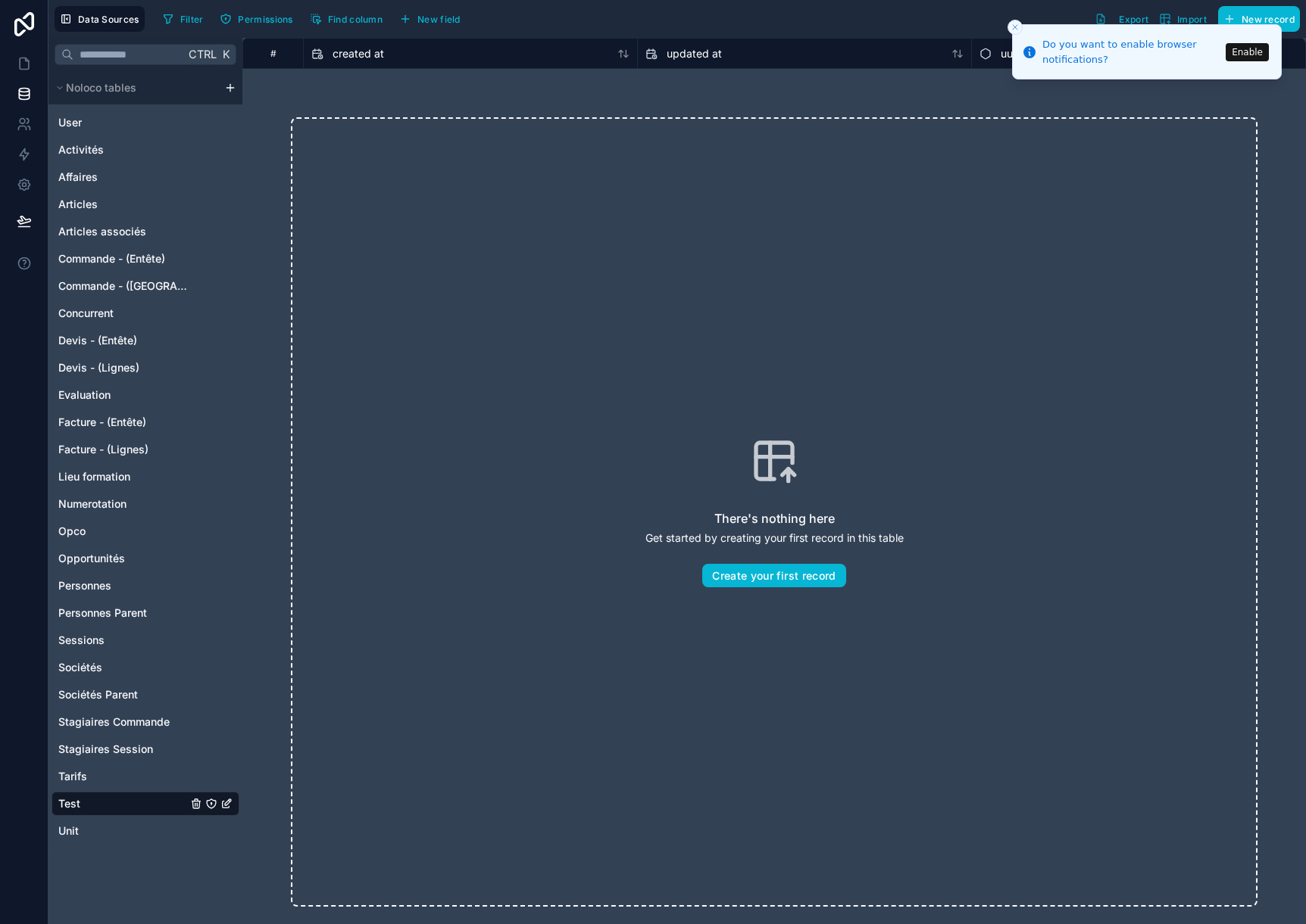
click at [1012, 23] on icon "Close toast" at bounding box center [1014, 26] width 9 height 9
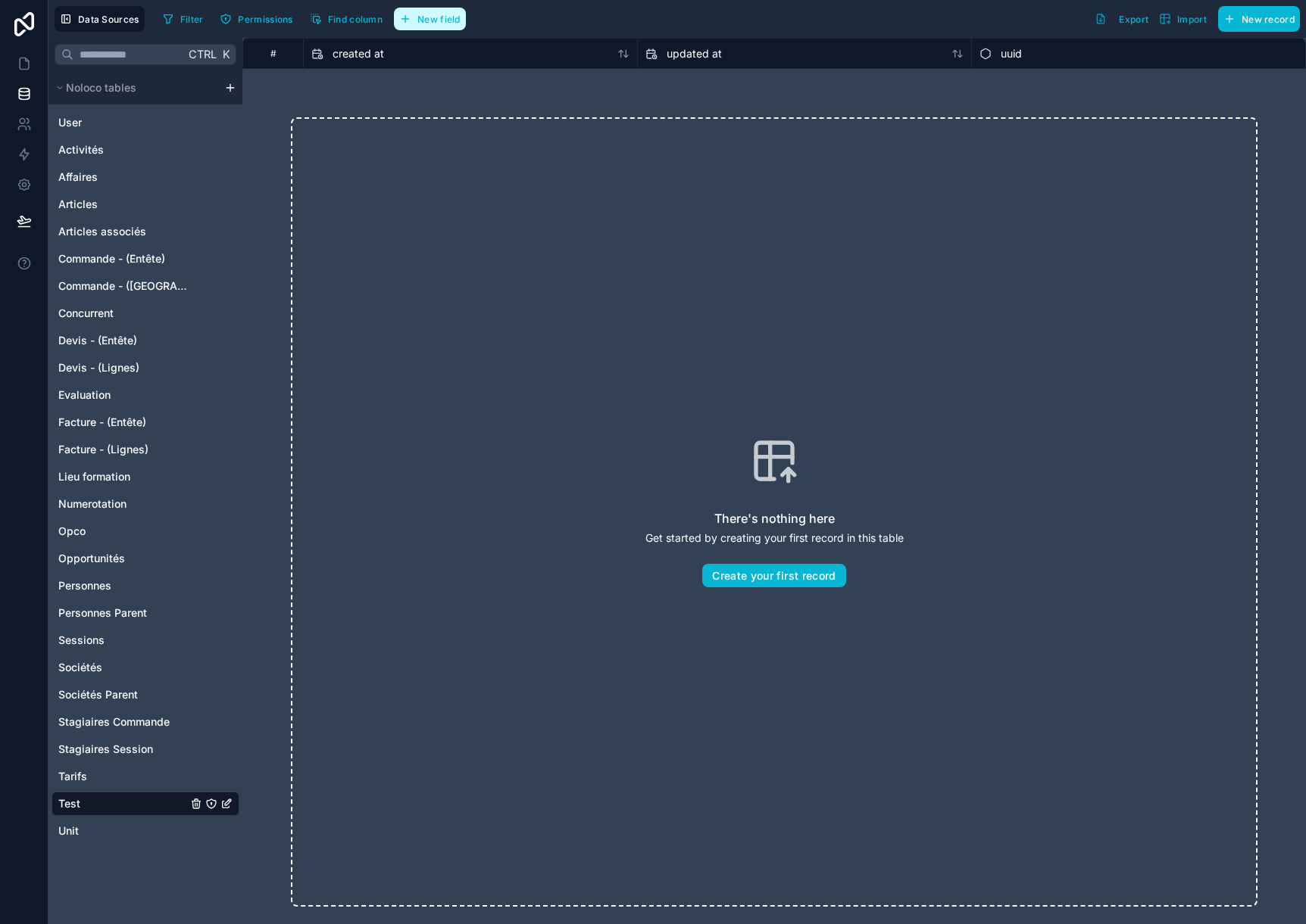
drag, startPoint x: 430, startPoint y: 21, endPoint x: 486, endPoint y: 630, distance: 611.6
click at [431, 21] on span "New field" at bounding box center [439, 19] width 43 height 11
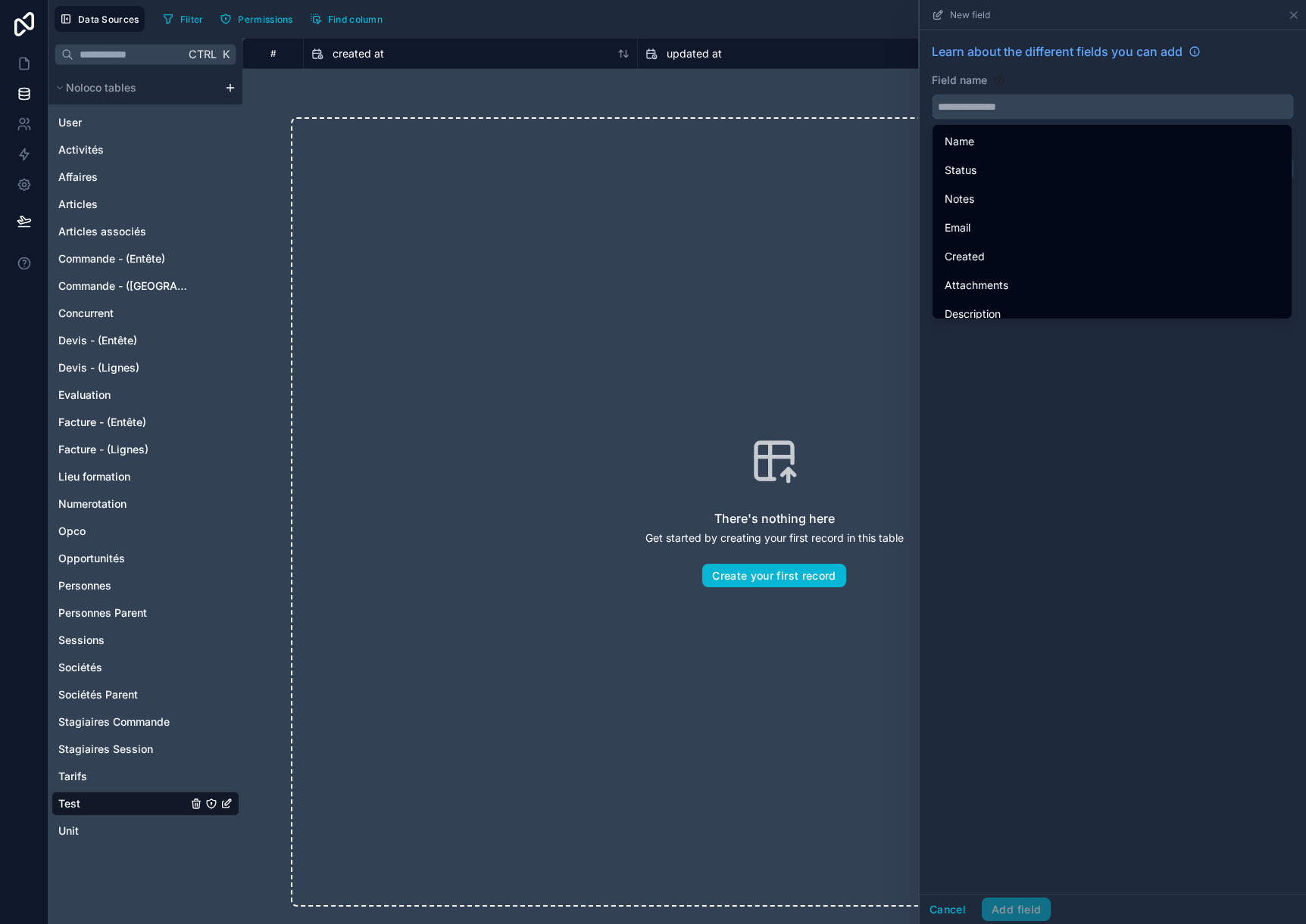
click at [1009, 109] on input "text" at bounding box center [1113, 107] width 361 height 24
paste input "********"
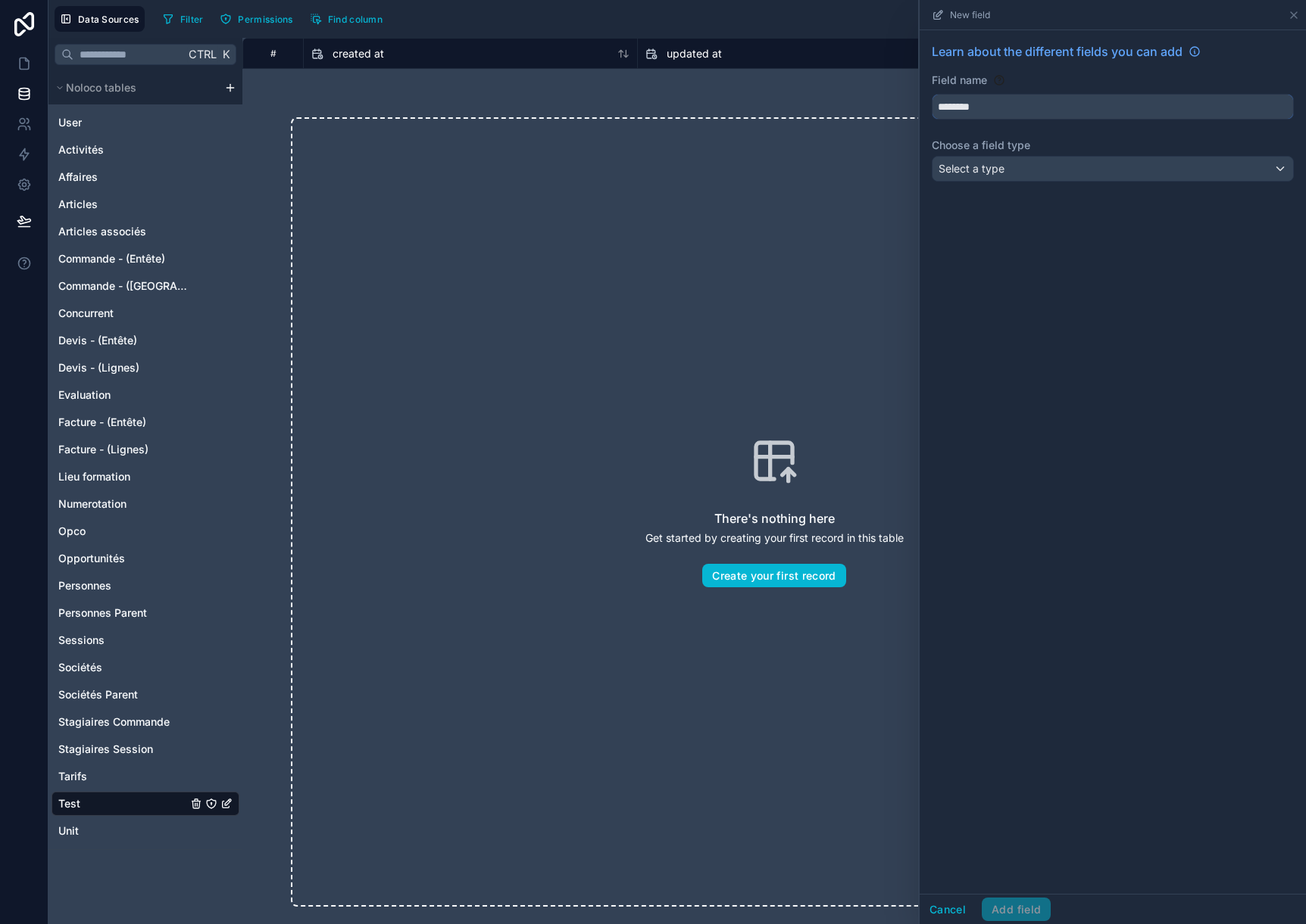
type input "********"
click at [995, 172] on span "Select a type" at bounding box center [971, 168] width 66 height 13
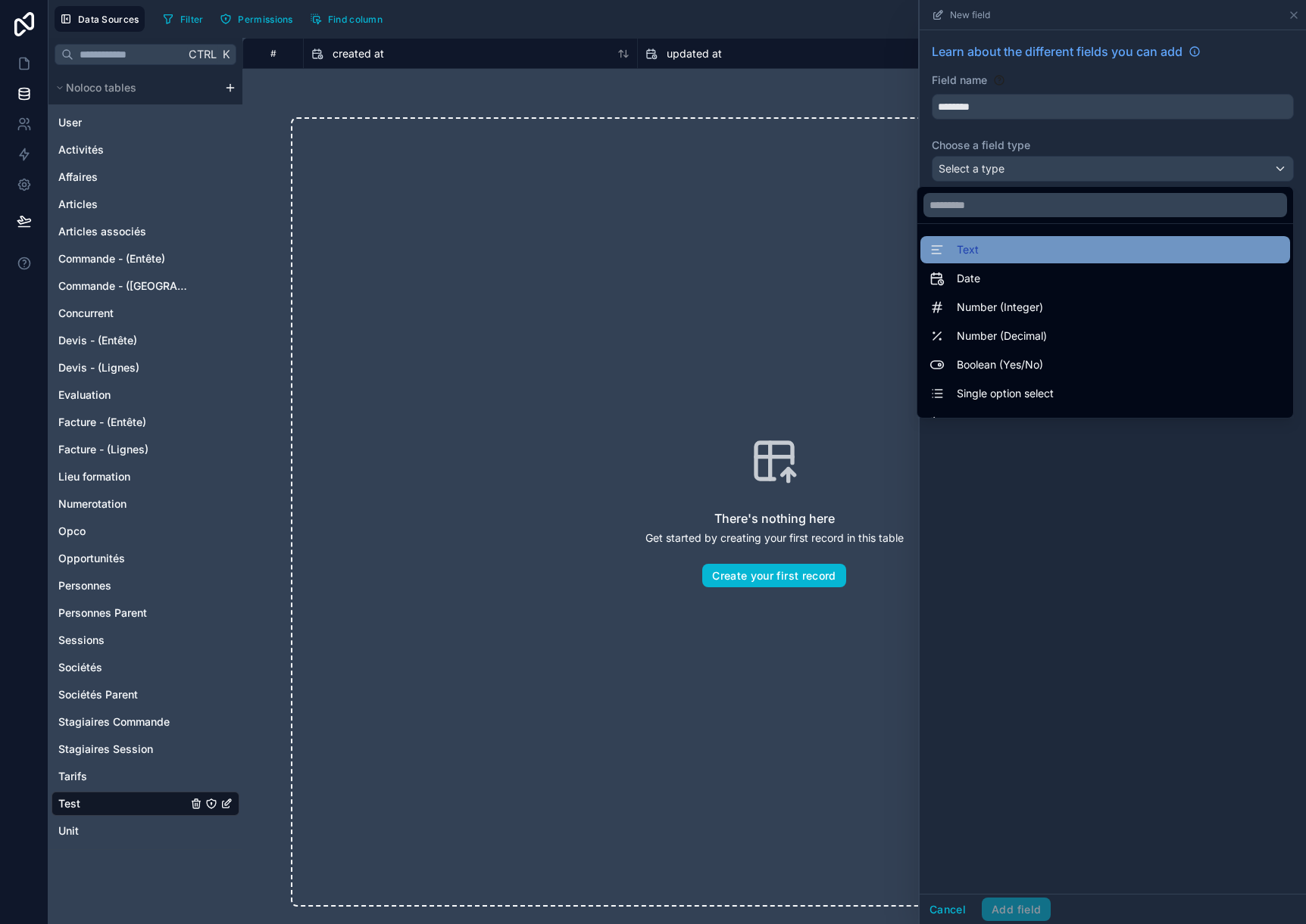
click at [980, 256] on div "Text" at bounding box center [1105, 249] width 351 height 18
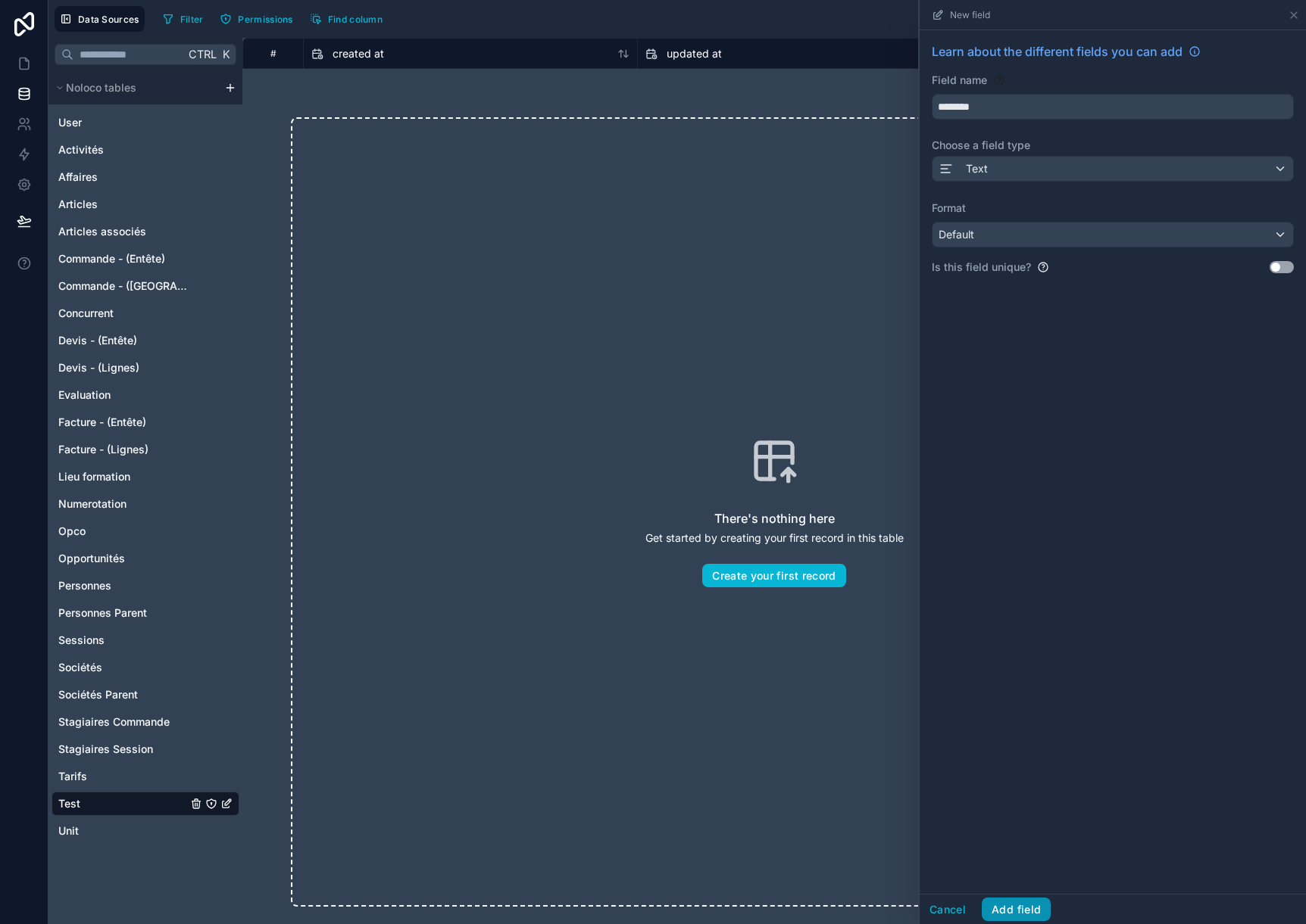
click at [1009, 913] on button "Add field" at bounding box center [1016, 910] width 69 height 24
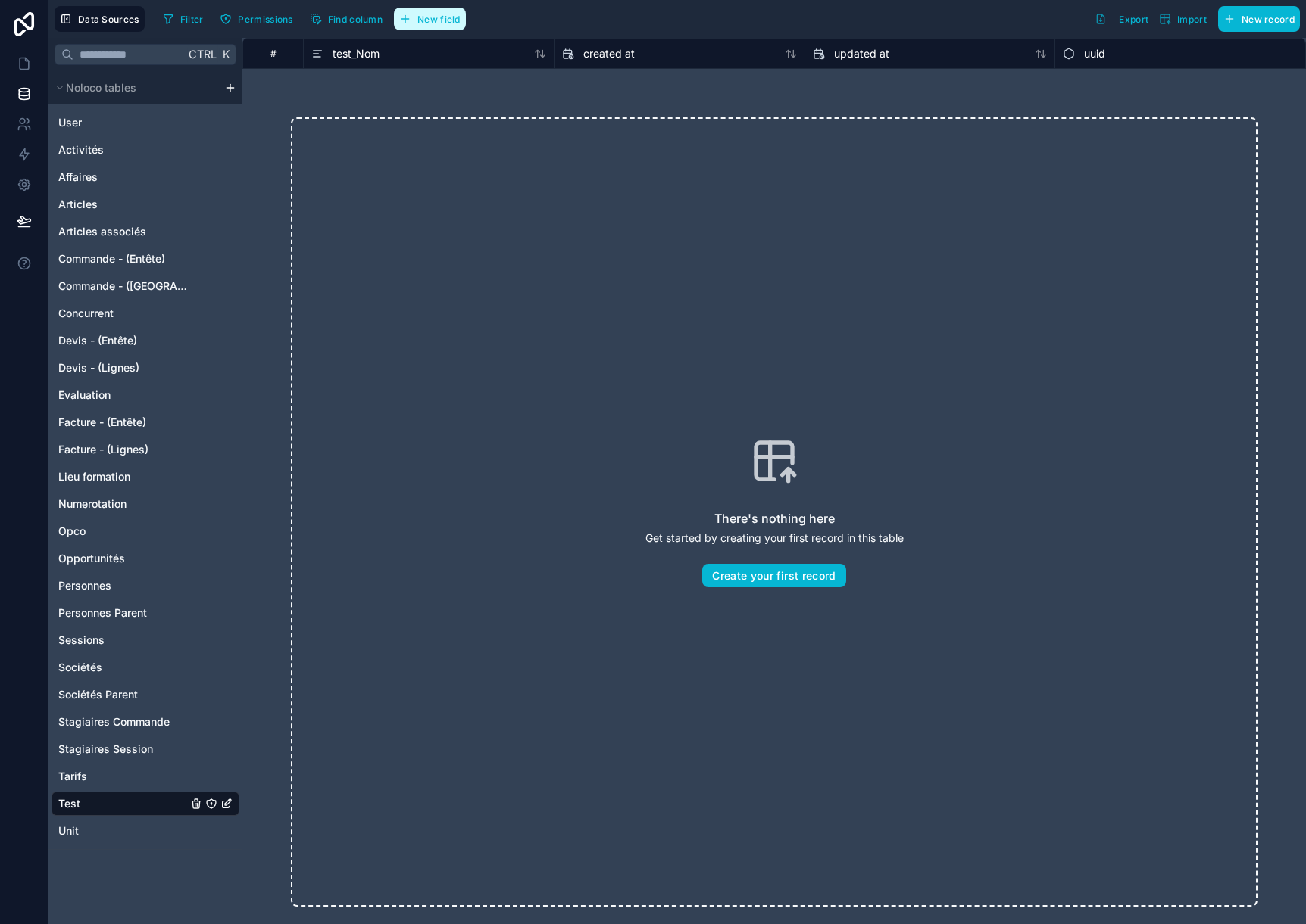
drag, startPoint x: 448, startPoint y: 21, endPoint x: 653, endPoint y: 196, distance: 269.5
click at [448, 22] on span "New field" at bounding box center [439, 19] width 43 height 11
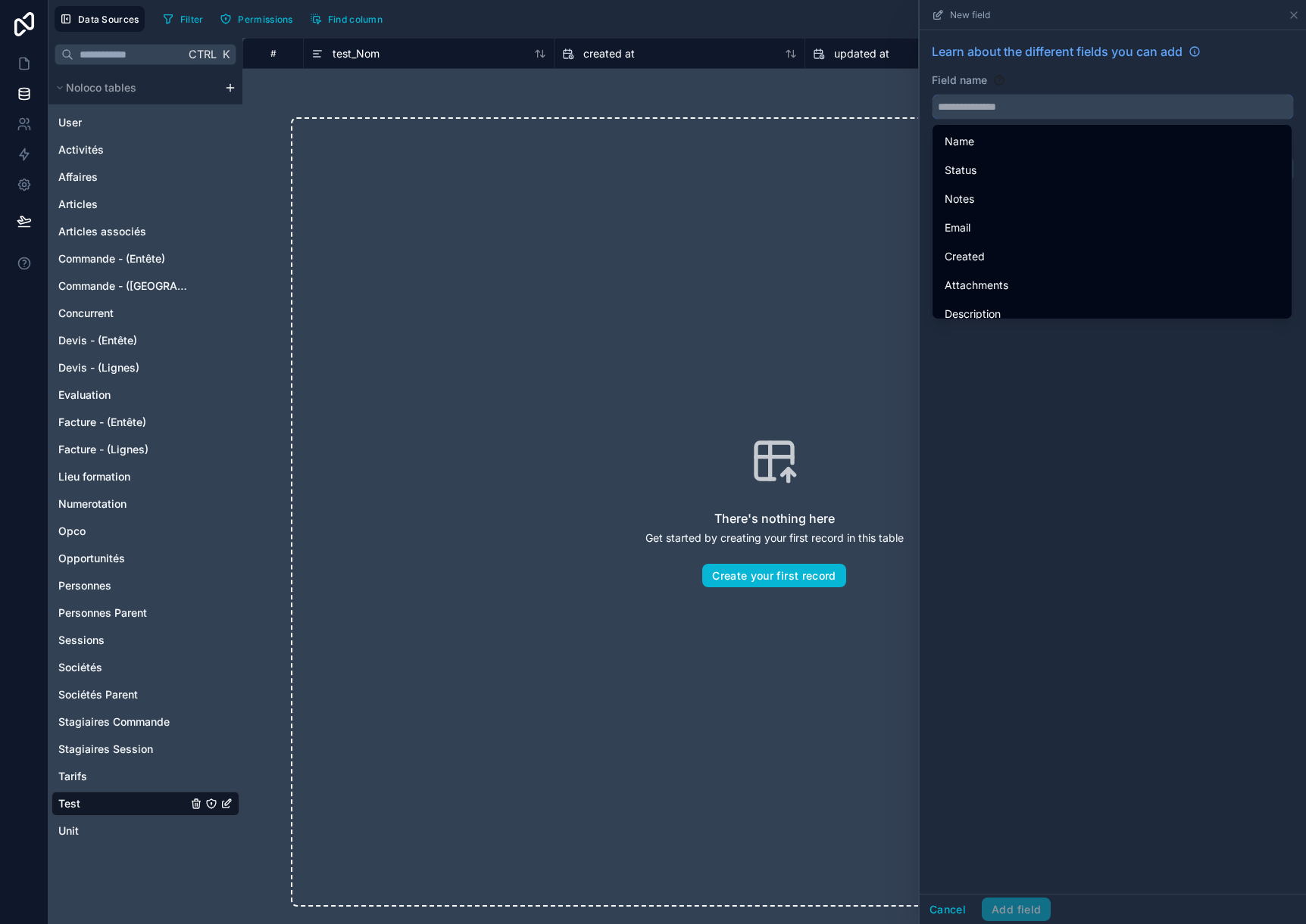
click at [1036, 113] on input "text" at bounding box center [1113, 107] width 361 height 24
paste input "*********"
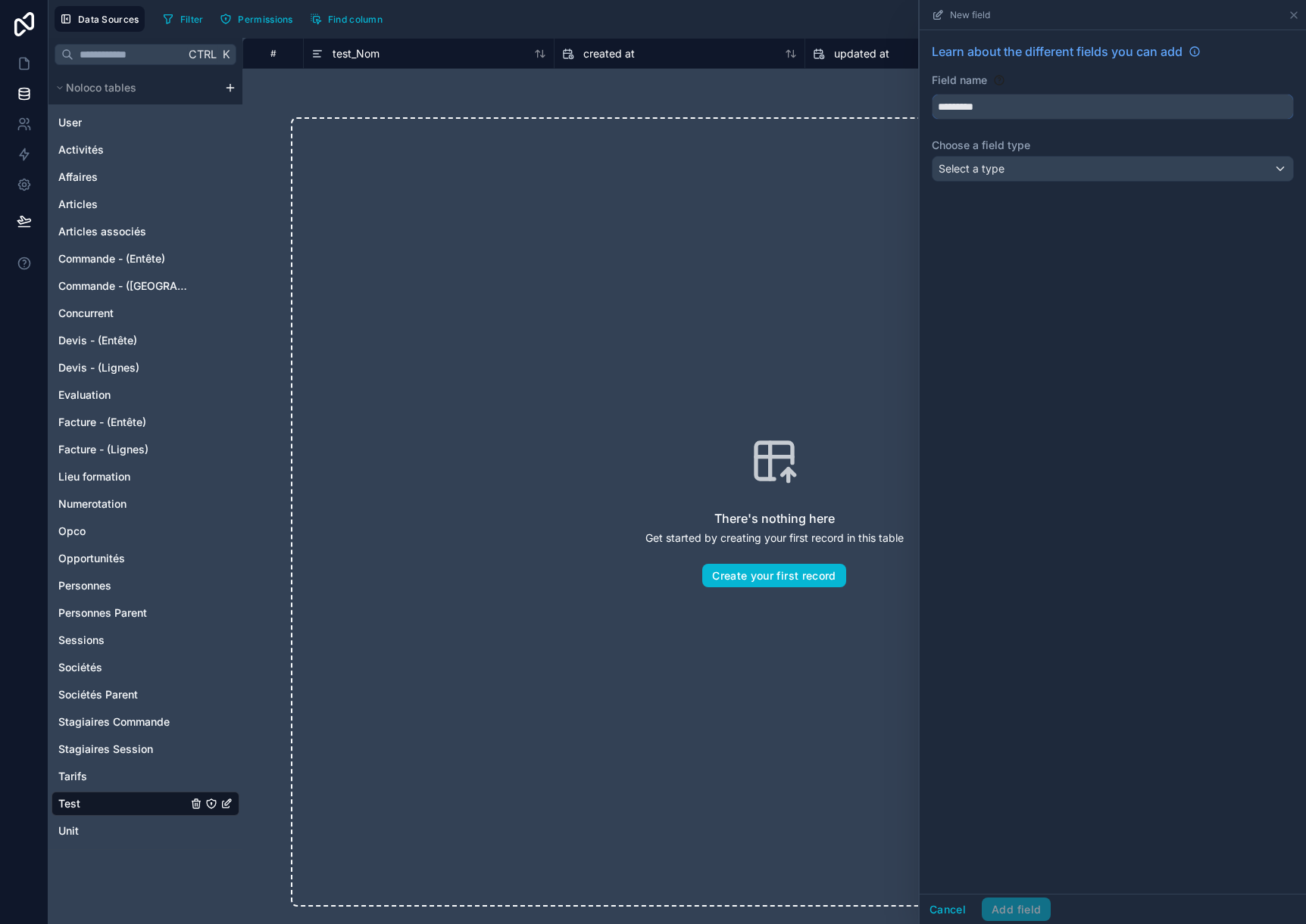
type input "*********"
click at [999, 167] on span "Select a type" at bounding box center [971, 168] width 66 height 13
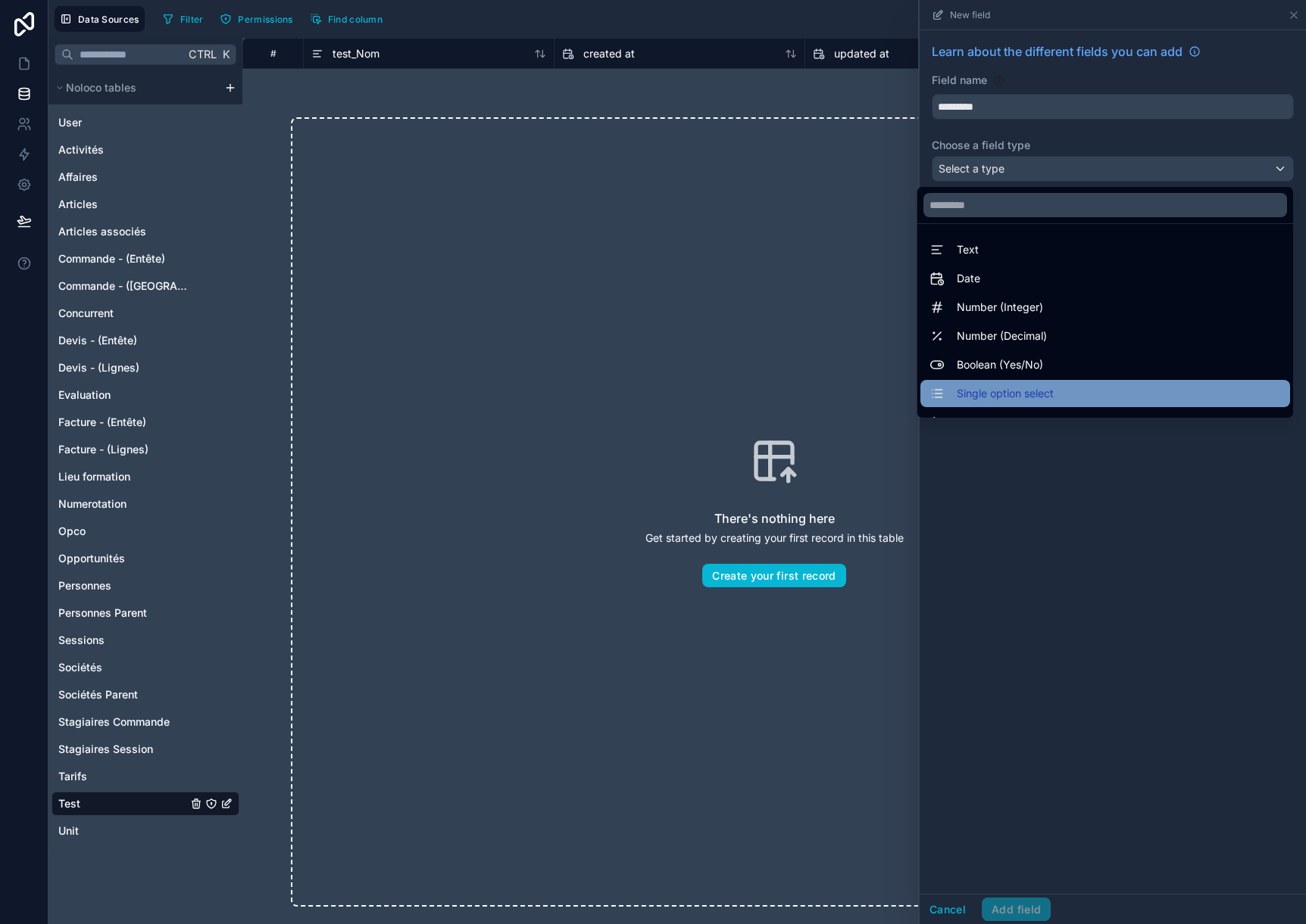
click at [1002, 401] on span "Single option select" at bounding box center [1005, 393] width 97 height 18
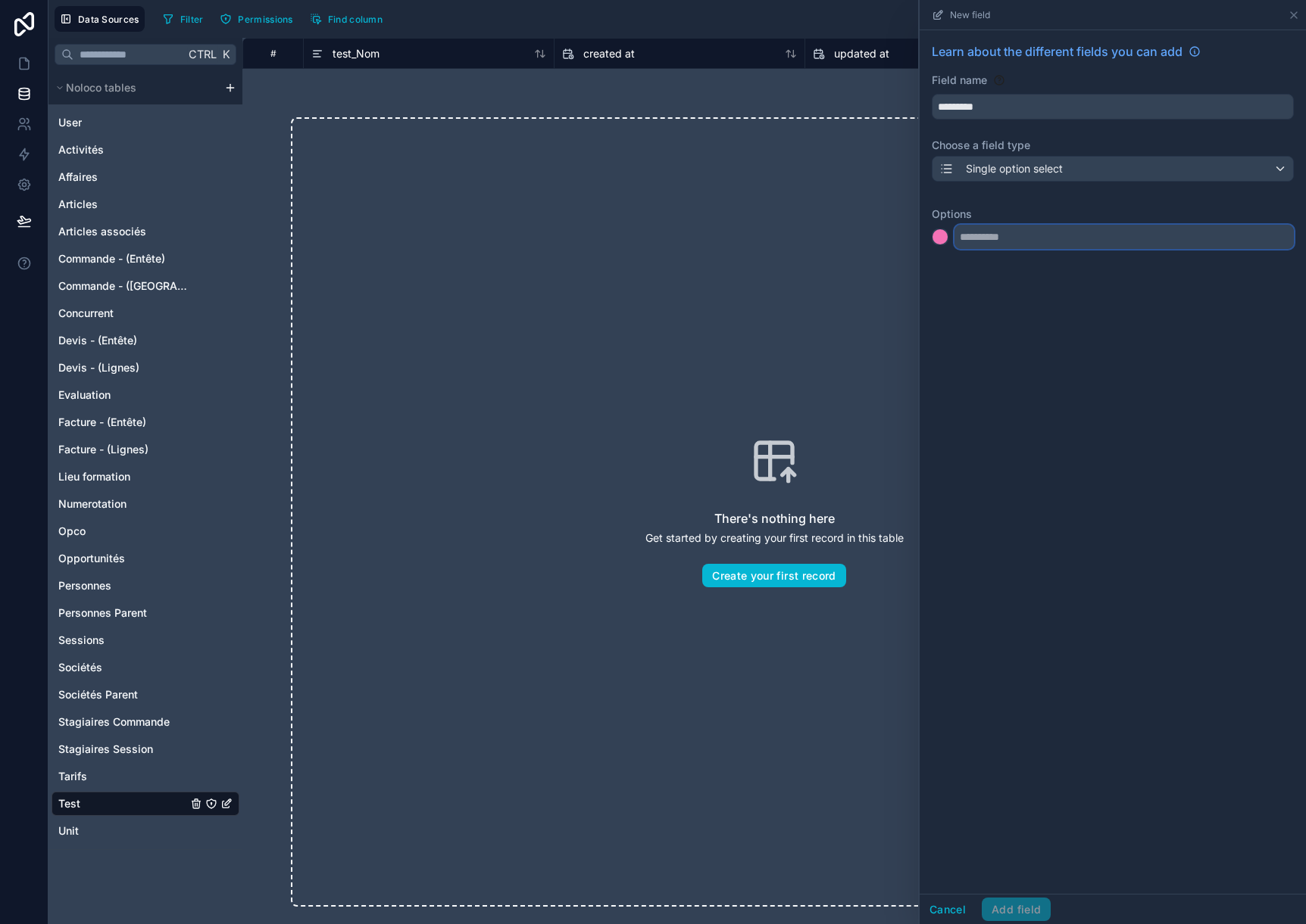
click at [1009, 230] on input "text" at bounding box center [1123, 237] width 339 height 24
type input "**********"
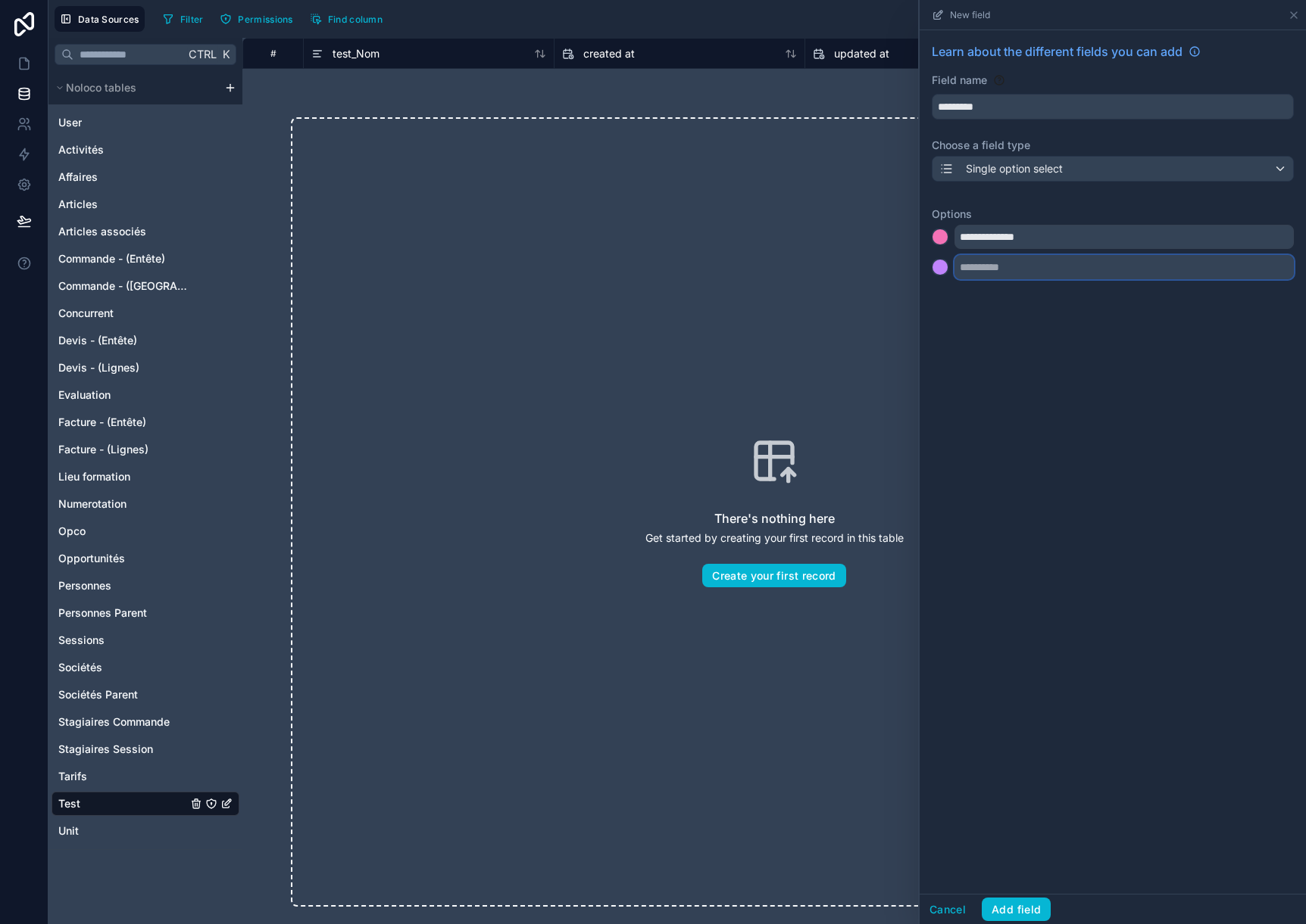
click at [986, 277] on input "text" at bounding box center [1123, 267] width 339 height 24
type input "**********"
click at [989, 307] on input "text" at bounding box center [1123, 297] width 339 height 24
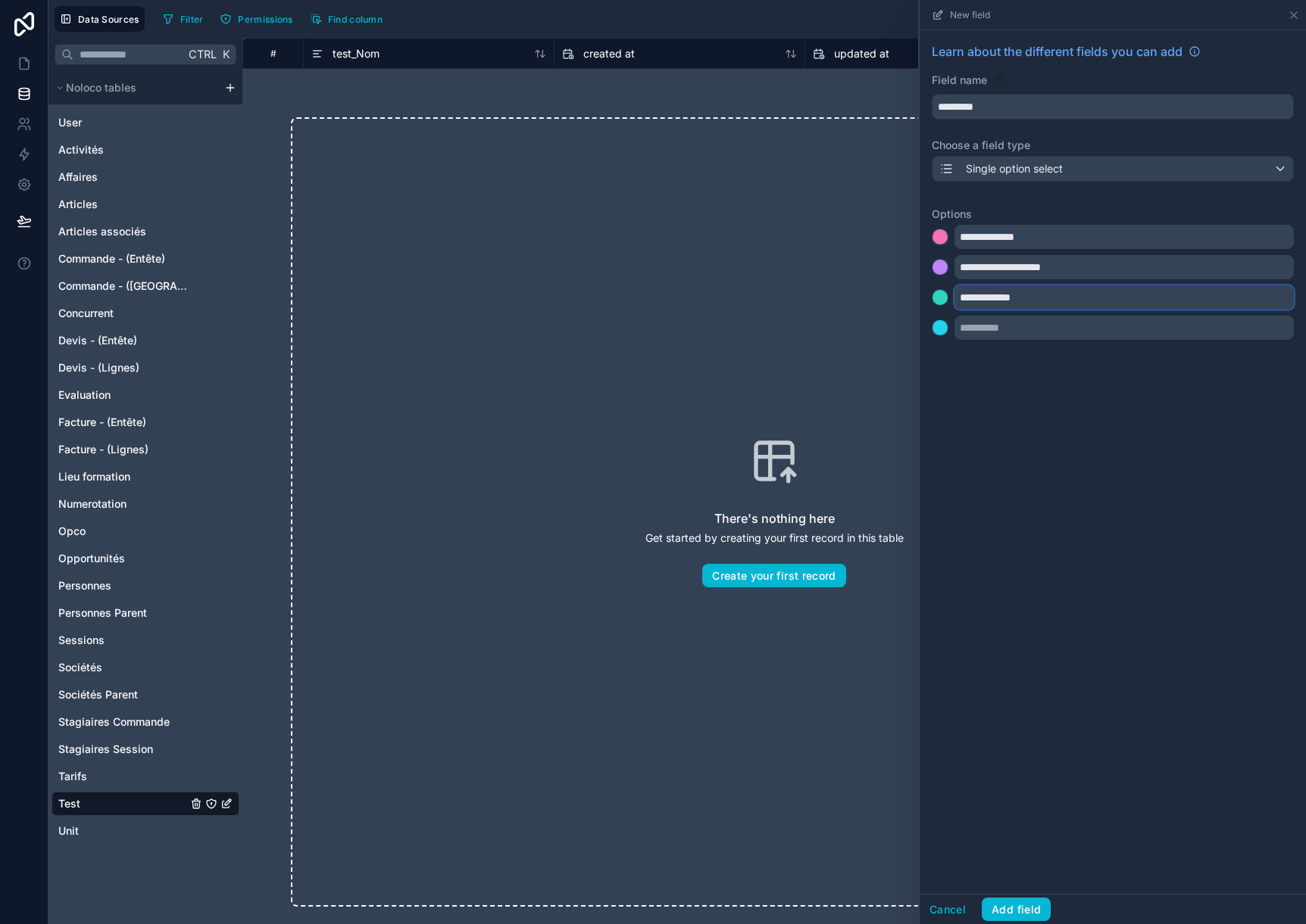
type input "**********"
click at [1059, 801] on div "**********" at bounding box center [1113, 462] width 386 height 864
click at [1000, 906] on button "Add field" at bounding box center [1016, 910] width 69 height 24
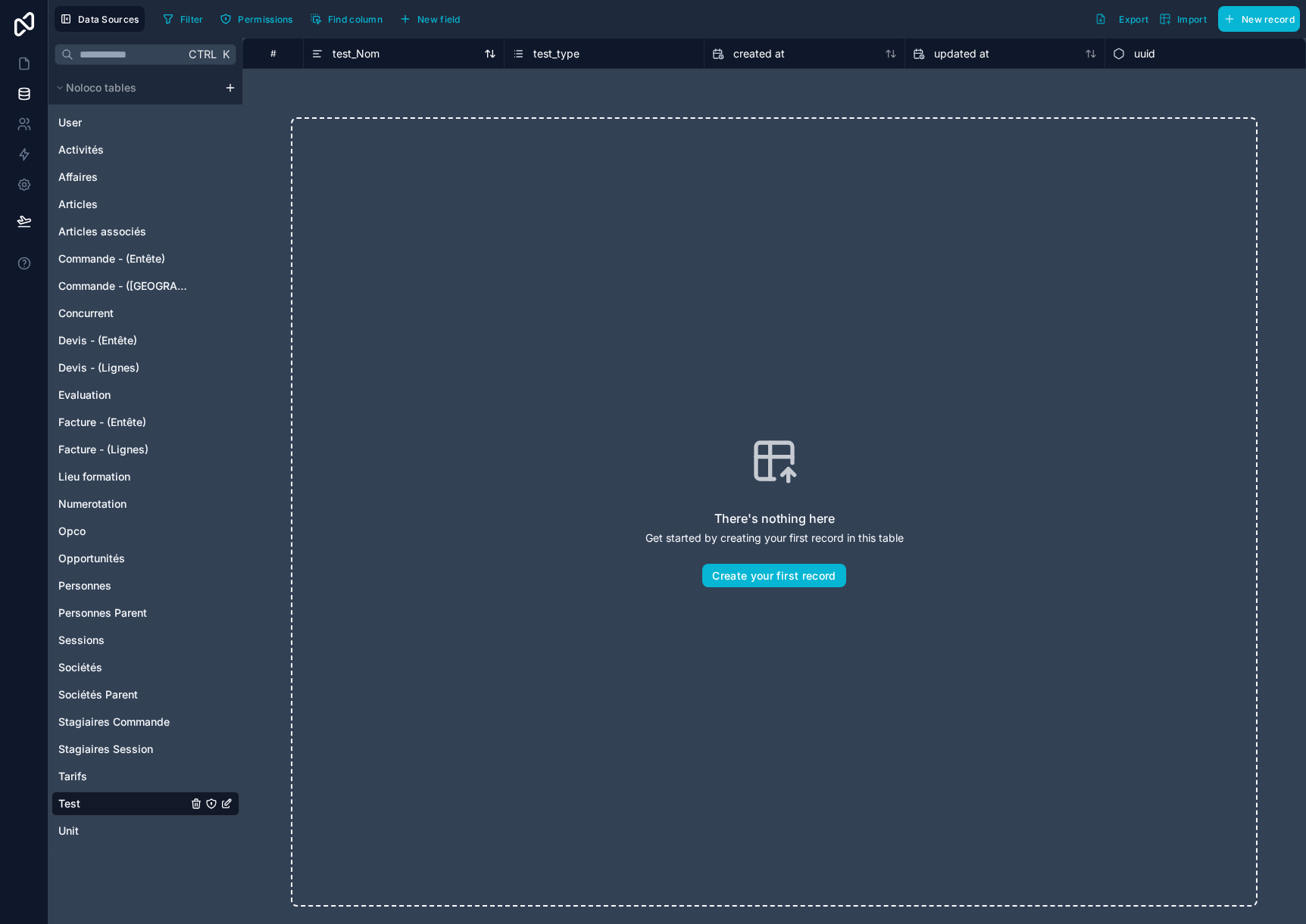
click at [342, 58] on span "test_Nom" at bounding box center [356, 54] width 47 height 15
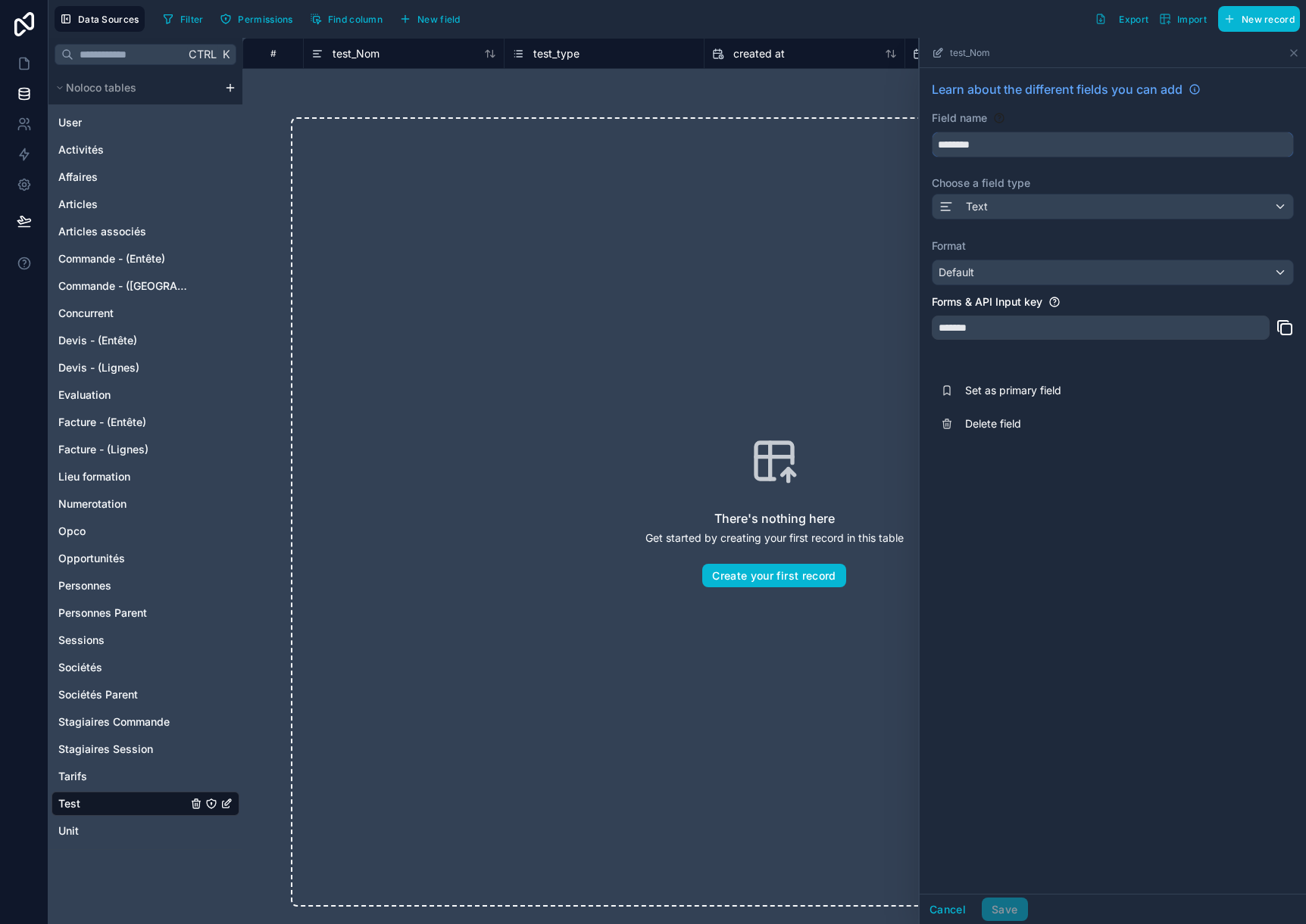
drag, startPoint x: 963, startPoint y: 144, endPoint x: 903, endPoint y: 89, distance: 81.4
click at [903, 90] on div "# test_Nom test_type created at updated at uuid There's nothing here Get starte…" at bounding box center [774, 481] width 1063 height 886
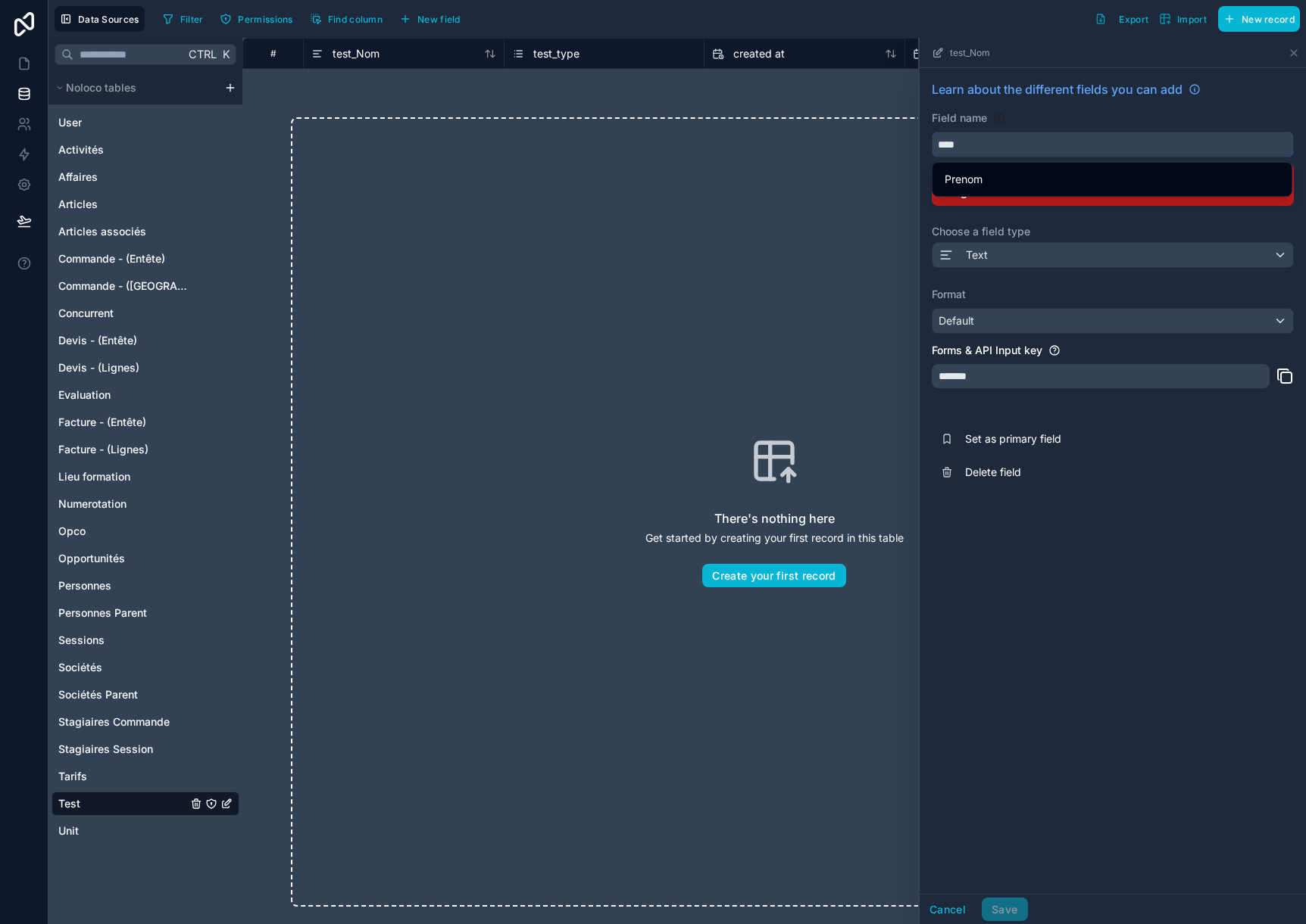
click at [932, 131] on button "***" at bounding box center [1113, 144] width 362 height 26
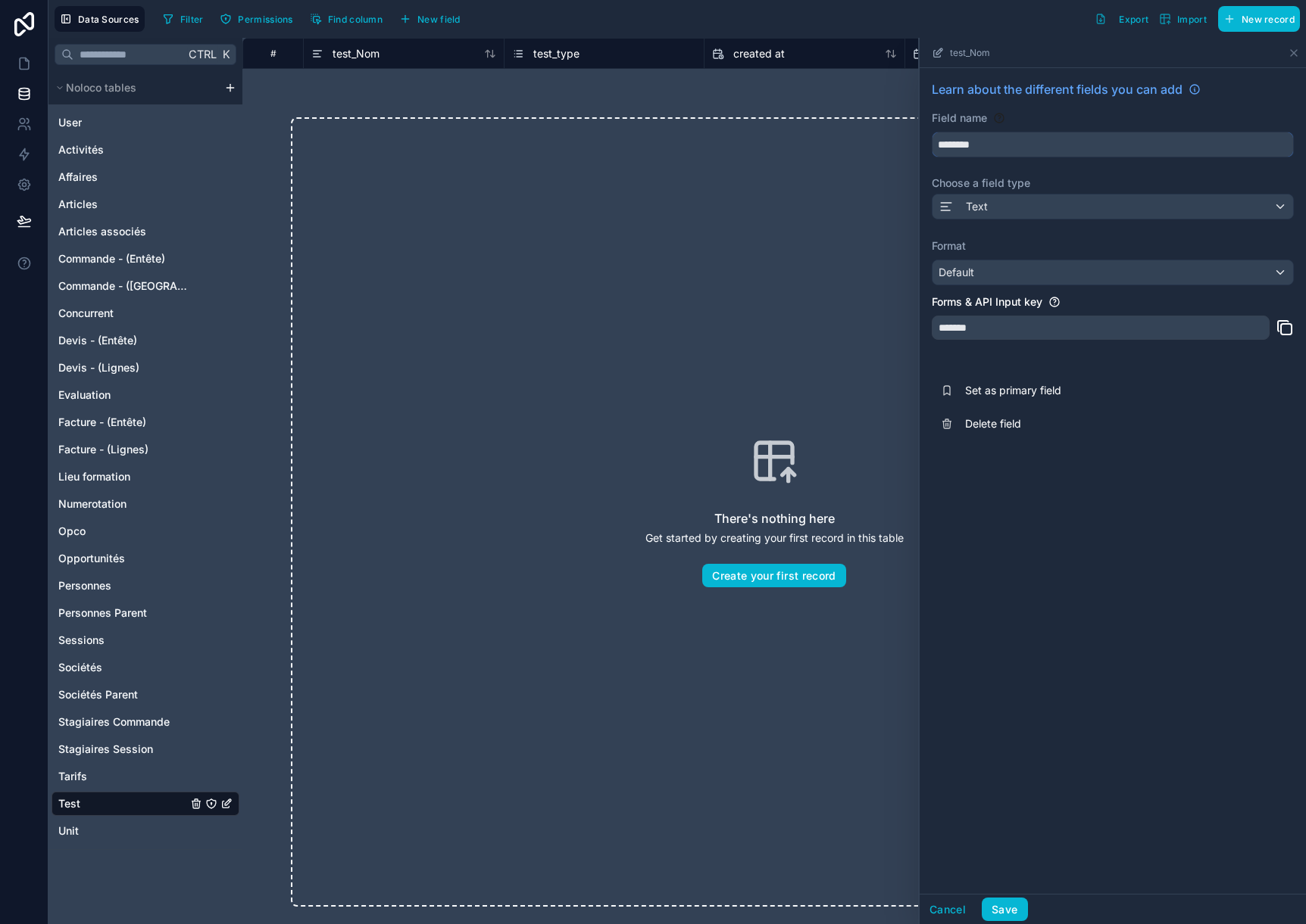
type input "********"
click at [1014, 908] on button "Save" at bounding box center [1004, 910] width 46 height 24
click at [551, 51] on span "test_type" at bounding box center [556, 54] width 46 height 15
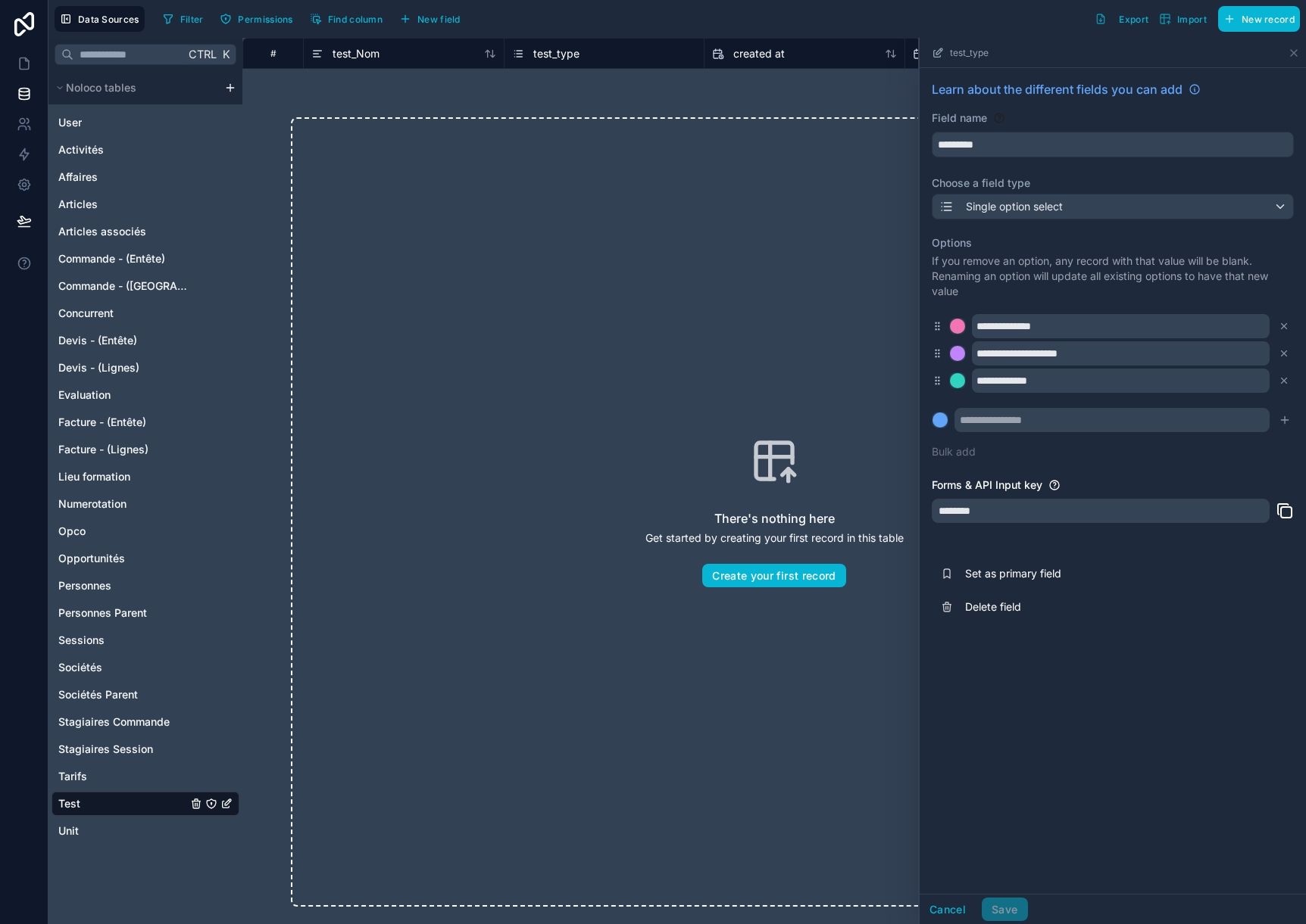
click at [551, 51] on span "test_type" at bounding box center [556, 54] width 46 height 15
drag, startPoint x: 1021, startPoint y: 151, endPoint x: 908, endPoint y: 139, distance: 113.6
click at [908, 139] on div "**********" at bounding box center [774, 481] width 1063 height 886
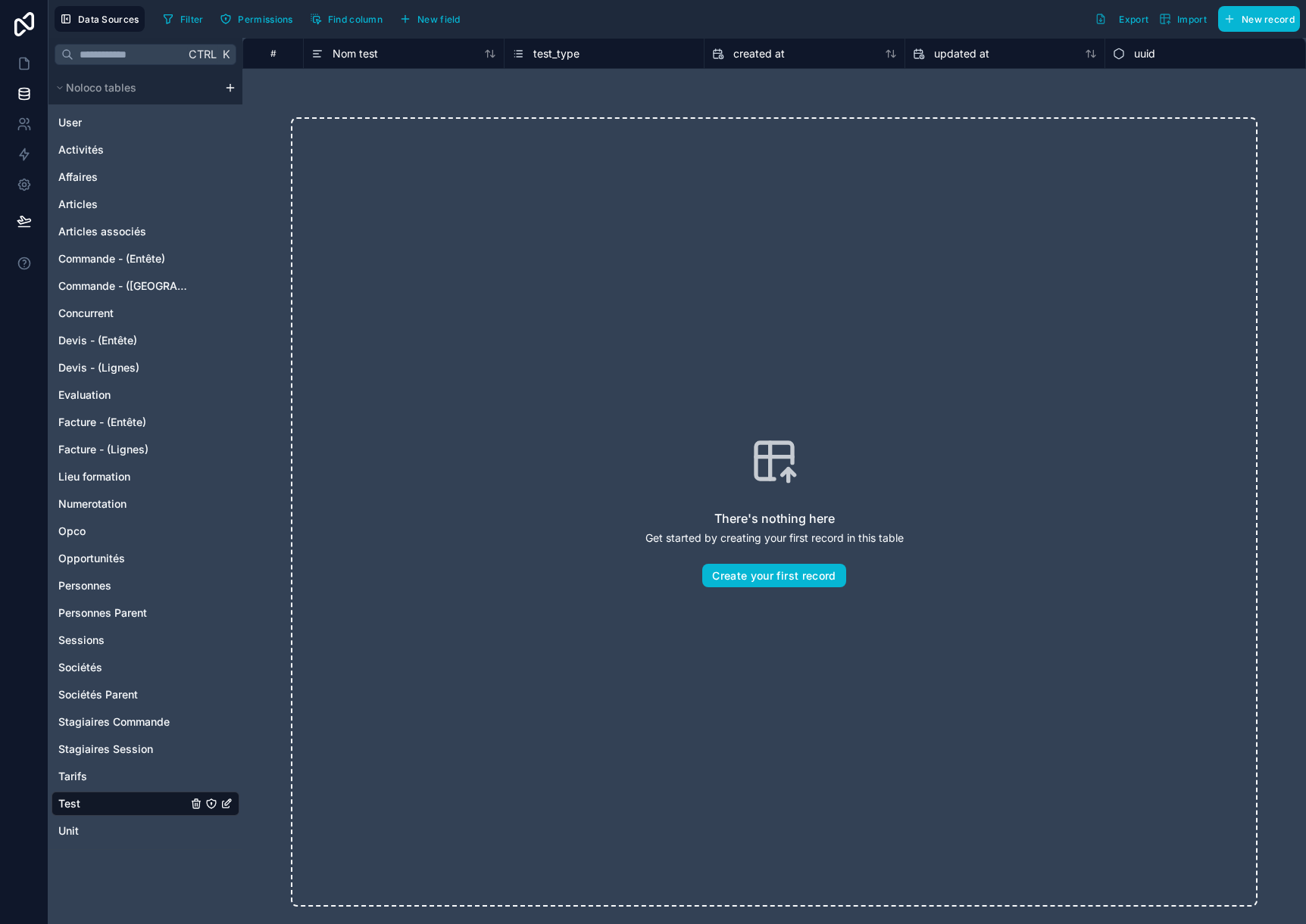
click at [523, 46] on icon at bounding box center [518, 54] width 12 height 18
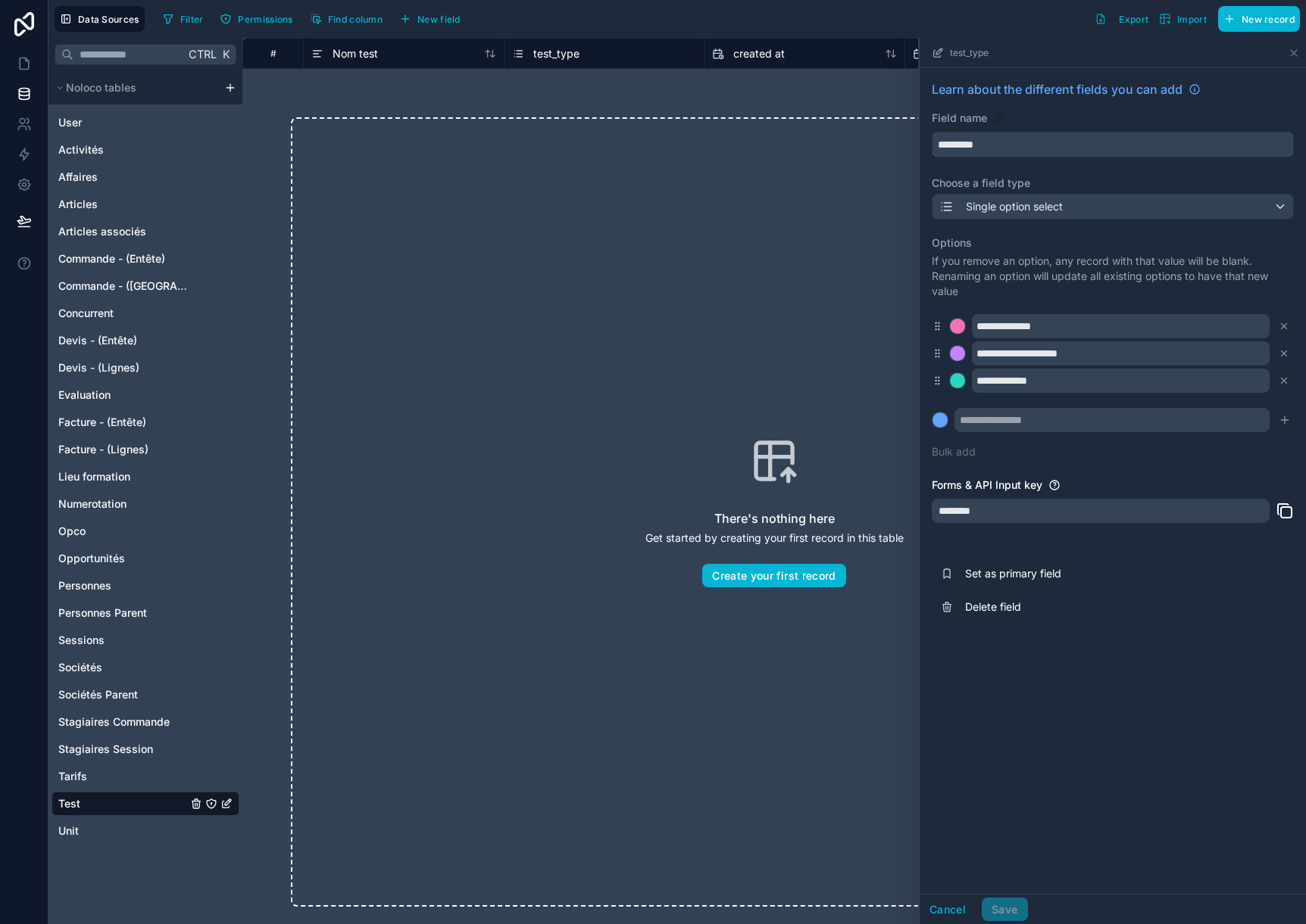
drag, startPoint x: 1000, startPoint y: 148, endPoint x: 875, endPoint y: 139, distance: 125.3
click at [875, 139] on div "**********" at bounding box center [774, 481] width 1063 height 886
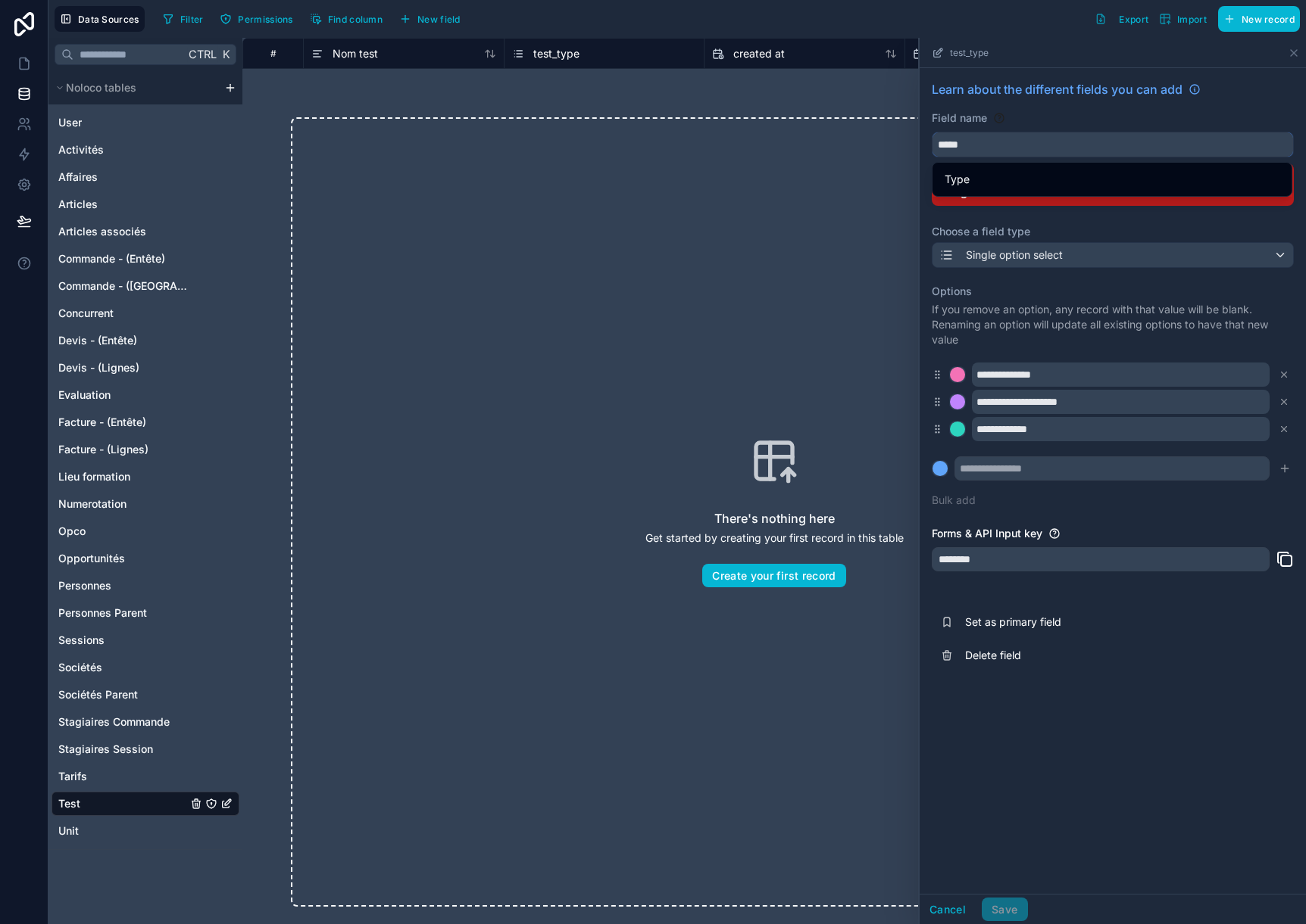
click at [932, 131] on button "****" at bounding box center [1113, 144] width 362 height 26
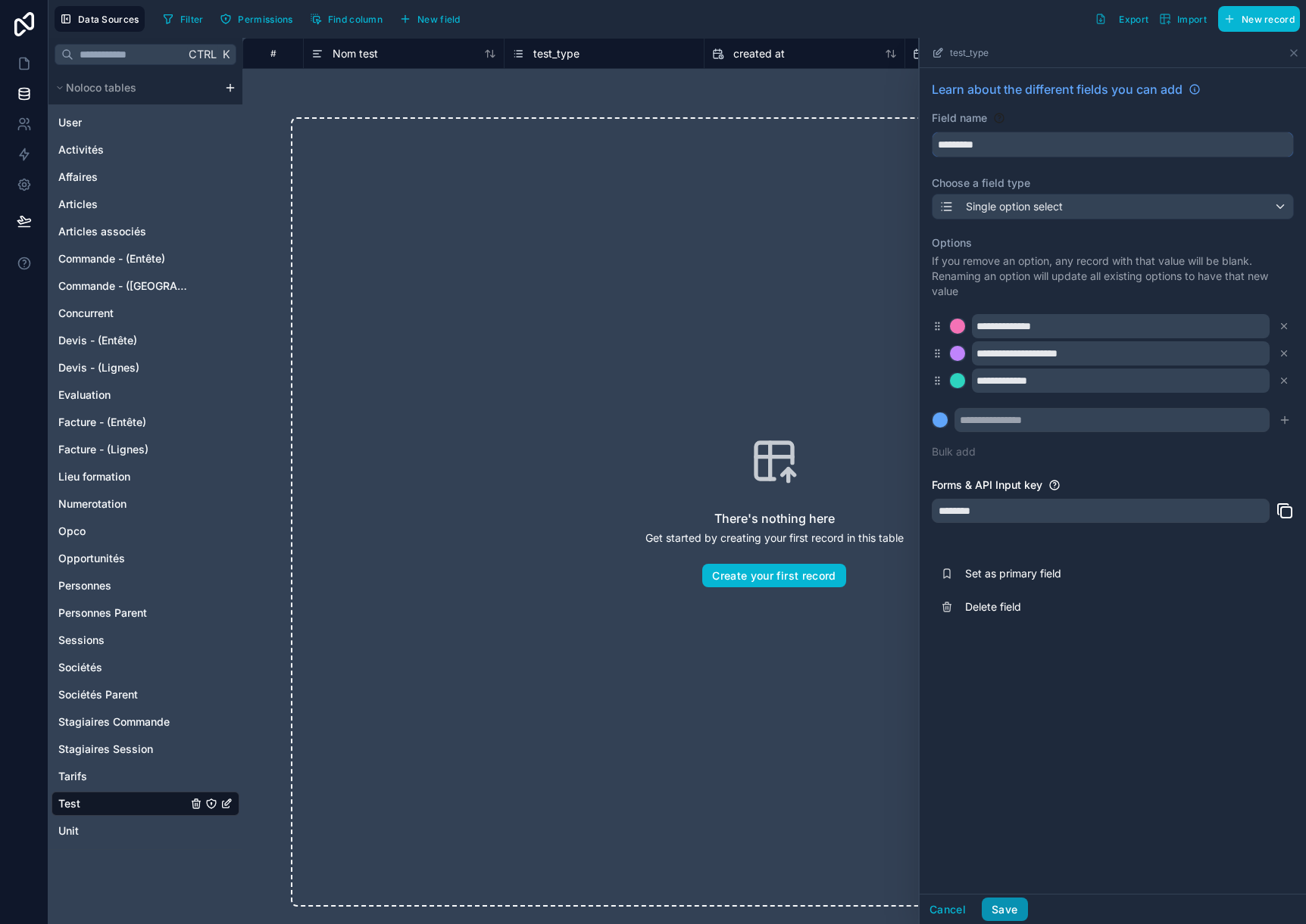
type input "*********"
click at [1006, 906] on button "Save" at bounding box center [1004, 910] width 46 height 24
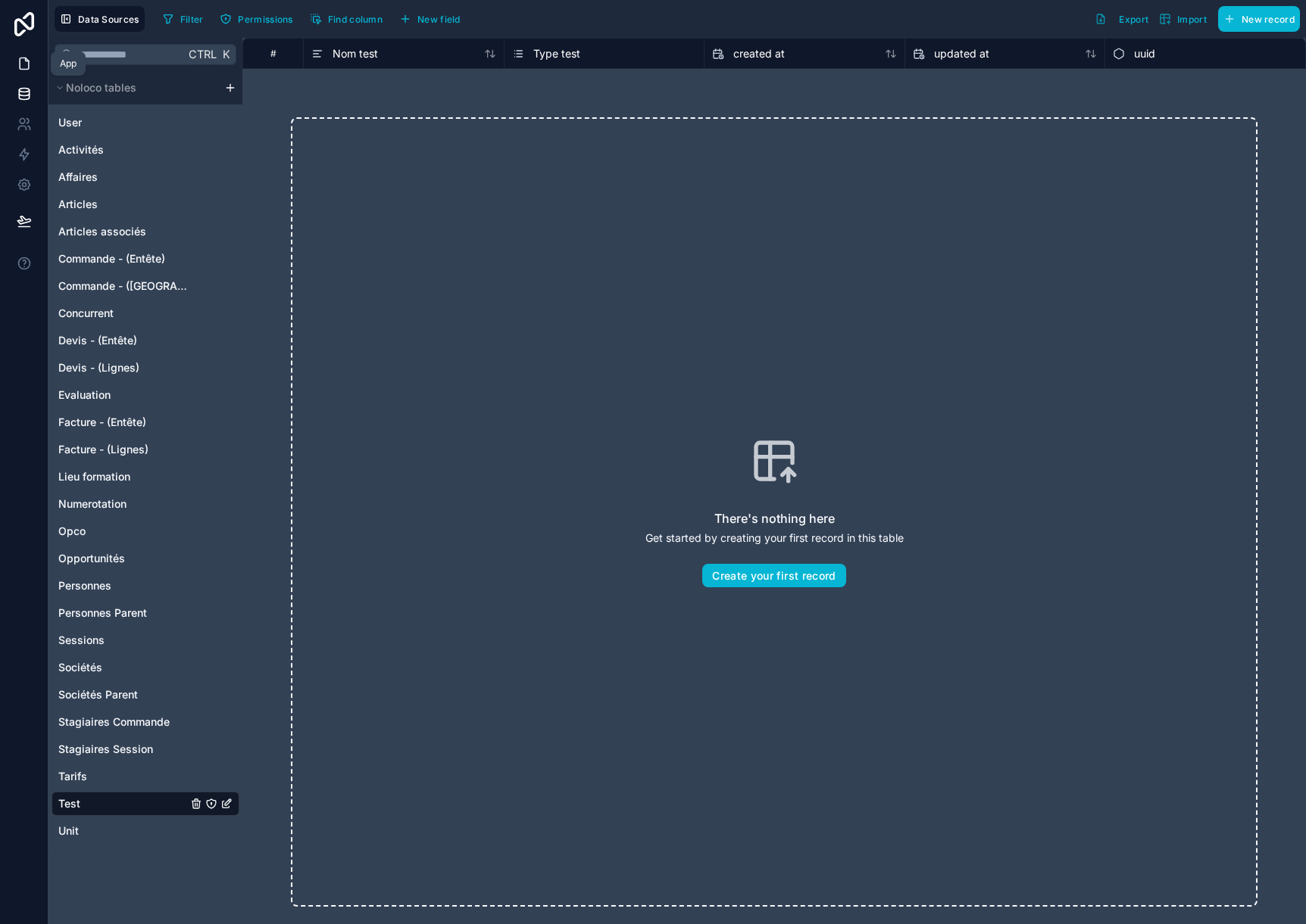
click at [18, 63] on icon at bounding box center [24, 63] width 15 height 15
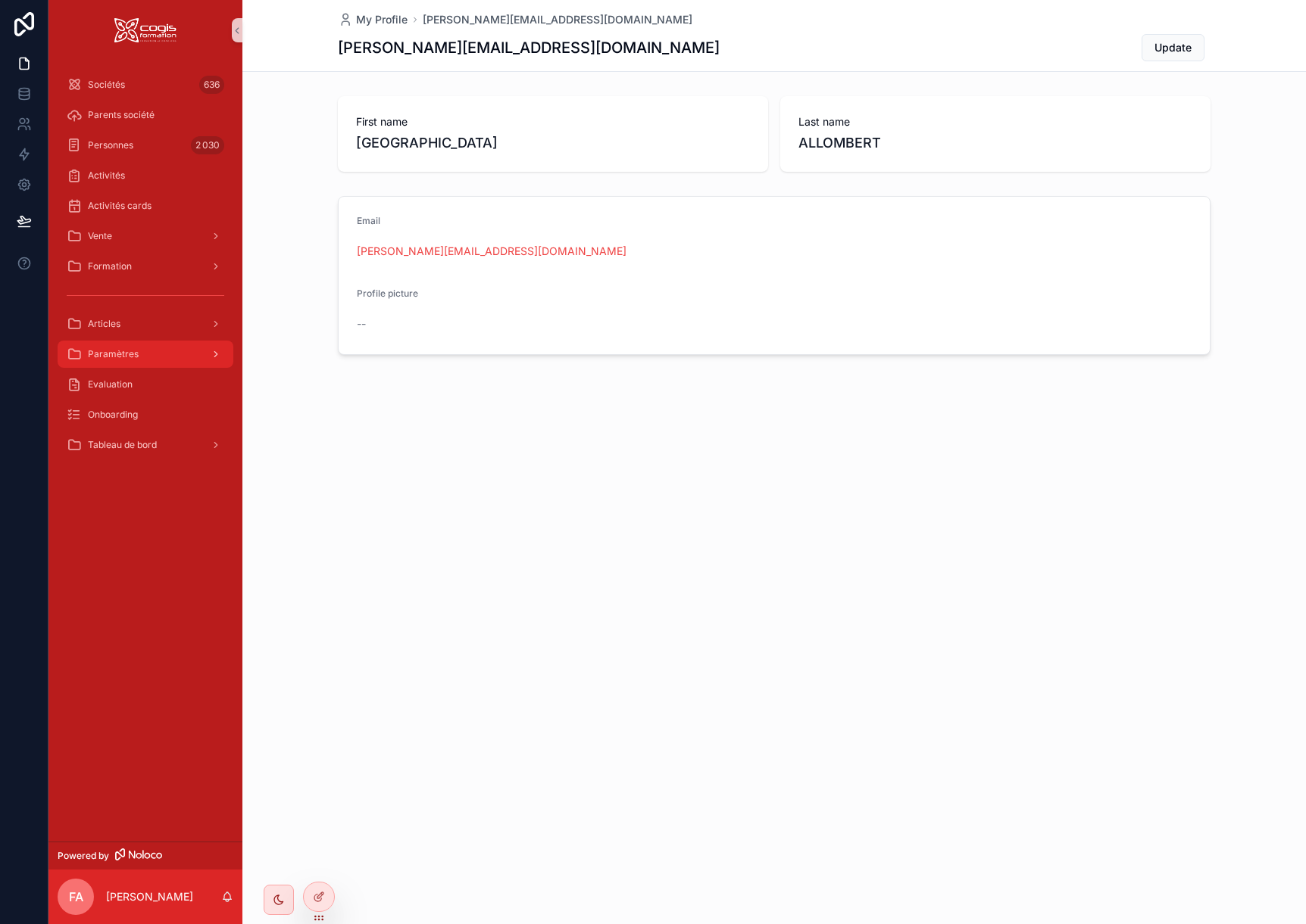
click at [188, 352] on div "Paramètres" at bounding box center [145, 354] width 157 height 24
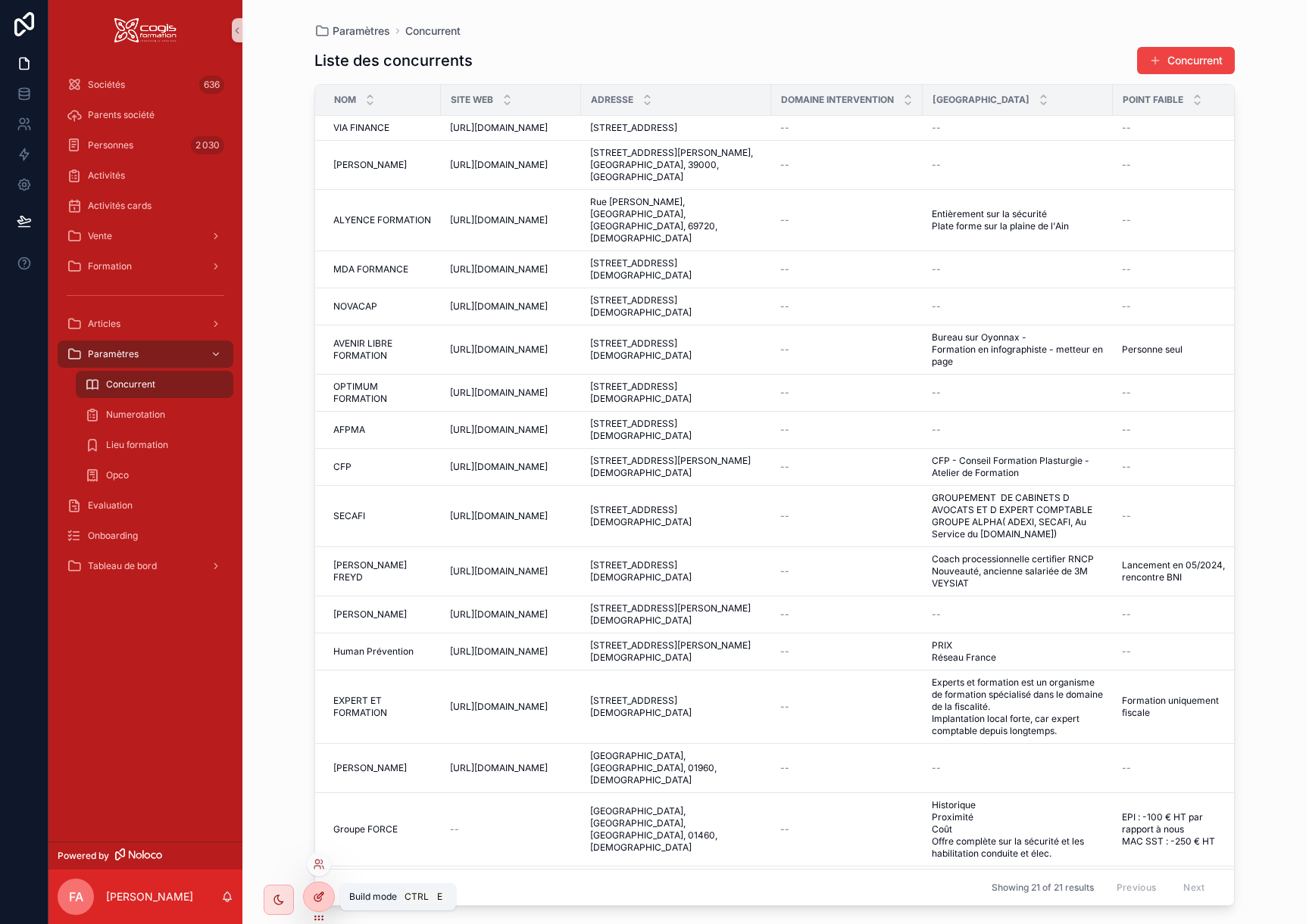
click at [328, 898] on div at bounding box center [319, 897] width 30 height 29
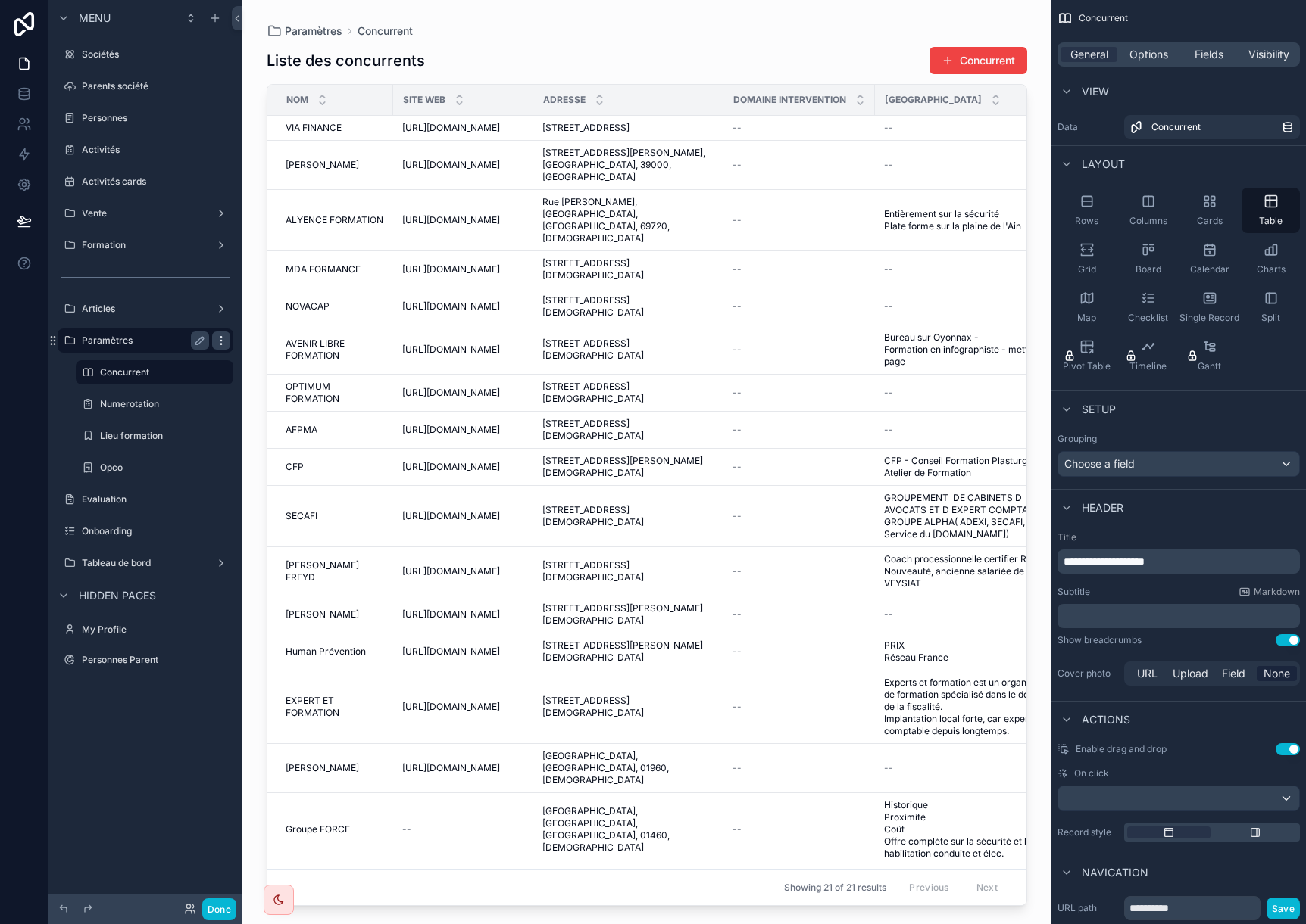
click at [220, 342] on icon "scrollable content" at bounding box center [220, 341] width 12 height 12
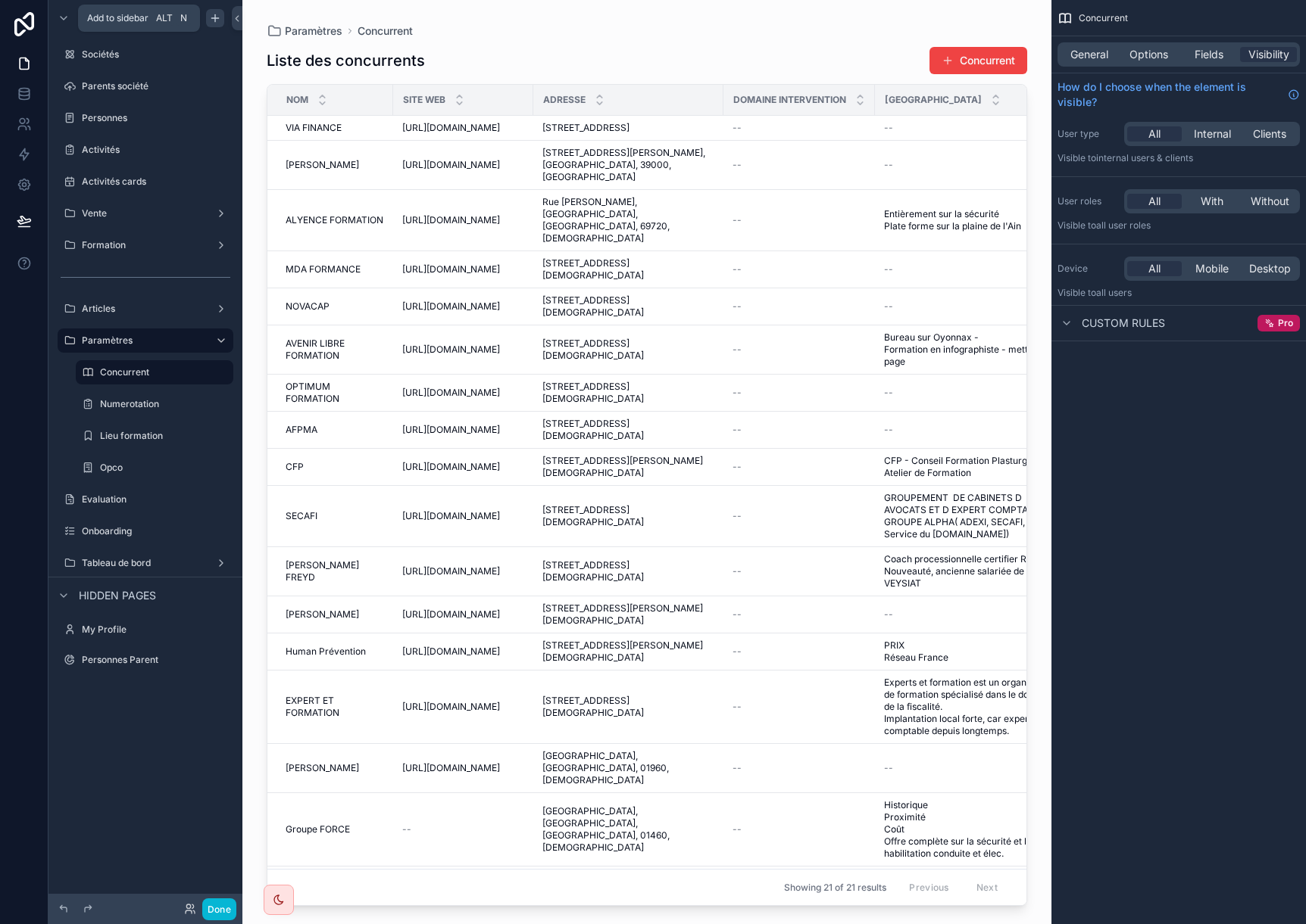
click at [217, 17] on icon "scrollable content" at bounding box center [215, 18] width 12 height 12
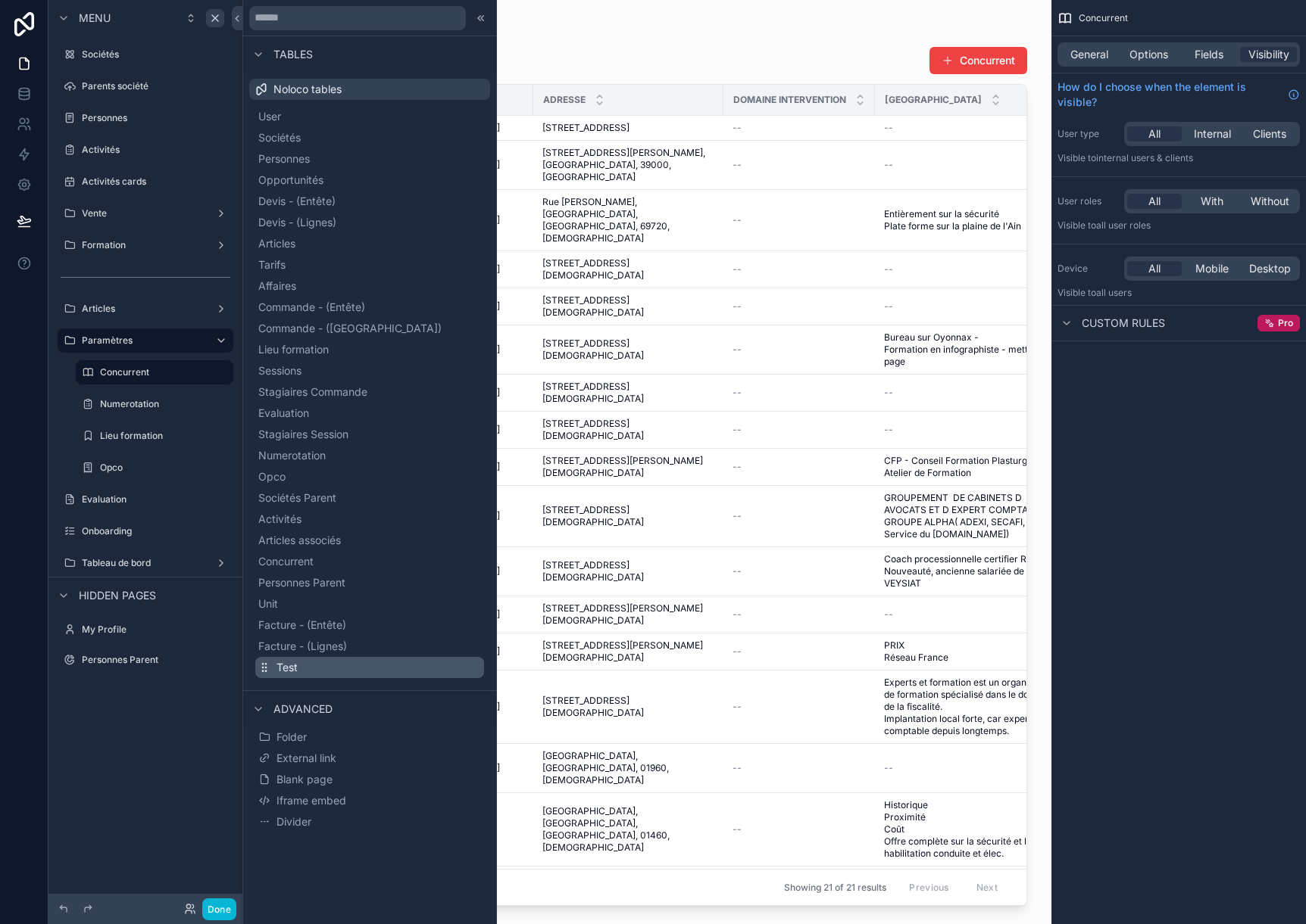
click at [318, 667] on button "Test" at bounding box center [369, 668] width 228 height 21
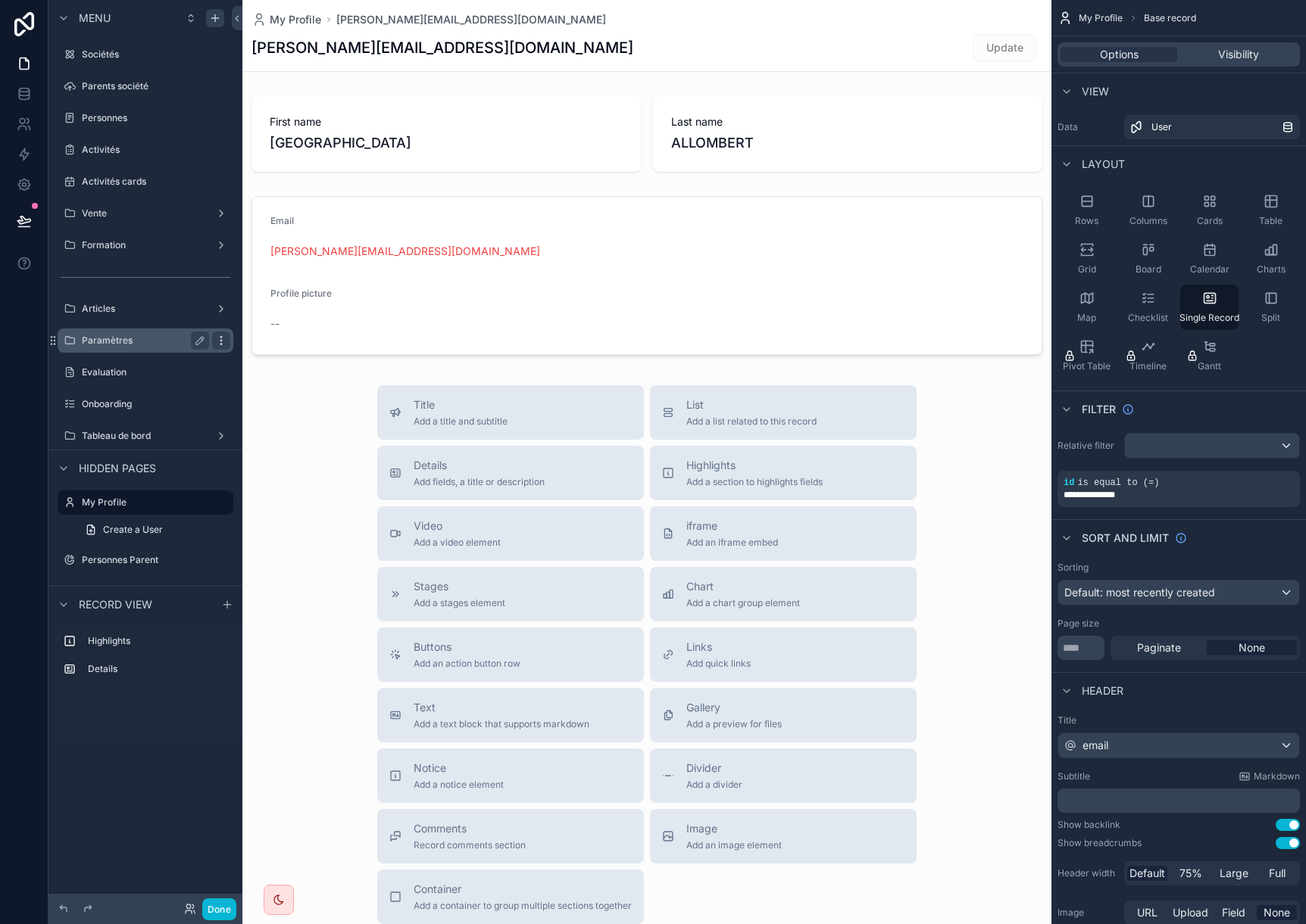
click at [224, 342] on icon "scrollable content" at bounding box center [220, 341] width 12 height 12
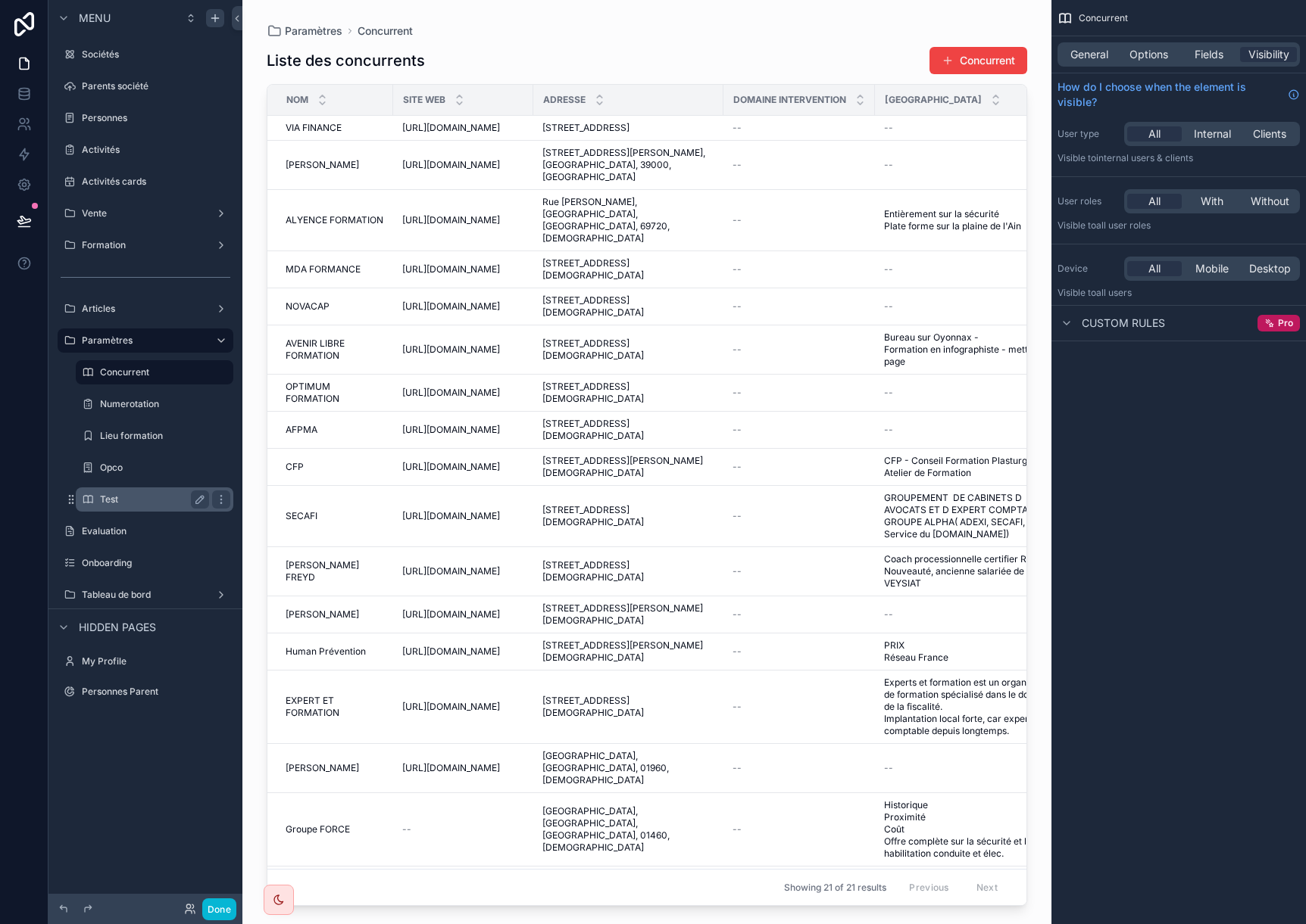
click at [106, 502] on label "Test" at bounding box center [152, 499] width 103 height 12
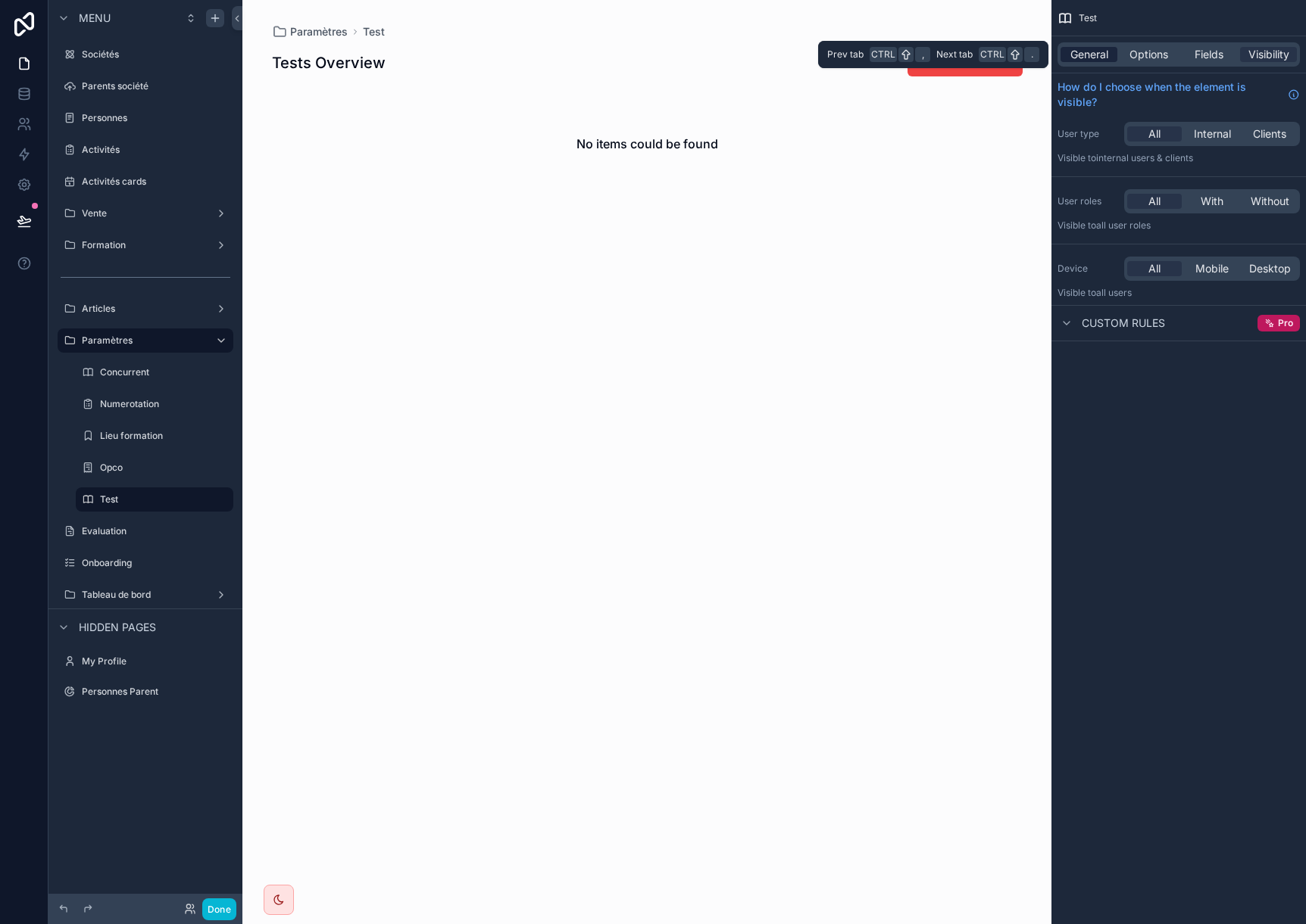
click at [1107, 48] on span "General" at bounding box center [1089, 54] width 38 height 15
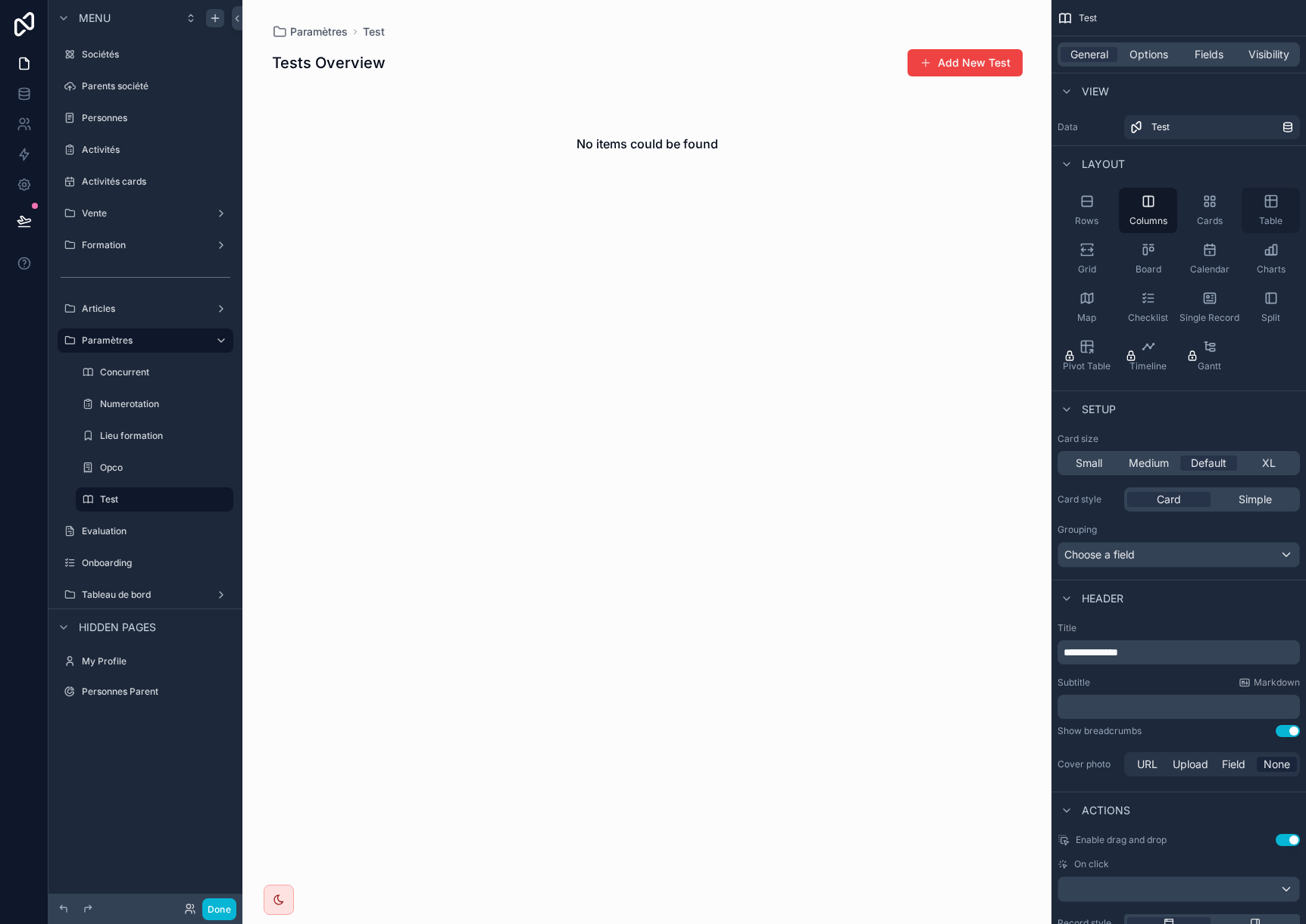
click at [1261, 207] on div "Table" at bounding box center [1270, 210] width 59 height 46
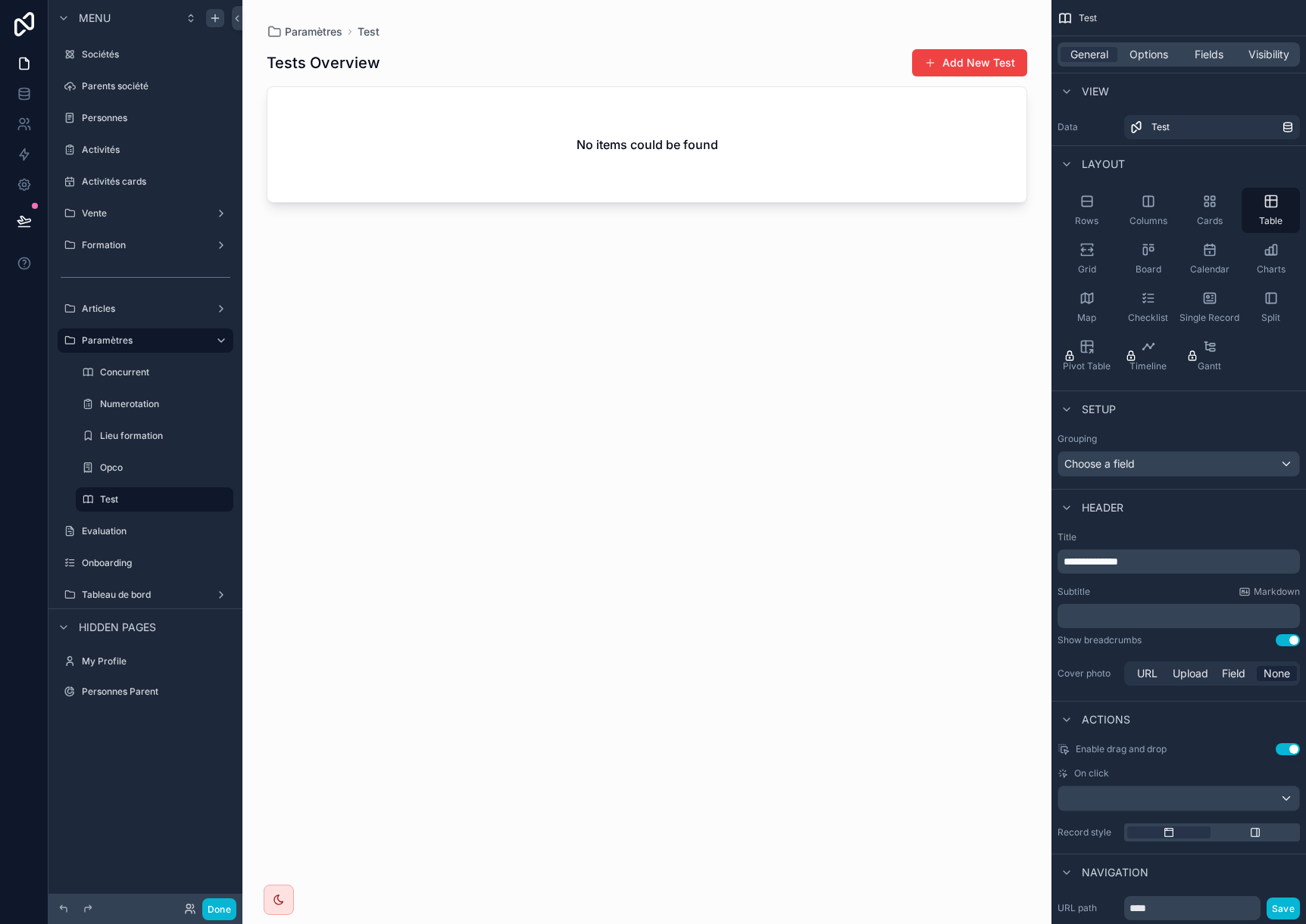
click at [978, 62] on div "scrollable content" at bounding box center [646, 453] width 809 height 906
click at [970, 64] on button "Add New Test" at bounding box center [969, 63] width 115 height 27
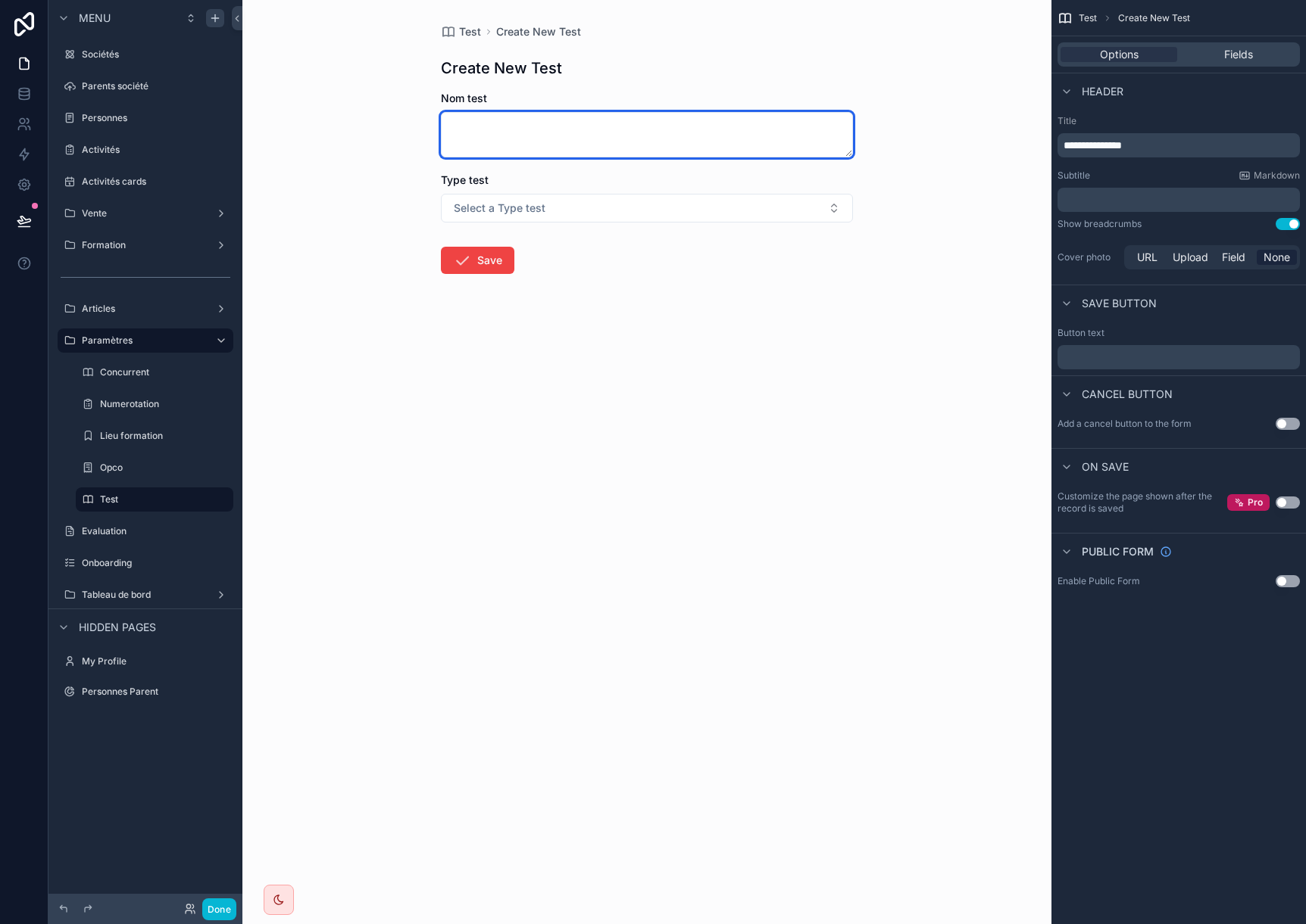
click at [637, 127] on textarea "scrollable content" at bounding box center [647, 135] width 412 height 46
click at [472, 135] on textarea "scrollable content" at bounding box center [647, 135] width 412 height 46
type textarea "**********"
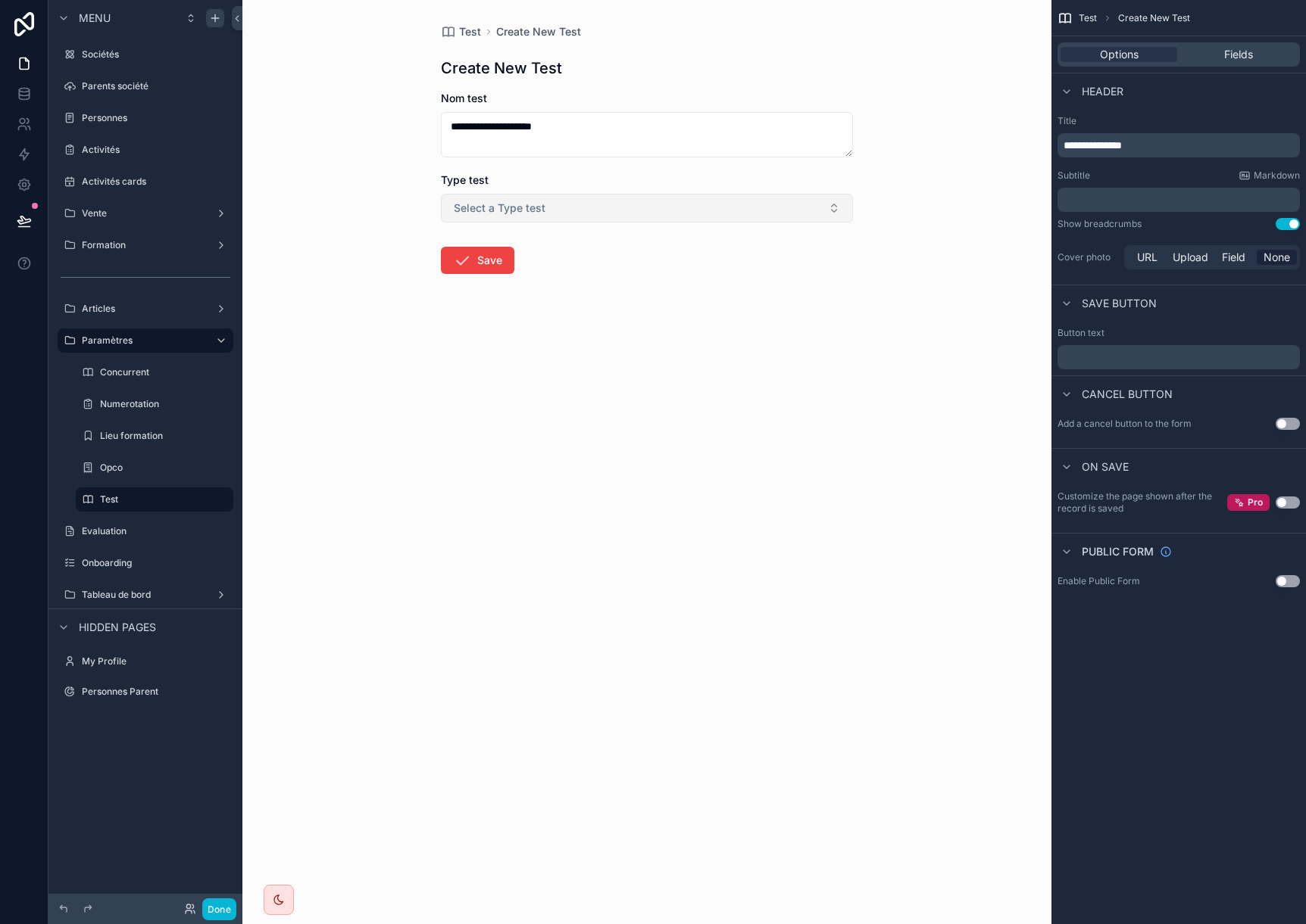
click at [508, 210] on span "Select a Type test" at bounding box center [499, 208] width 91 height 15
click at [495, 295] on div "Evaluation des acquis" at bounding box center [505, 291] width 92 height 14
click at [483, 263] on button "Save" at bounding box center [478, 260] width 74 height 27
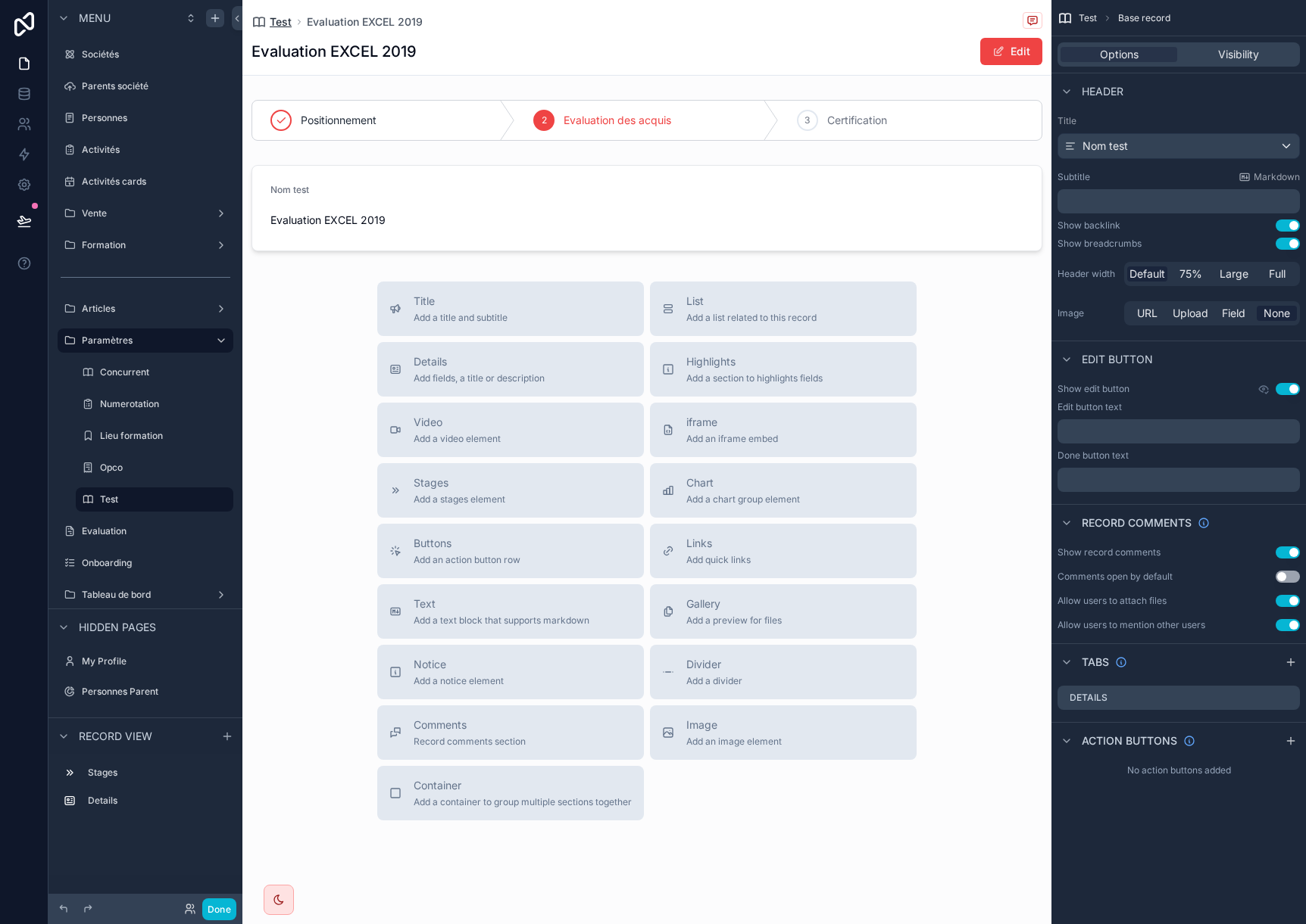
click at [288, 18] on span "Test" at bounding box center [280, 22] width 22 height 15
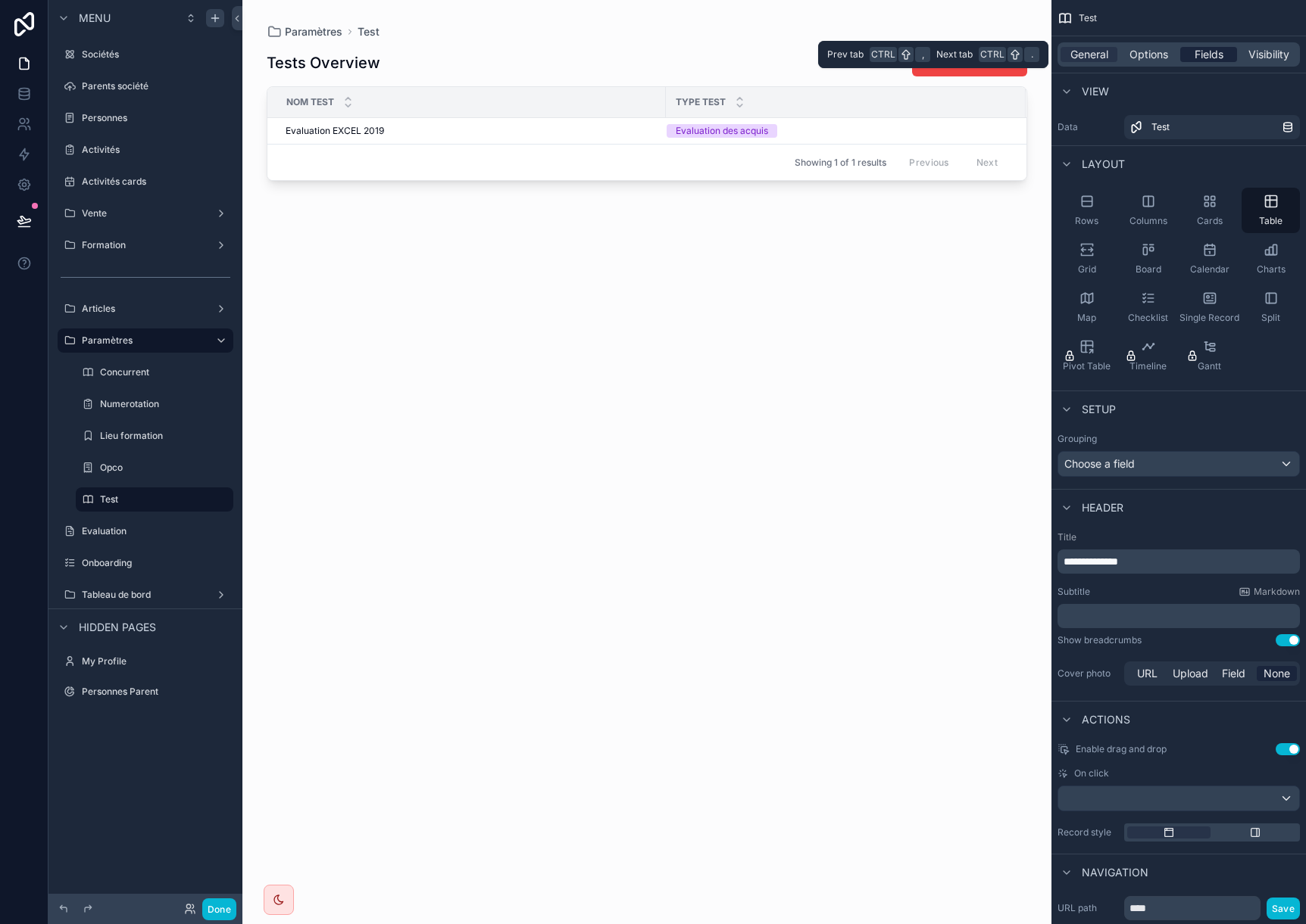
click at [1213, 55] on span "Fields" at bounding box center [1209, 54] width 29 height 15
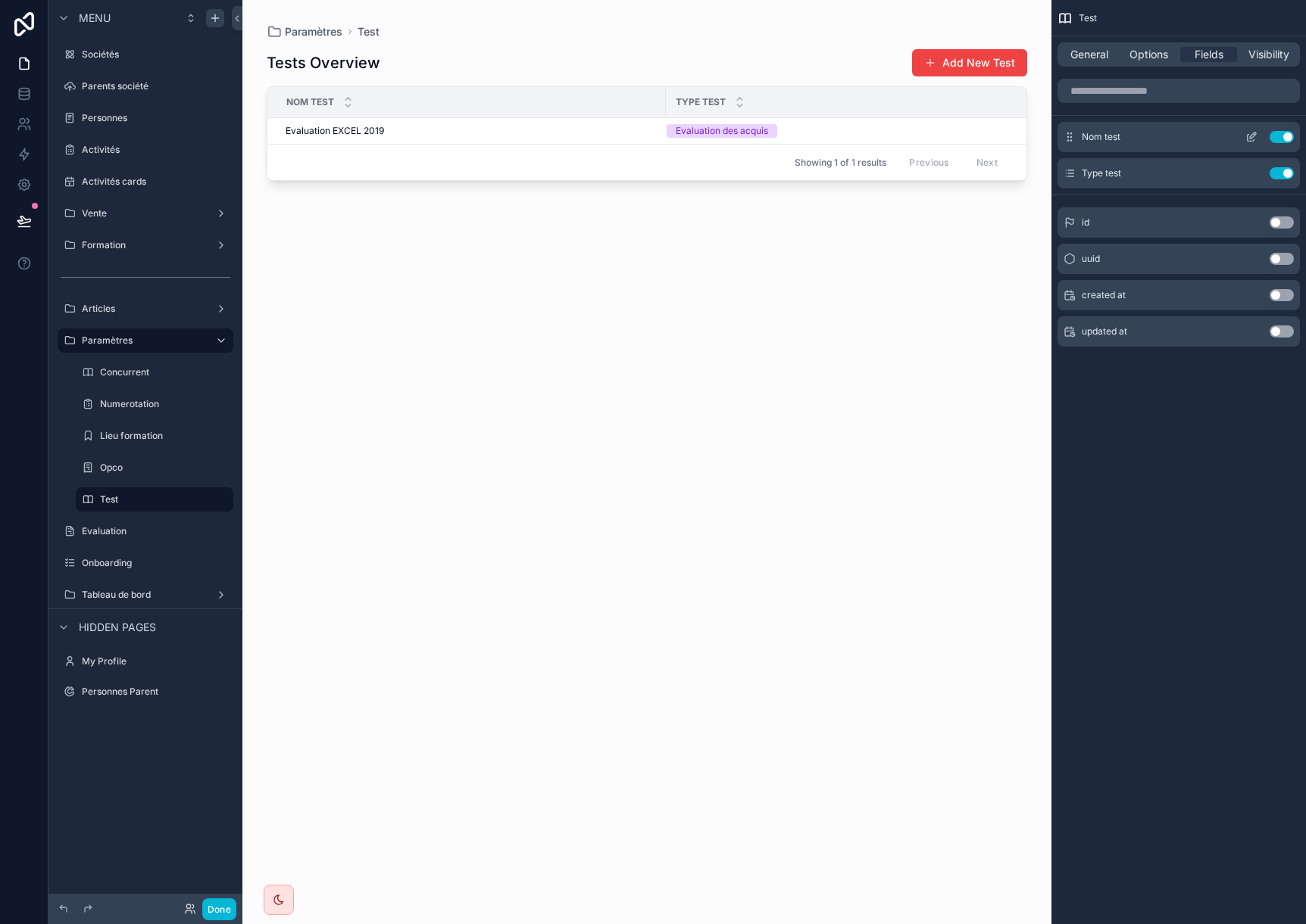
click at [1249, 136] on icon "scrollable content" at bounding box center [1251, 136] width 12 height 12
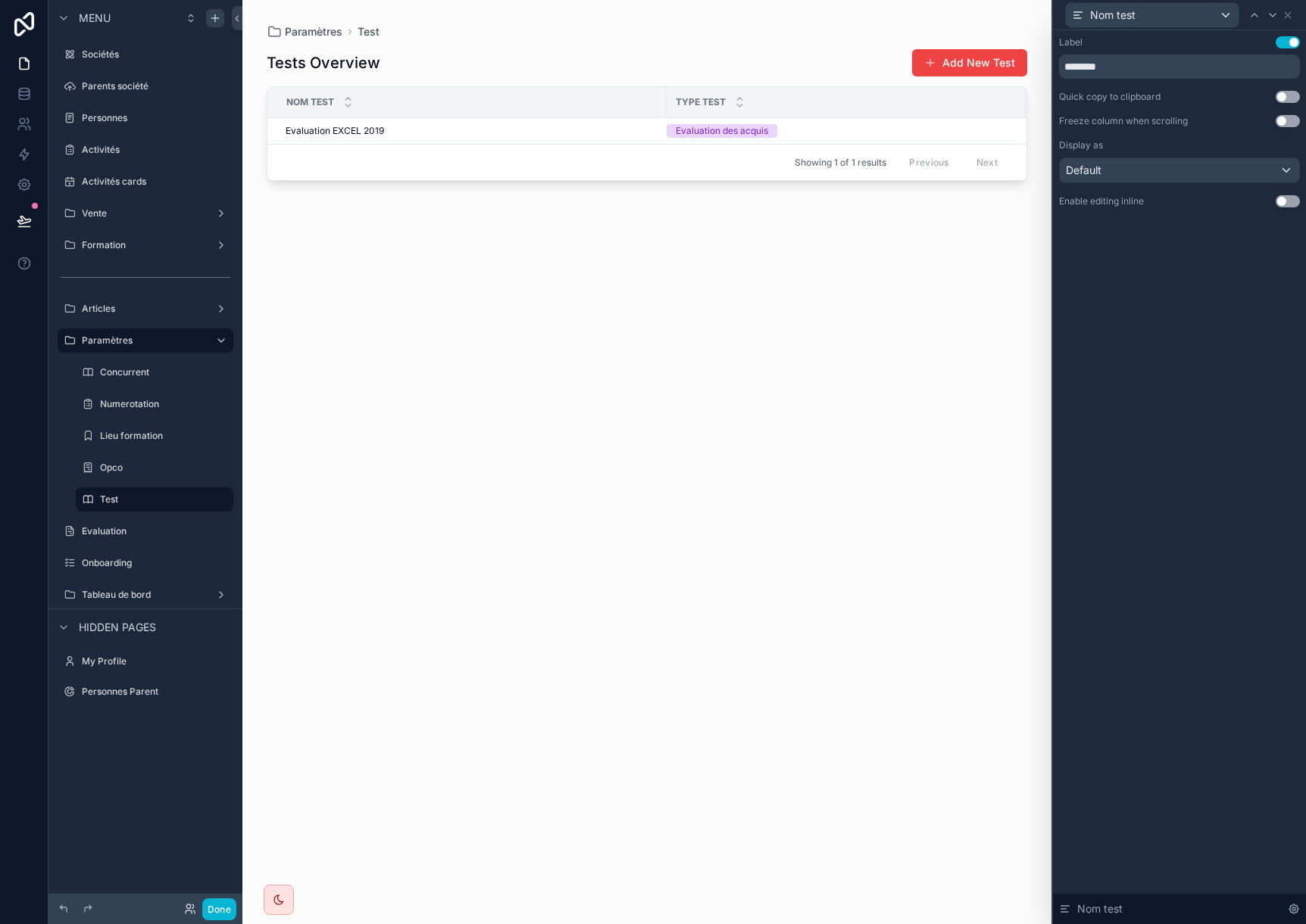
click at [1287, 200] on button "Use setting" at bounding box center [1288, 201] width 24 height 12
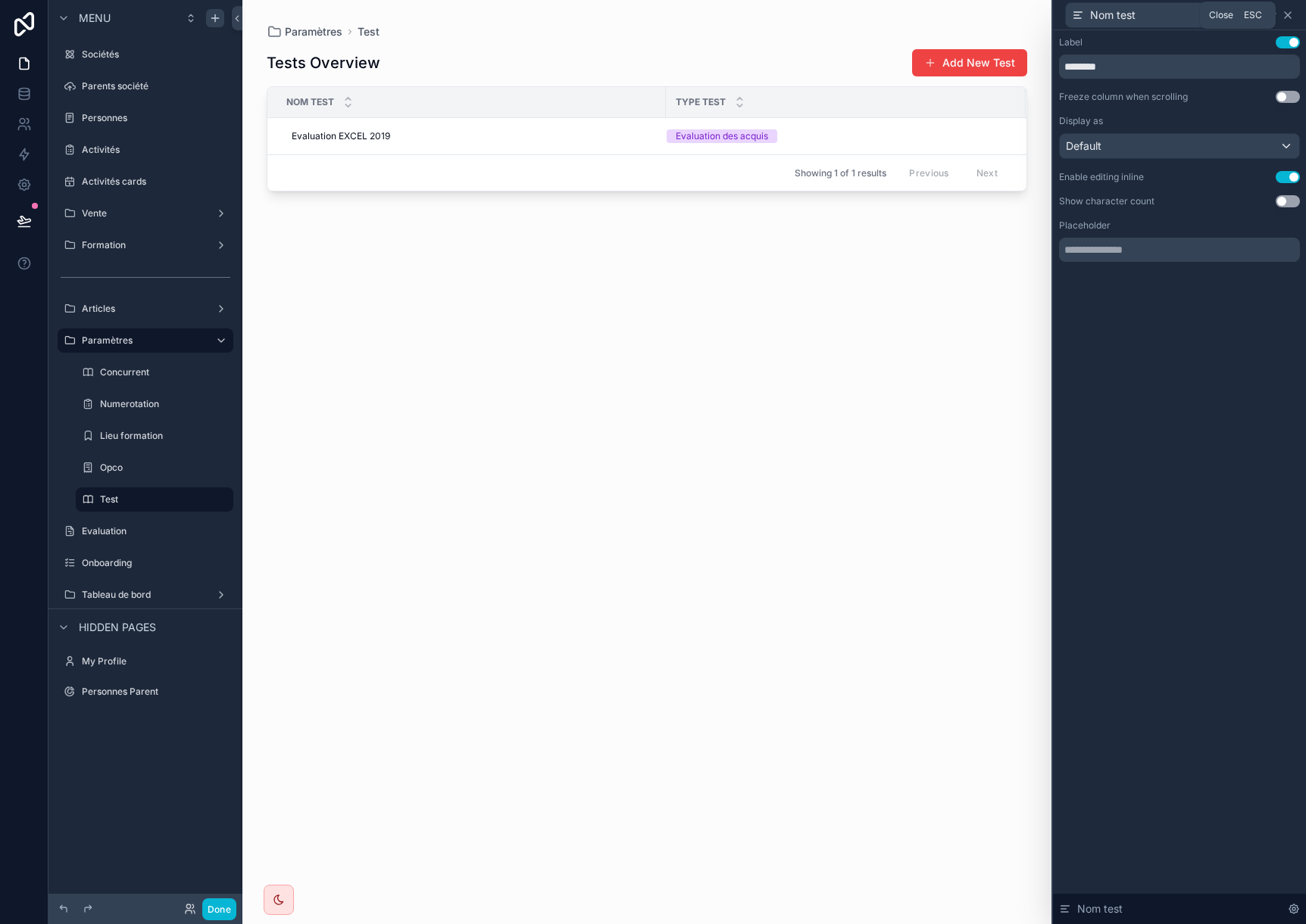
click at [1291, 13] on icon at bounding box center [1287, 14] width 12 height 12
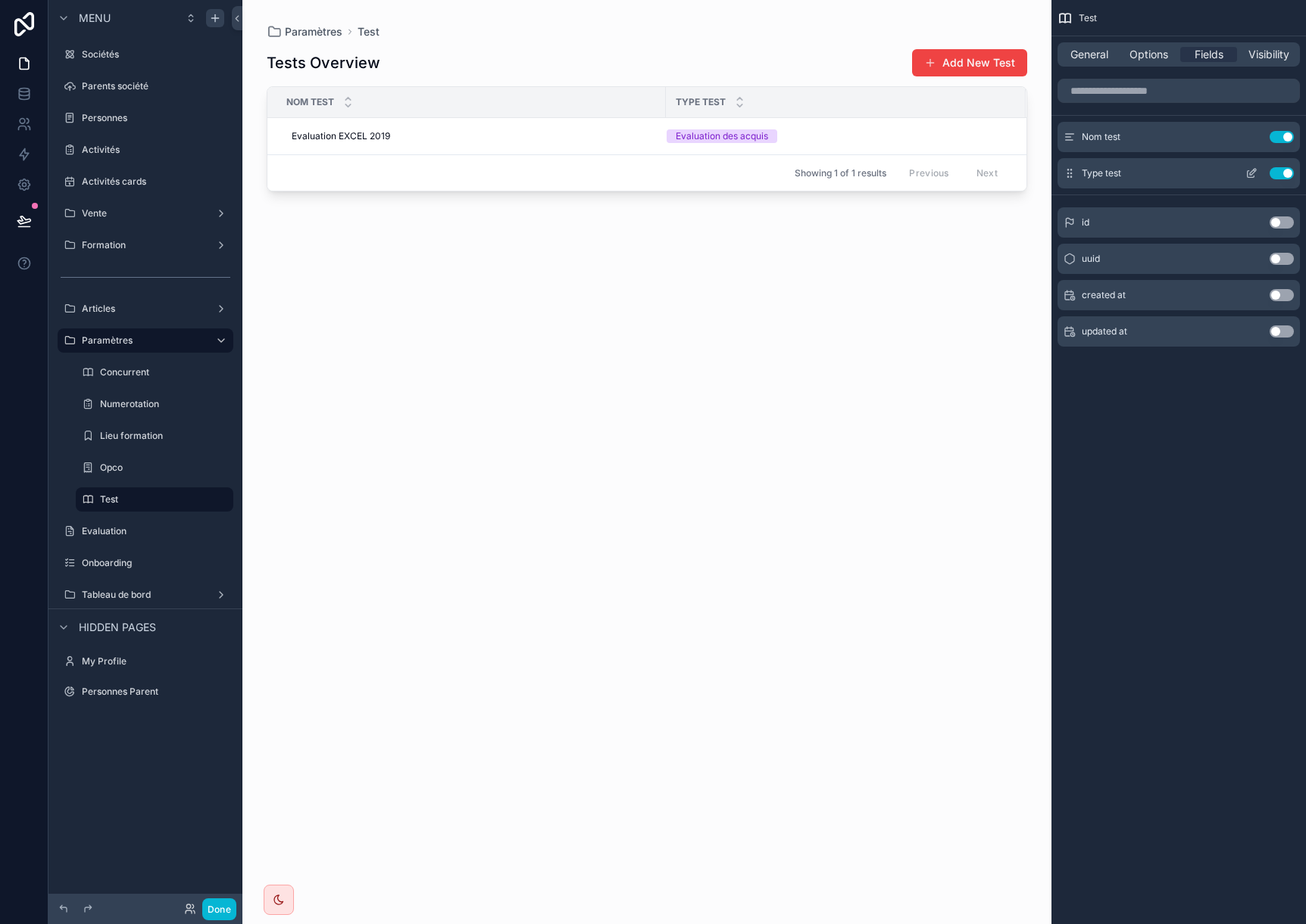
click at [1251, 174] on icon "scrollable content" at bounding box center [1251, 173] width 12 height 12
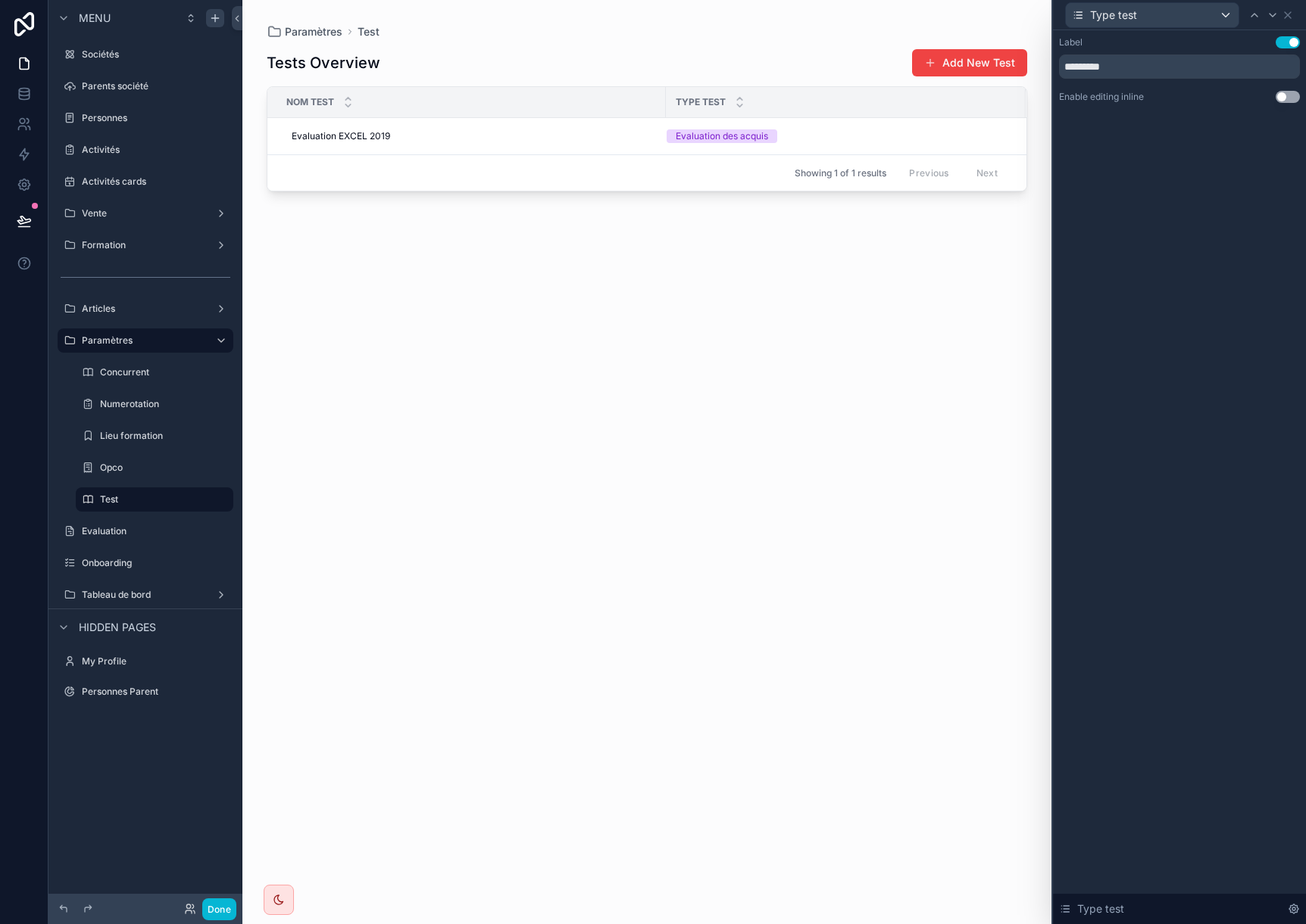
click at [1290, 95] on button "Use setting" at bounding box center [1288, 96] width 24 height 12
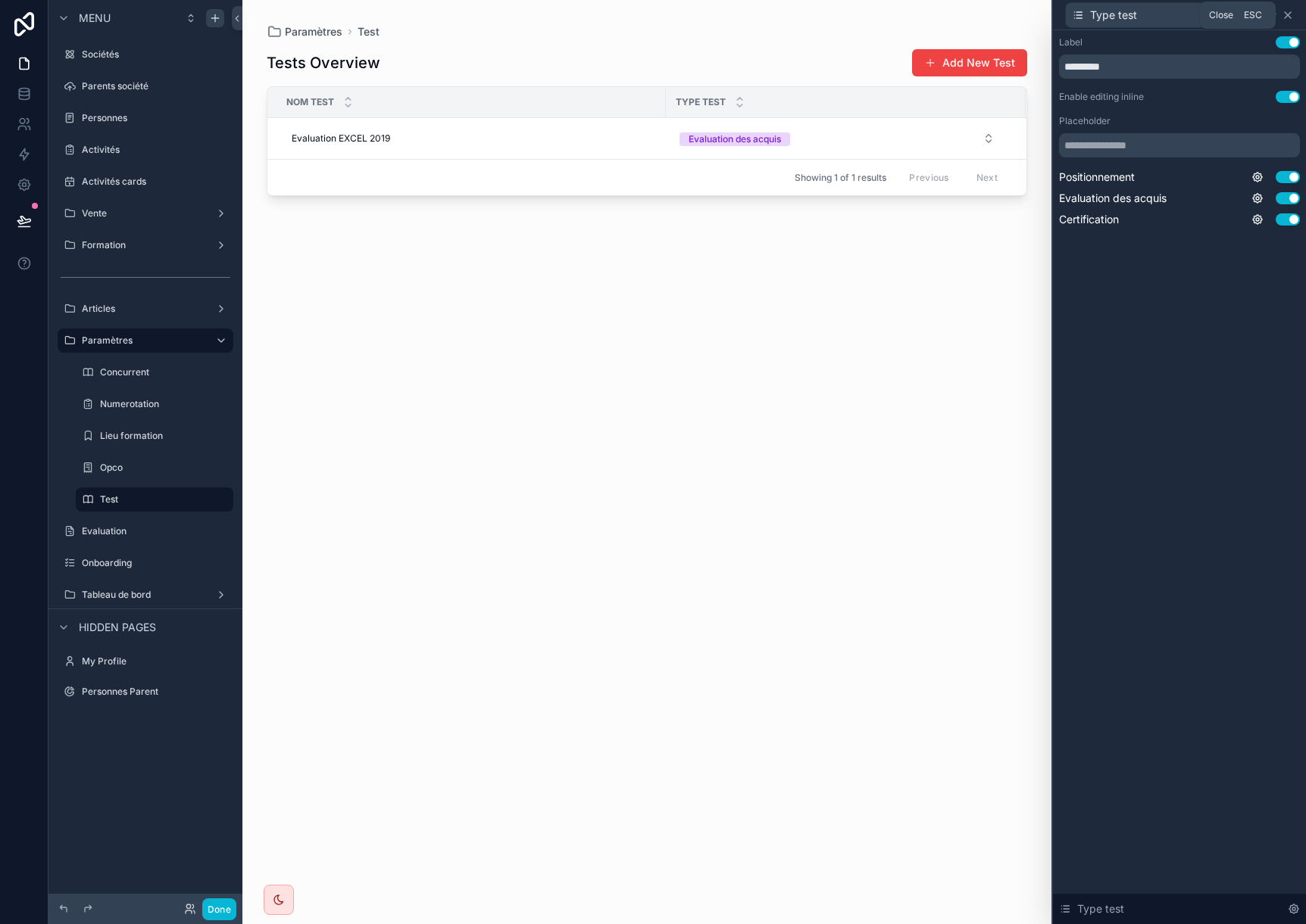
click at [1288, 13] on icon at bounding box center [1287, 14] width 12 height 12
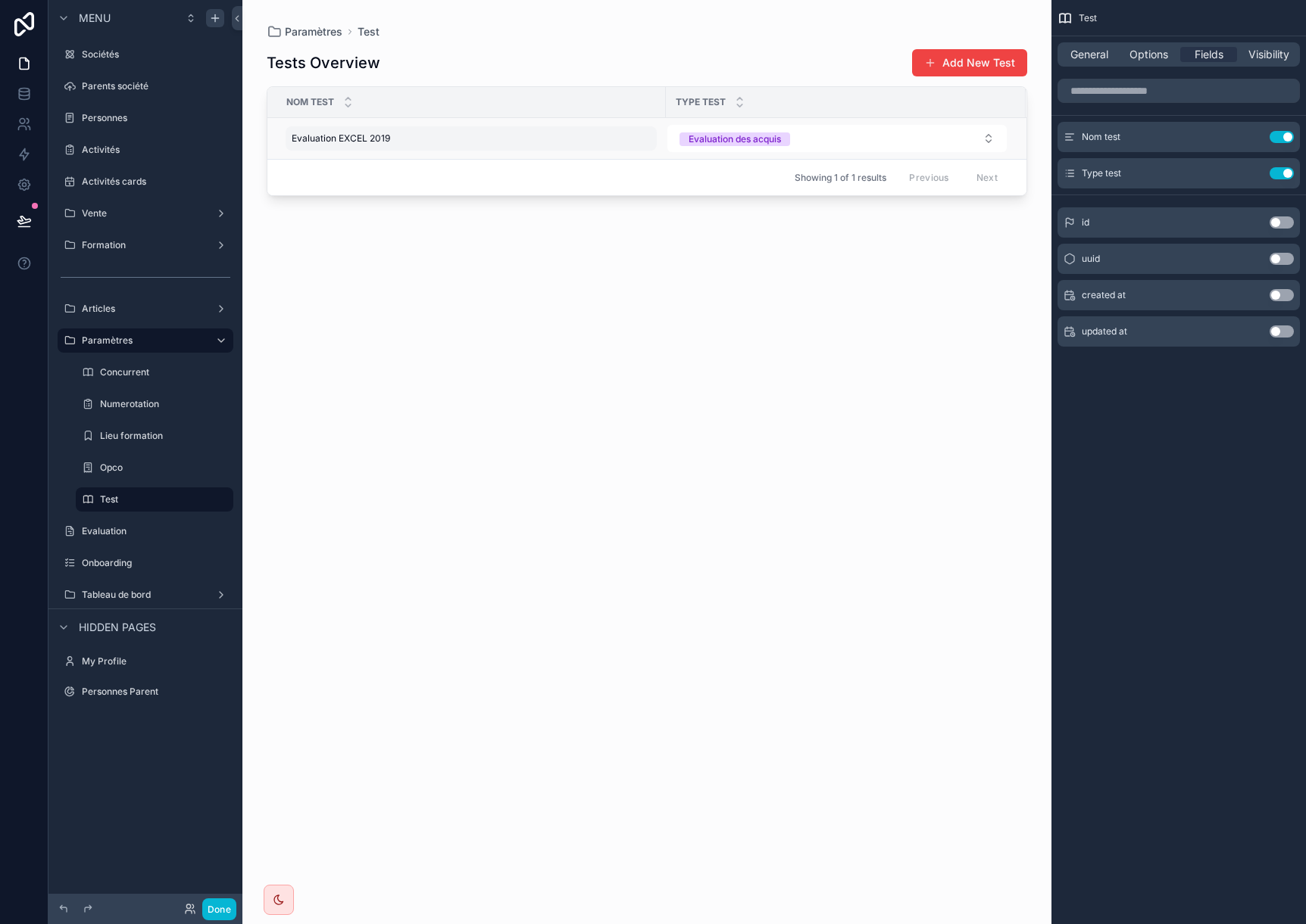
click at [444, 141] on div "Evaluation EXCEL 2019 Evaluation EXCEL 2019" at bounding box center [471, 139] width 371 height 24
click at [574, 303] on div "Tests Overview Add New Test Nom test Type test Evaluation EXCEL 2019 Evaluation…" at bounding box center [647, 473] width 760 height 867
click at [1084, 52] on span "General" at bounding box center [1089, 54] width 38 height 15
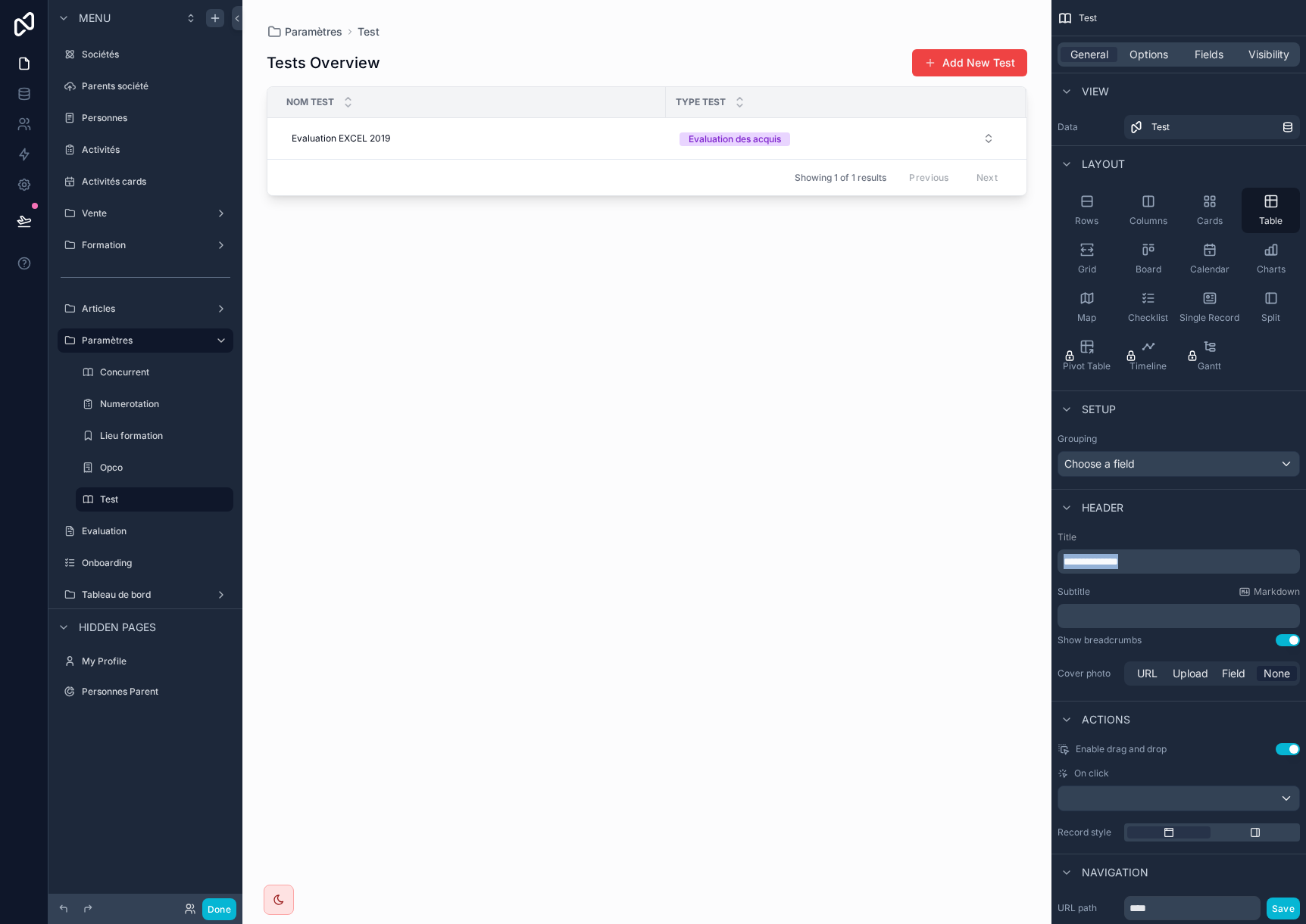
drag, startPoint x: 1150, startPoint y: 566, endPoint x: 1023, endPoint y: 555, distance: 127.5
click at [1023, 555] on div "**********" at bounding box center [774, 462] width 1063 height 924
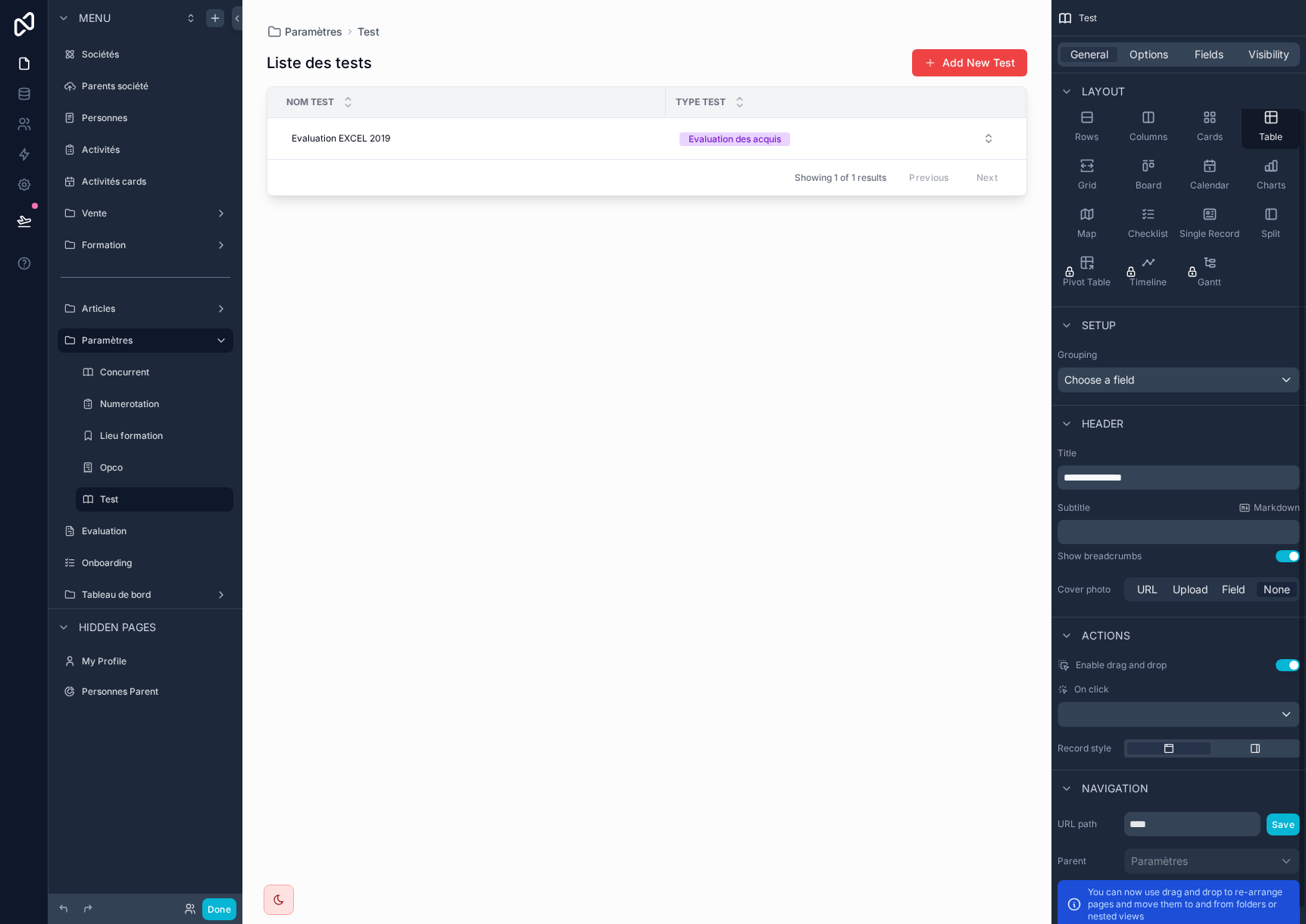
scroll to position [143, 0]
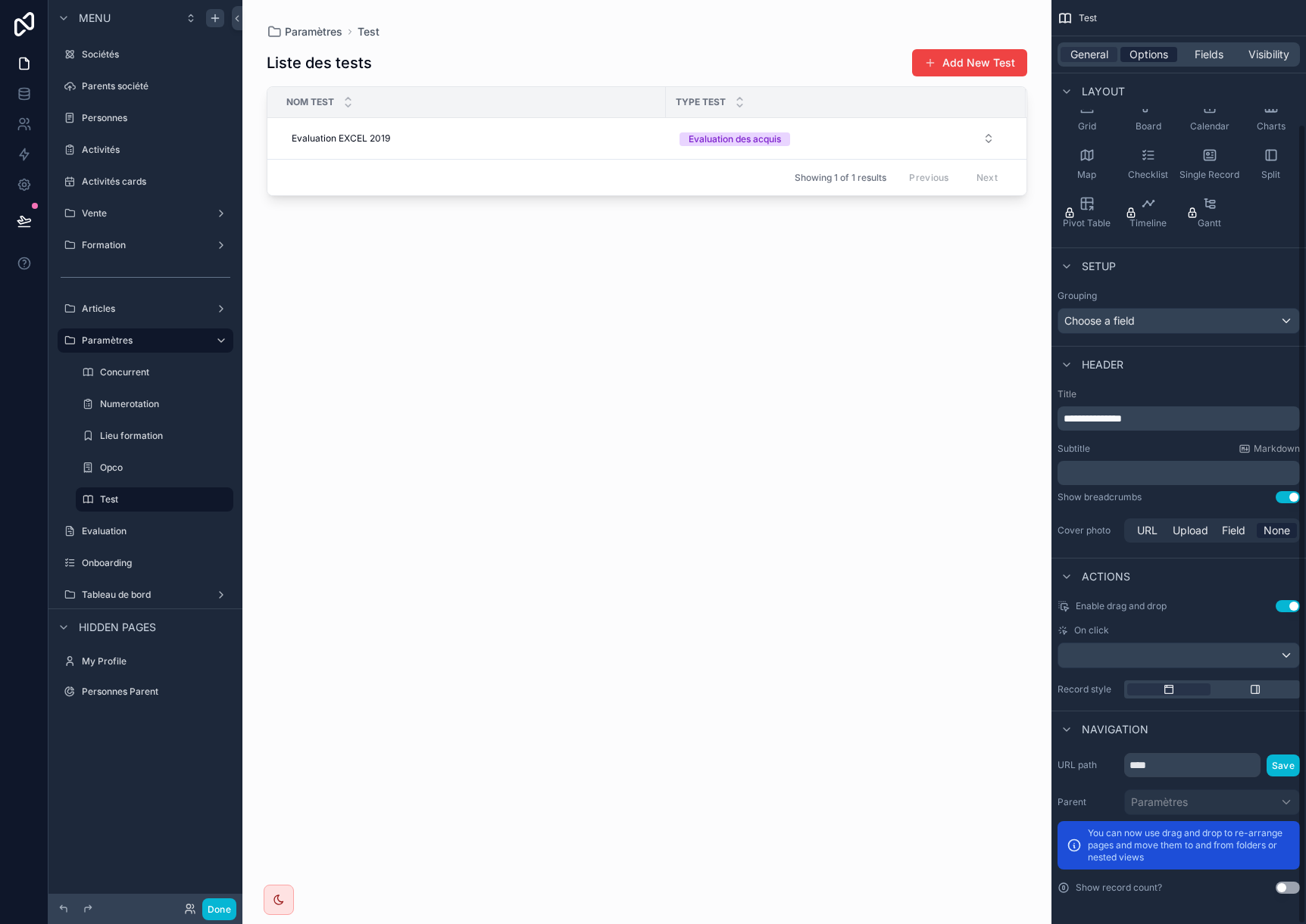
click at [1146, 50] on span "Options" at bounding box center [1149, 54] width 38 height 15
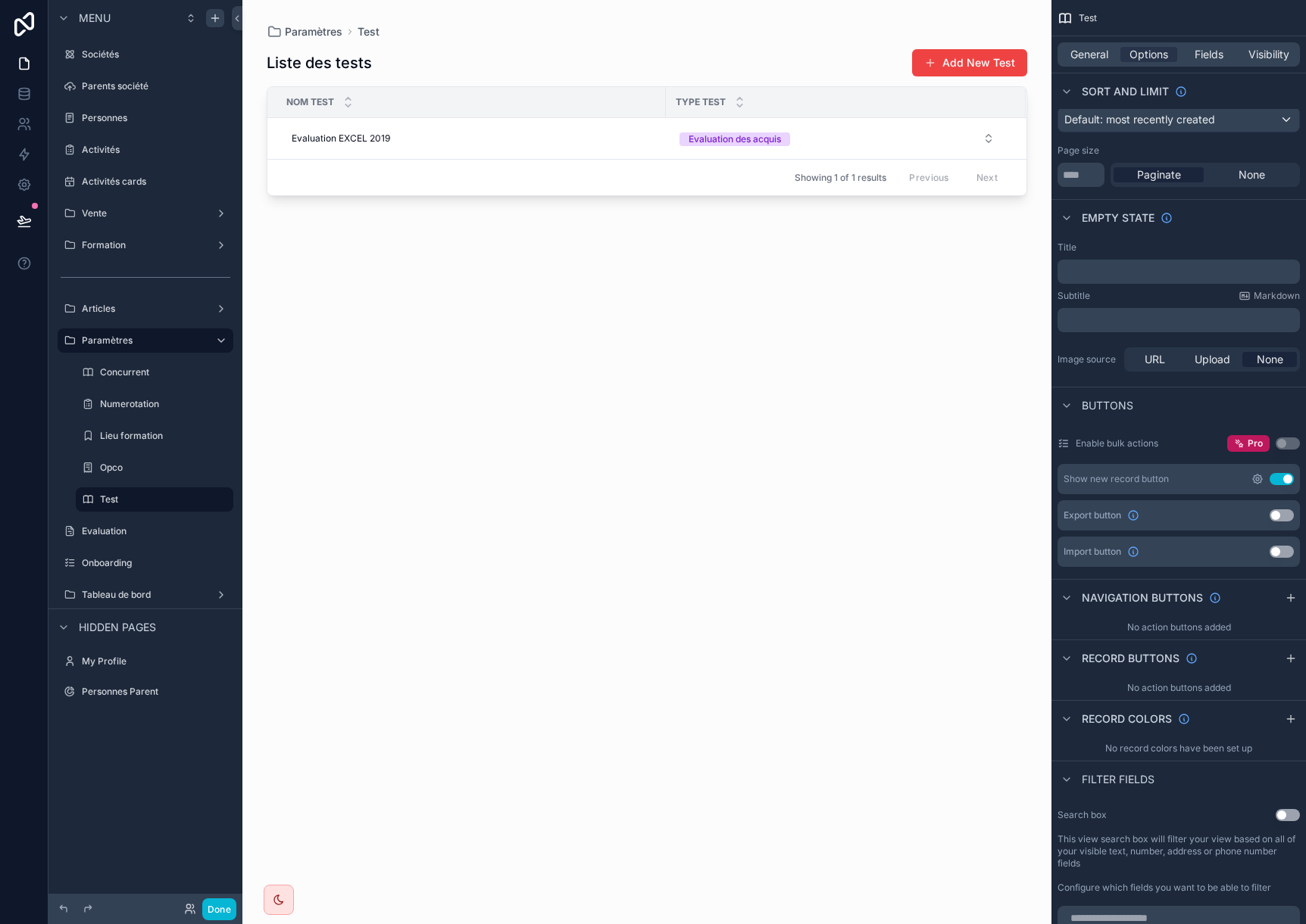
click at [1259, 474] on icon "scrollable content" at bounding box center [1257, 478] width 12 height 12
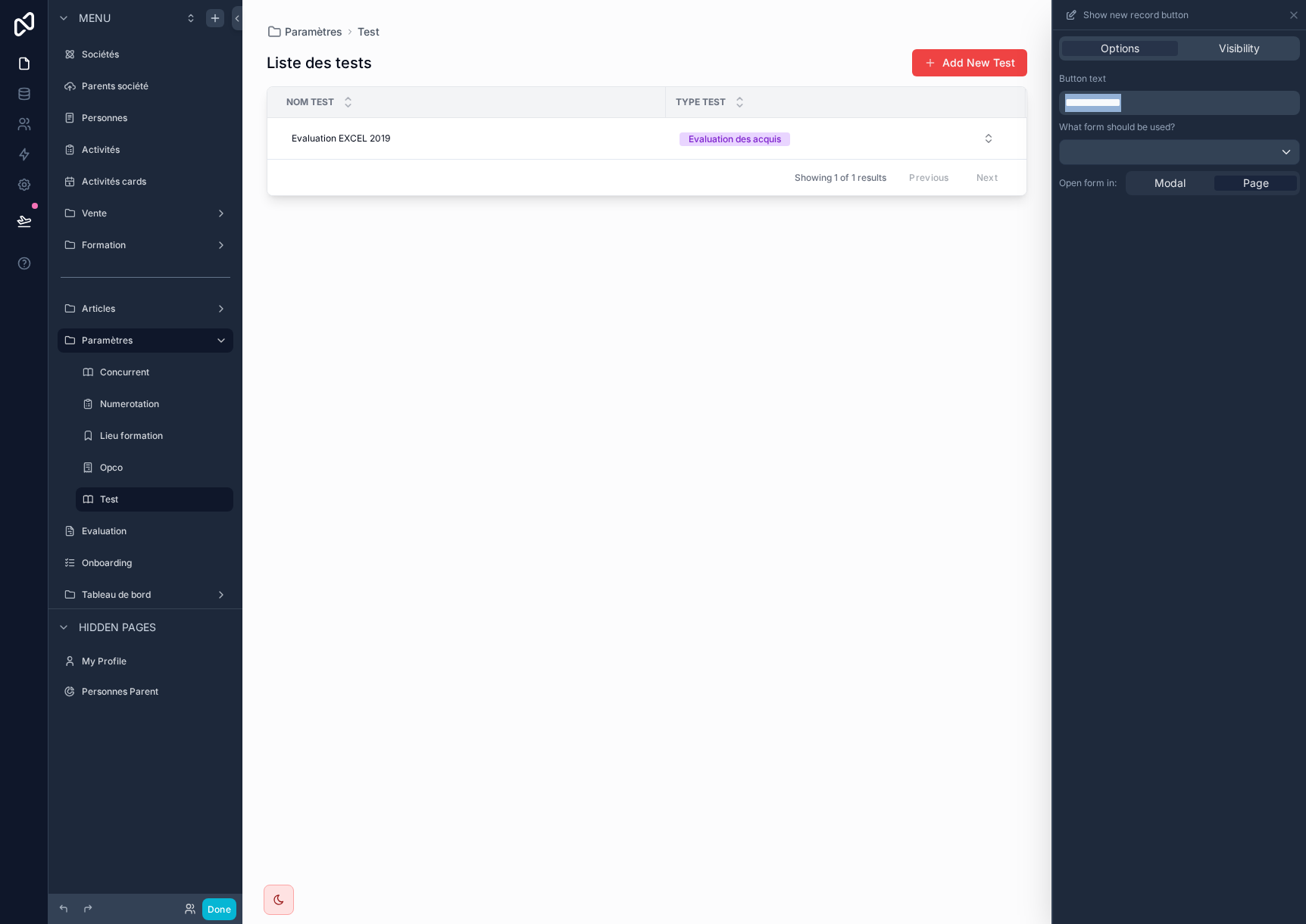
drag, startPoint x: 1151, startPoint y: 103, endPoint x: 1053, endPoint y: 103, distance: 98.0
click at [1053, 103] on div "**********" at bounding box center [1179, 134] width 253 height 135
click at [1136, 155] on div at bounding box center [1179, 152] width 240 height 24
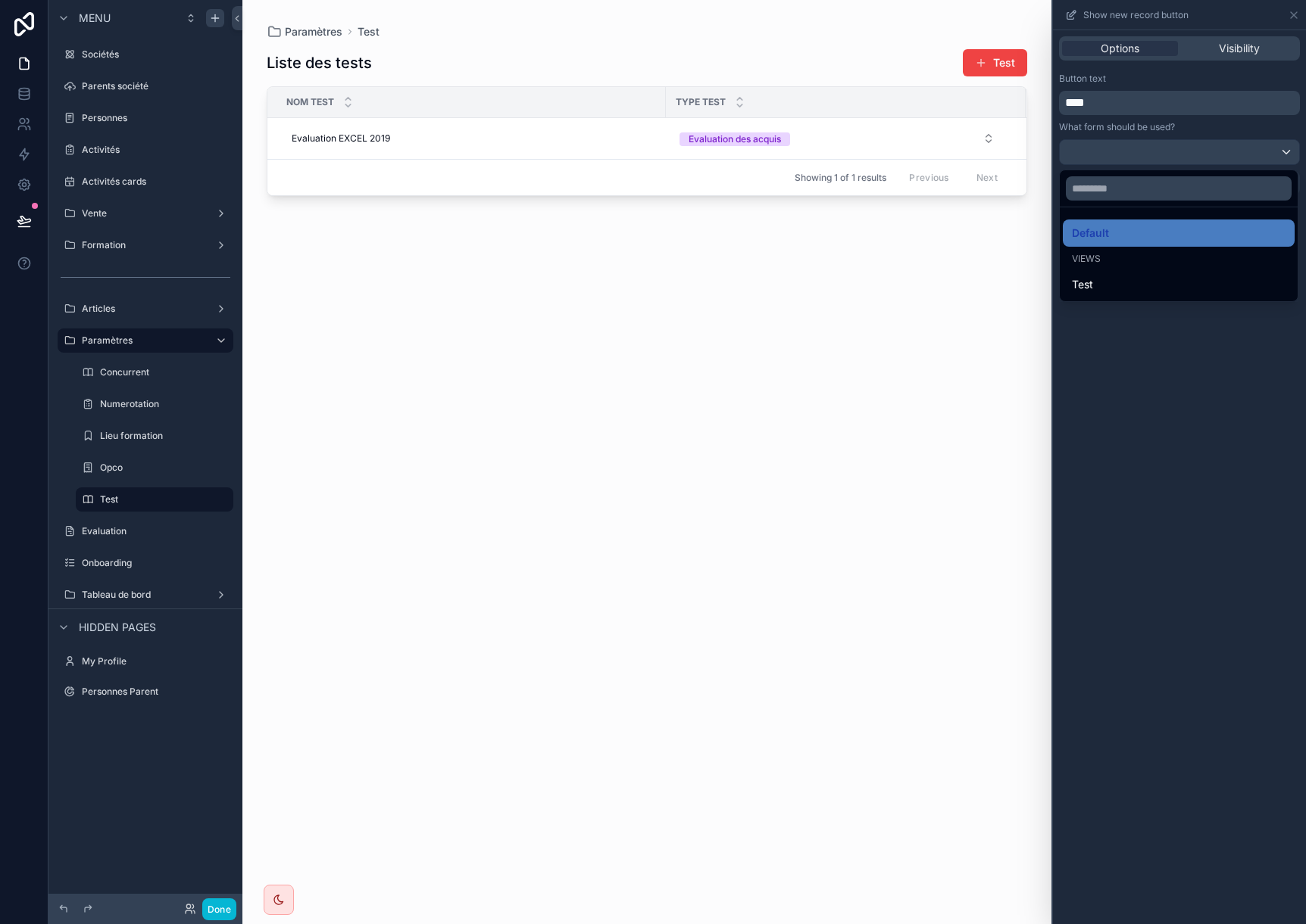
click at [1136, 155] on div at bounding box center [1179, 462] width 253 height 924
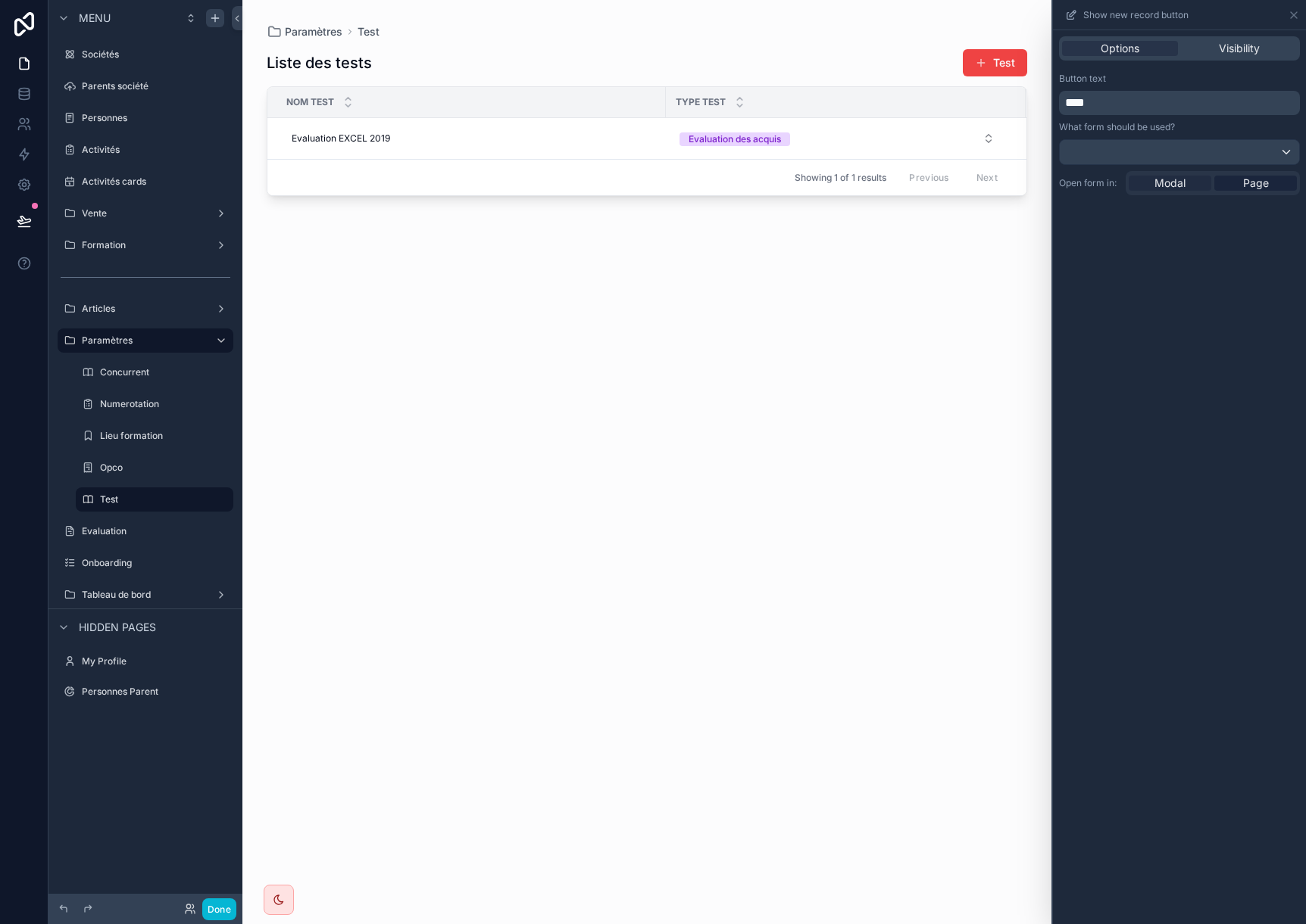
click at [1175, 184] on span "Modal" at bounding box center [1170, 183] width 31 height 15
click at [1295, 12] on icon at bounding box center [1293, 14] width 12 height 12
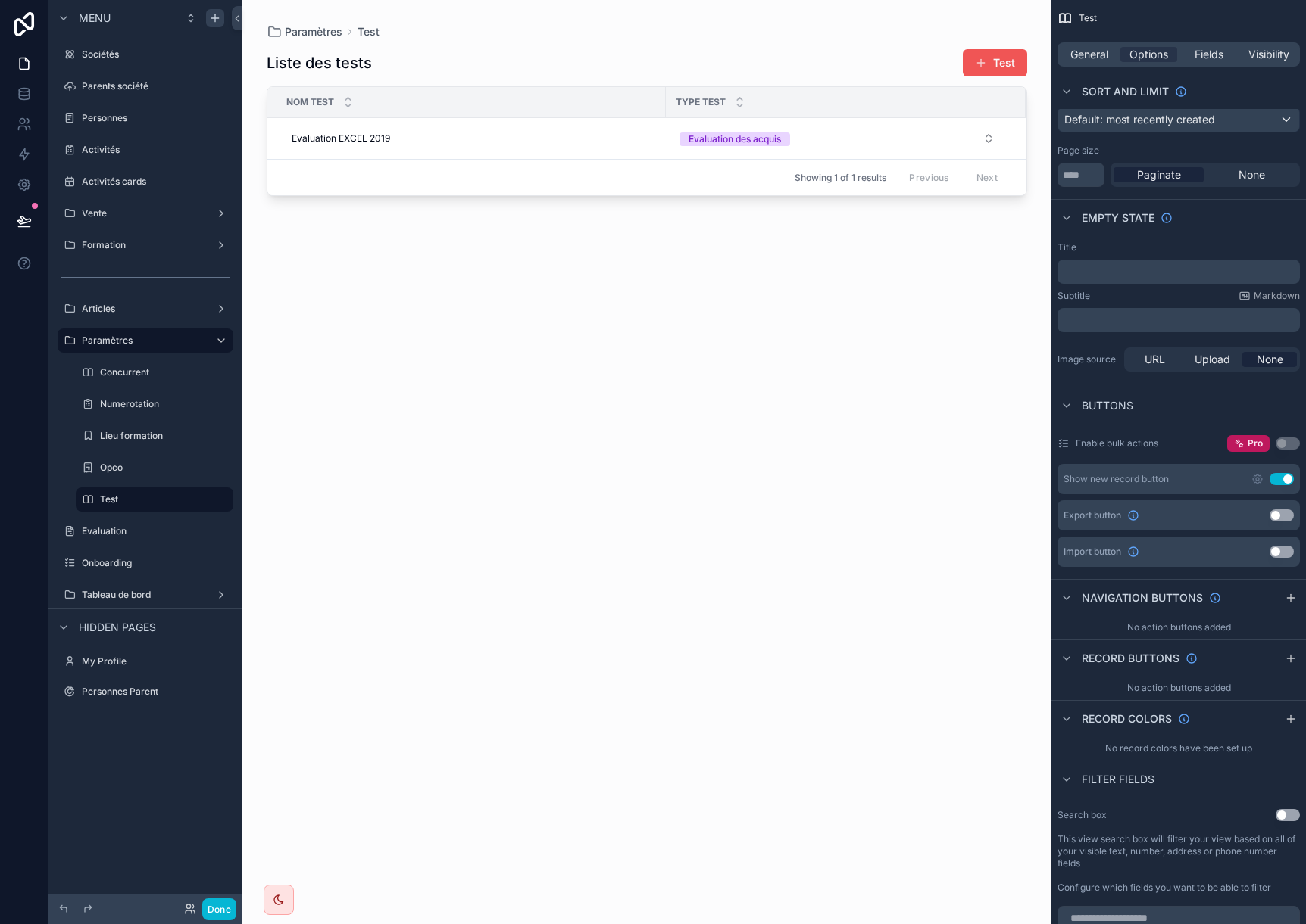
click at [1011, 65] on button "Test" at bounding box center [995, 63] width 64 height 27
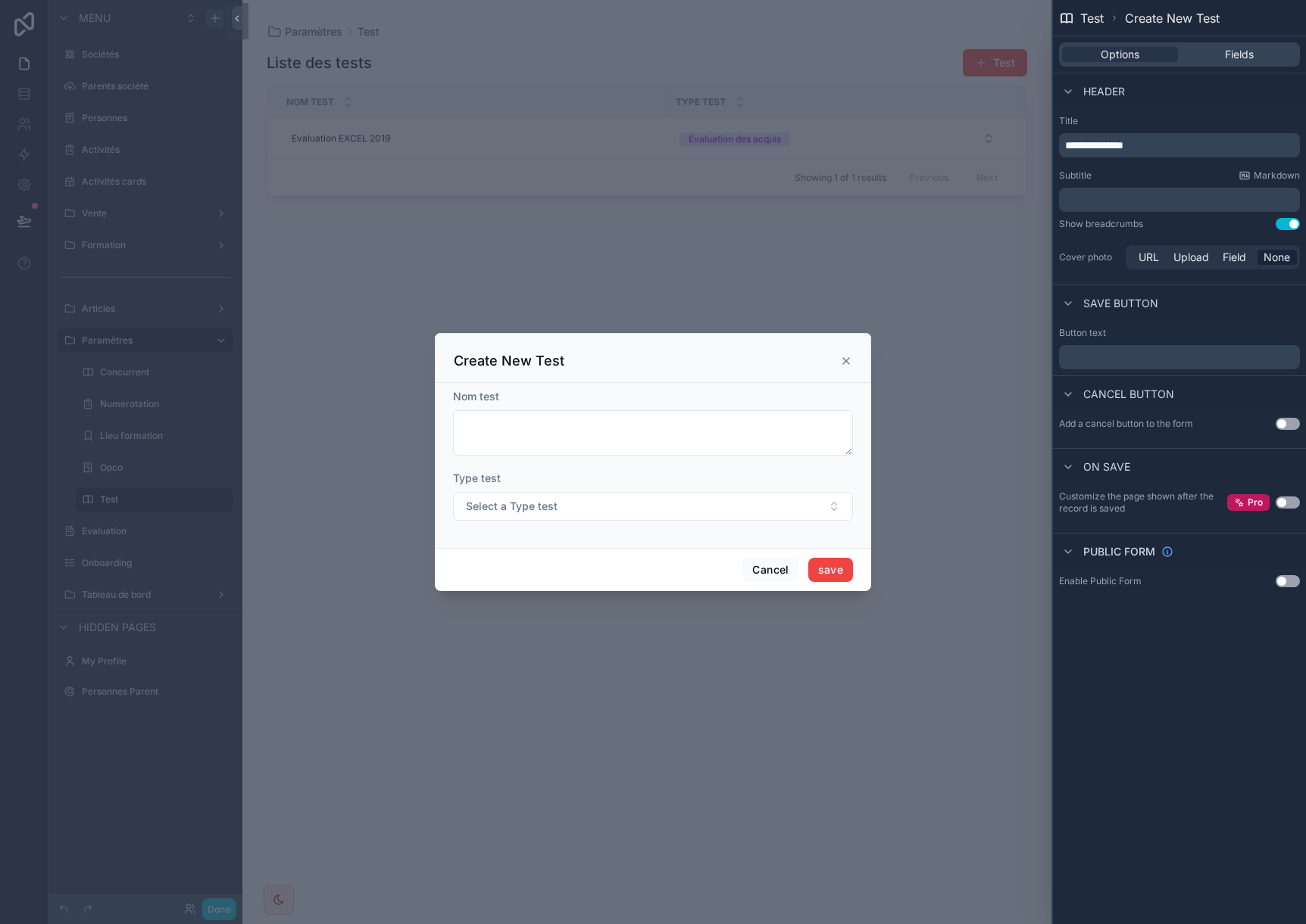
click at [846, 364] on icon "scrollable content" at bounding box center [846, 361] width 12 height 12
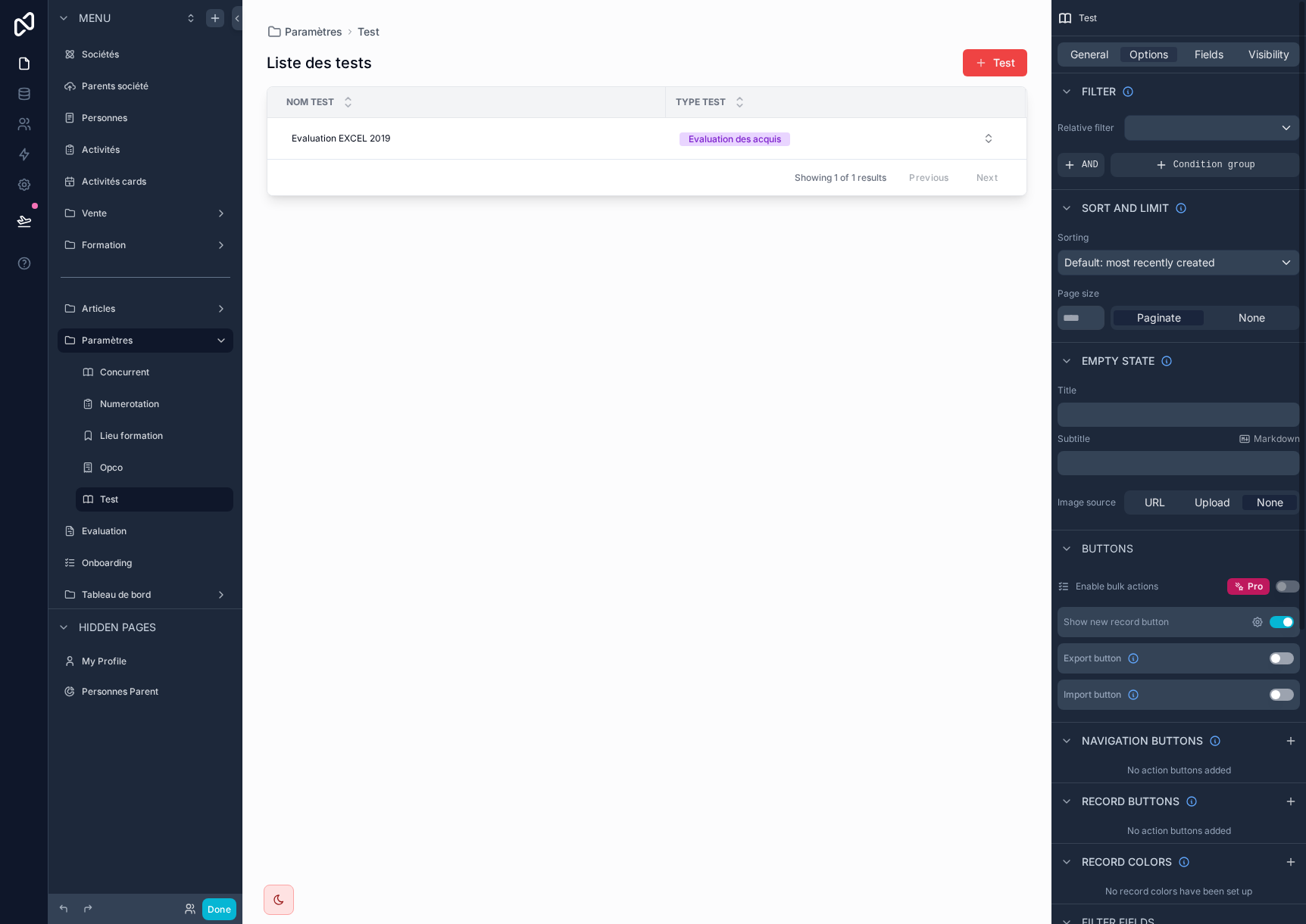
click at [1257, 623] on icon "scrollable content" at bounding box center [1257, 622] width 12 height 12
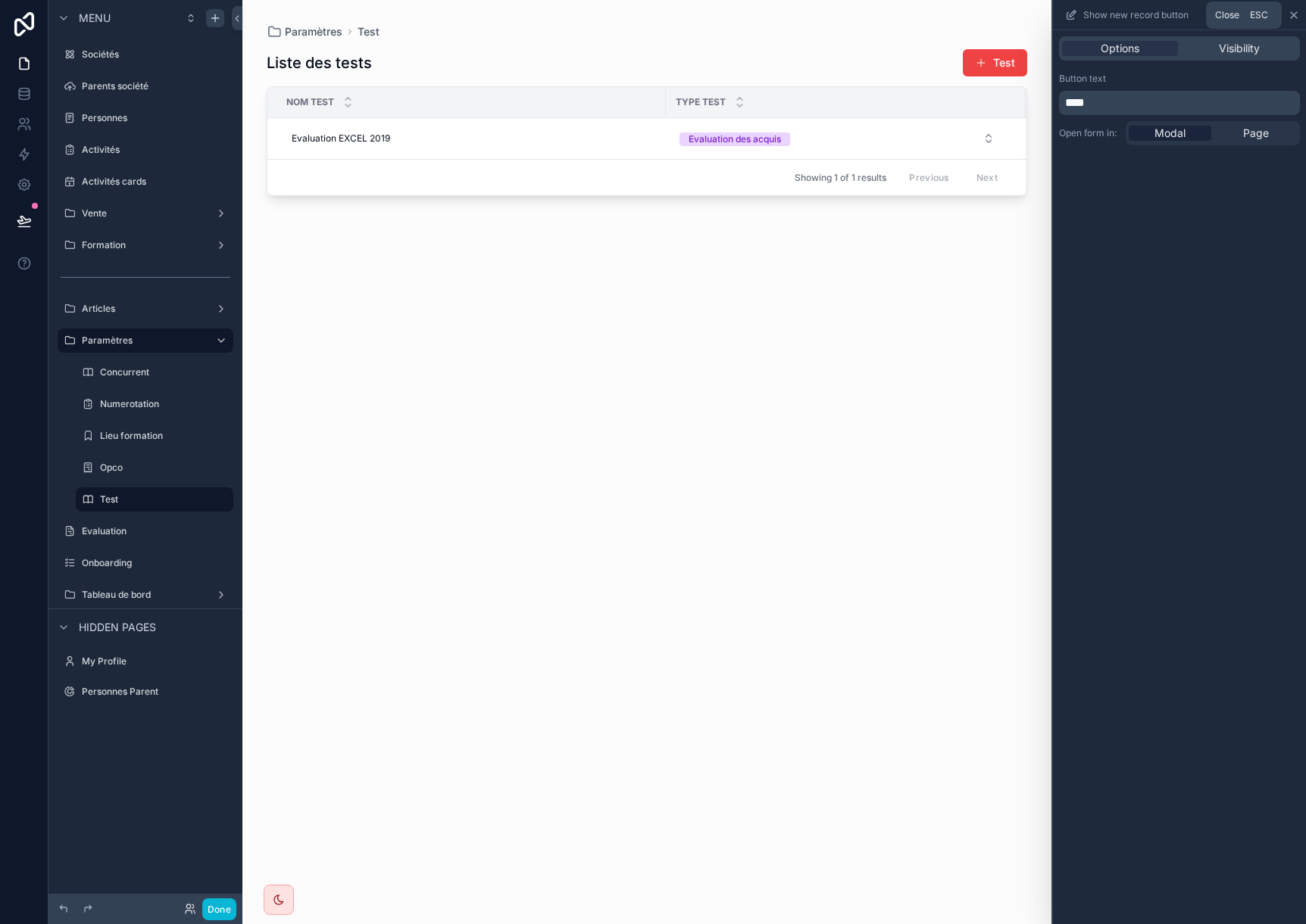
click at [1293, 14] on icon at bounding box center [1294, 15] width 6 height 6
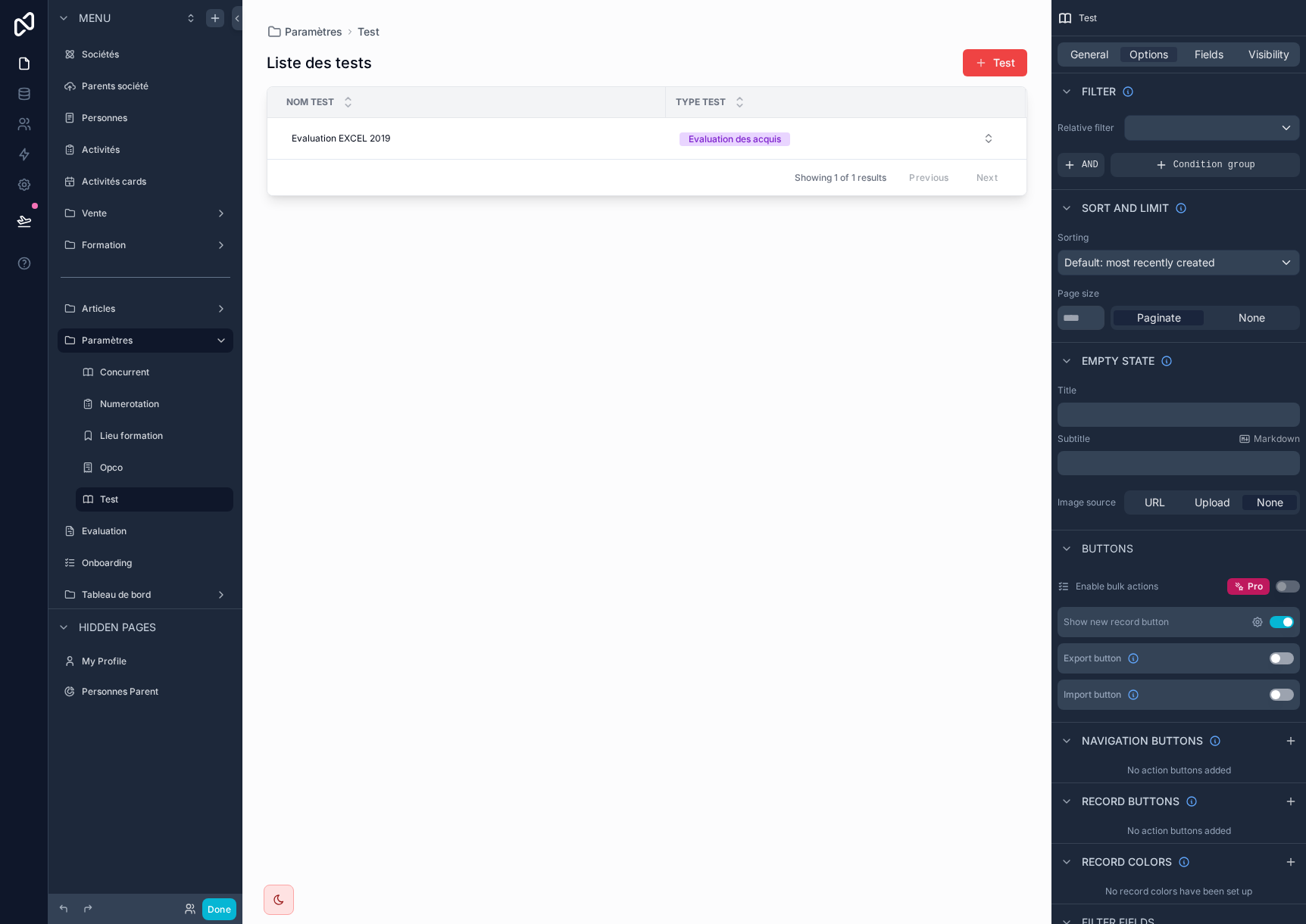
click at [1252, 619] on icon "scrollable content" at bounding box center [1257, 622] width 12 height 12
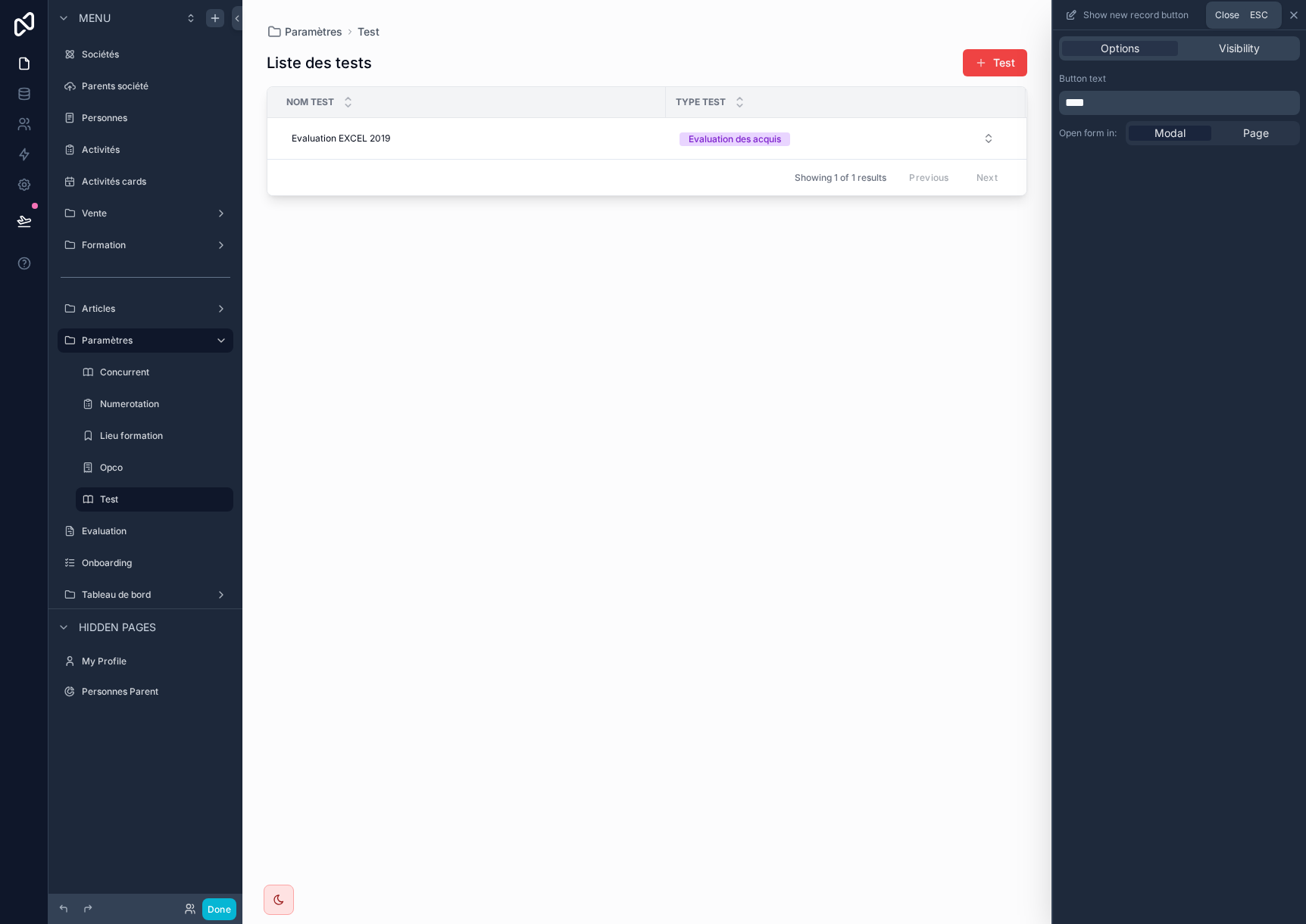
click at [1290, 13] on icon at bounding box center [1293, 14] width 12 height 12
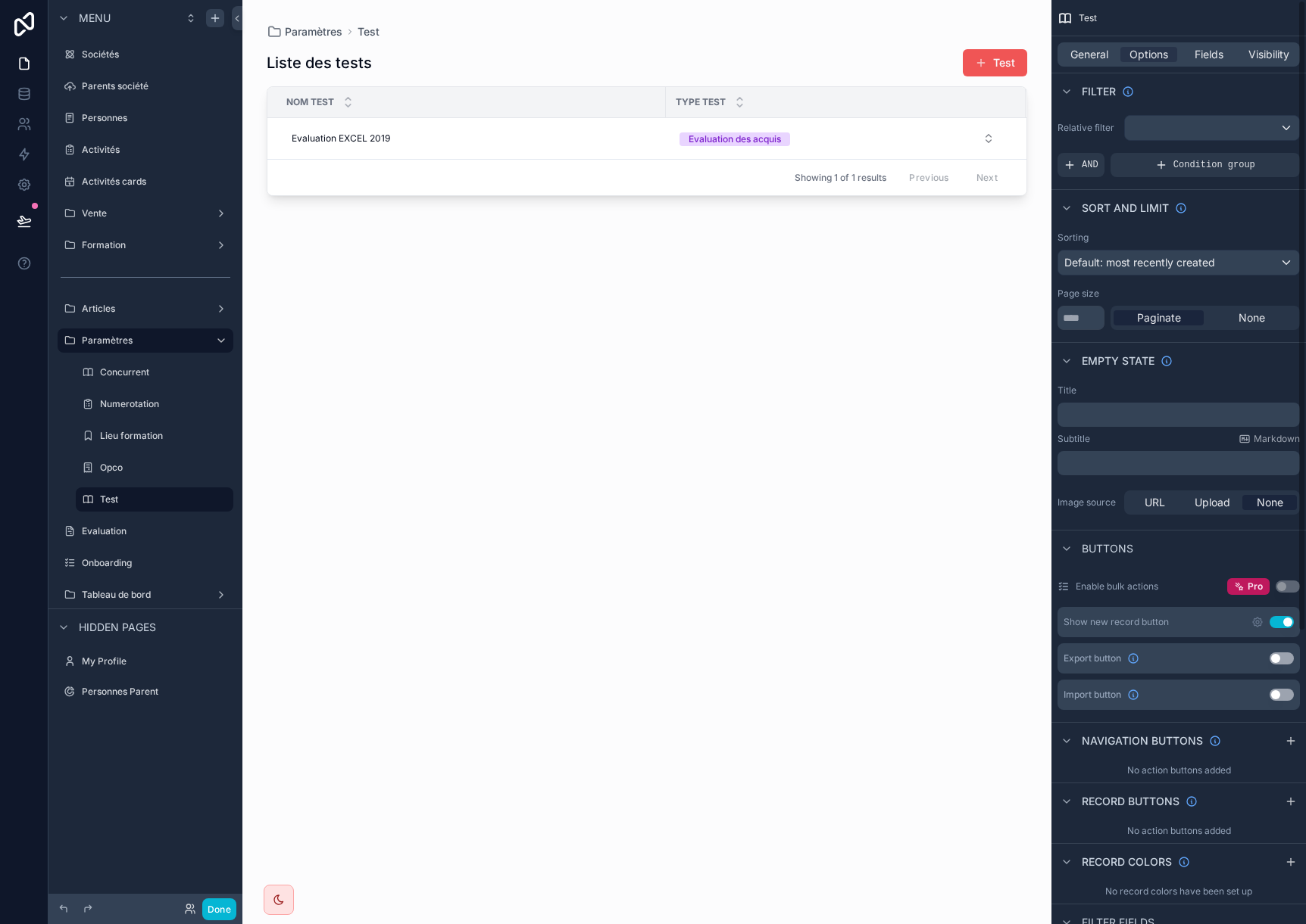
click at [1014, 67] on button "Test" at bounding box center [995, 63] width 64 height 27
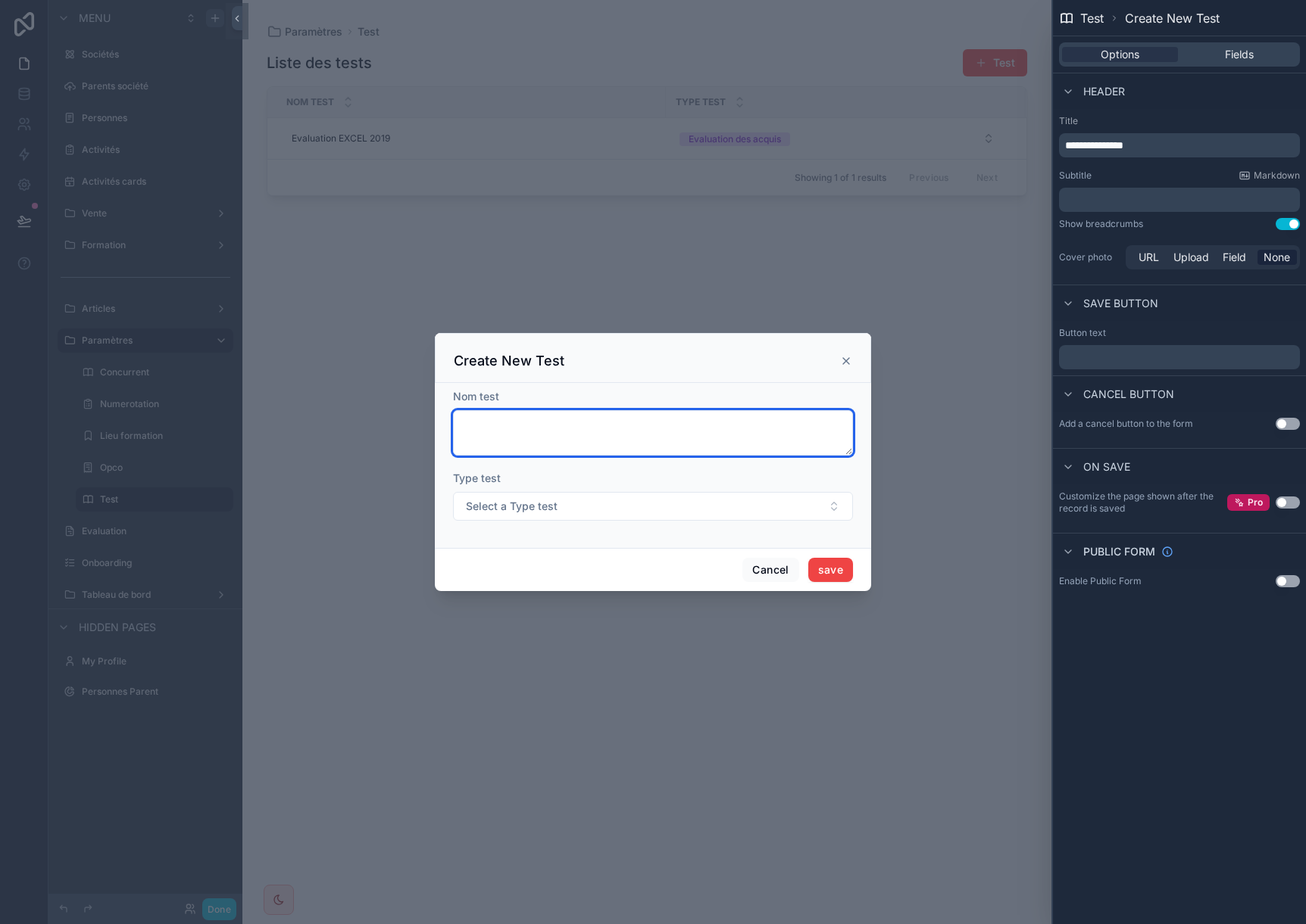
click at [594, 443] on textarea "scrollable content" at bounding box center [653, 433] width 400 height 46
type textarea "**********"
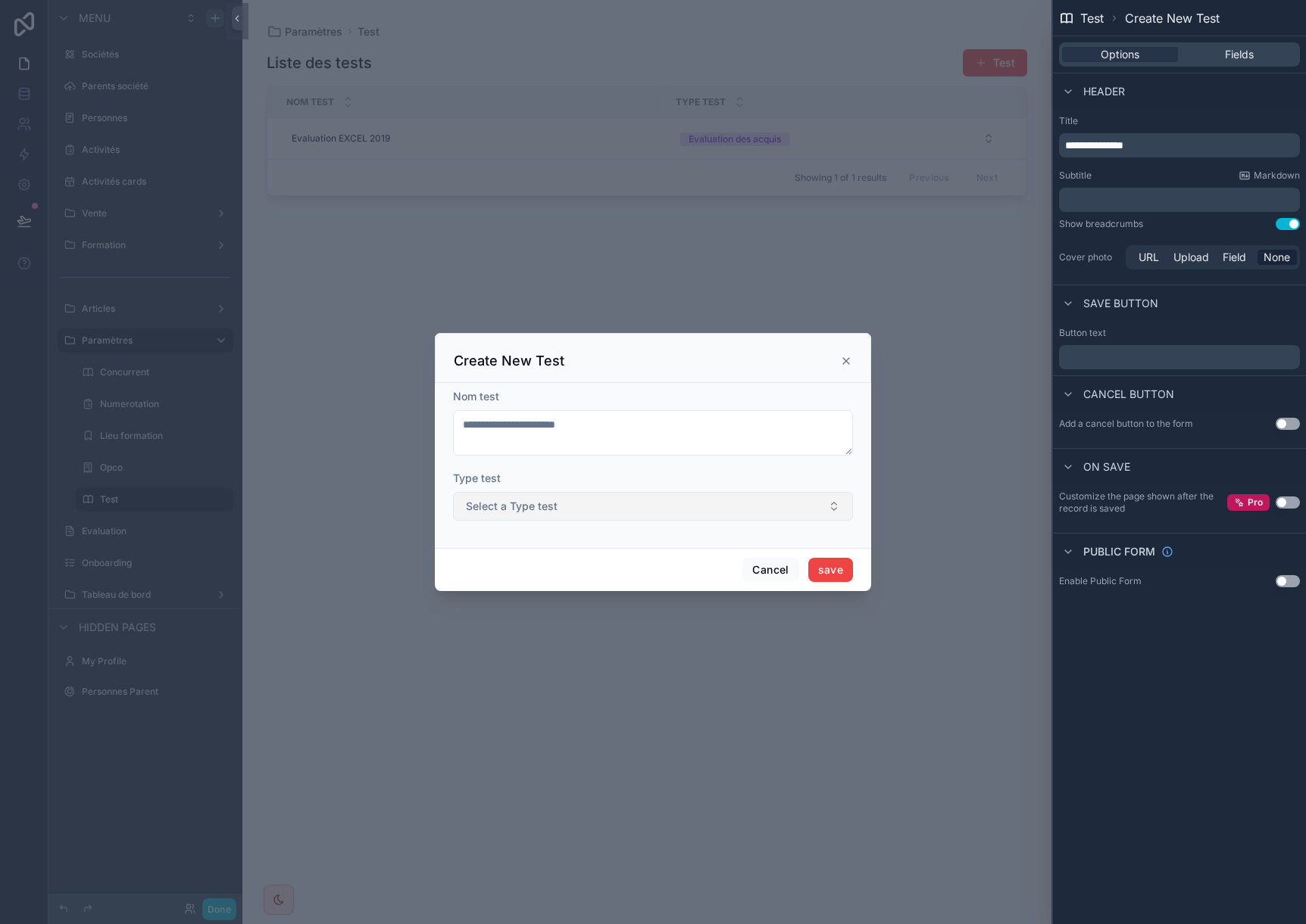
click at [590, 507] on button "Select a Type test" at bounding box center [653, 506] width 400 height 29
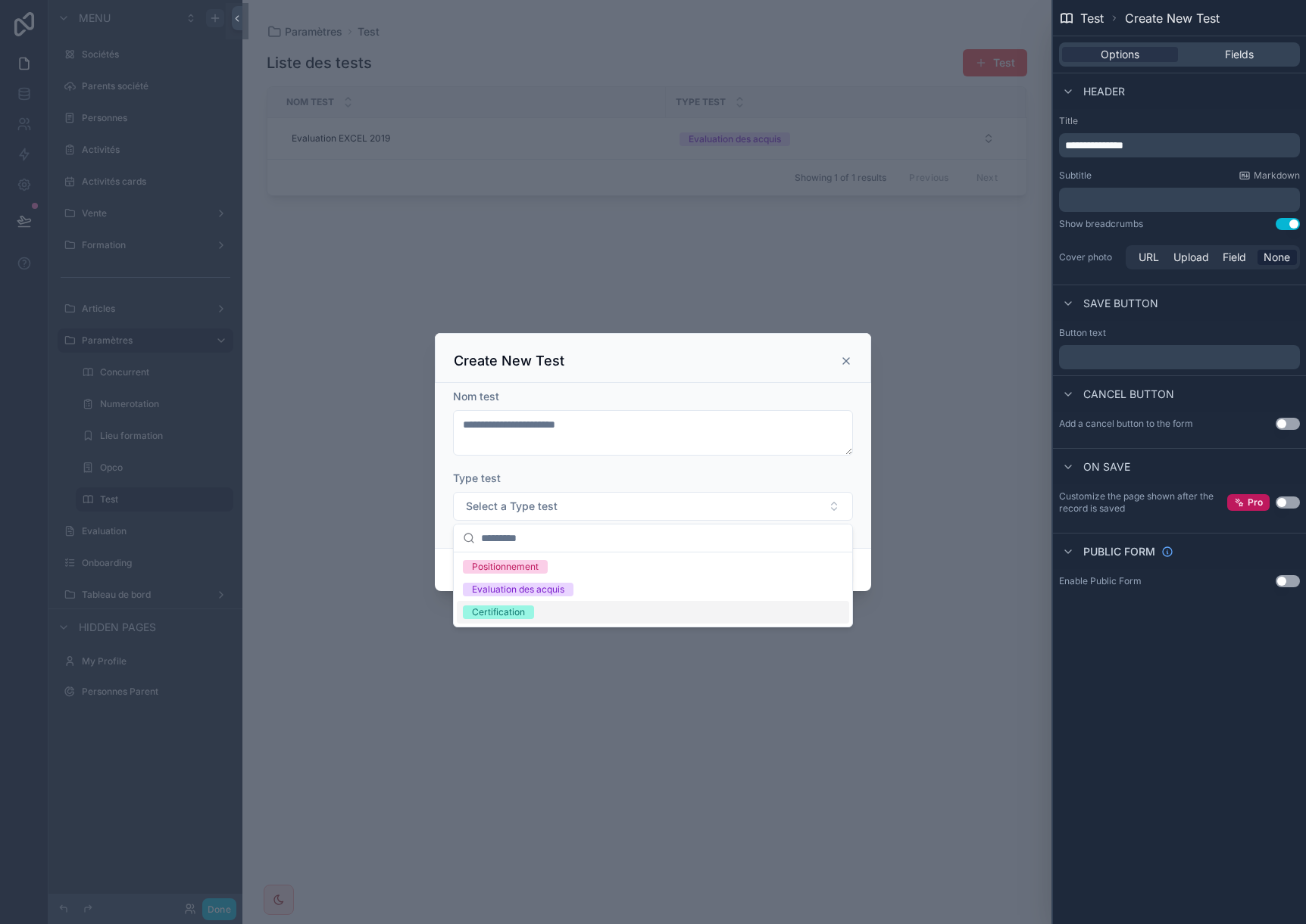
click at [530, 609] on span "Certification" at bounding box center [498, 612] width 71 height 14
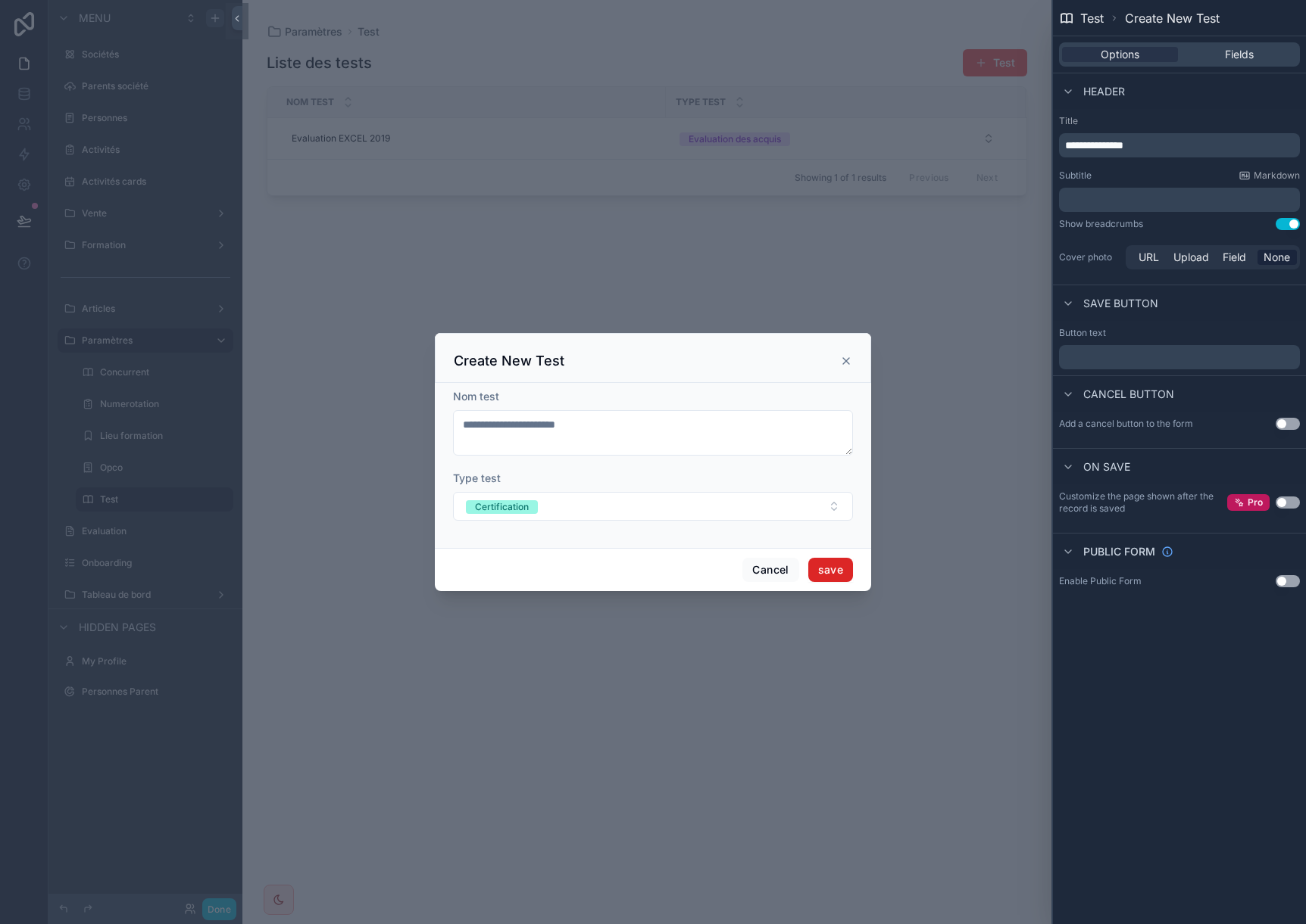
click at [839, 566] on button "save" at bounding box center [831, 570] width 45 height 24
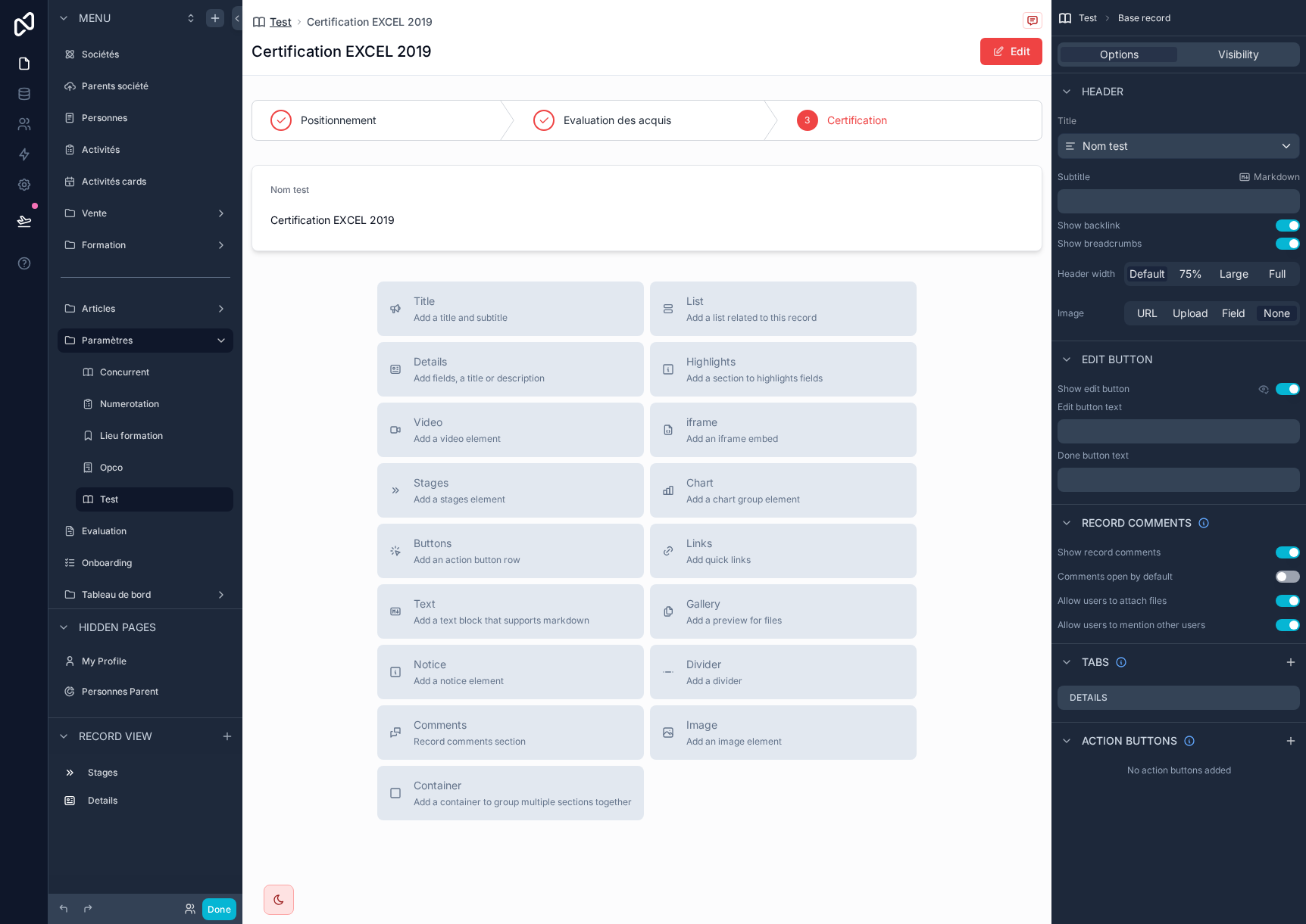
click at [281, 23] on span "Test" at bounding box center [280, 22] width 22 height 15
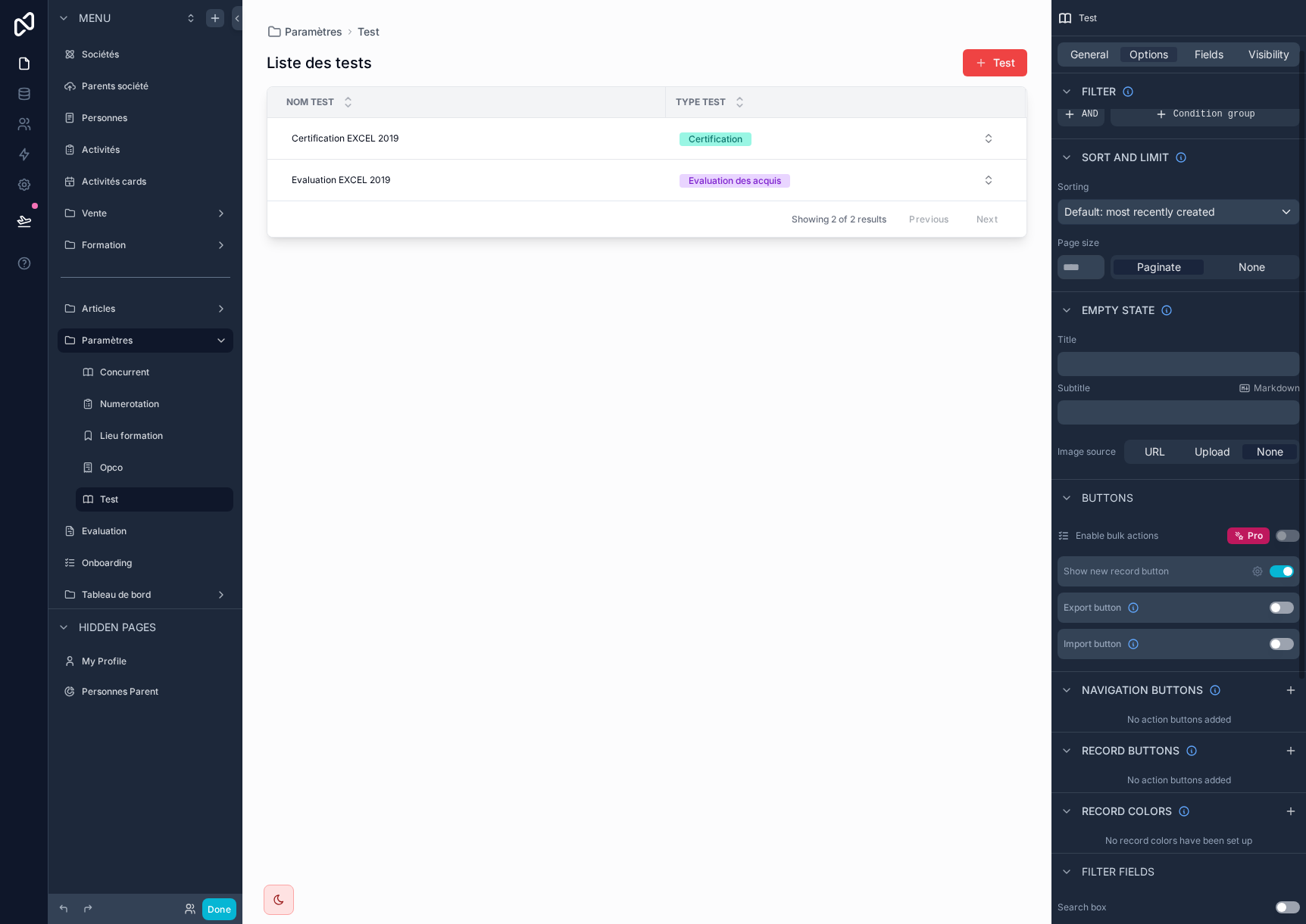
scroll to position [75, 0]
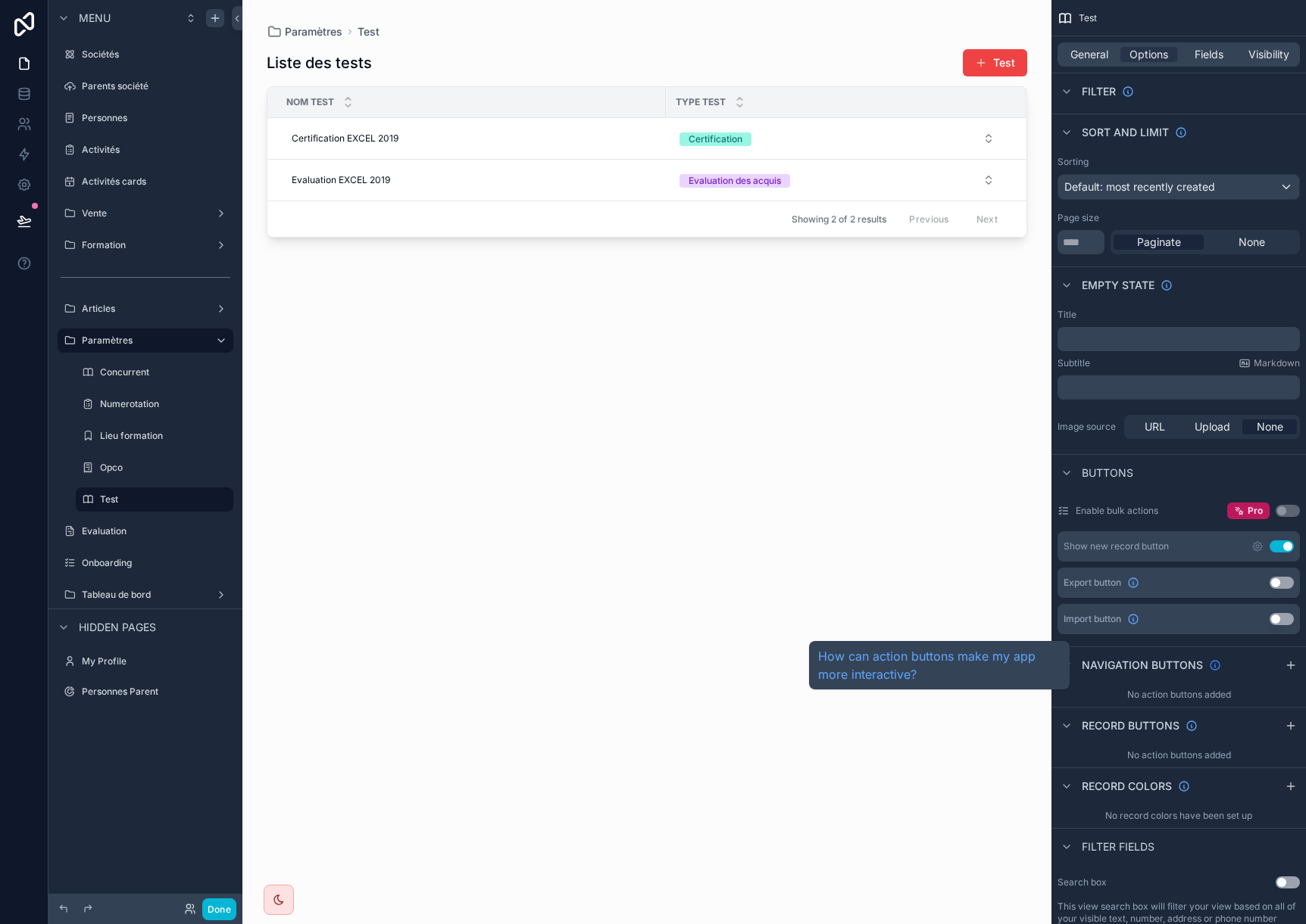
click at [1211, 668] on icon "scrollable content" at bounding box center [1215, 665] width 12 height 12
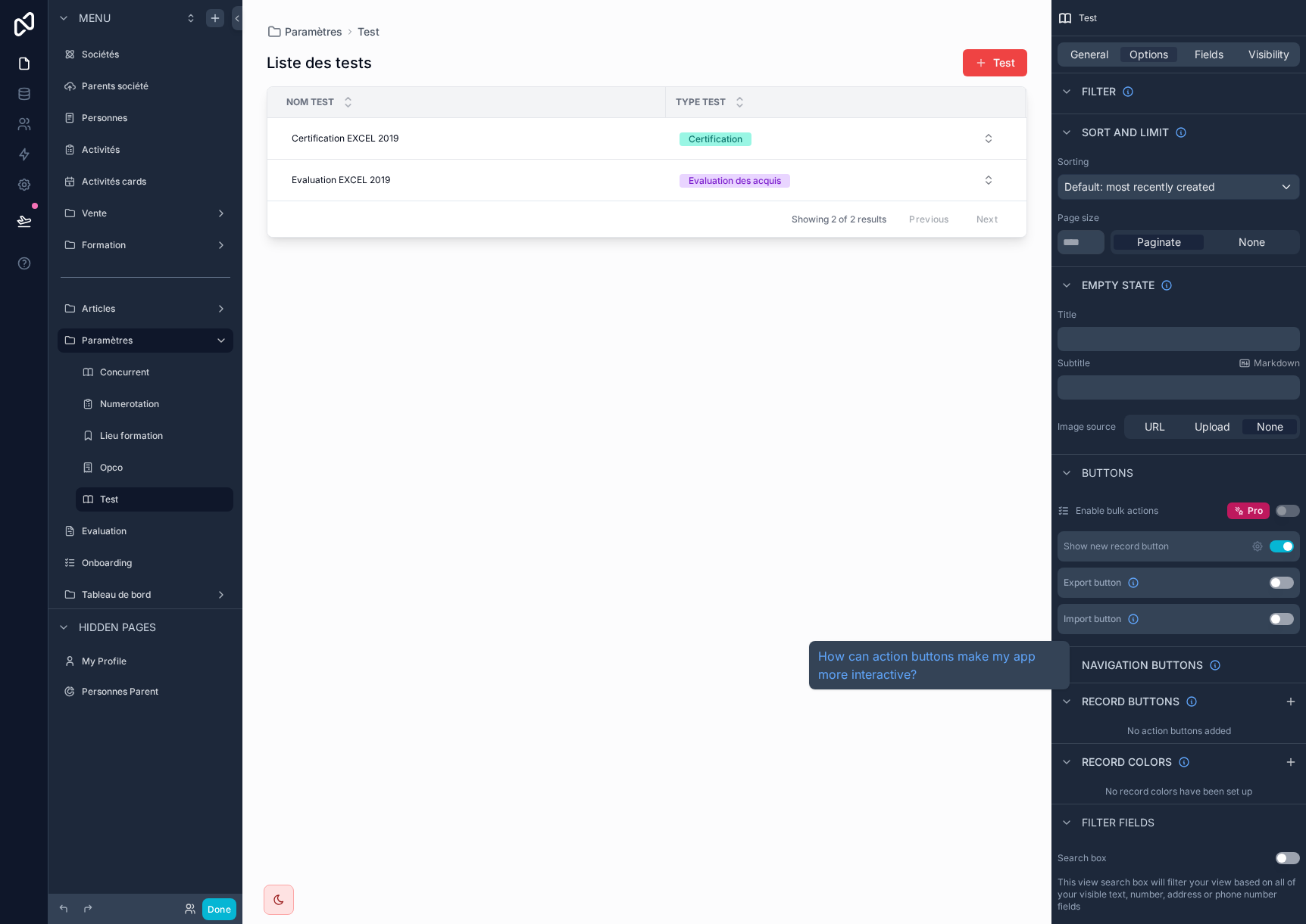
click at [1181, 664] on span "Navigation buttons" at bounding box center [1142, 665] width 121 height 15
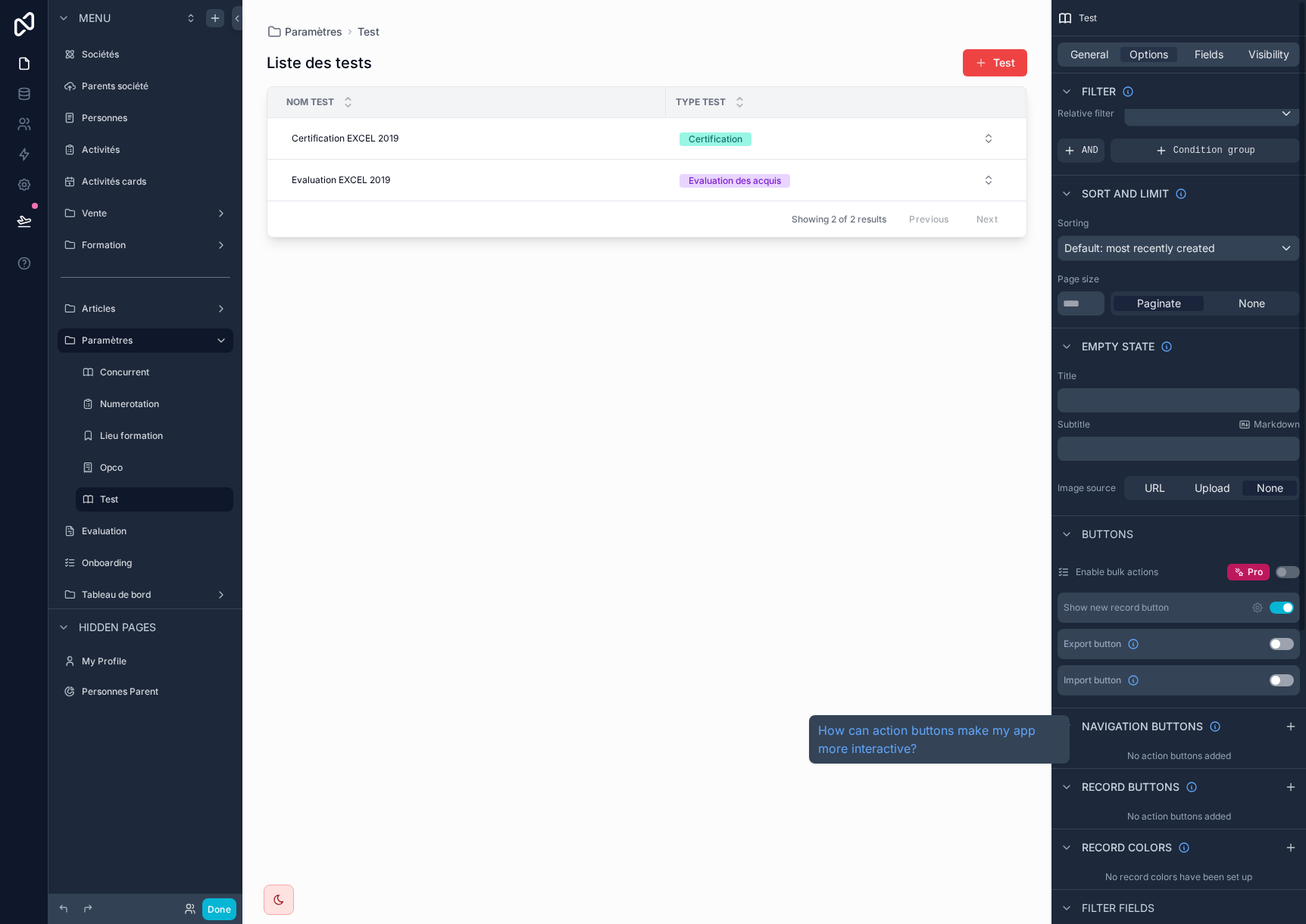
scroll to position [0, 0]
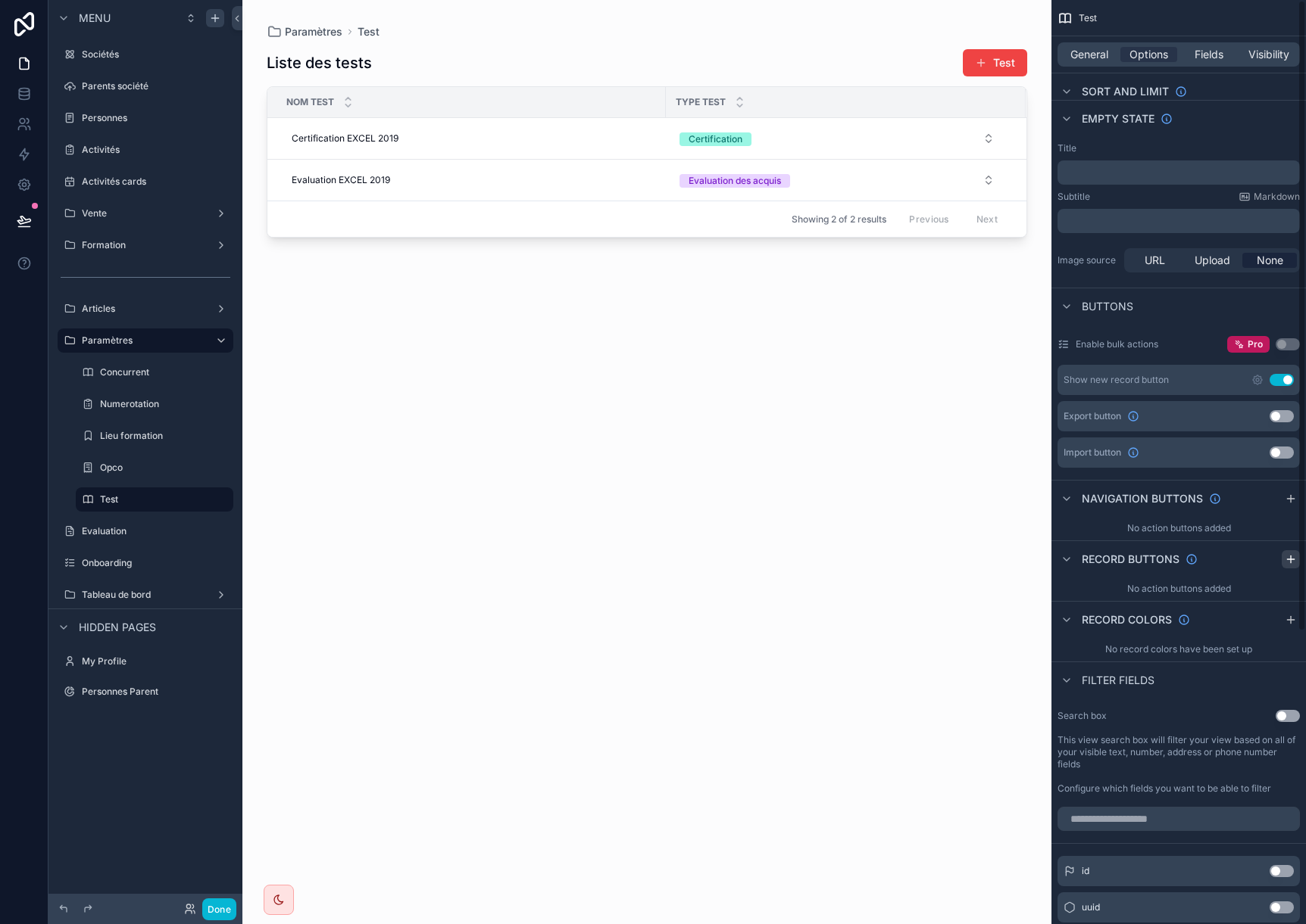
click at [1297, 740] on div "Test General Options Fields Visibility Filter Relative filter AND Condition gro…" at bounding box center [1178, 422] width 254 height 1329
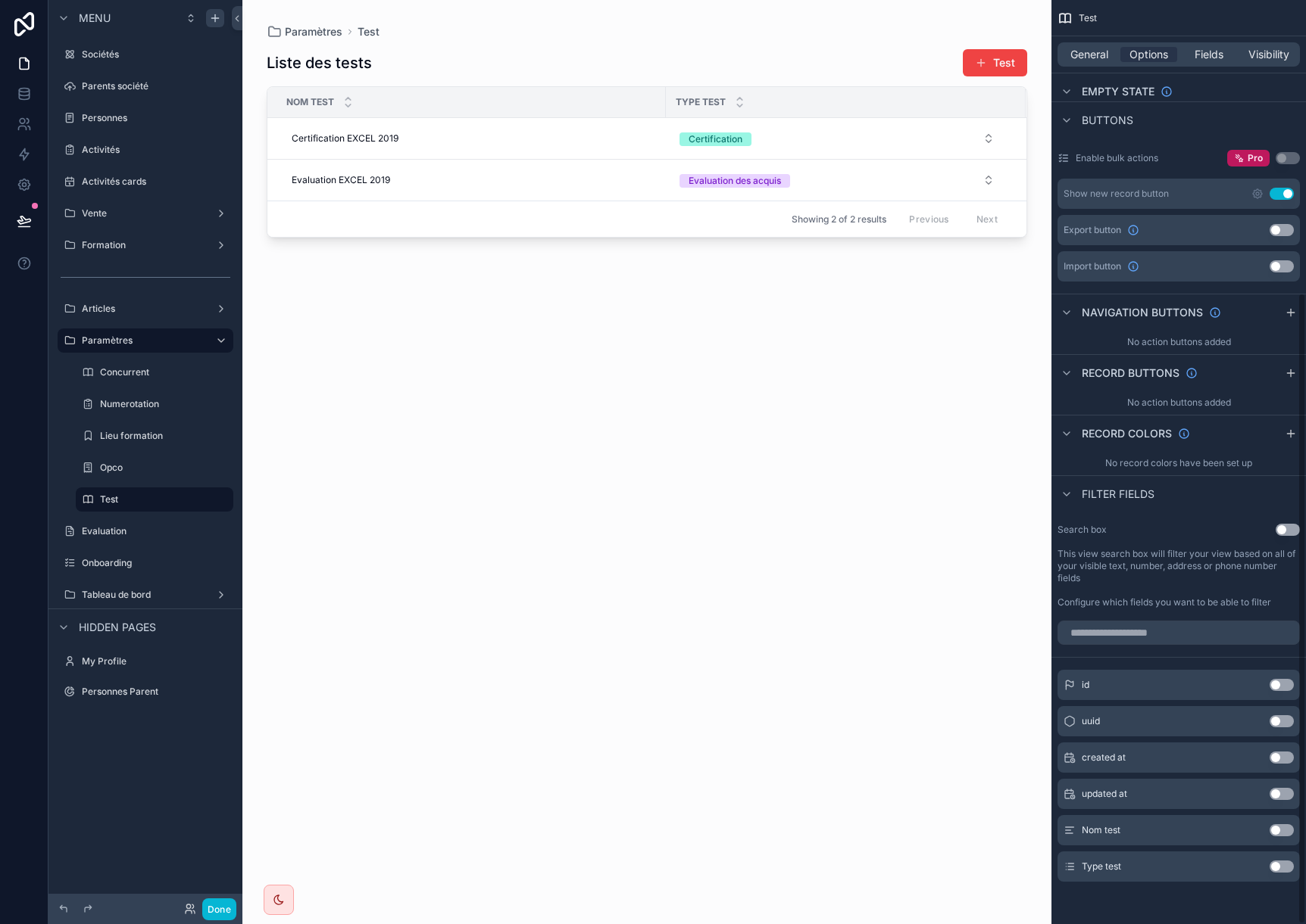
scroll to position [429, 0]
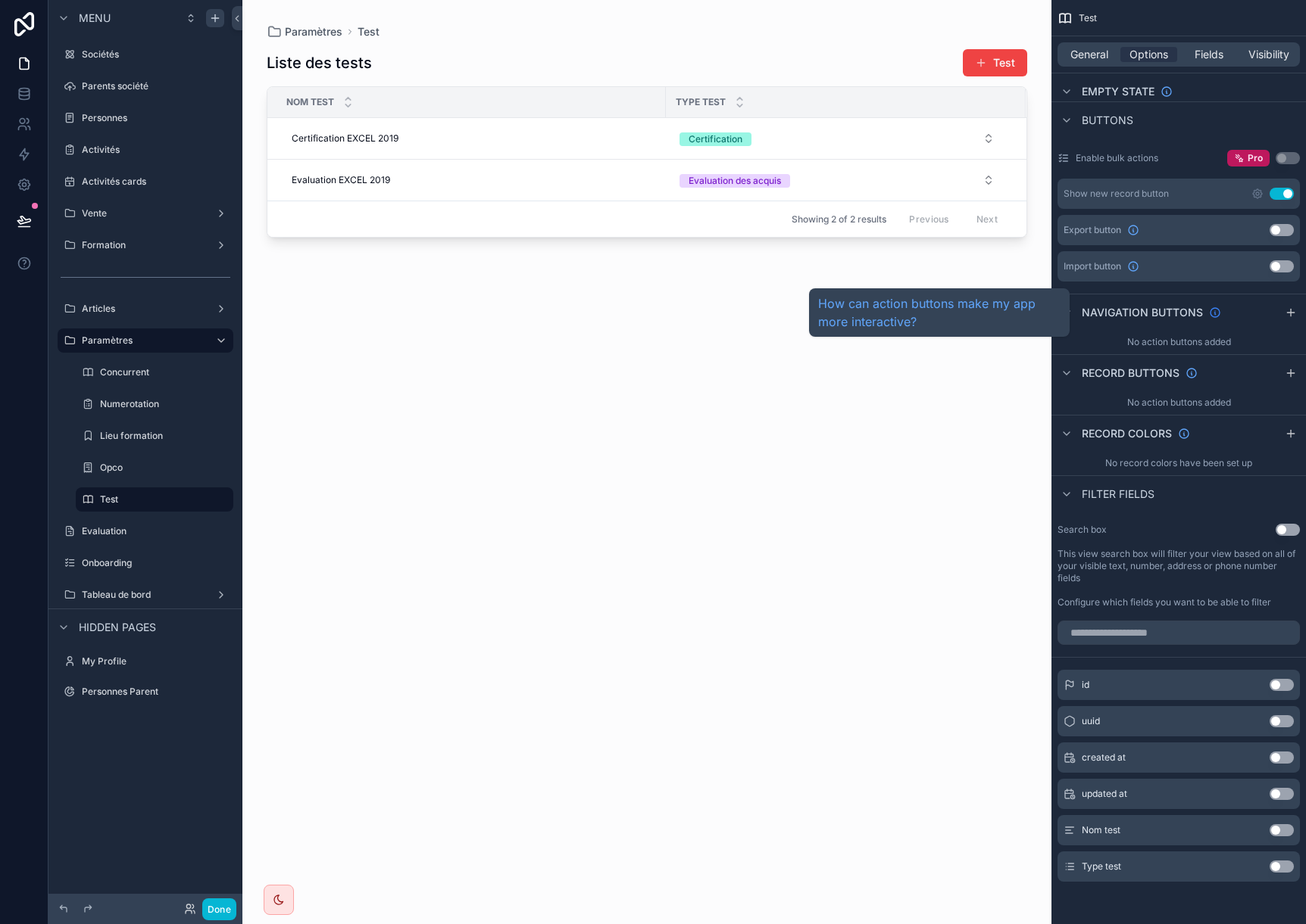
click at [1214, 313] on icon "scrollable content" at bounding box center [1215, 313] width 12 height 12
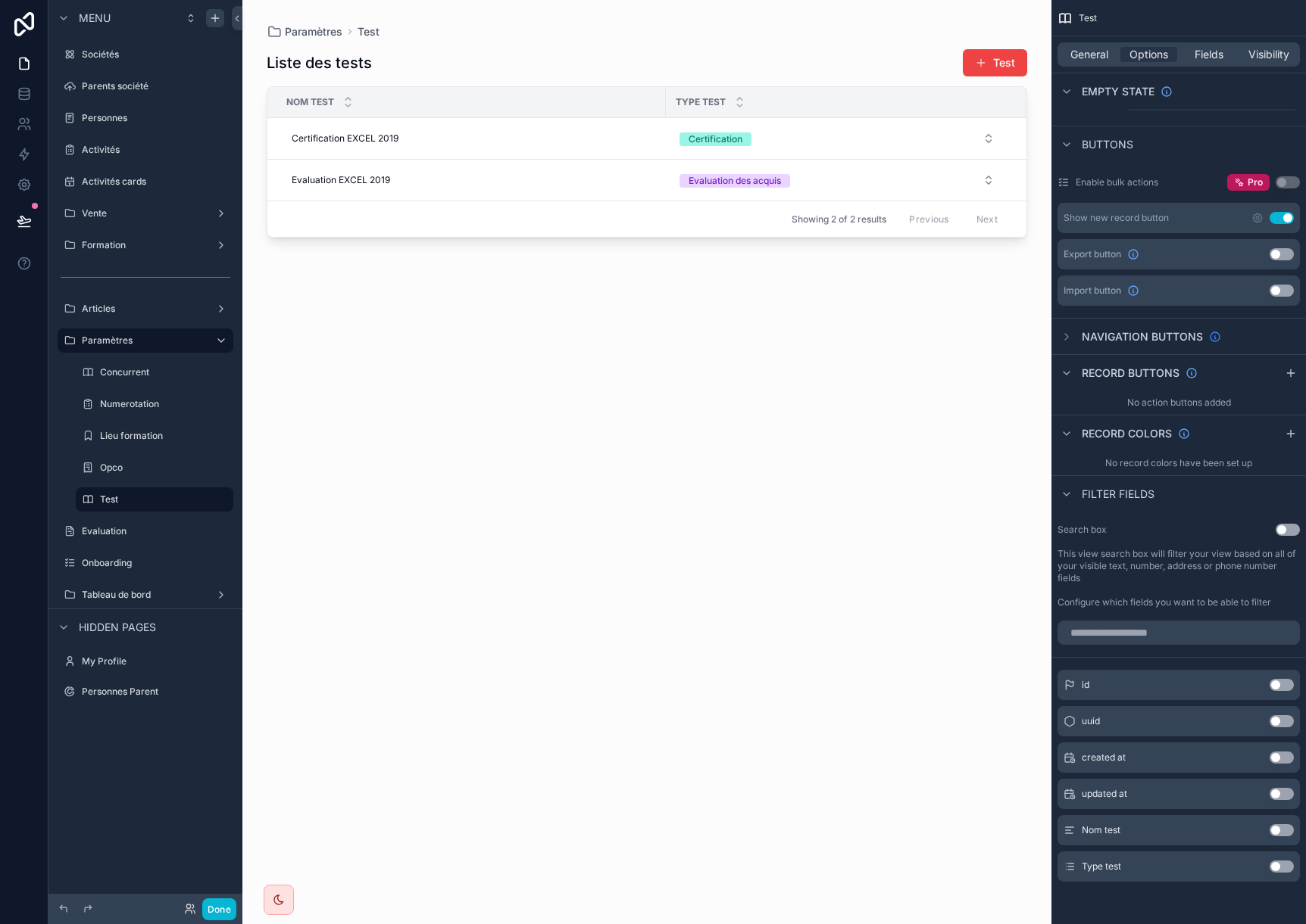
scroll to position [404, 0]
click at [1066, 338] on icon "scrollable content" at bounding box center [1066, 337] width 3 height 6
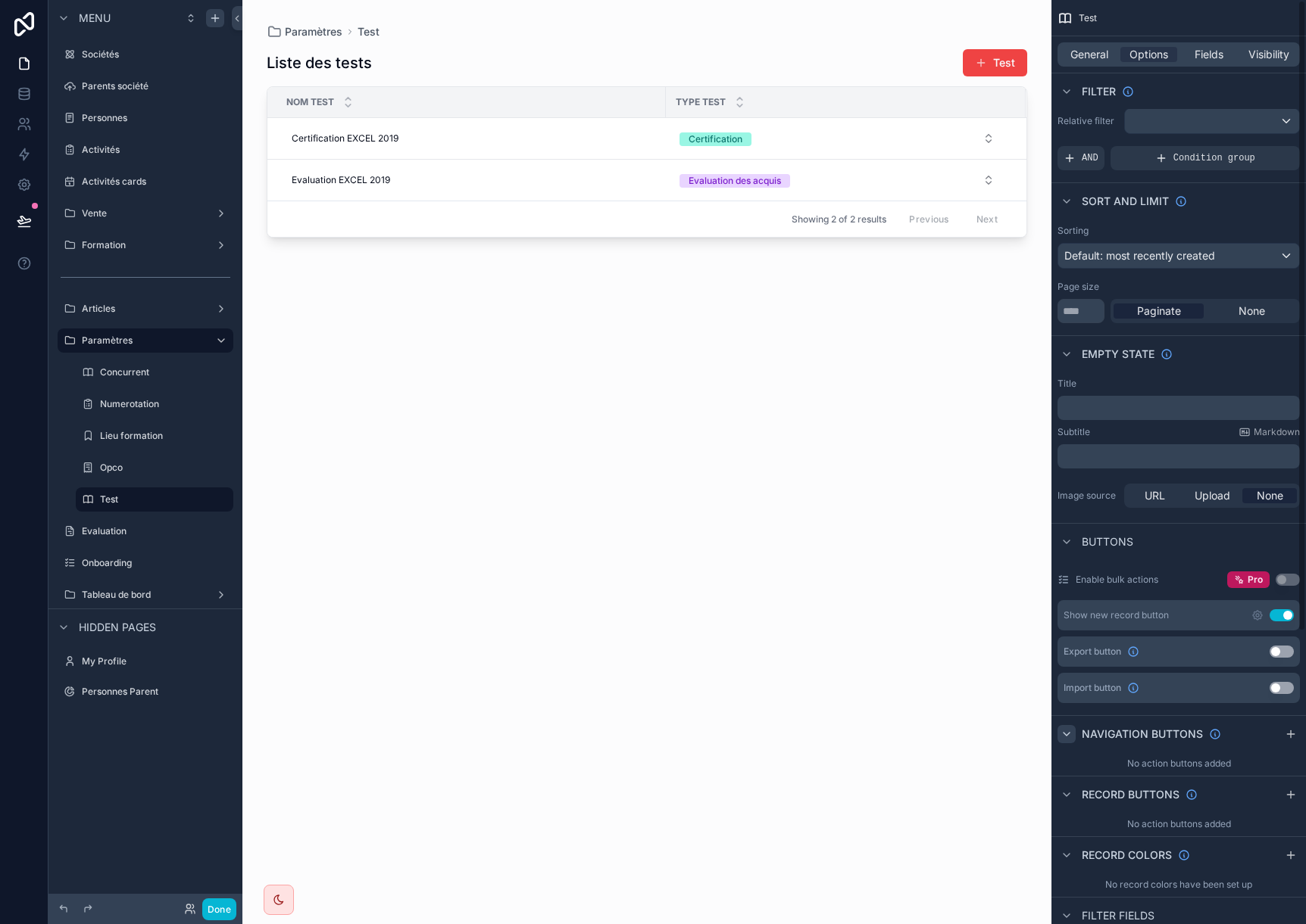
scroll to position [0, 0]
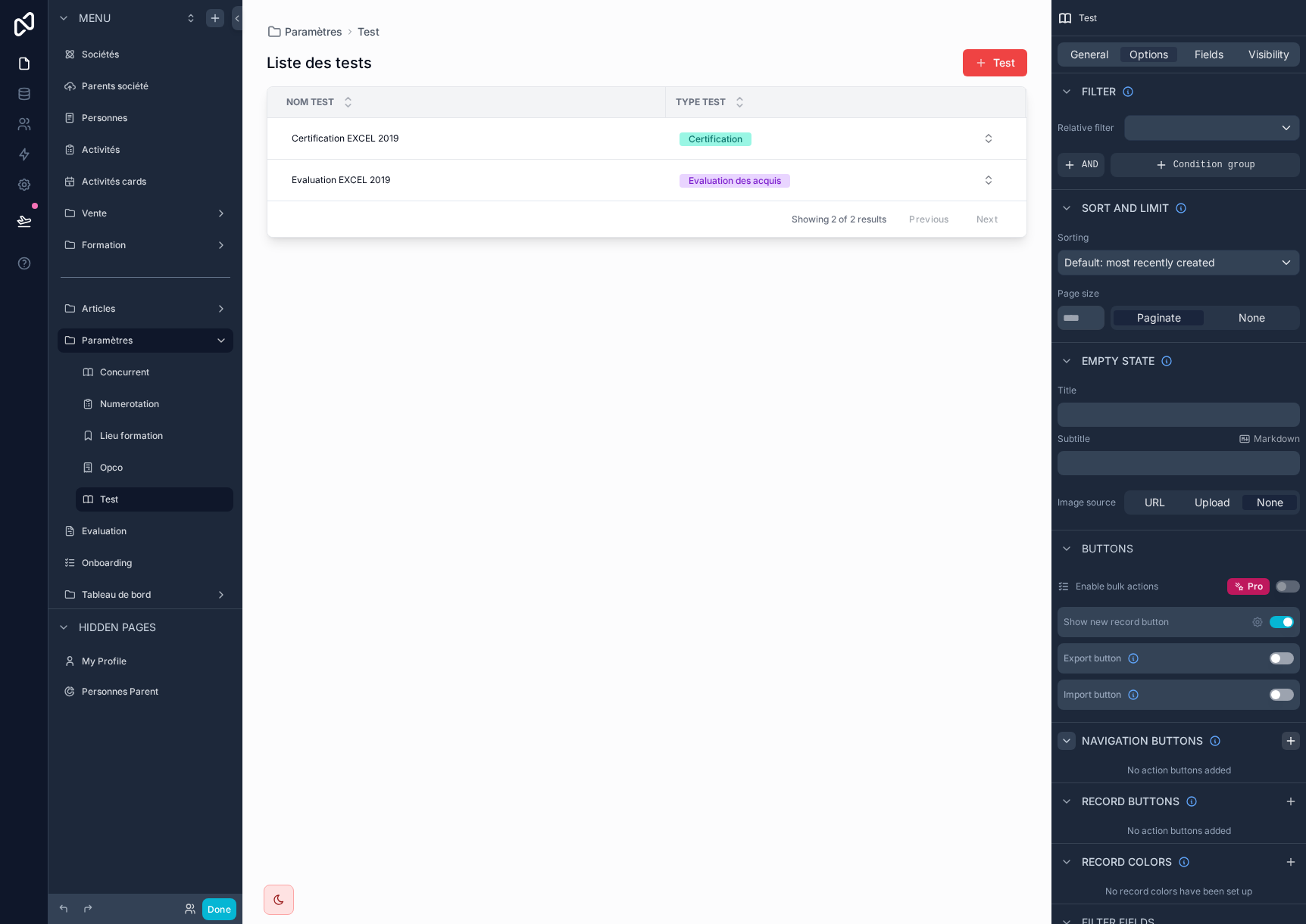
click at [1292, 744] on icon "scrollable content" at bounding box center [1290, 740] width 12 height 12
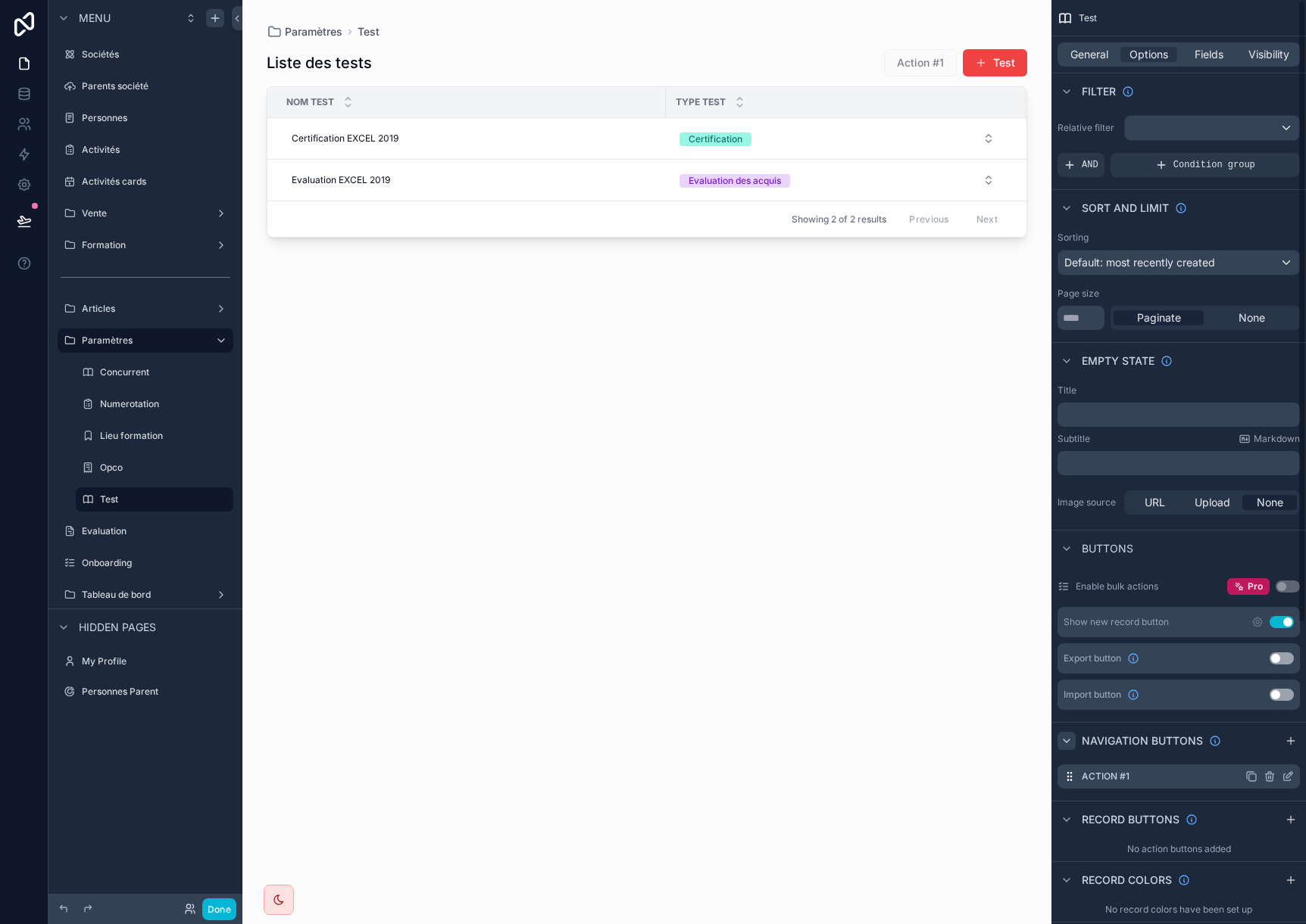
click at [1285, 778] on icon "scrollable content" at bounding box center [1287, 777] width 12 height 12
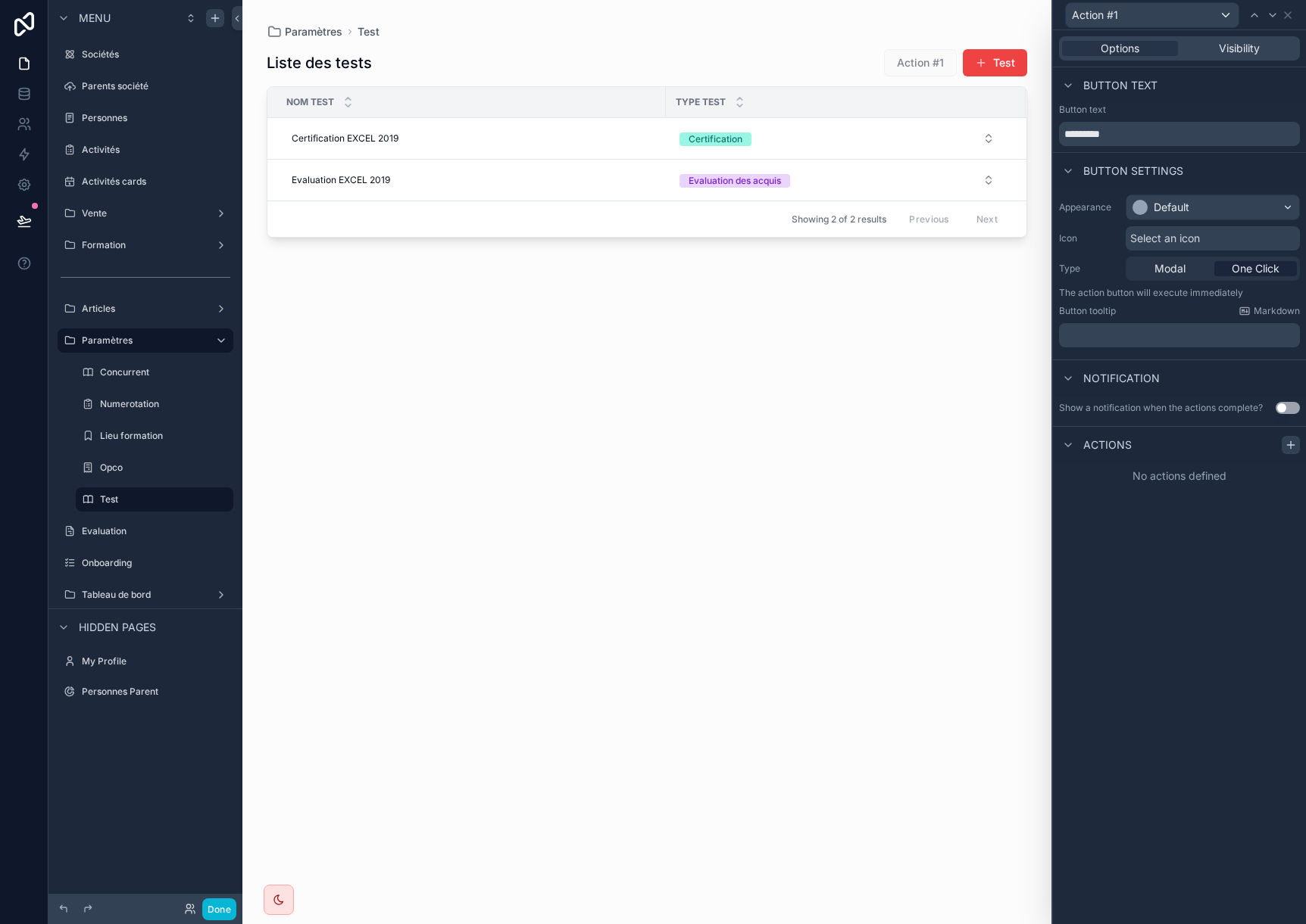
click at [1291, 446] on icon at bounding box center [1291, 445] width 0 height 7
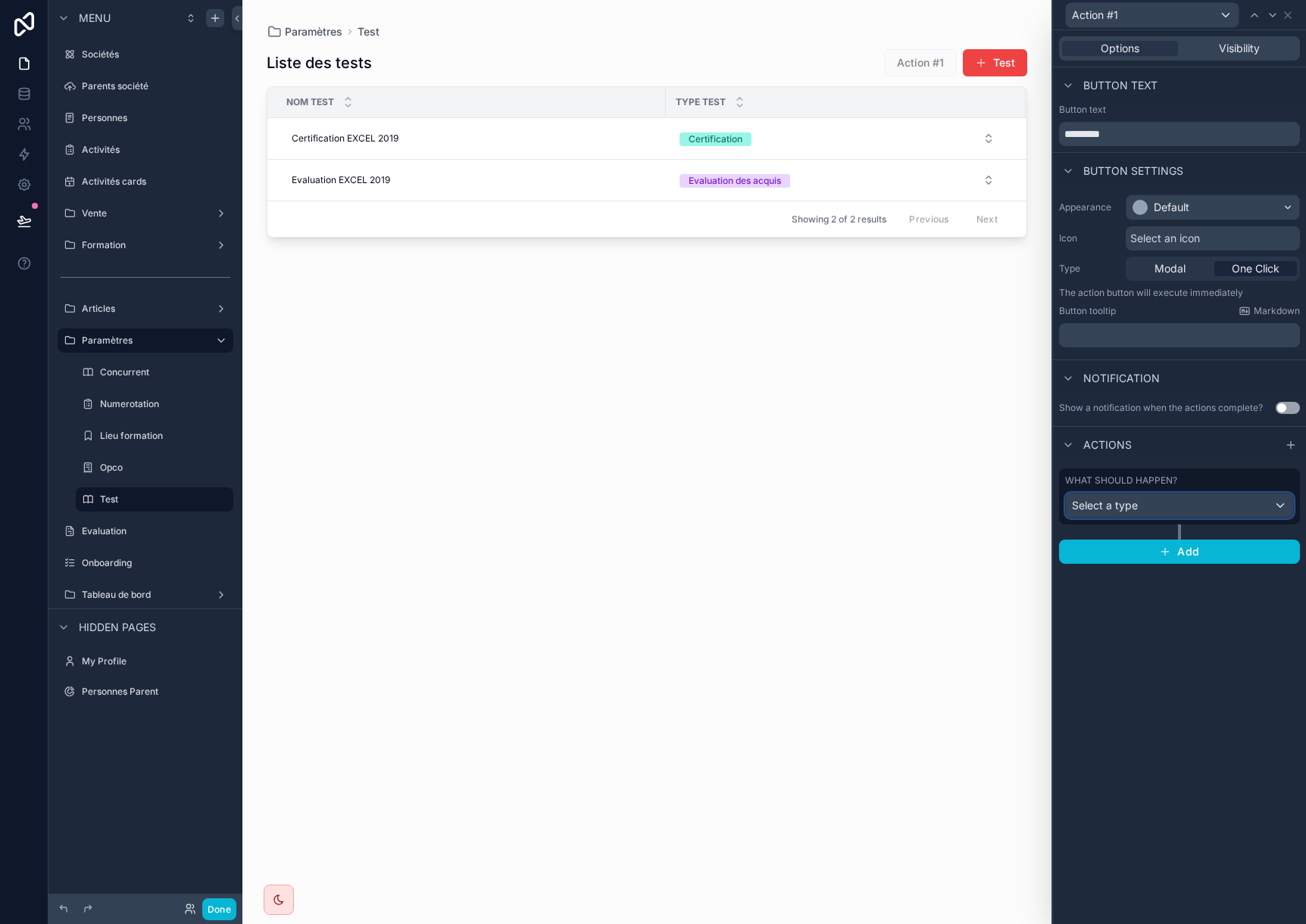
click at [1215, 513] on div "Select a type" at bounding box center [1179, 506] width 227 height 24
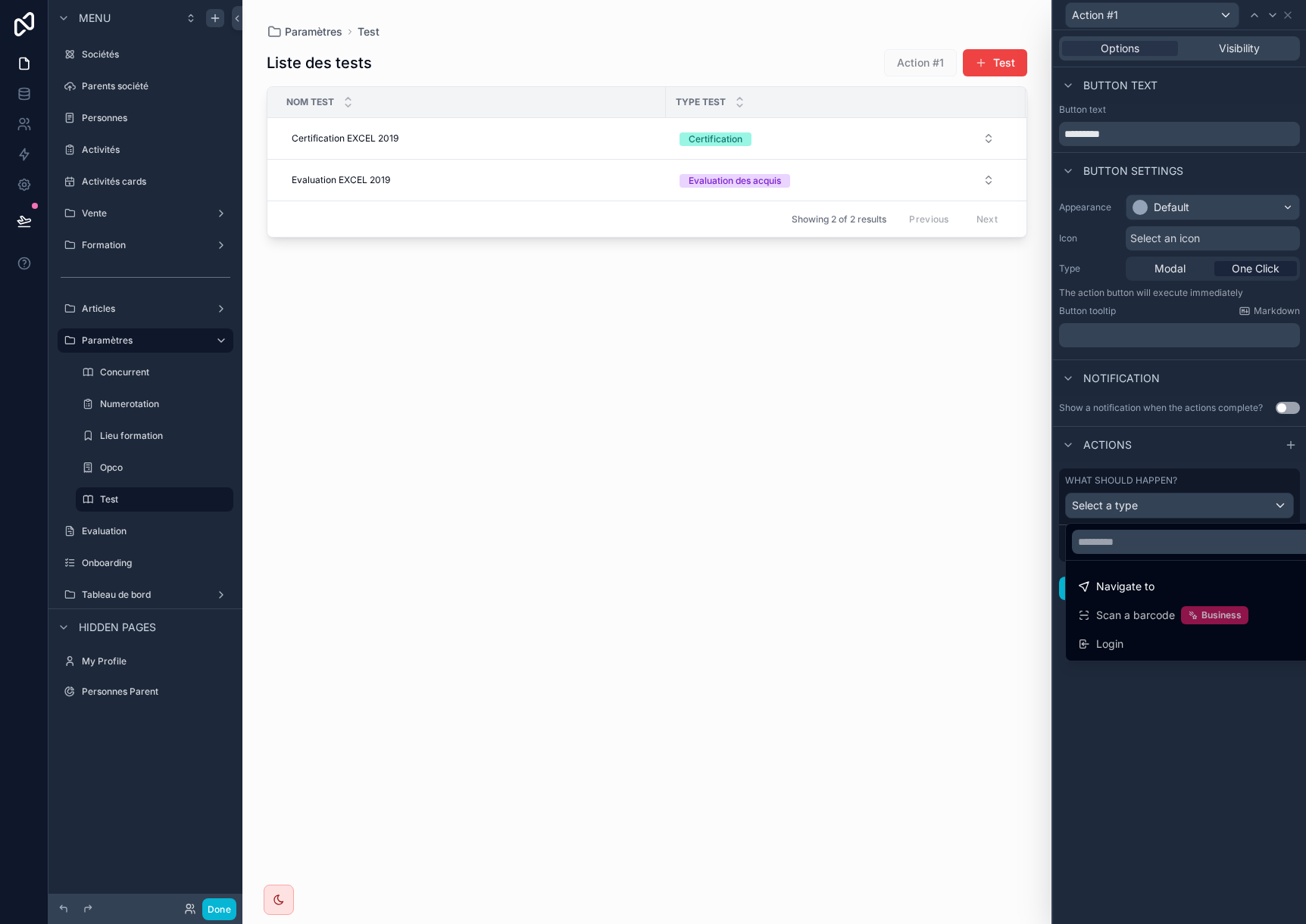
click at [1290, 12] on div at bounding box center [1179, 462] width 253 height 924
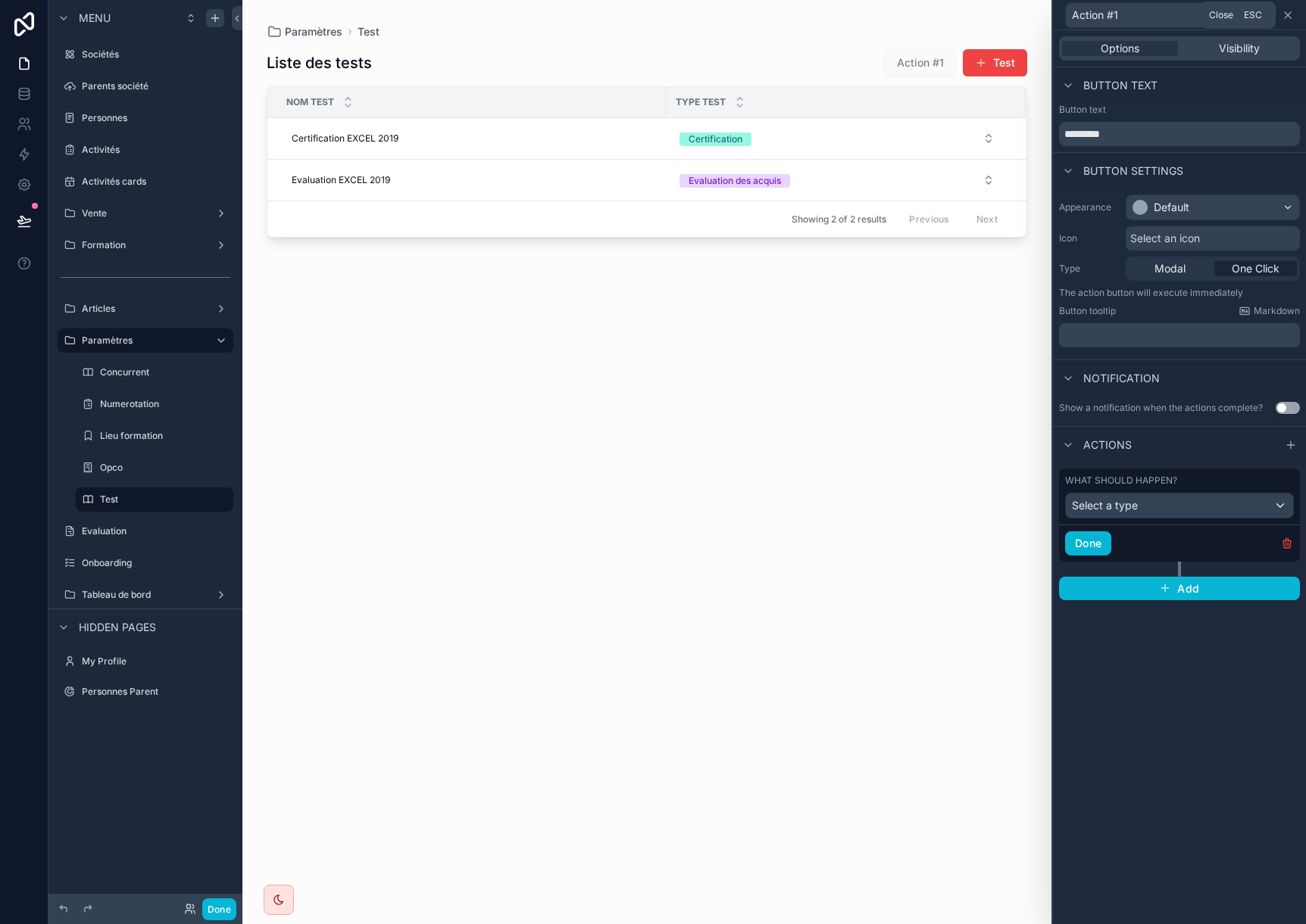
click at [1288, 19] on icon at bounding box center [1287, 14] width 12 height 12
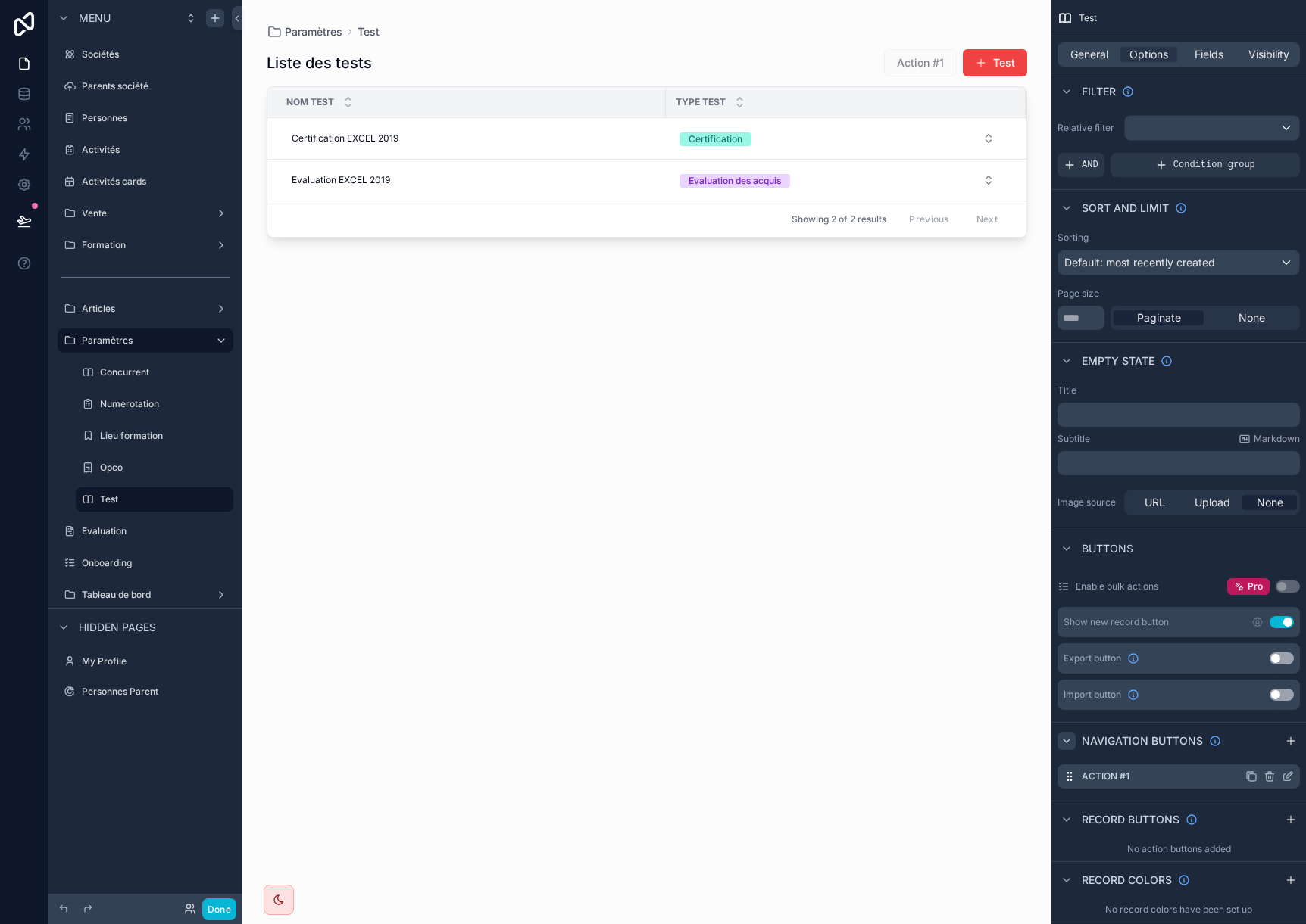
click at [1272, 778] on icon "scrollable content" at bounding box center [1269, 777] width 12 height 12
click at [1264, 750] on icon at bounding box center [1264, 750] width 8 height 0
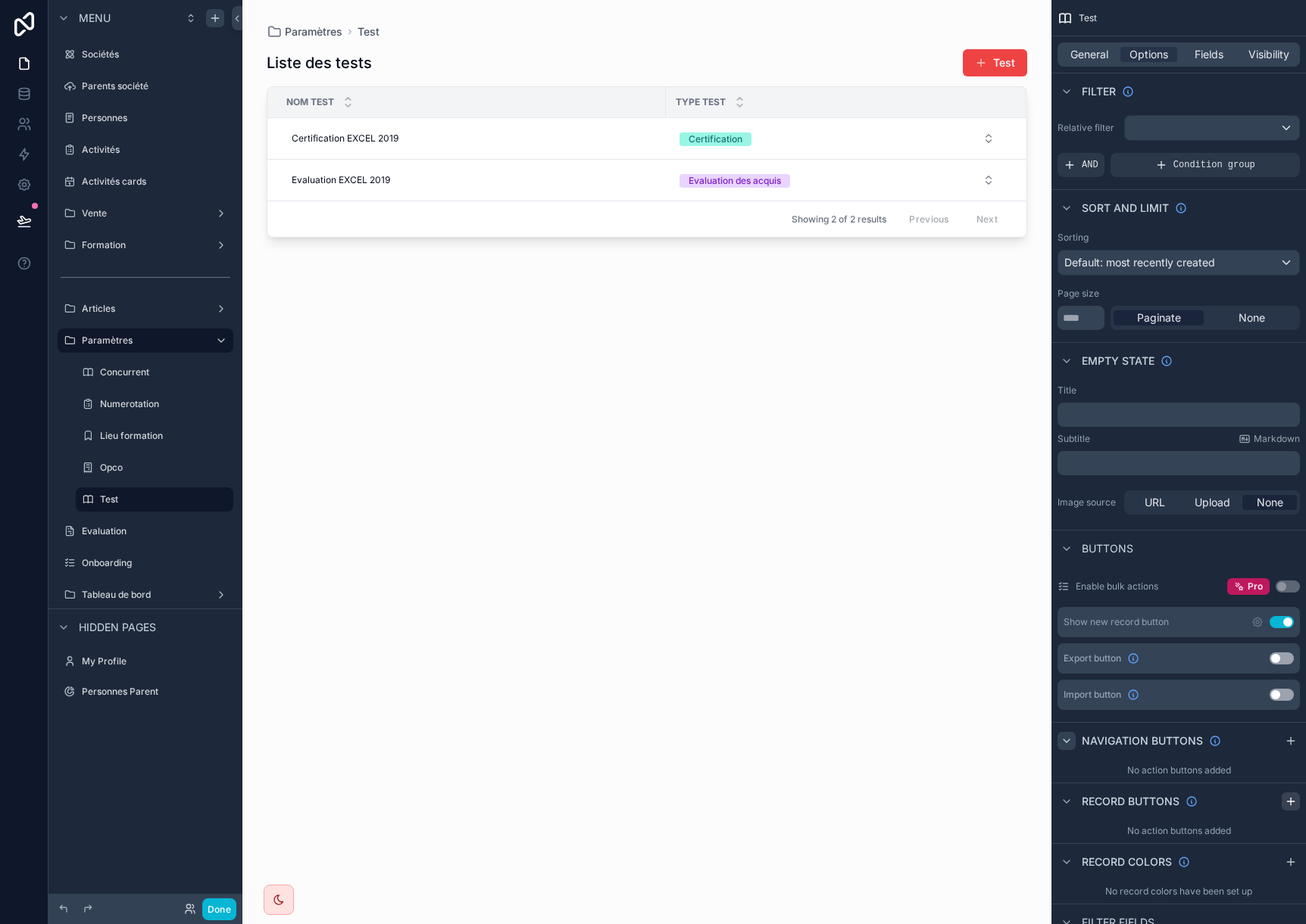
click at [1292, 801] on icon "scrollable content" at bounding box center [1290, 801] width 7 height 0
click at [1259, 833] on icon "scrollable content" at bounding box center [1257, 837] width 12 height 12
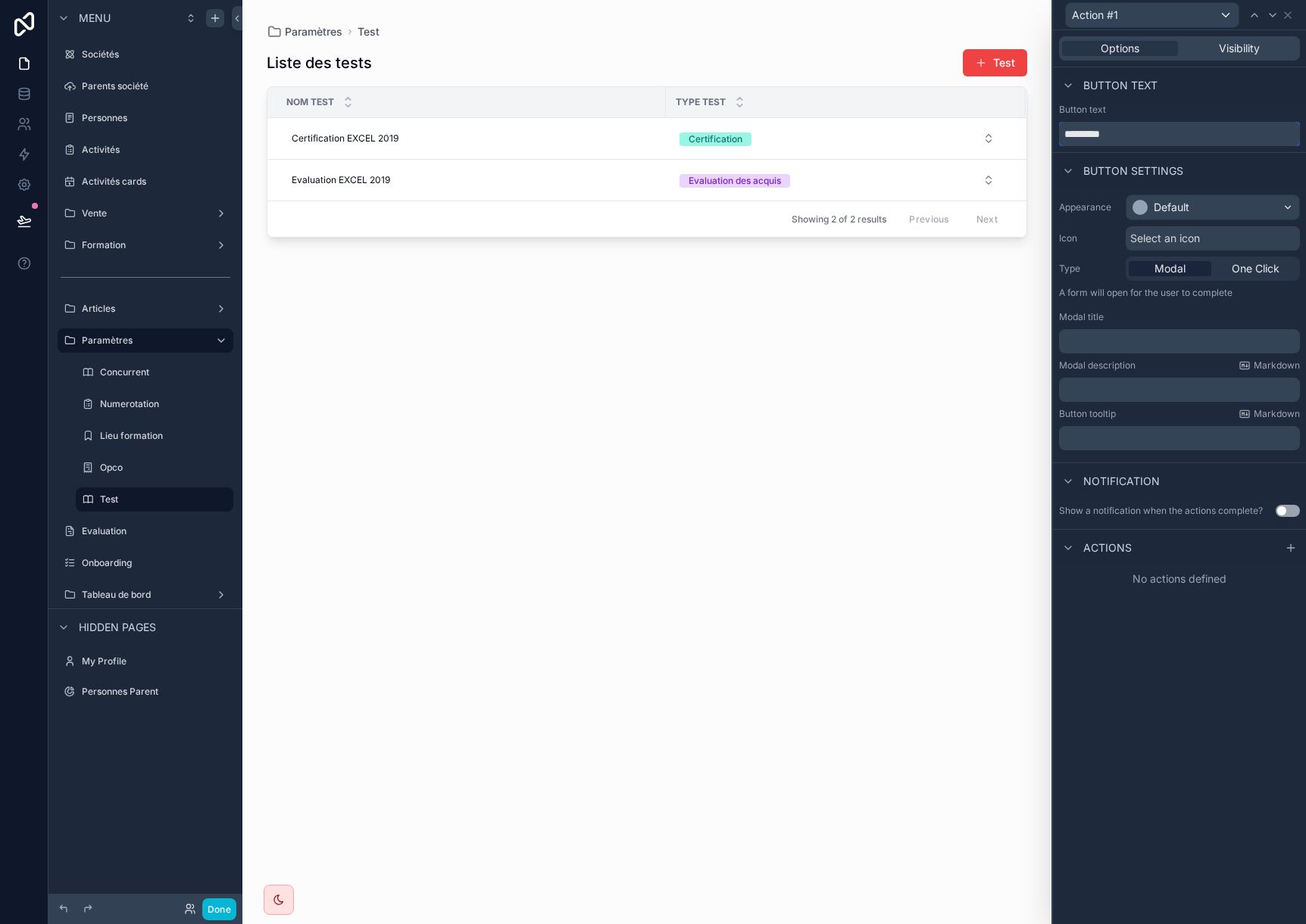
click at [1162, 136] on input "*********" at bounding box center [1179, 134] width 241 height 24
drag, startPoint x: 1162, startPoint y: 136, endPoint x: 1001, endPoint y: 128, distance: 161.2
click at [1001, 128] on div "Action #1 Options Visibility Button text Button text ********* Button settings …" at bounding box center [653, 462] width 1306 height 924
type input "****"
click at [1187, 200] on div "Default" at bounding box center [1171, 207] width 35 height 15
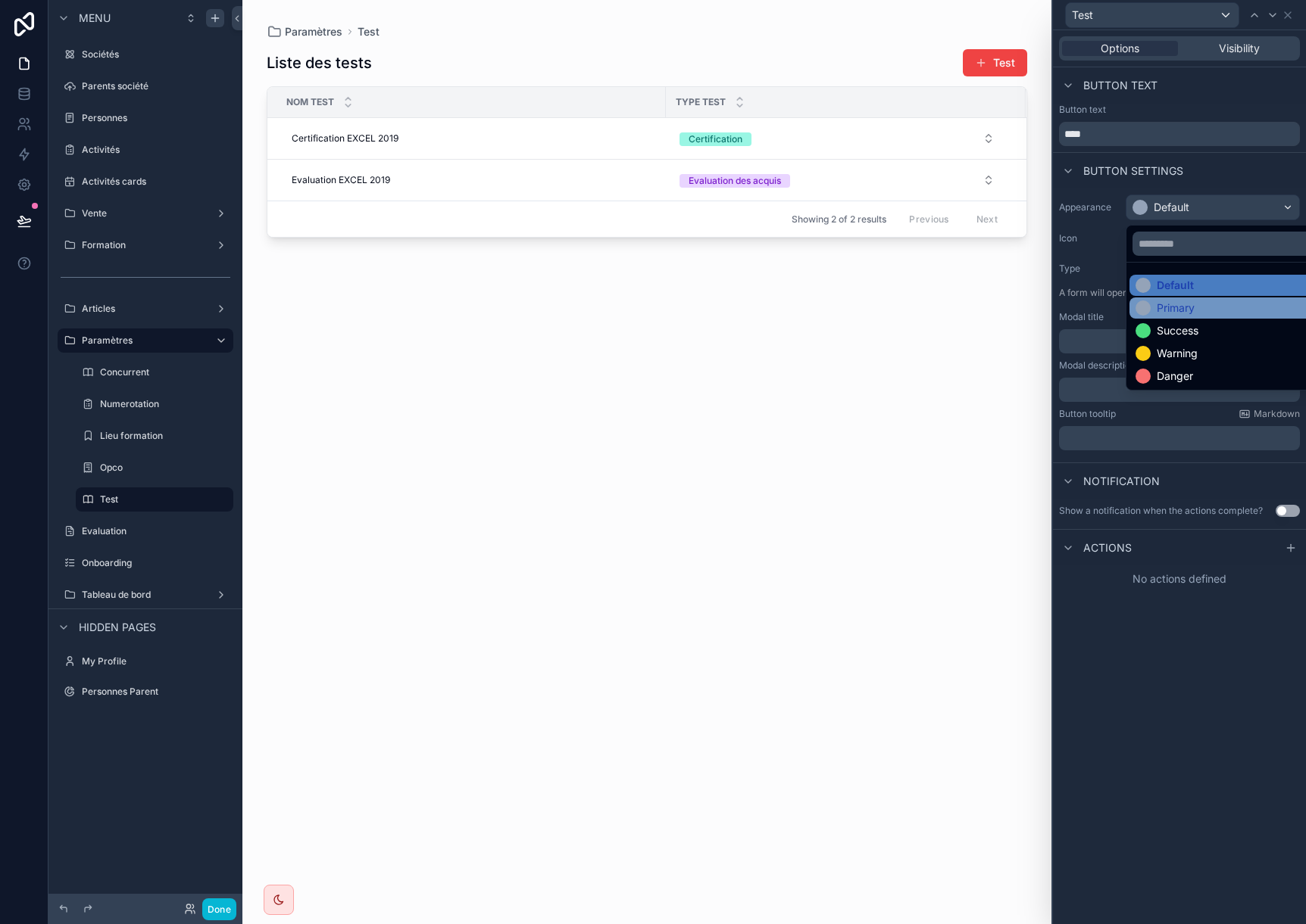
click at [1206, 313] on div "Primary" at bounding box center [1230, 308] width 189 height 15
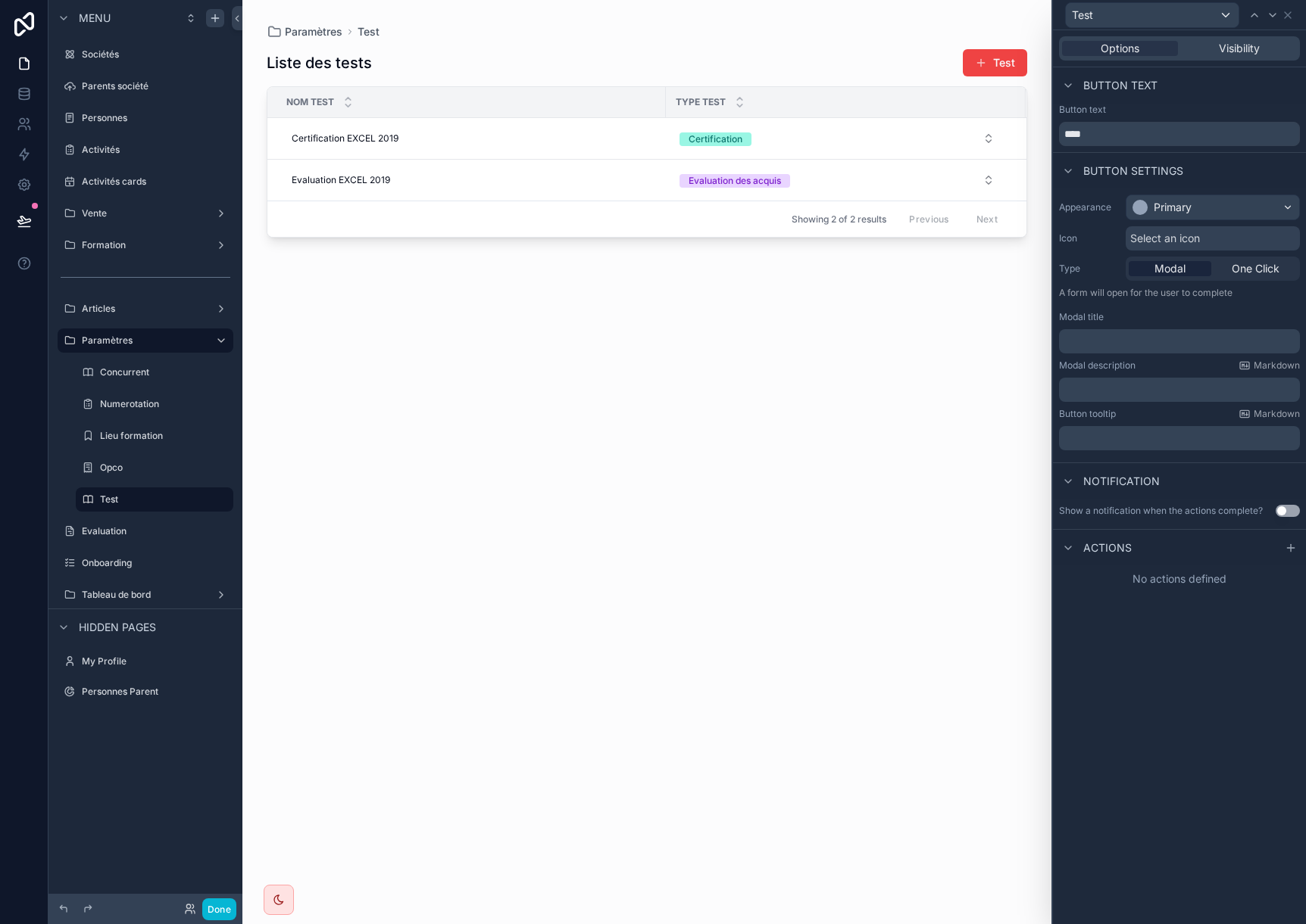
click at [1174, 240] on span "Select an icon" at bounding box center [1164, 238] width 70 height 15
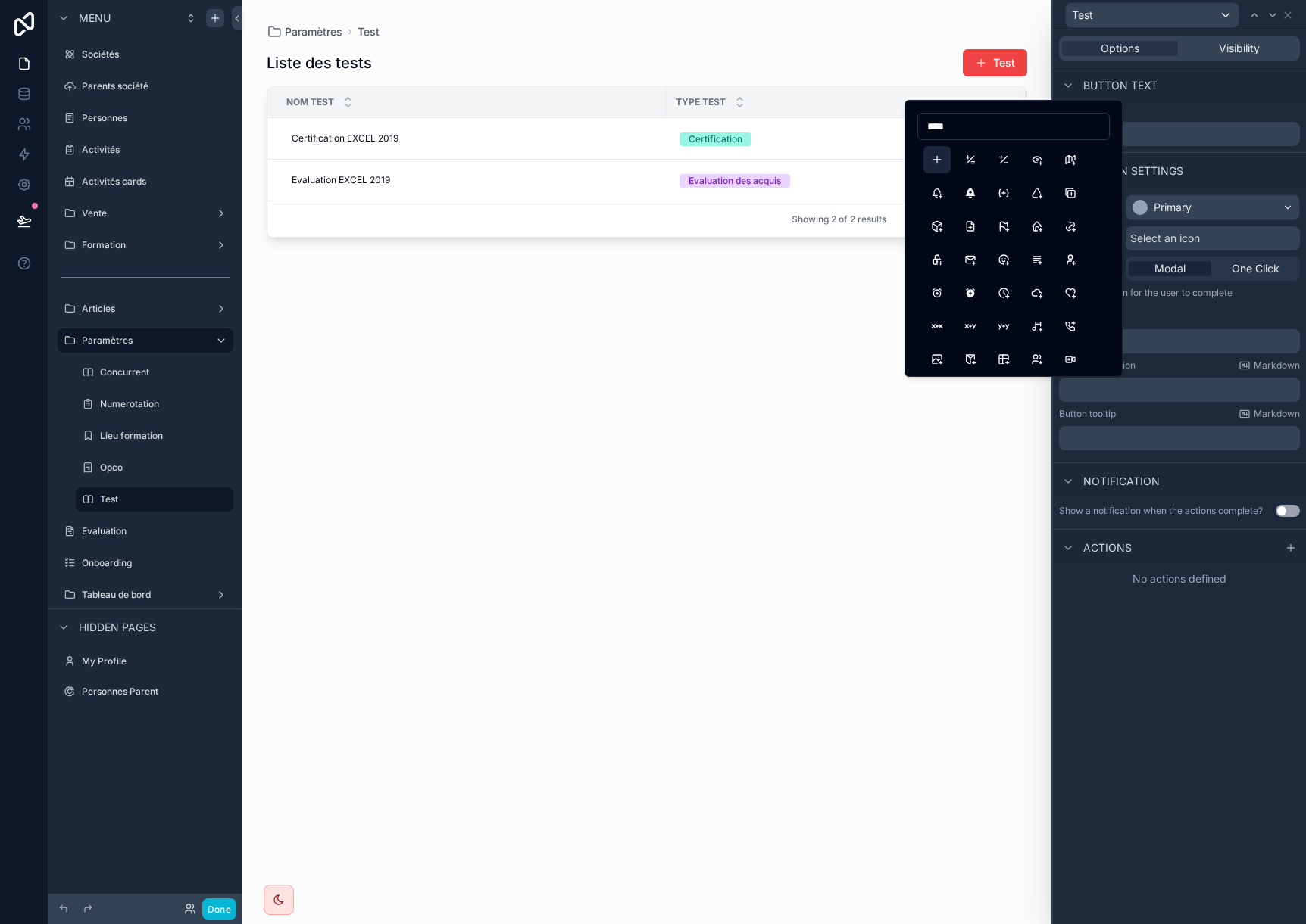
type input "****"
click at [939, 155] on button "Plus" at bounding box center [937, 159] width 27 height 27
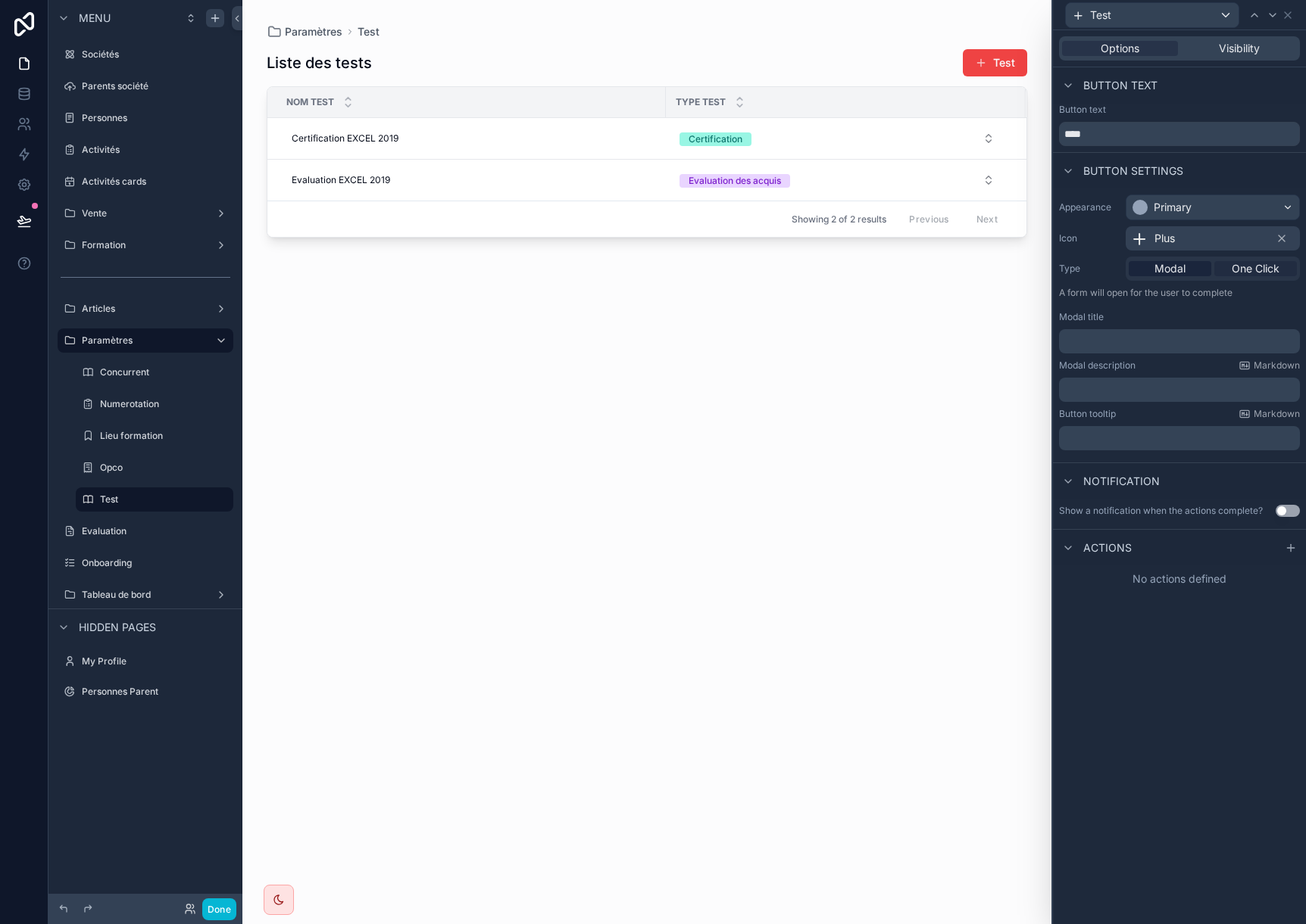
click at [1258, 269] on span "One Click" at bounding box center [1255, 268] width 48 height 15
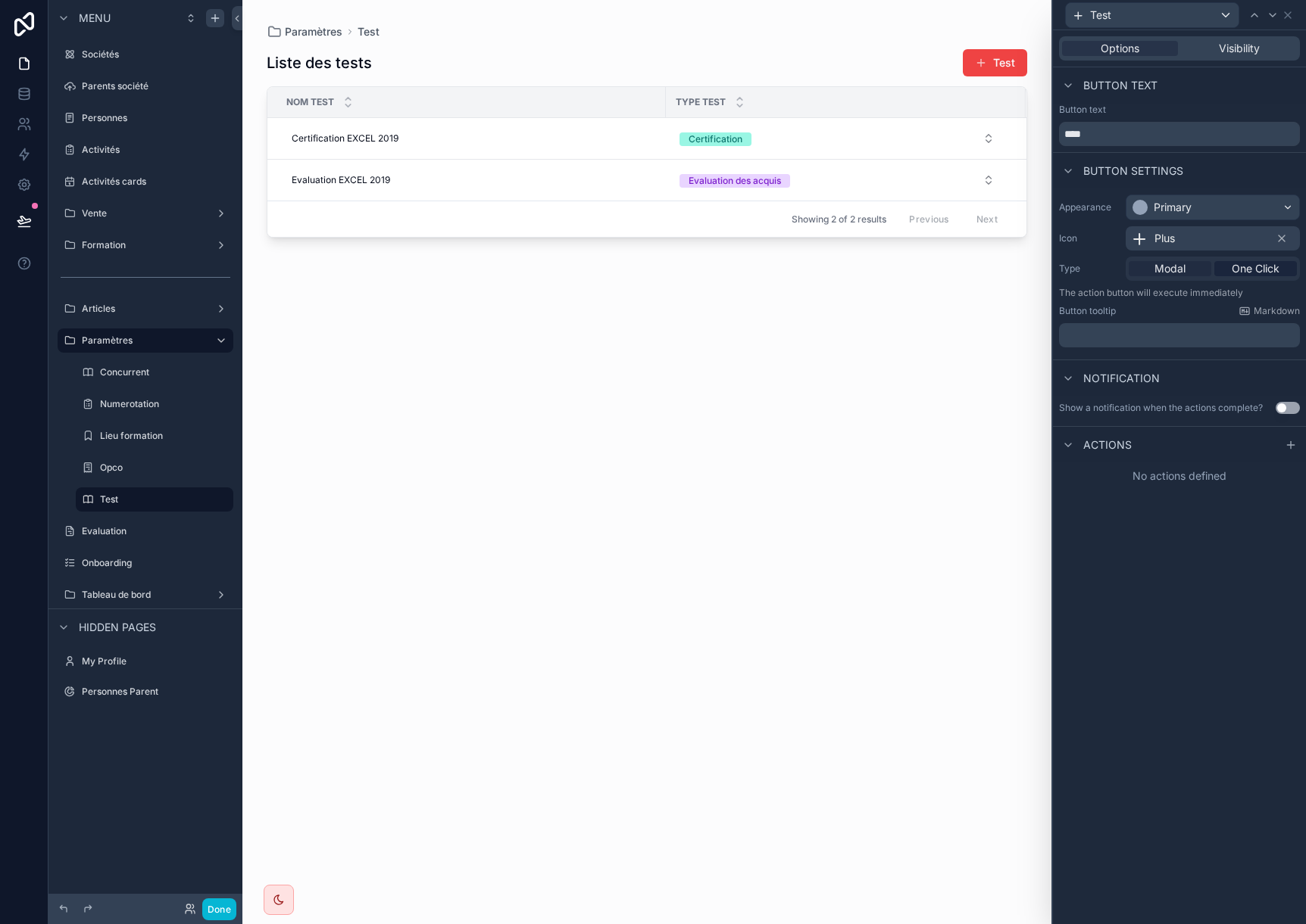
click at [1179, 269] on span "Modal" at bounding box center [1170, 268] width 31 height 15
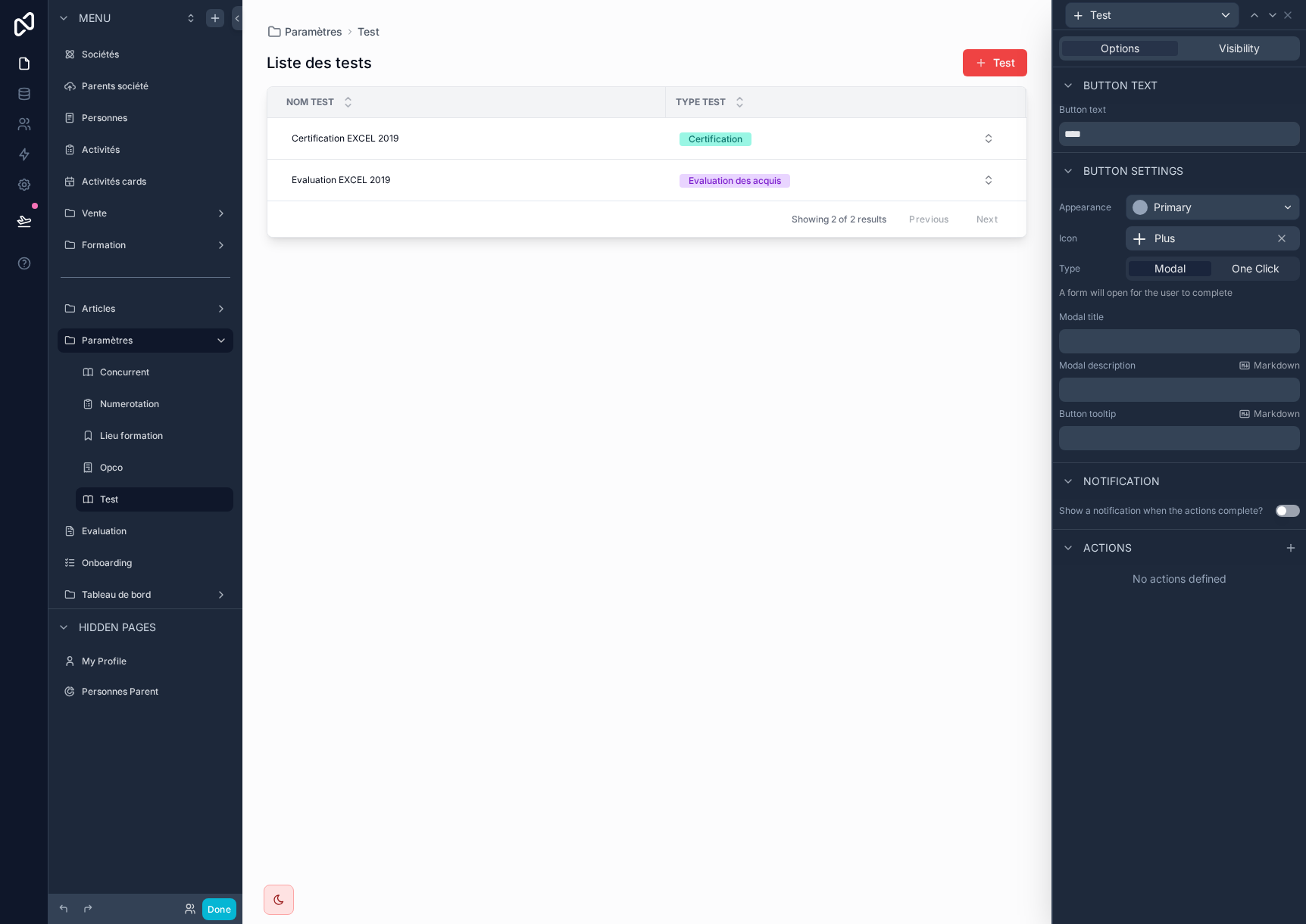
click at [1121, 337] on p "﻿" at bounding box center [1180, 341] width 232 height 15
click at [1192, 713] on div "Options Visibility Button text Button text **** Button settings Appearance Prim…" at bounding box center [1179, 478] width 253 height 894
click at [1283, 11] on icon at bounding box center [1287, 14] width 12 height 12
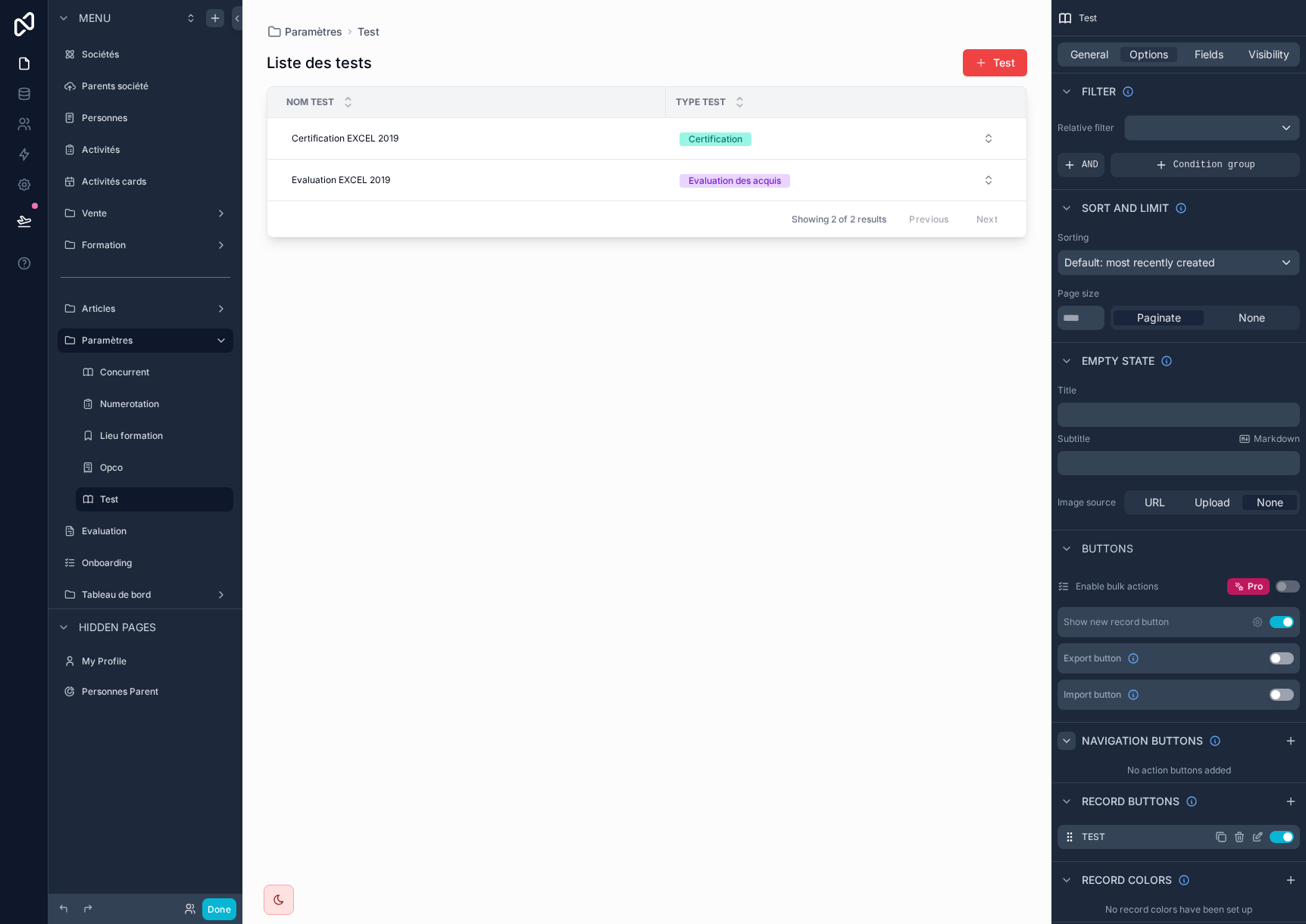
click at [1240, 833] on icon "scrollable content" at bounding box center [1239, 833] width 3 height 2
click at [1260, 815] on icon at bounding box center [1263, 814] width 7 height 7
click at [1260, 623] on icon "scrollable content" at bounding box center [1257, 622] width 12 height 12
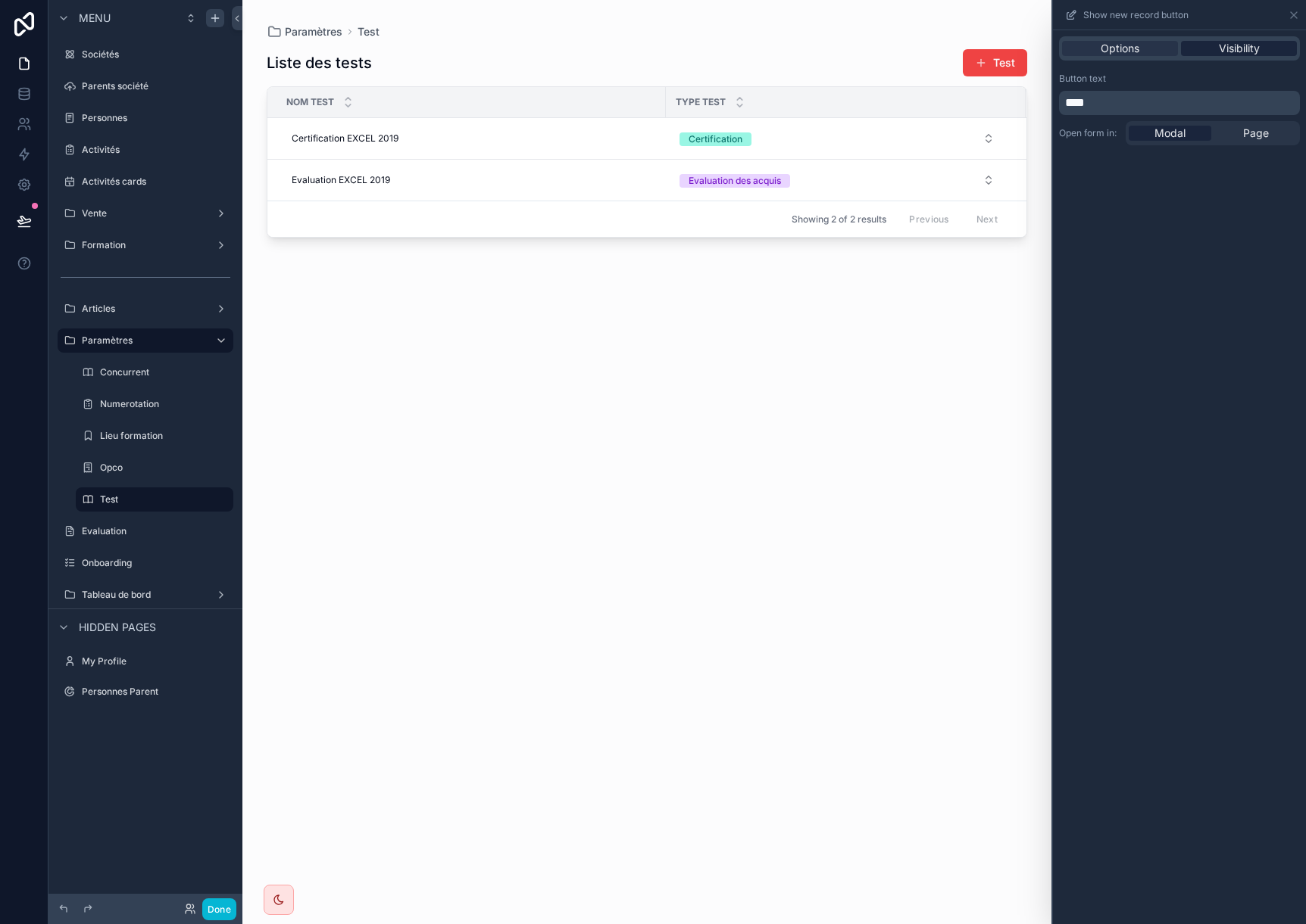
click at [1244, 45] on span "Visibility" at bounding box center [1239, 48] width 41 height 15
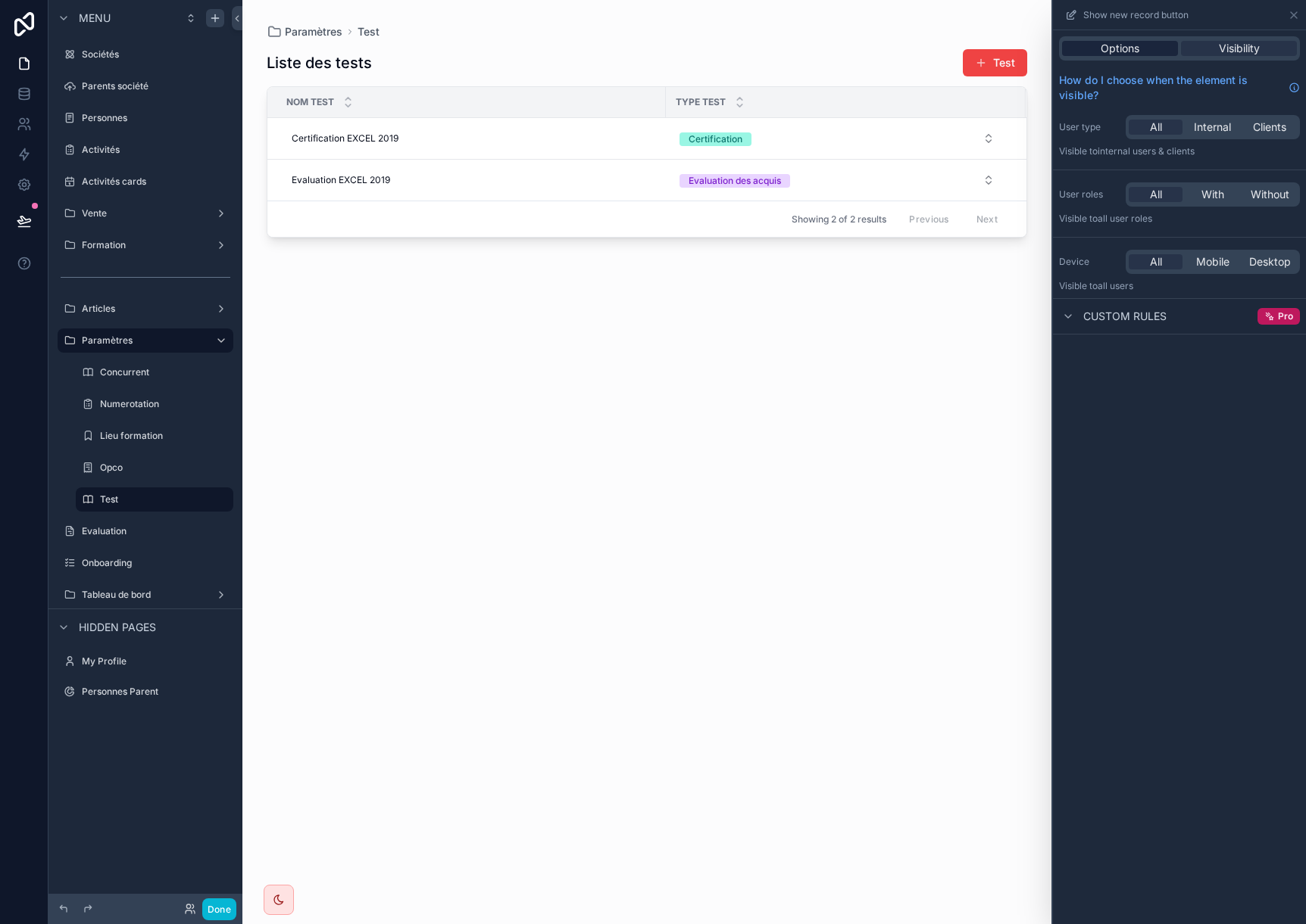
click at [1129, 48] on span "Options" at bounding box center [1120, 48] width 38 height 15
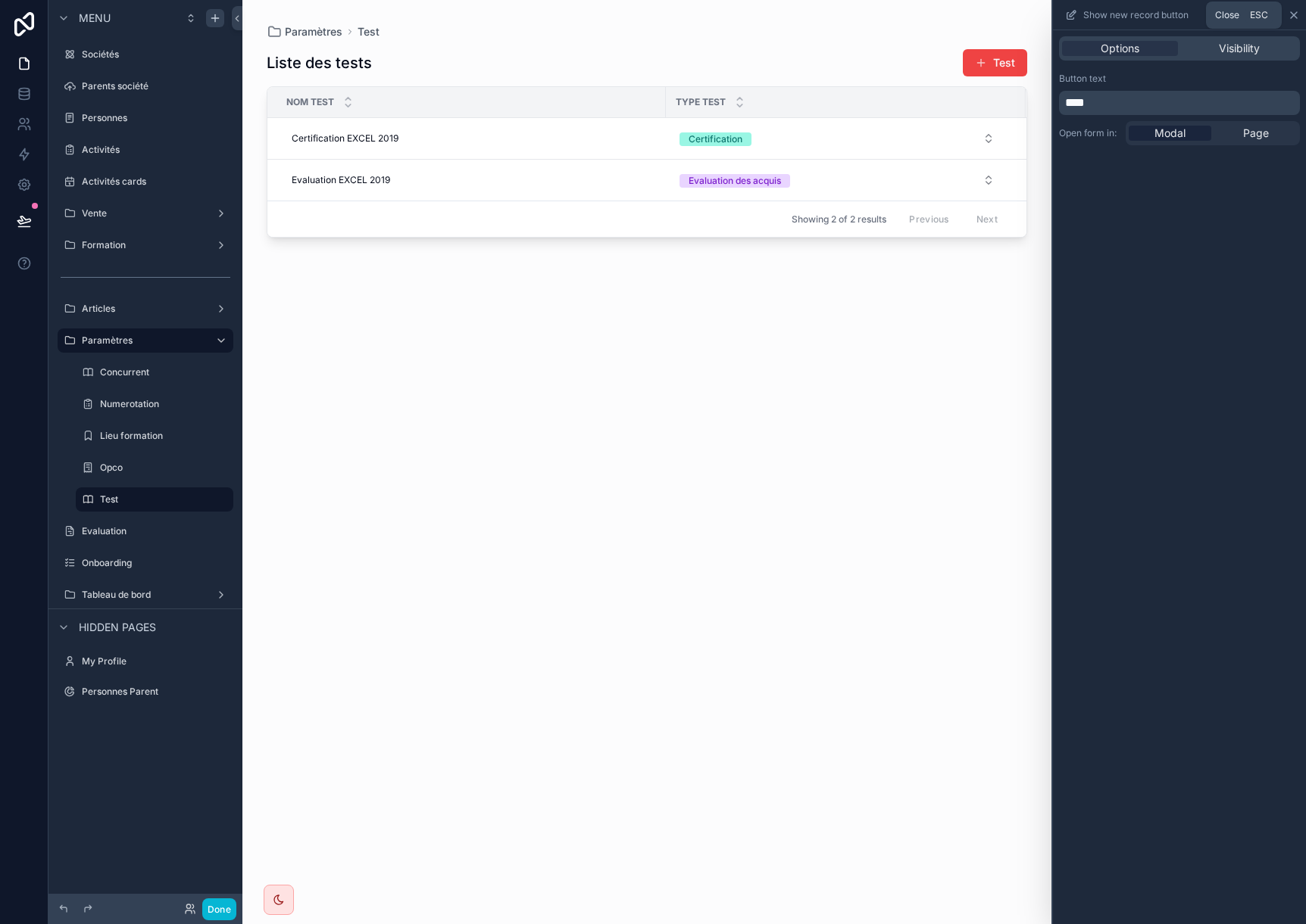
click at [1293, 15] on icon at bounding box center [1294, 15] width 6 height 6
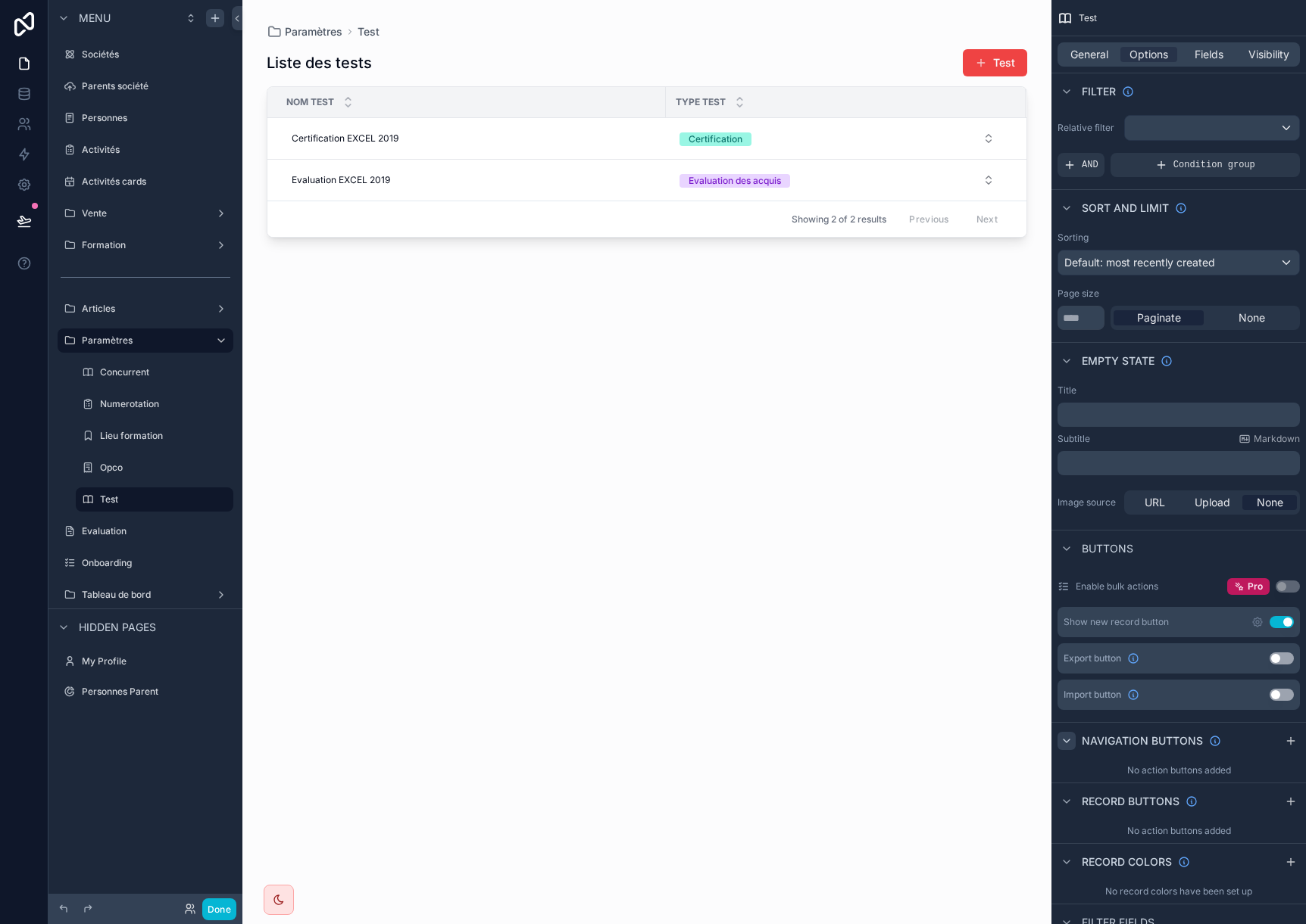
click at [847, 366] on div "Liste des tests Test Nom test Type test Certification EXCEL 2019 Certification …" at bounding box center [647, 473] width 760 height 867
click at [1001, 59] on button "Test" at bounding box center [995, 63] width 64 height 27
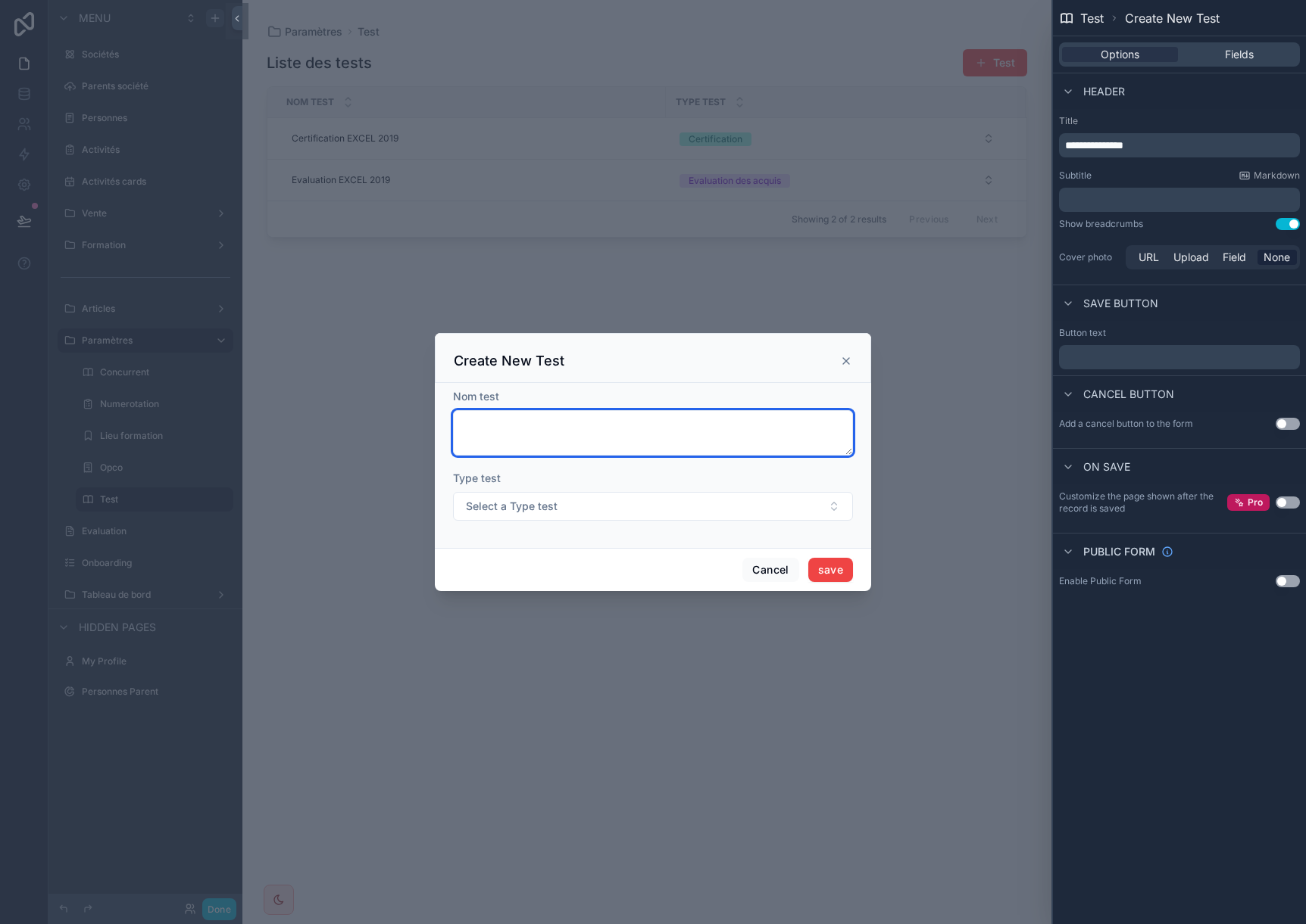
click at [554, 434] on textarea "scrollable content" at bounding box center [653, 433] width 400 height 46
type textarea "**********"
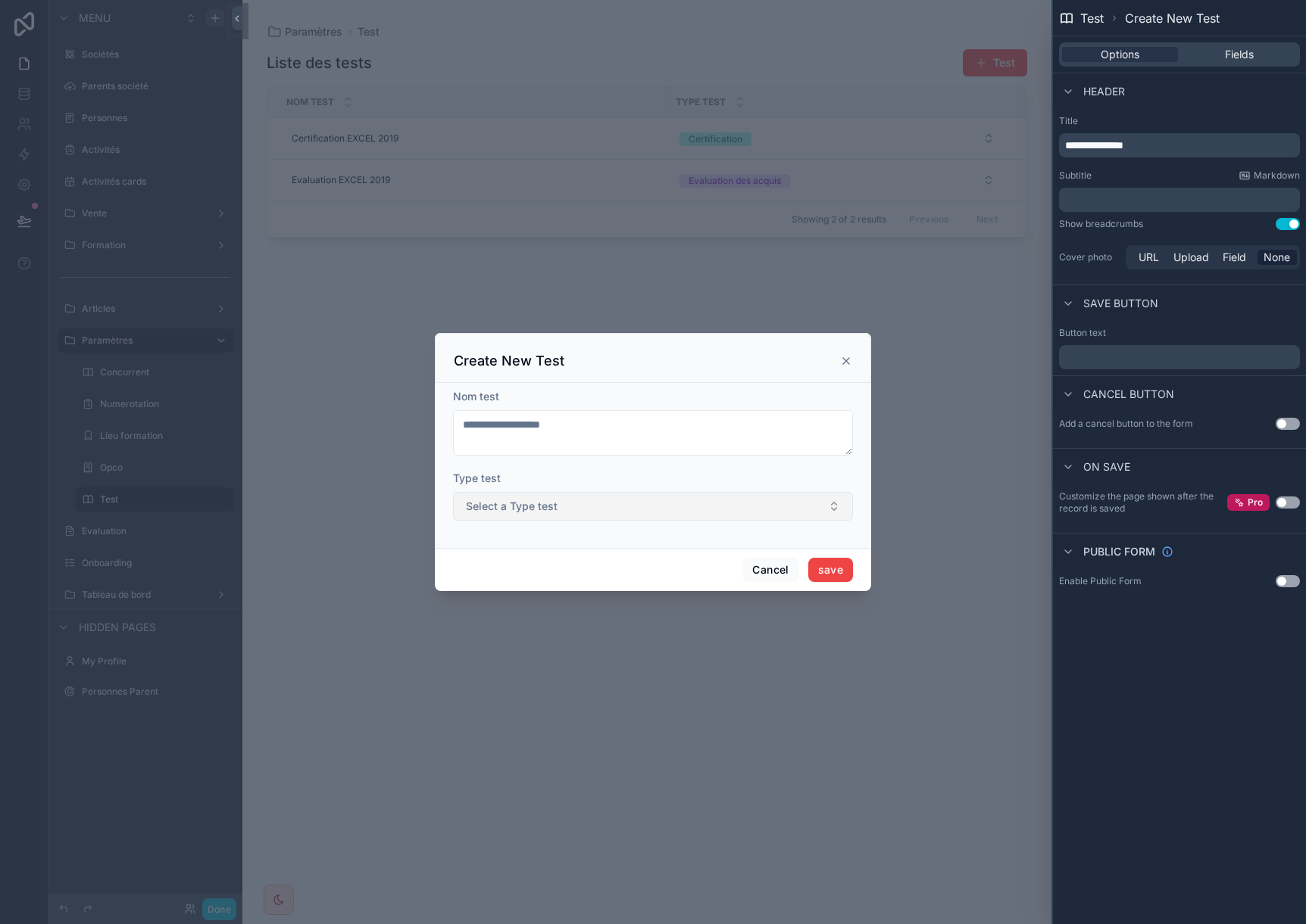
click at [563, 506] on button "Select a Type test" at bounding box center [653, 506] width 400 height 29
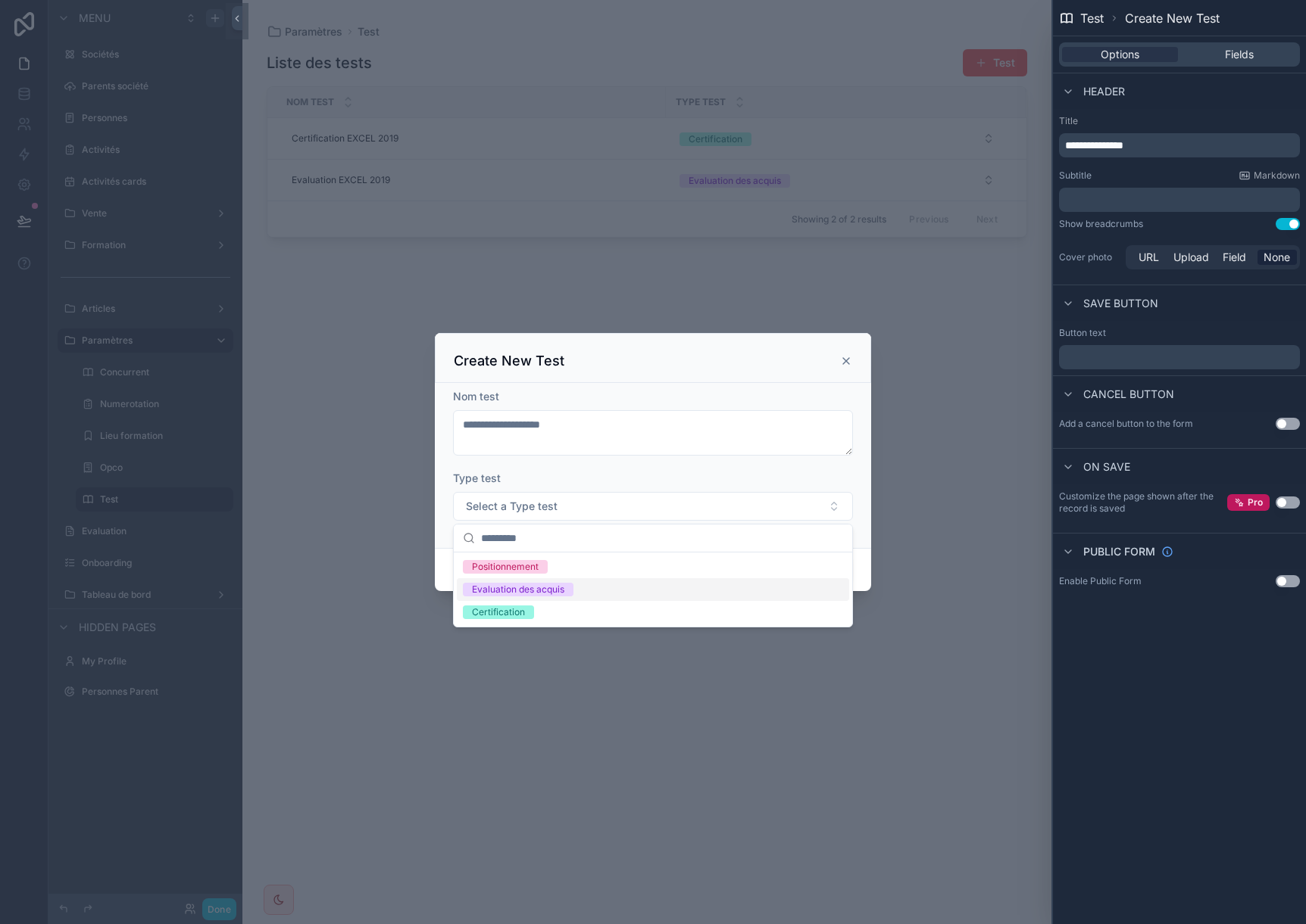
click at [544, 593] on div "Evaluation des acquis" at bounding box center [518, 589] width 92 height 14
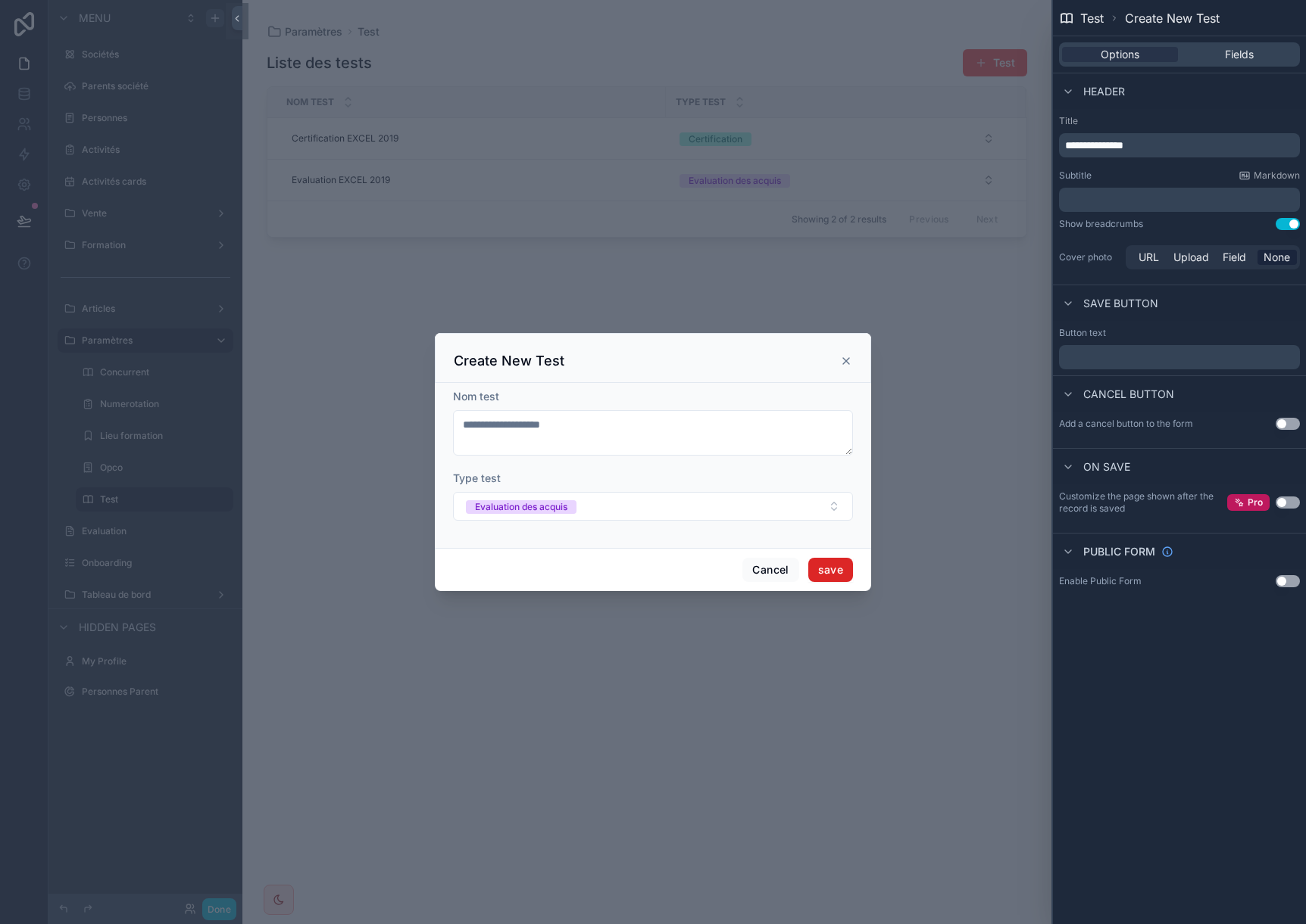
click at [846, 573] on button "save" at bounding box center [831, 570] width 45 height 24
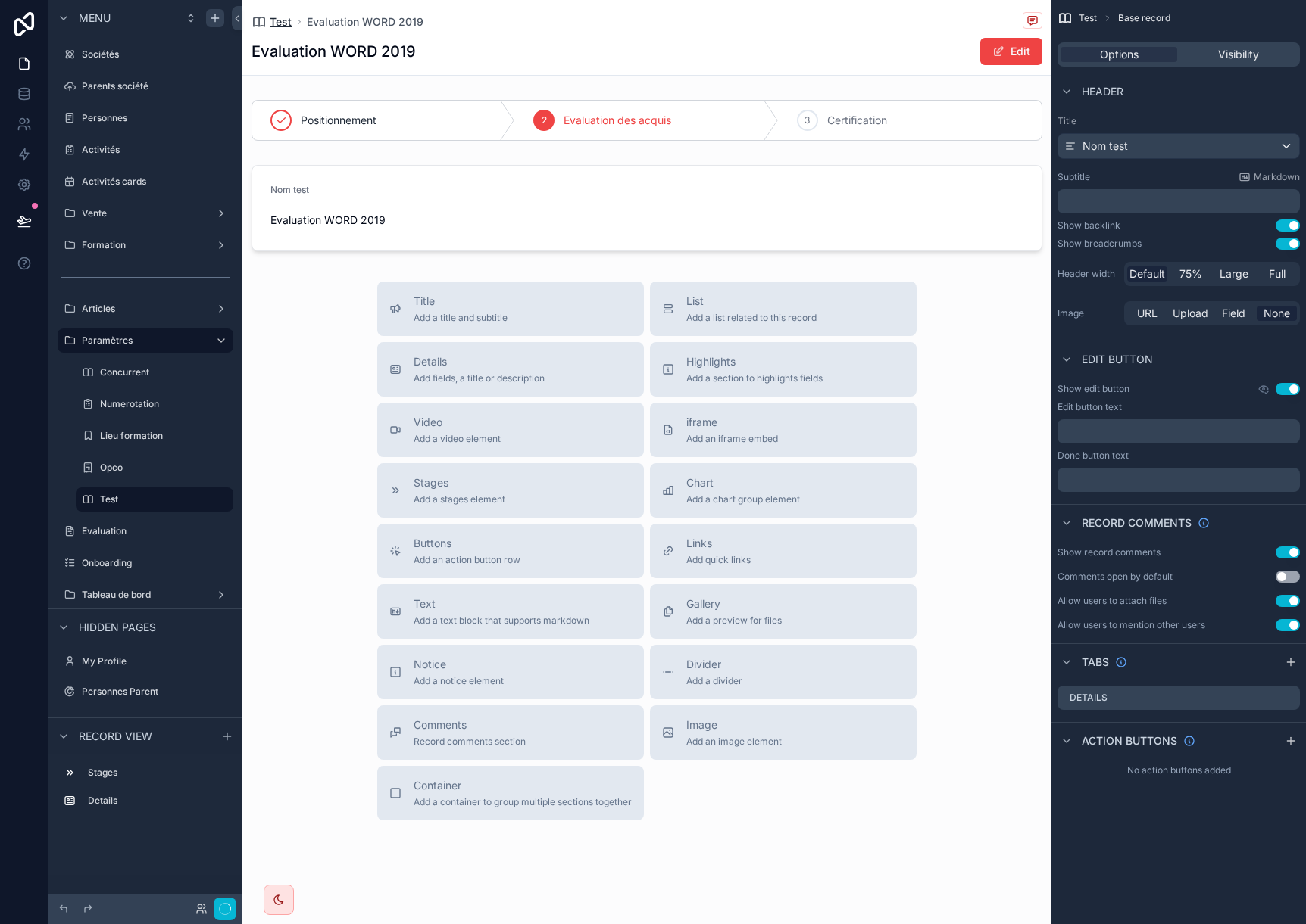
click at [265, 18] on icon "scrollable content" at bounding box center [259, 22] width 15 height 15
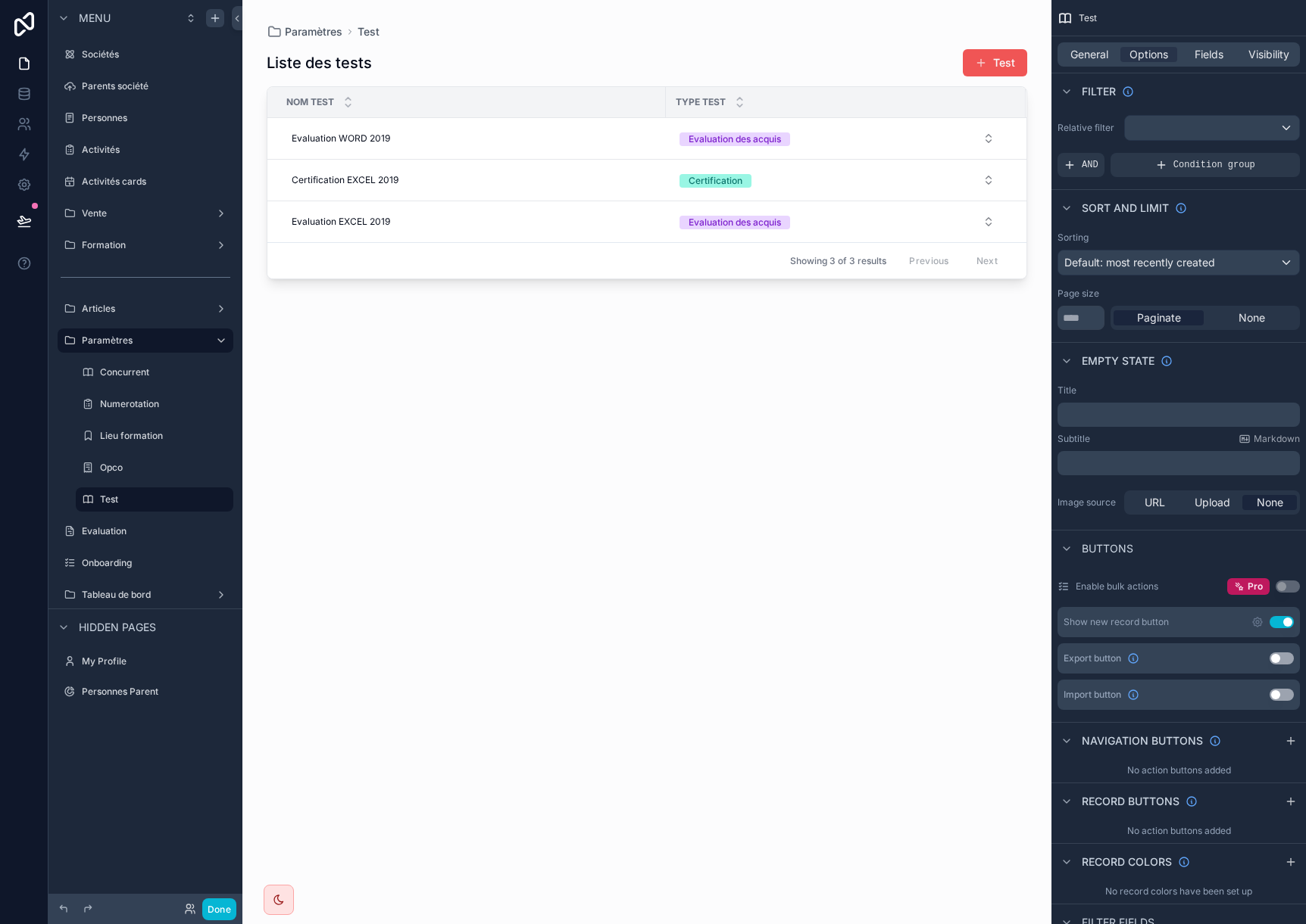
click at [1012, 56] on button "Test" at bounding box center [995, 63] width 64 height 27
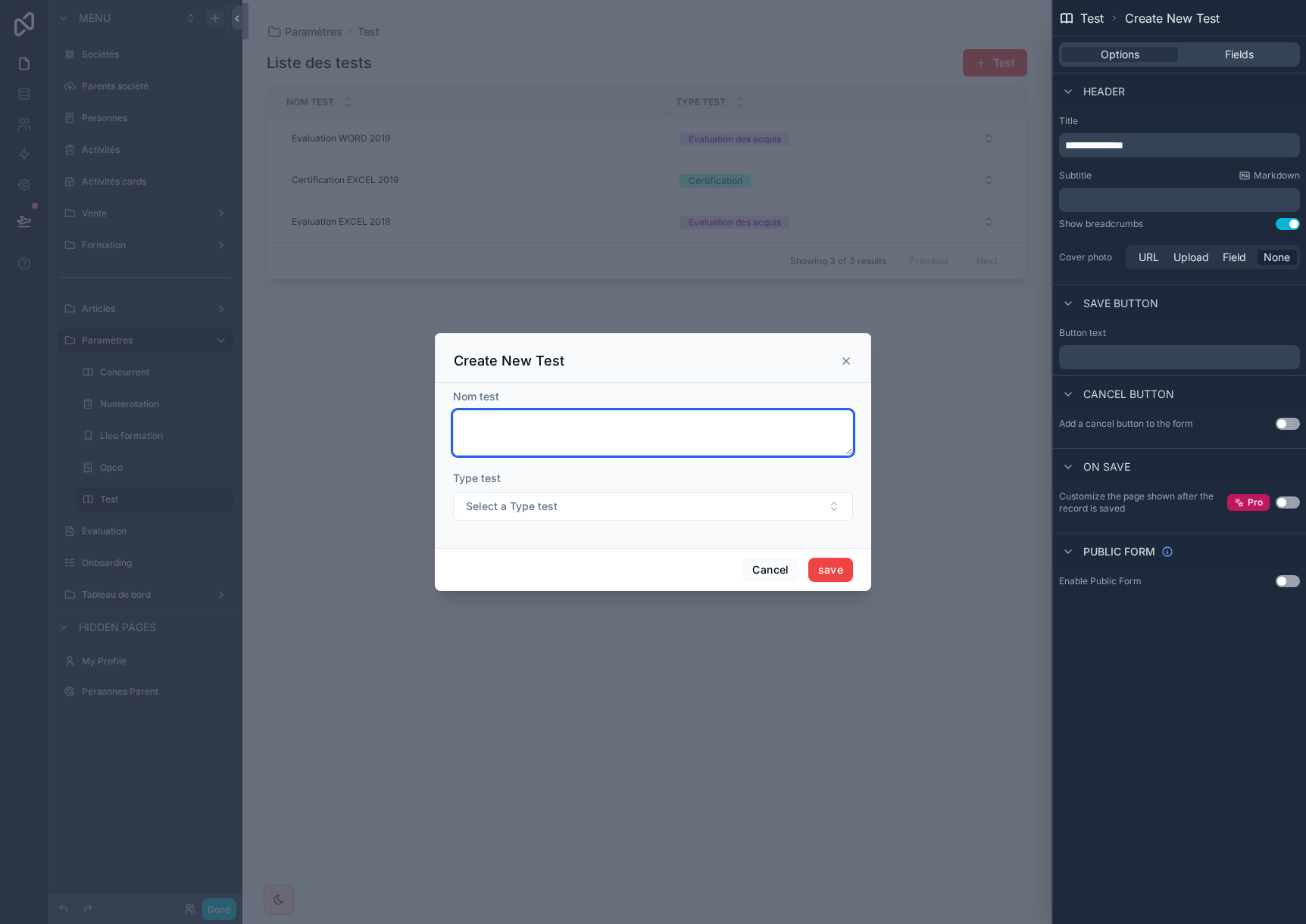
click at [569, 421] on textarea "scrollable content" at bounding box center [653, 433] width 400 height 46
type textarea "**********"
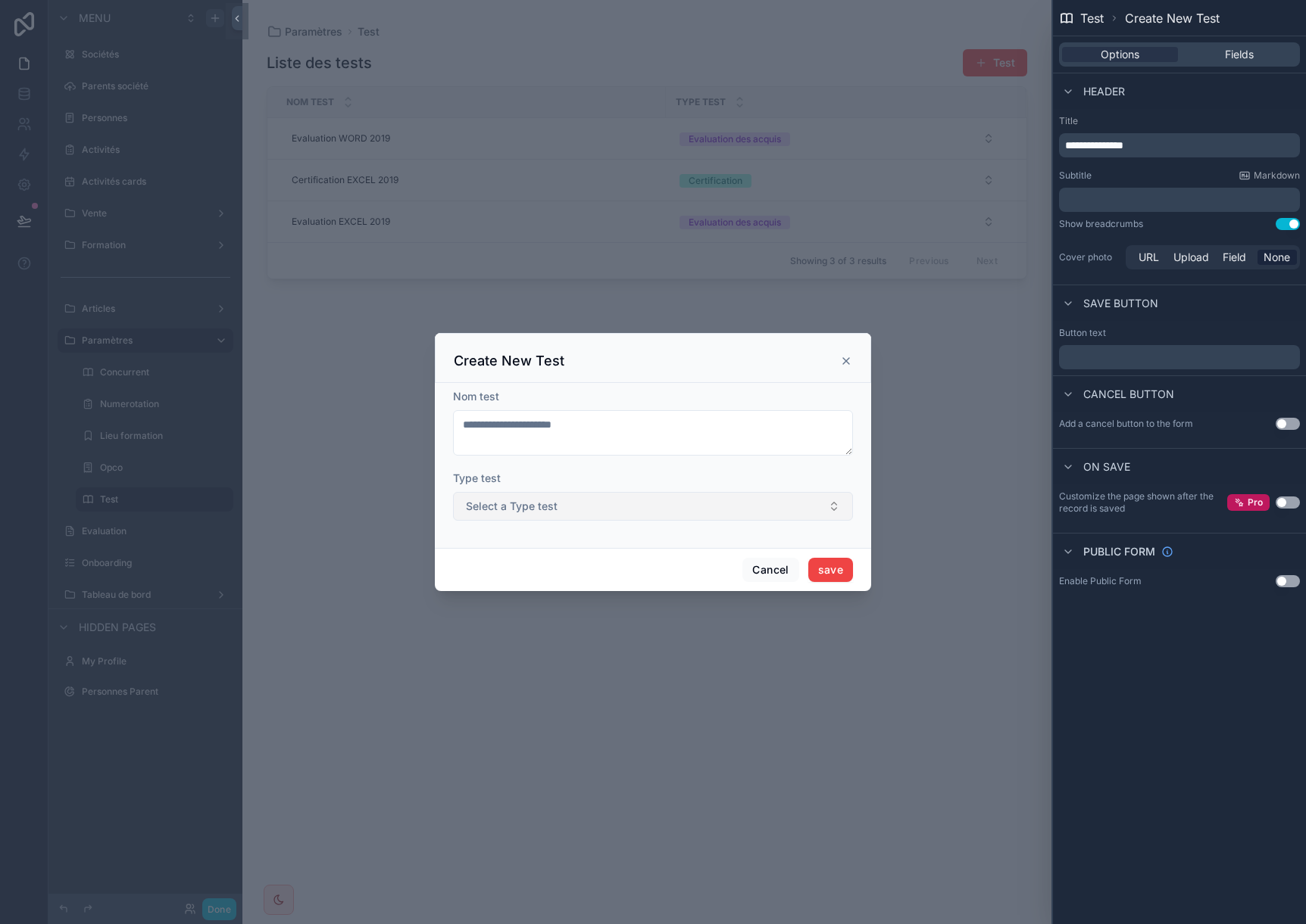
click at [631, 513] on button "Select a Type test" at bounding box center [653, 506] width 400 height 29
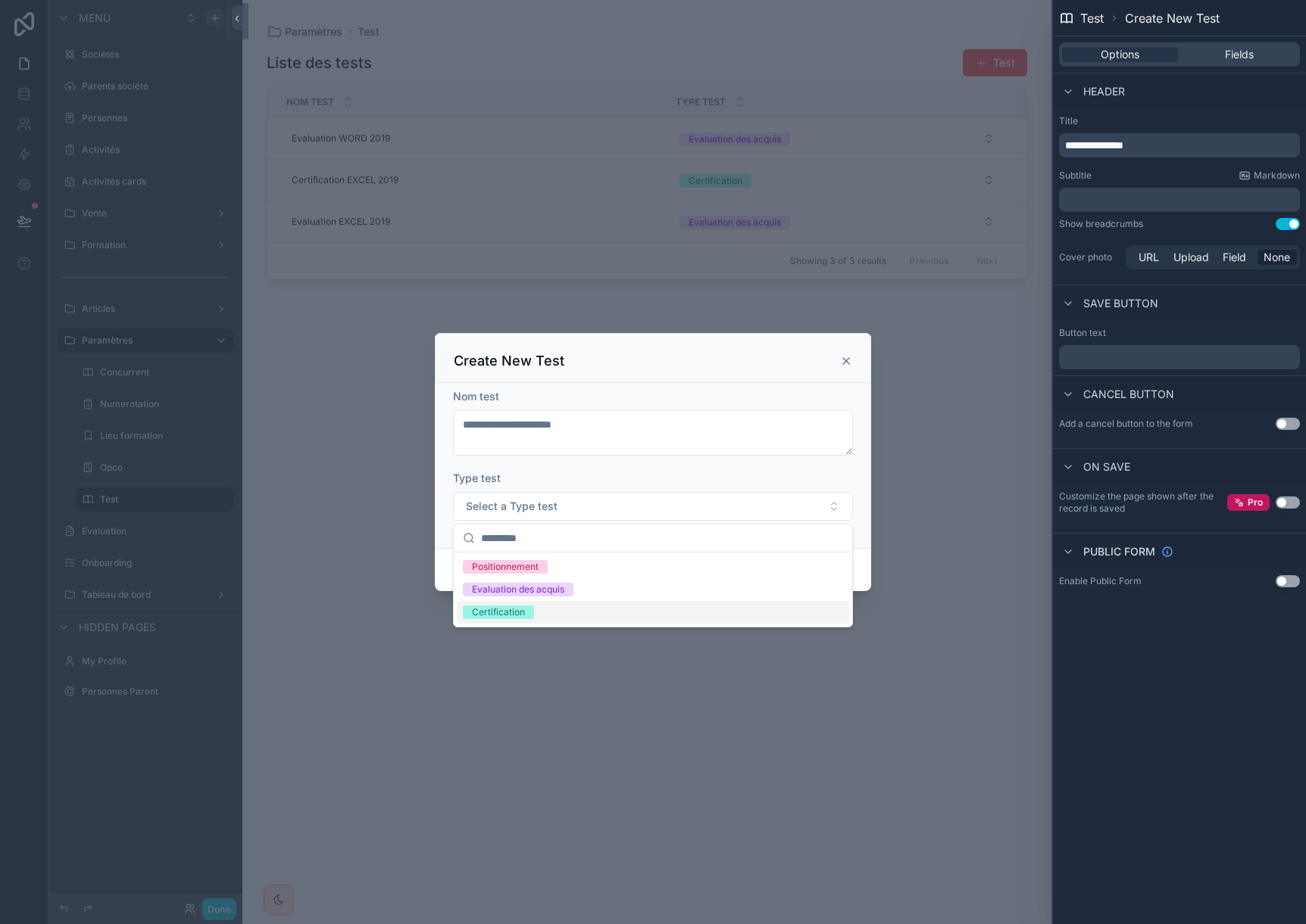
click at [528, 617] on span "Certification" at bounding box center [498, 612] width 71 height 14
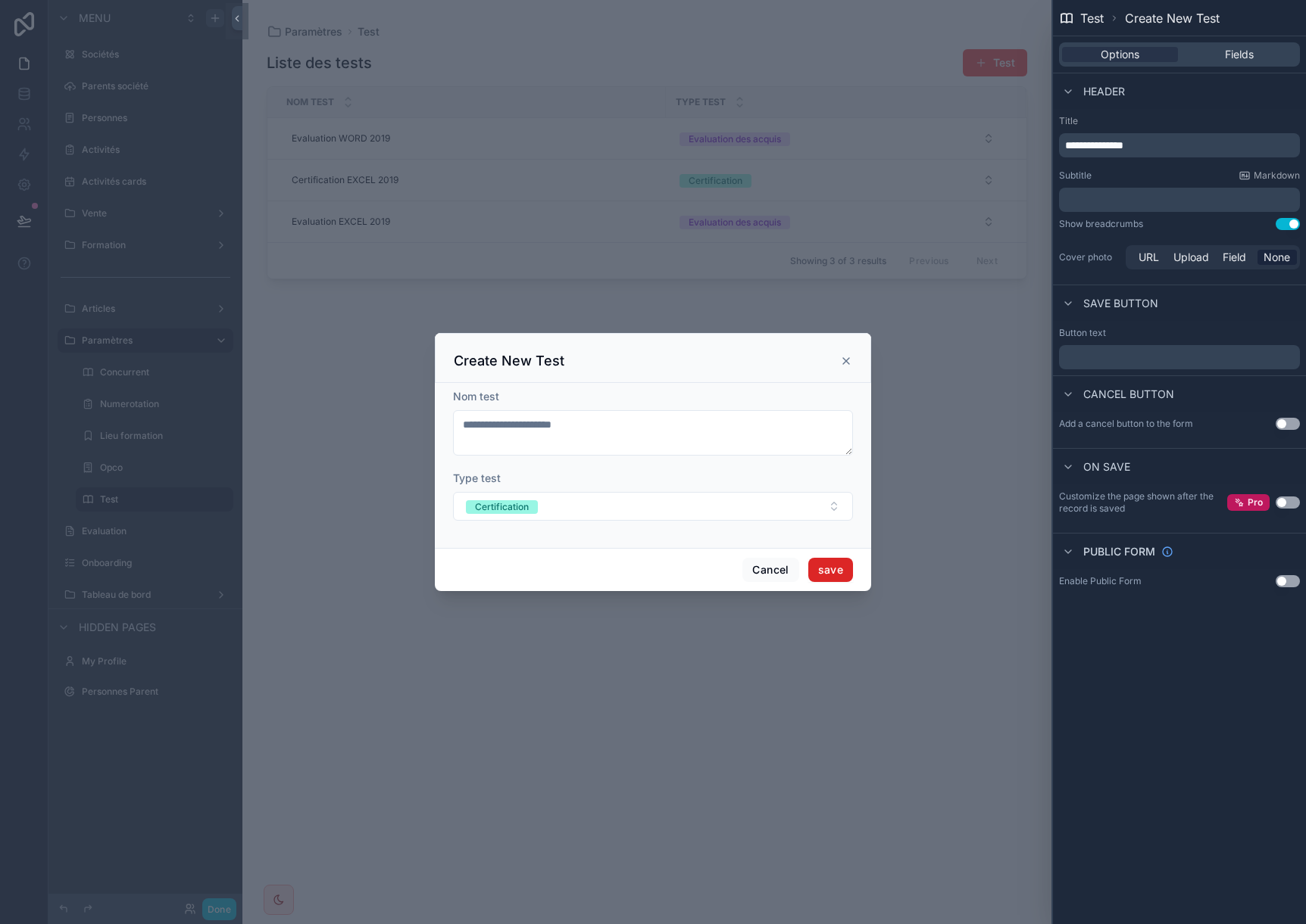
click at [839, 571] on button "save" at bounding box center [831, 570] width 45 height 24
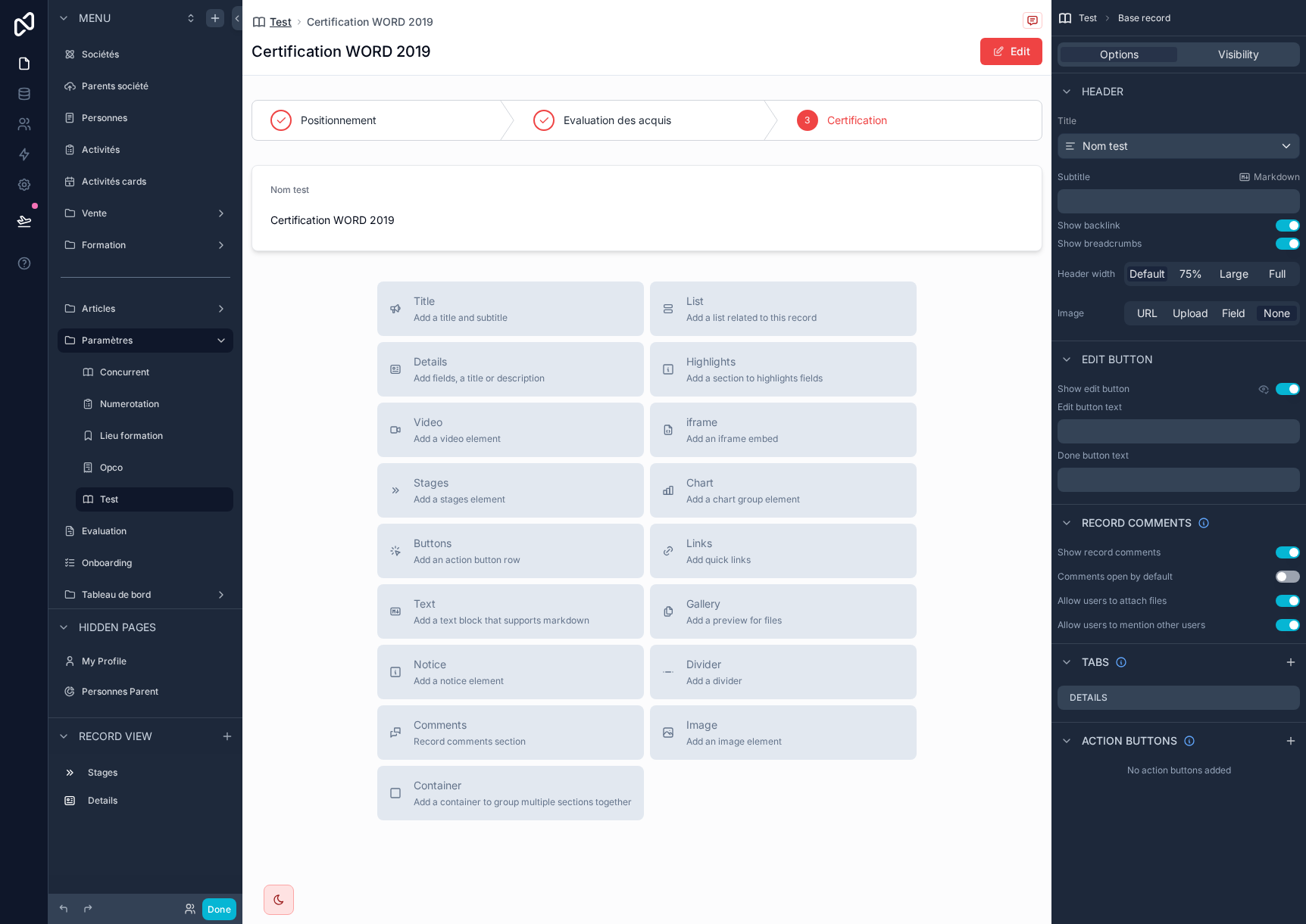
click at [282, 18] on span "Test" at bounding box center [280, 22] width 22 height 15
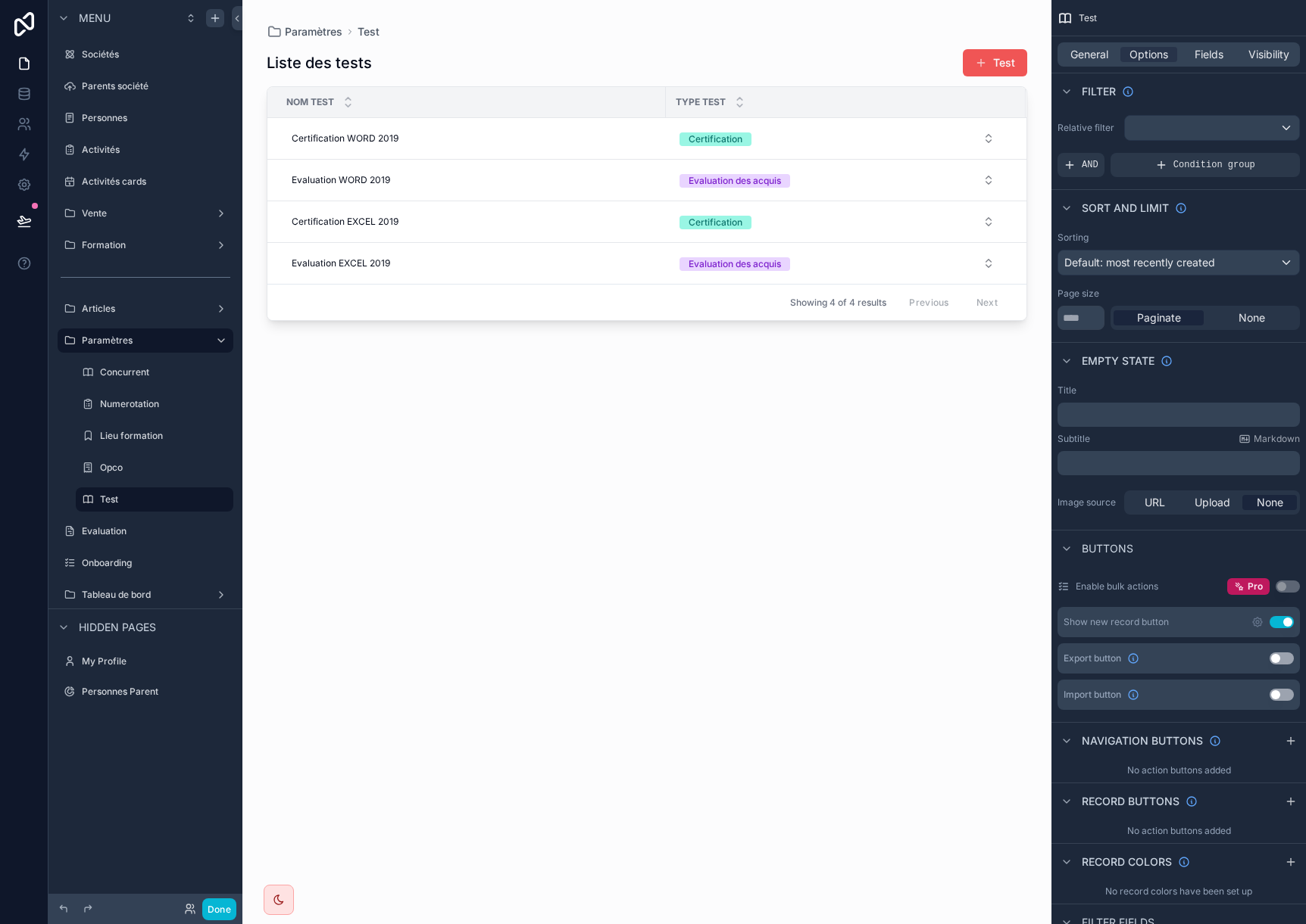
click at [986, 63] on span "scrollable content" at bounding box center [981, 63] width 12 height 12
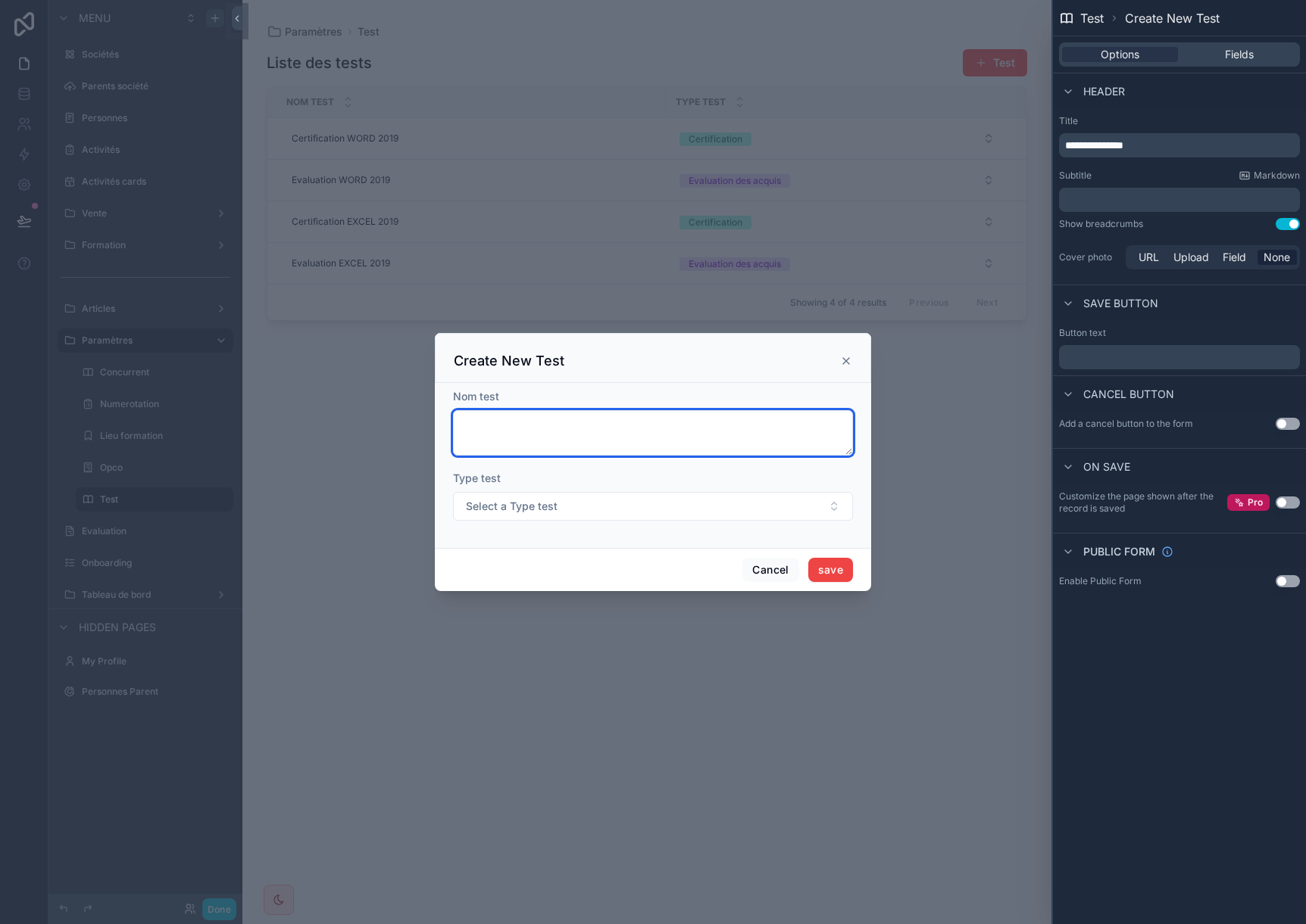
click at [522, 434] on textarea "scrollable content" at bounding box center [653, 433] width 400 height 46
type textarea "**********"
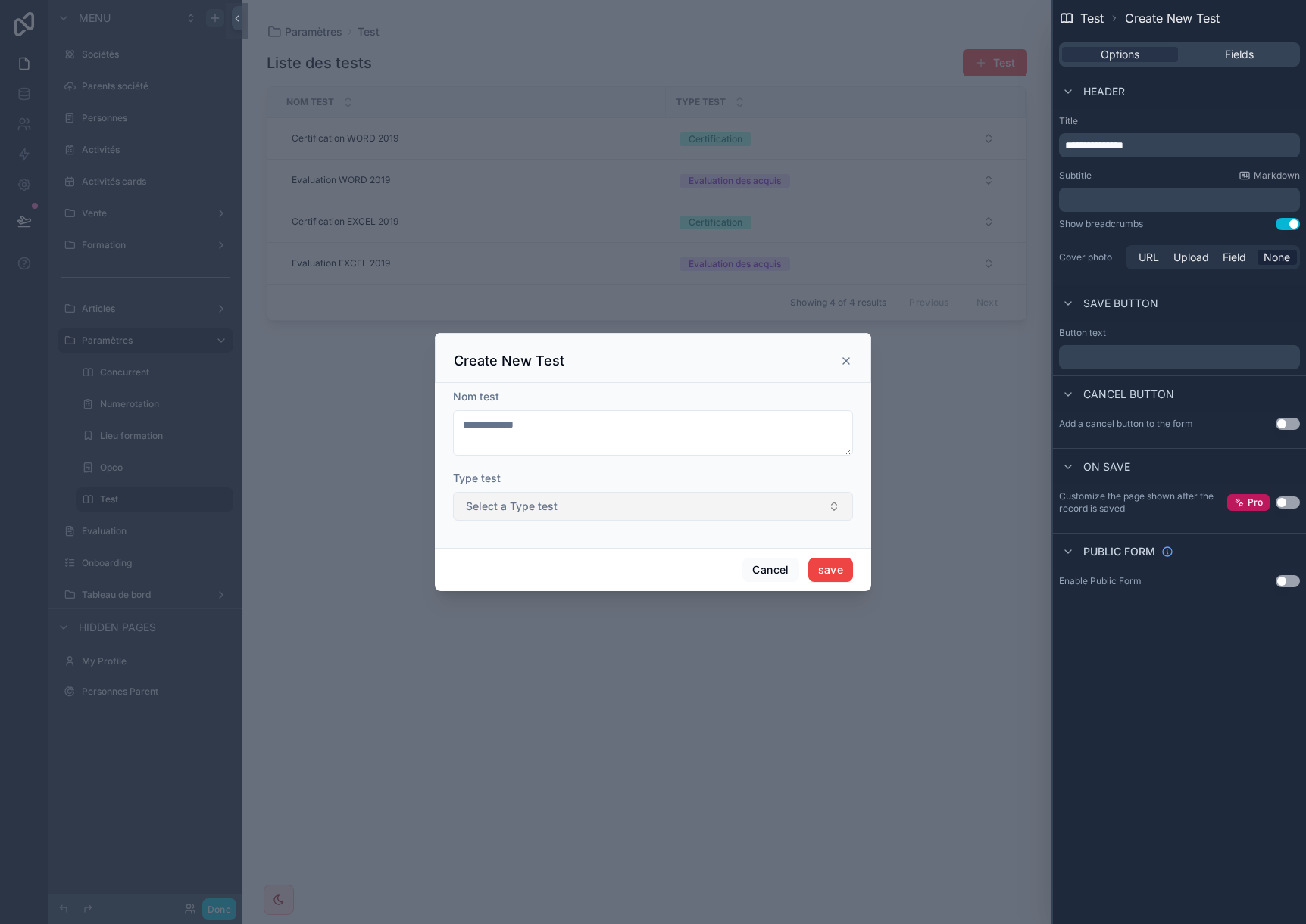
click at [508, 512] on span "Select a Type test" at bounding box center [511, 506] width 91 height 15
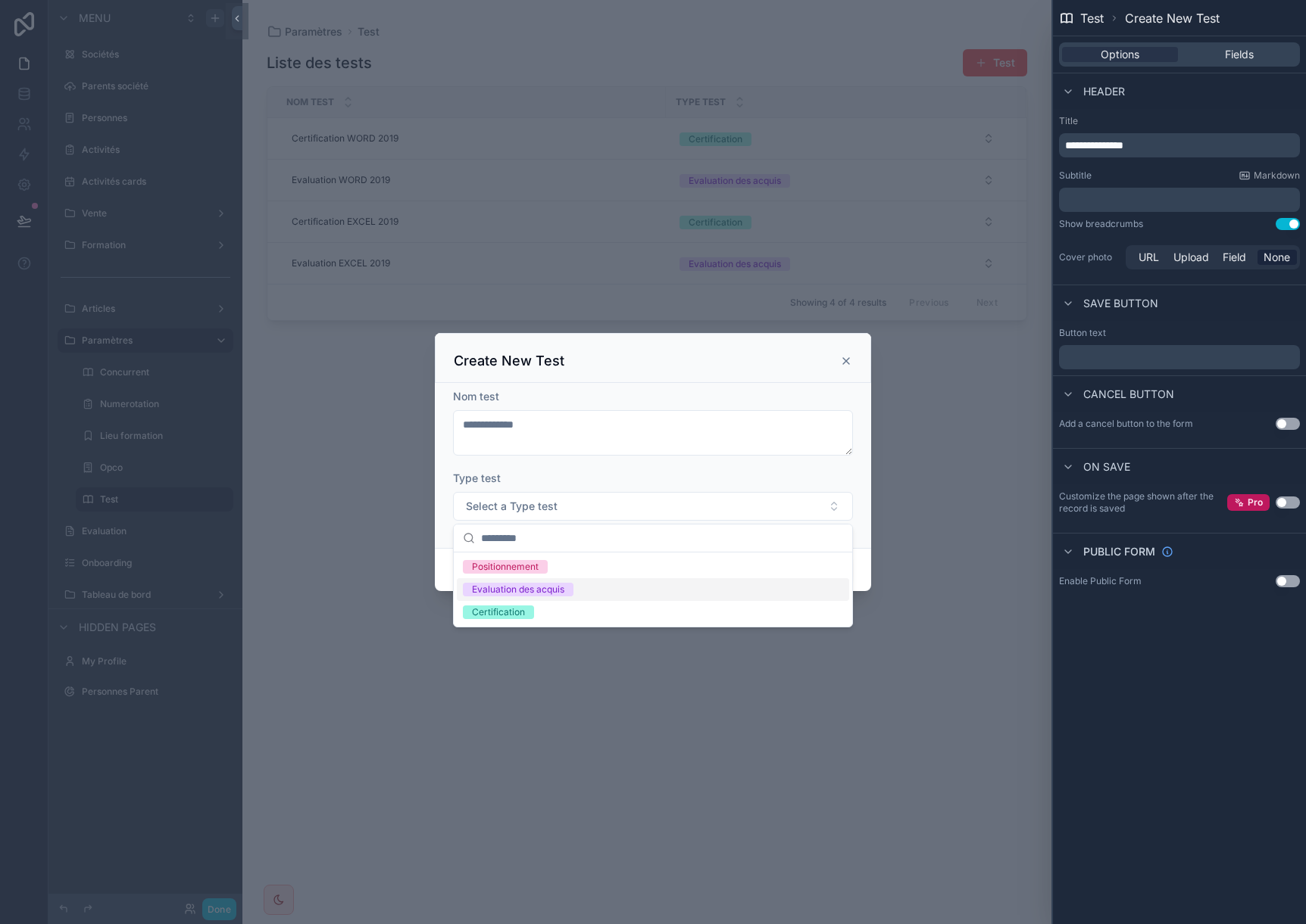
click at [499, 587] on div "Evaluation des acquis" at bounding box center [518, 589] width 92 height 14
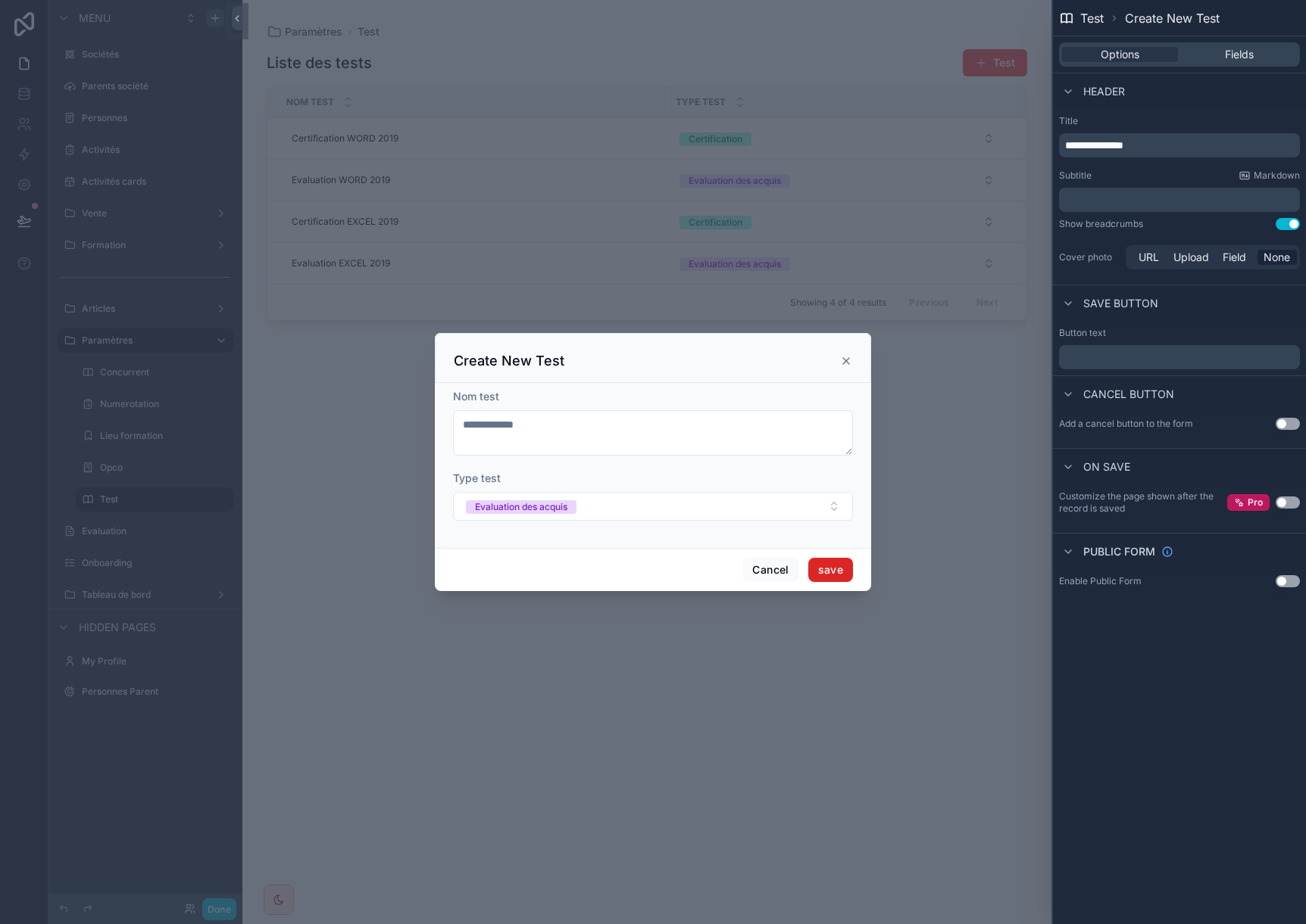
click at [847, 575] on button "save" at bounding box center [831, 570] width 45 height 24
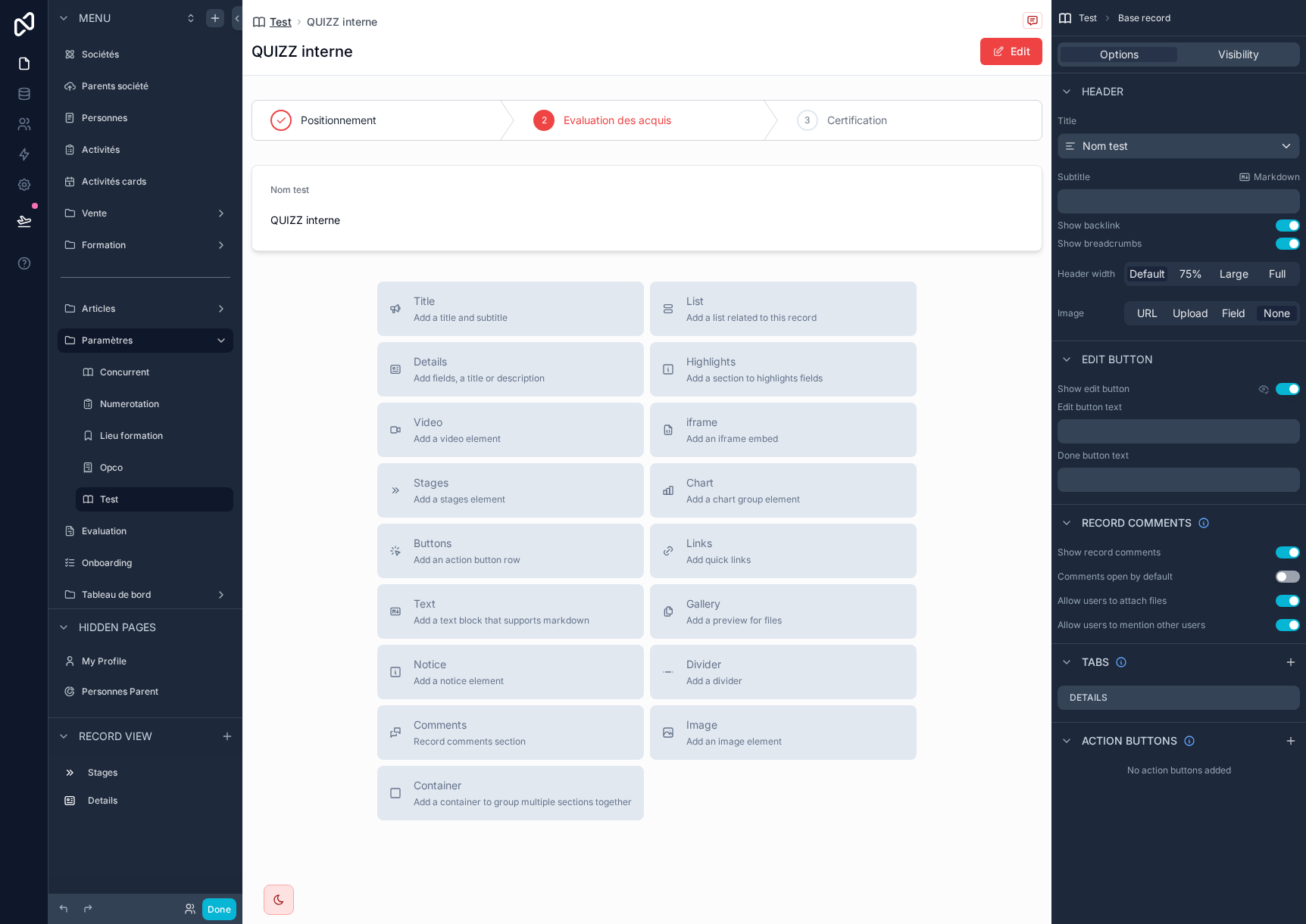
click at [273, 19] on span "Test" at bounding box center [280, 22] width 22 height 15
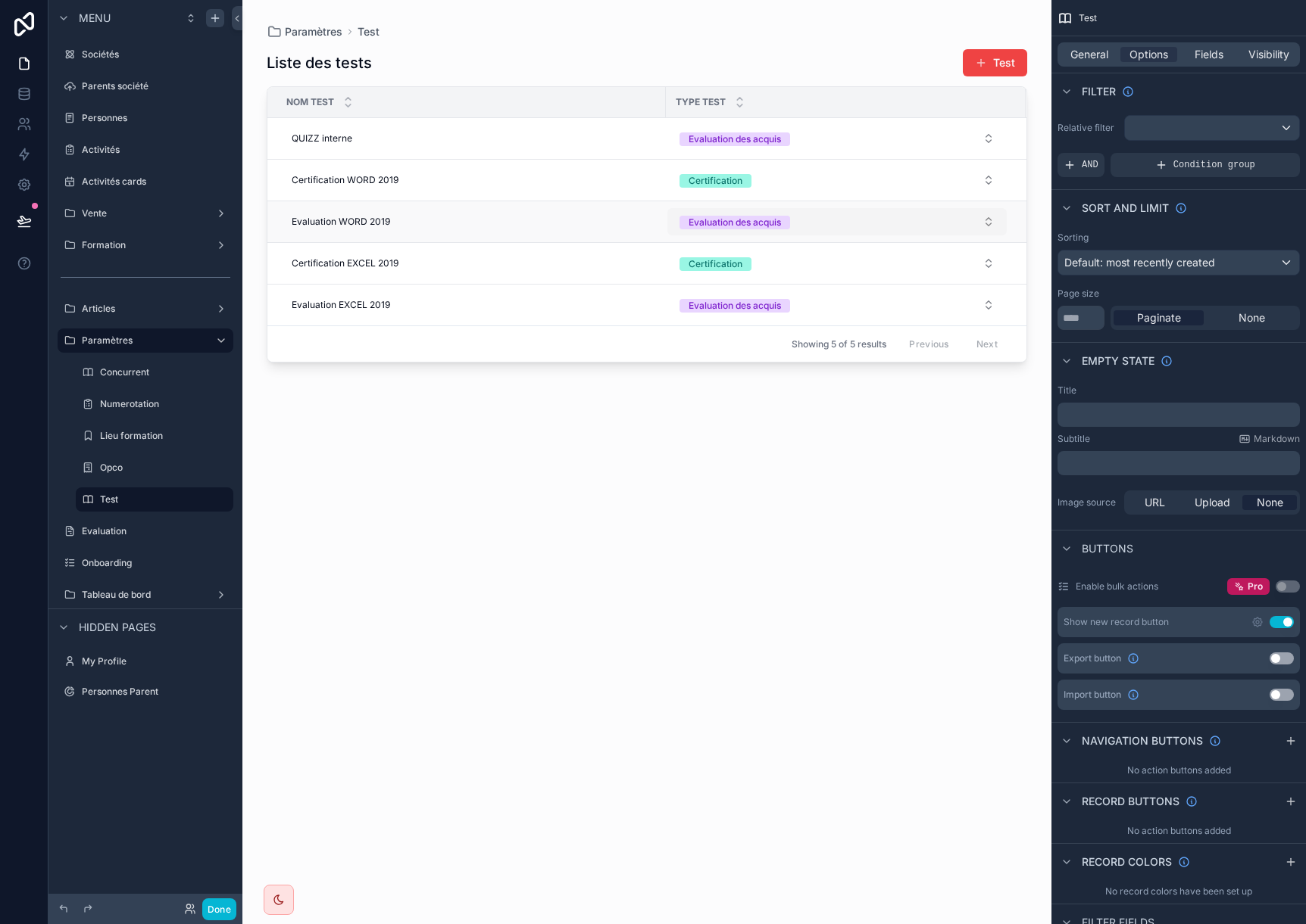
click at [774, 222] on div "Evaluation des acquis" at bounding box center [734, 222] width 92 height 14
click at [724, 345] on div "Certification" at bounding box center [713, 349] width 53 height 14
click at [743, 311] on div "Evaluation des acquis" at bounding box center [734, 305] width 92 height 14
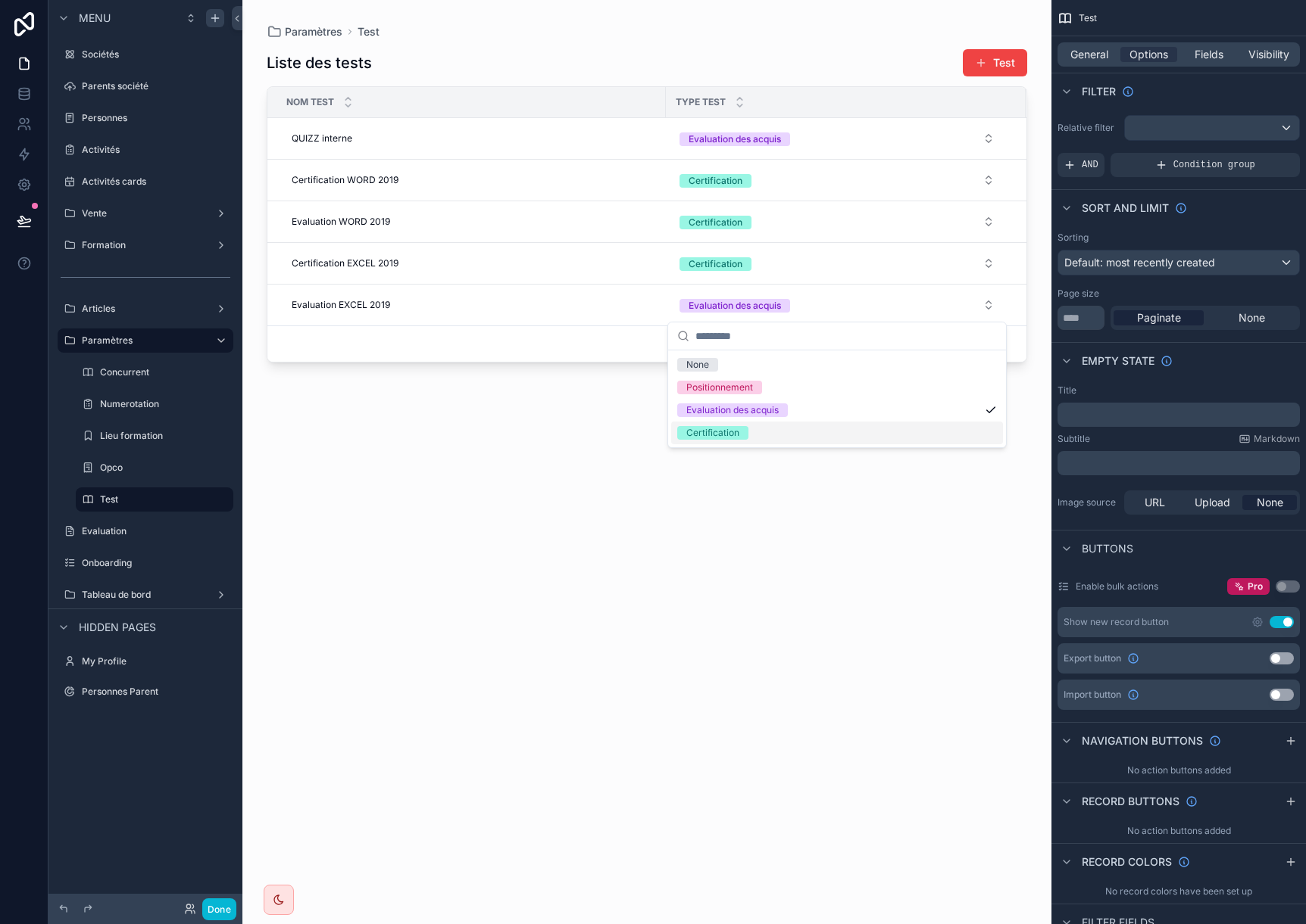
click at [736, 431] on div "Certification" at bounding box center [713, 433] width 53 height 14
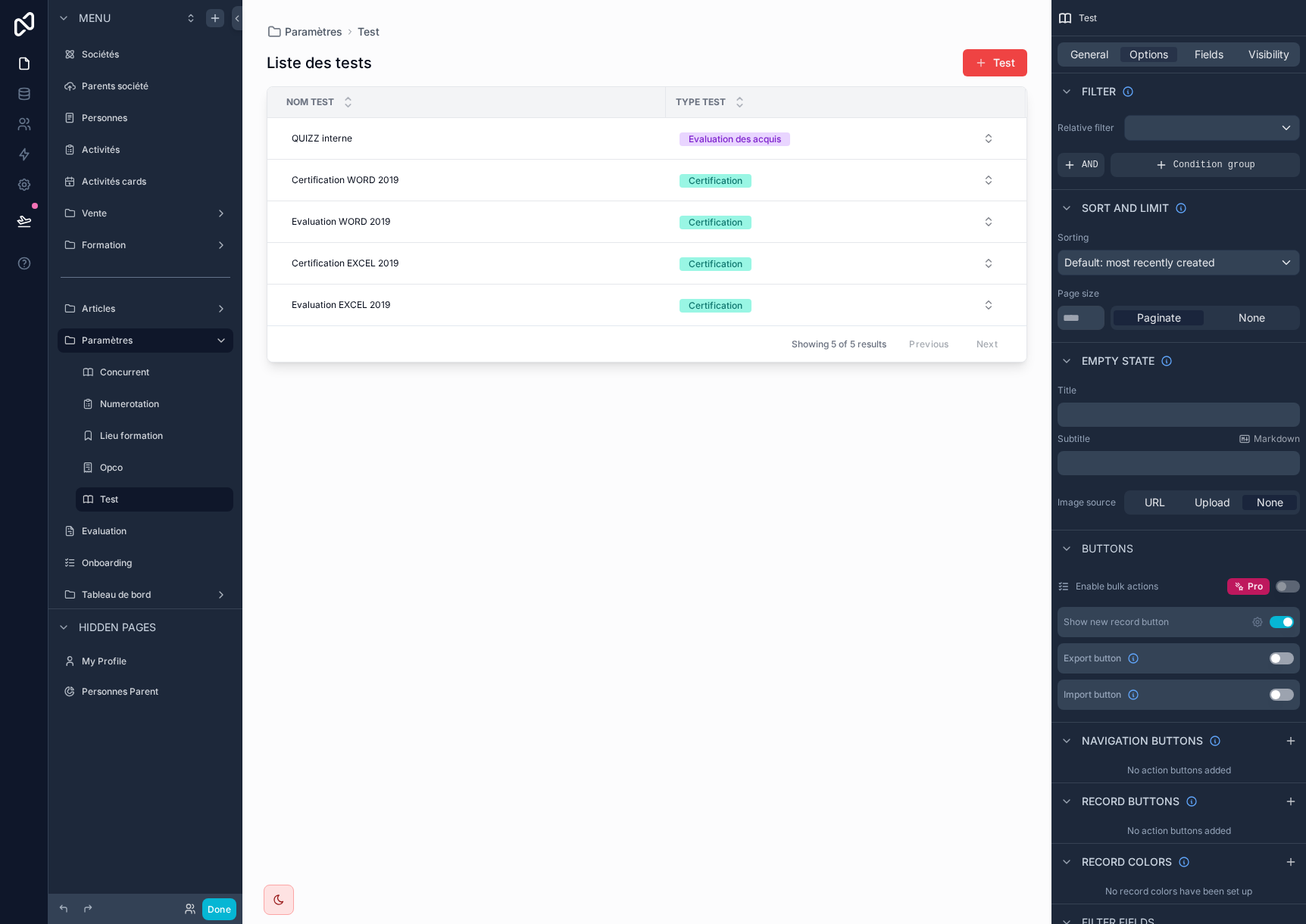
click at [736, 438] on div "Liste des tests Test Nom test Type test QUIZZ interne QUIZZ interne Evaluation …" at bounding box center [647, 473] width 760 height 867
click at [722, 216] on div "Certification" at bounding box center [715, 222] width 54 height 14
click at [717, 301] on div "Positionnement" at bounding box center [719, 304] width 67 height 14
click at [717, 302] on div "Certification" at bounding box center [715, 305] width 54 height 14
click at [695, 389] on div "Positionnement" at bounding box center [719, 387] width 67 height 14
